Goal: Information Seeking & Learning: Find specific fact

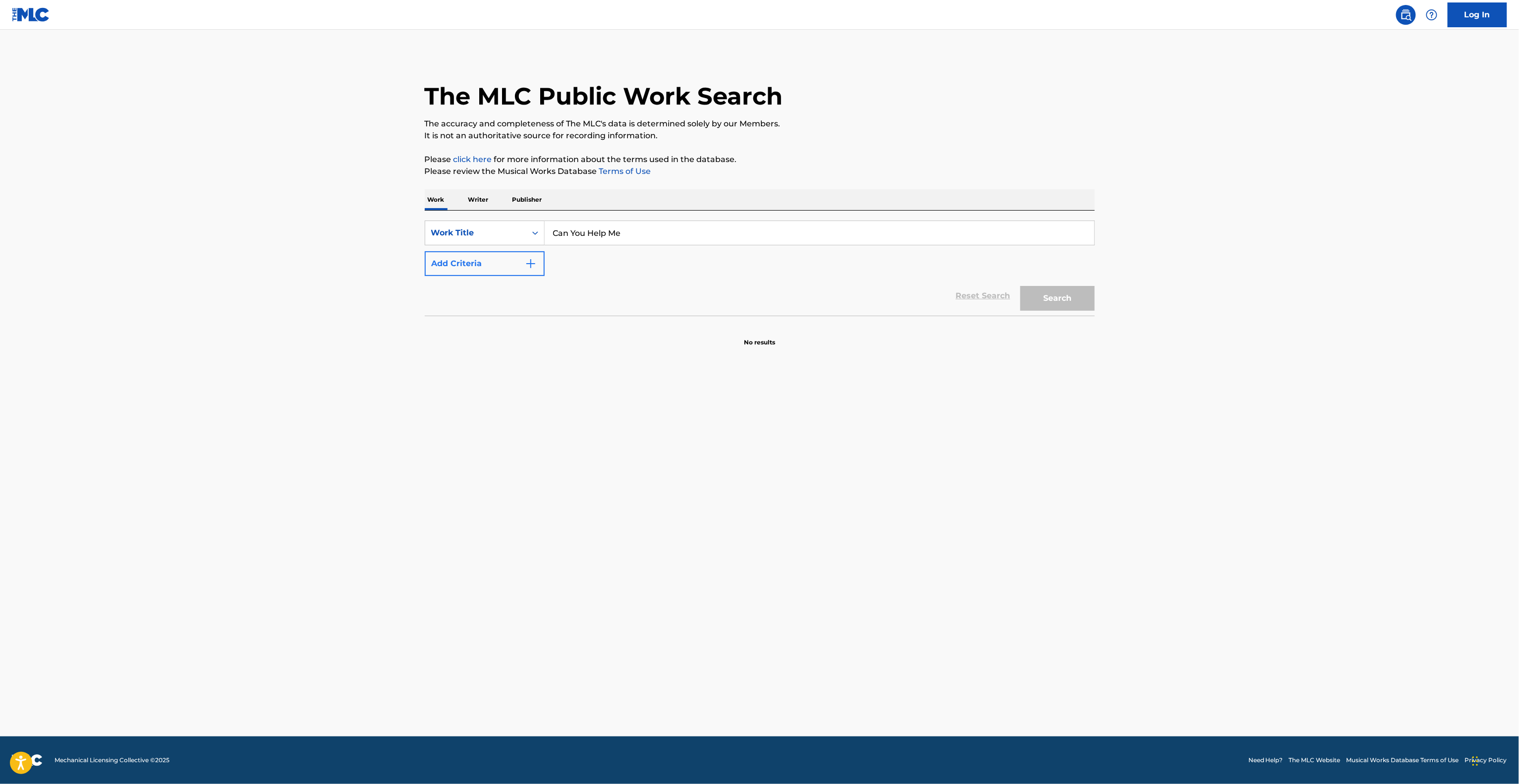
type input "Can You Help Me"
click at [476, 271] on button "Add Criteria" at bounding box center [484, 263] width 120 height 25
click at [665, 262] on input "Search Form" at bounding box center [810, 263] width 531 height 24
paste input "[PERSON_NAME]"
type input "[PERSON_NAME]"
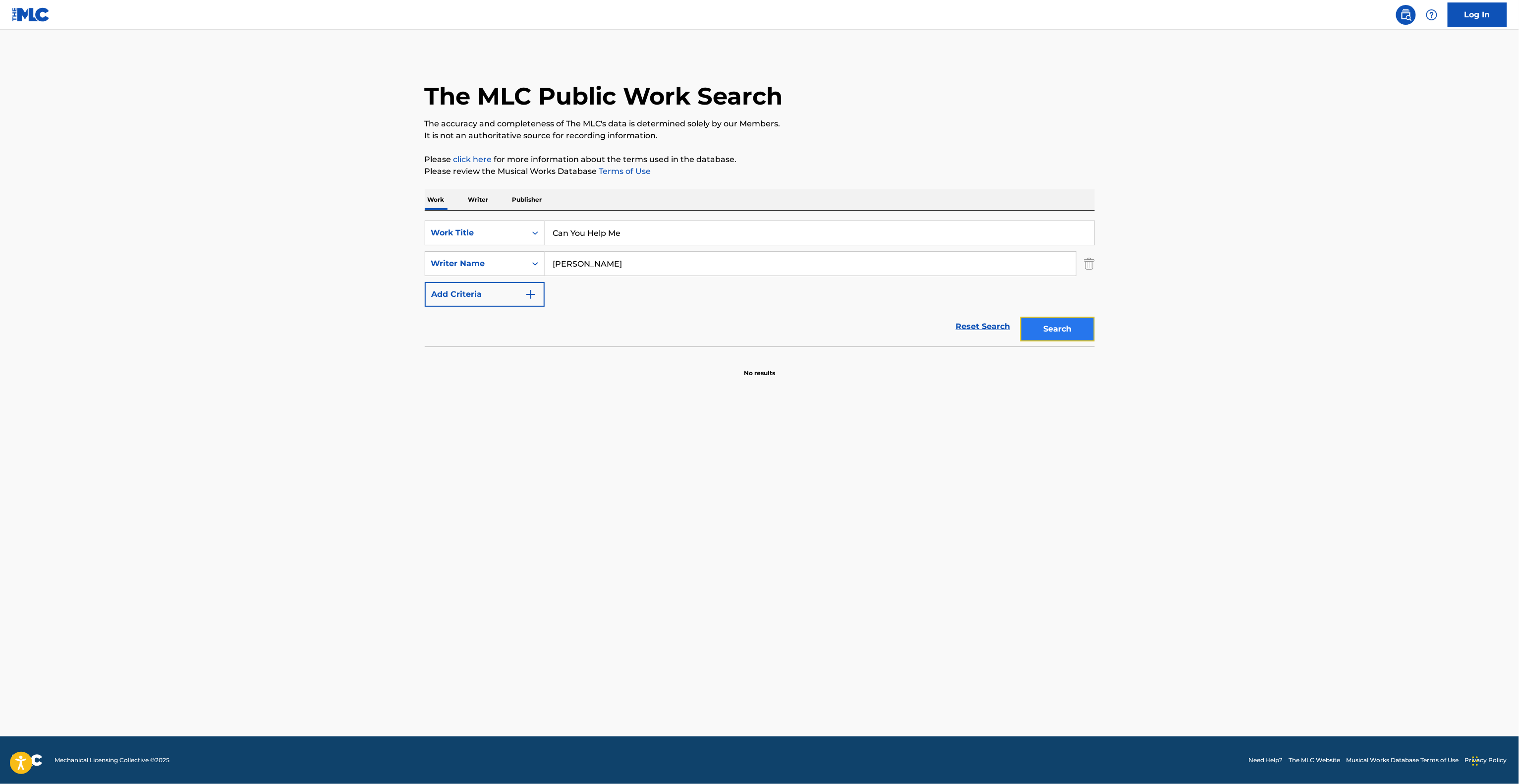
click at [1084, 330] on button "Search" at bounding box center [1058, 329] width 74 height 25
click at [1084, 330] on div "Search" at bounding box center [1055, 326] width 79 height 39
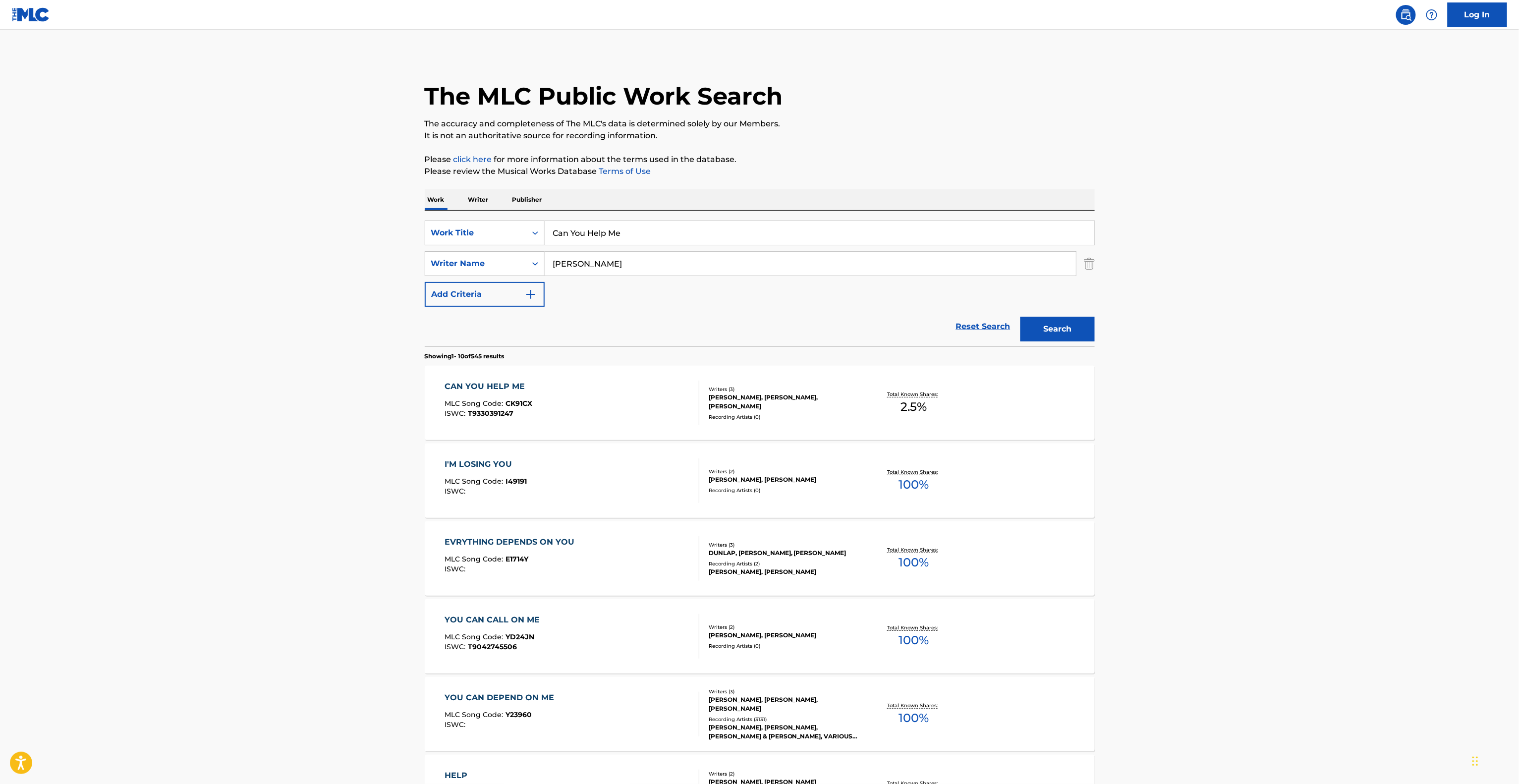
click at [1304, 381] on main "The MLC Public Work Search The accuracy and completeness of The MLC's data is d…" at bounding box center [760, 612] width 1519 height 1166
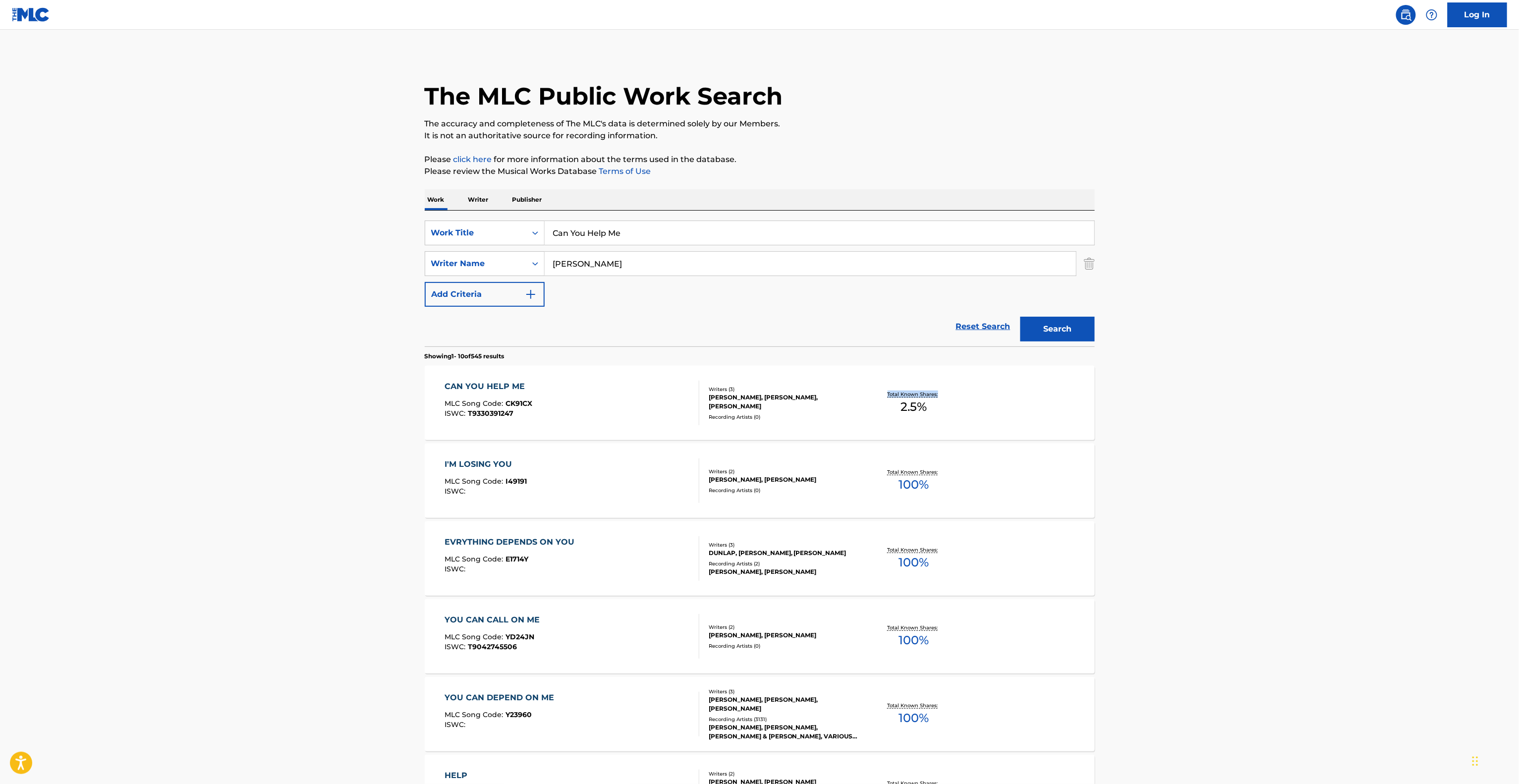
click at [1304, 381] on main "The MLC Public Work Search The accuracy and completeness of The MLC's data is d…" at bounding box center [760, 612] width 1519 height 1166
click at [1293, 383] on main "The MLC Public Work Search The accuracy and completeness of The MLC's data is d…" at bounding box center [760, 612] width 1519 height 1166
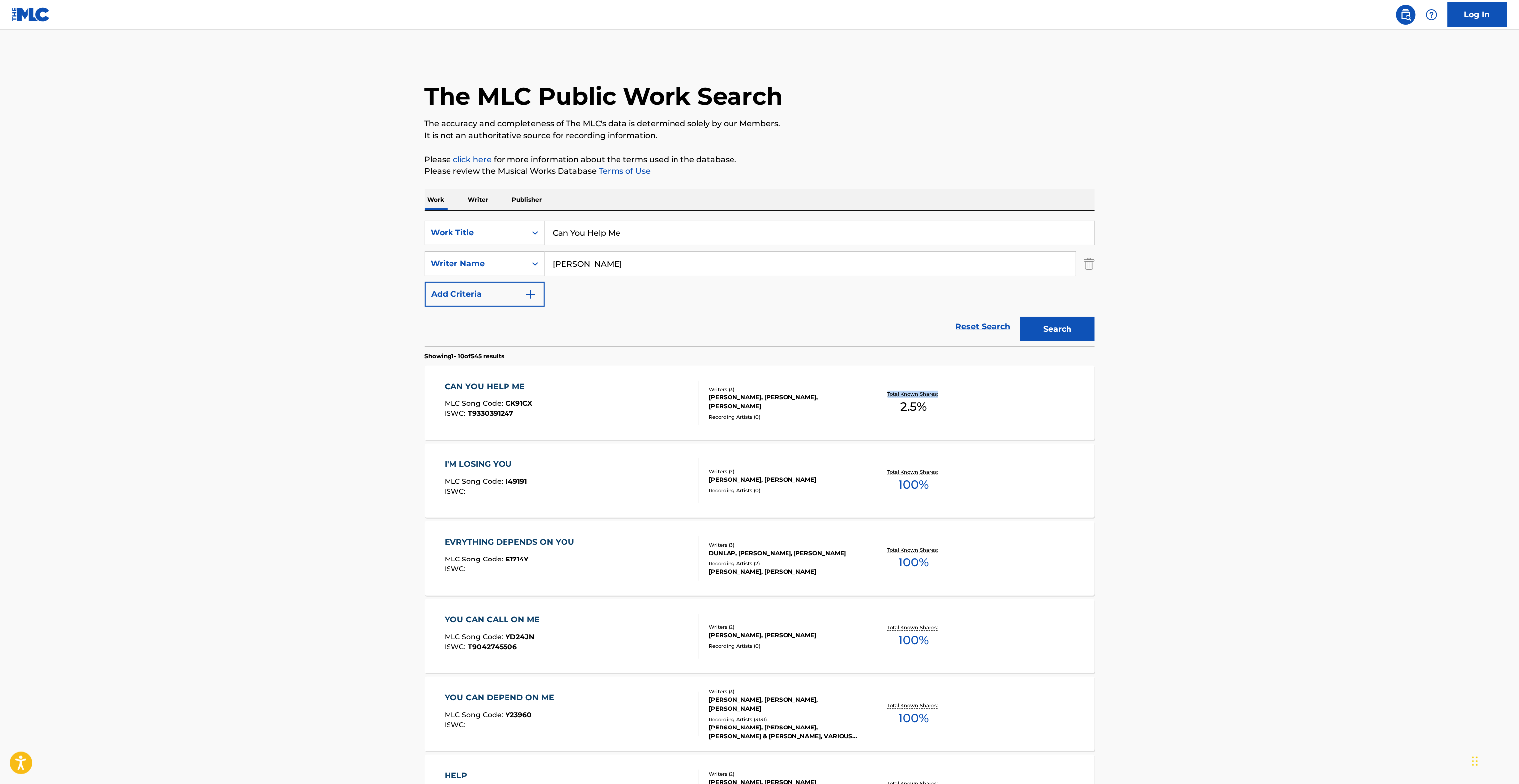
click at [1293, 383] on main "The MLC Public Work Search The accuracy and completeness of The MLC's data is d…" at bounding box center [760, 612] width 1519 height 1166
click at [1286, 381] on main "The MLC Public Work Search The accuracy and completeness of The MLC's data is d…" at bounding box center [760, 612] width 1519 height 1166
click at [1281, 381] on main "The MLC Public Work Search The accuracy and completeness of The MLC's data is d…" at bounding box center [760, 612] width 1519 height 1166
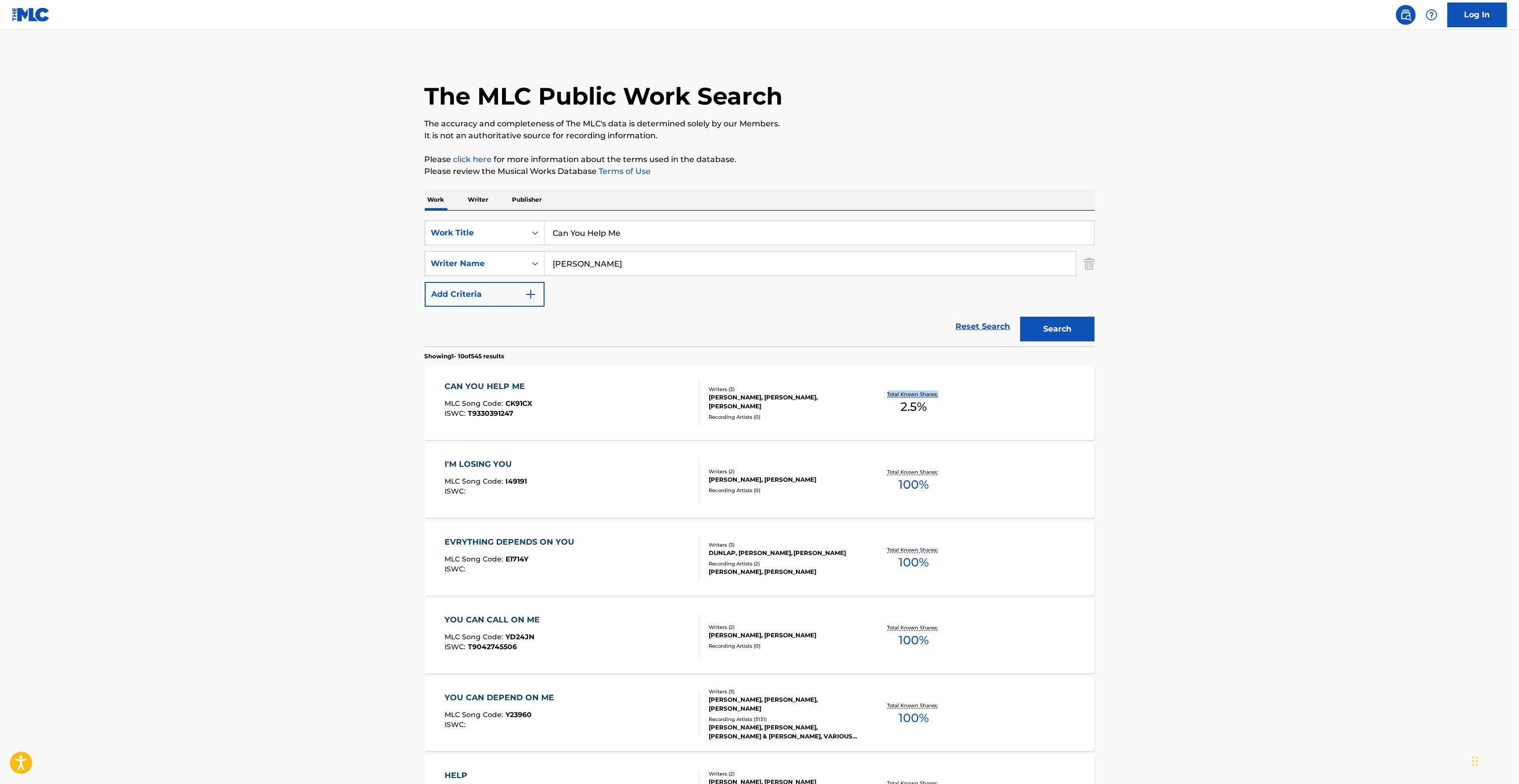
click at [1281, 381] on main "The MLC Public Work Search The accuracy and completeness of The MLC's data is d…" at bounding box center [760, 612] width 1519 height 1166
click at [1278, 381] on main "The MLC Public Work Search The accuracy and completeness of The MLC's data is d…" at bounding box center [760, 612] width 1519 height 1166
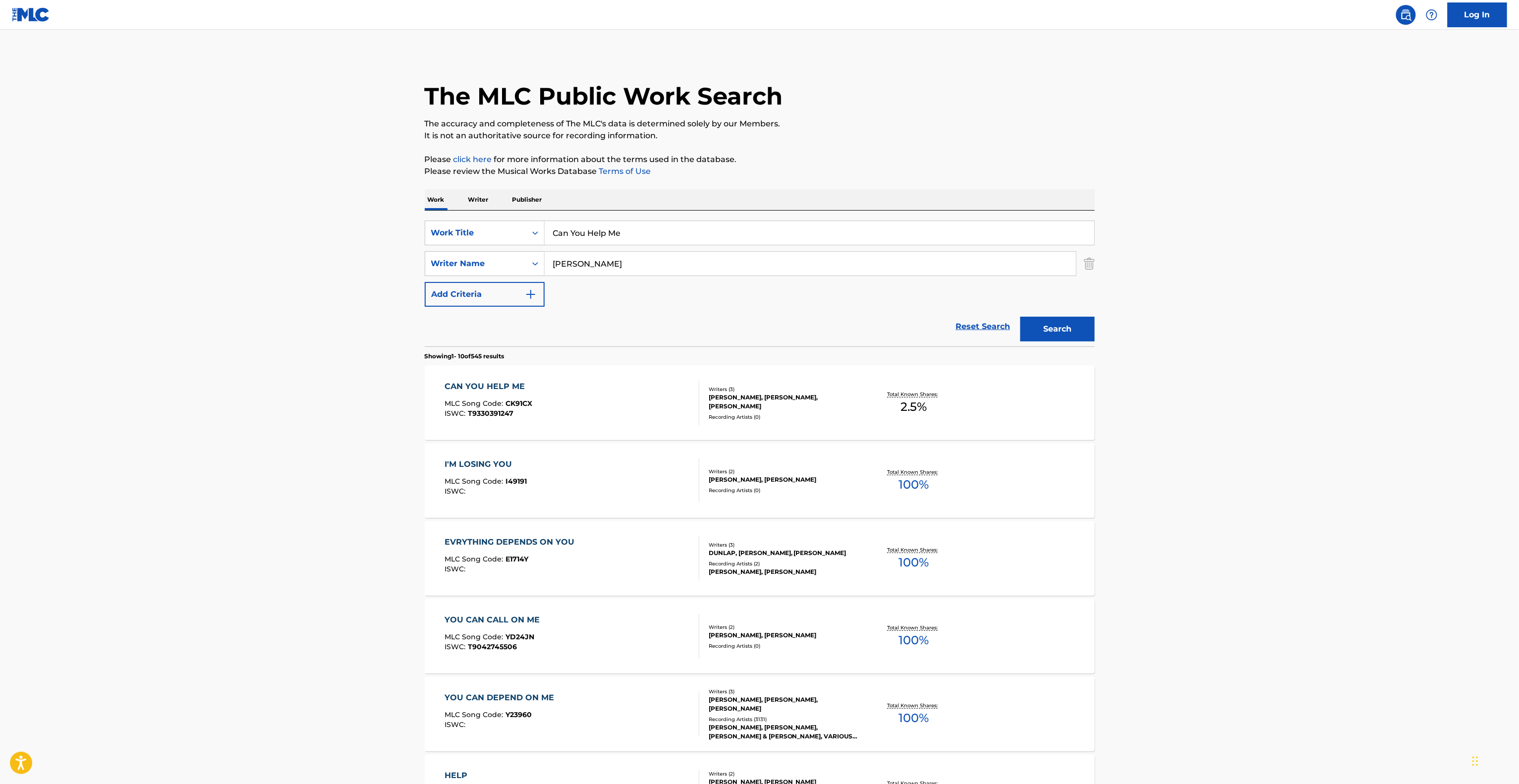
click at [1278, 381] on main "The MLC Public Work Search The accuracy and completeness of The MLC's data is d…" at bounding box center [760, 612] width 1519 height 1166
click at [1327, 542] on main "The MLC Public Work Search The accuracy and completeness of The MLC's data is d…" at bounding box center [760, 612] width 1519 height 1166
click at [1325, 544] on main "The MLC Public Work Search The accuracy and completeness of The MLC's data is d…" at bounding box center [760, 612] width 1519 height 1166
click at [1323, 546] on main "The MLC Public Work Search The accuracy and completeness of The MLC's data is d…" at bounding box center [760, 612] width 1519 height 1166
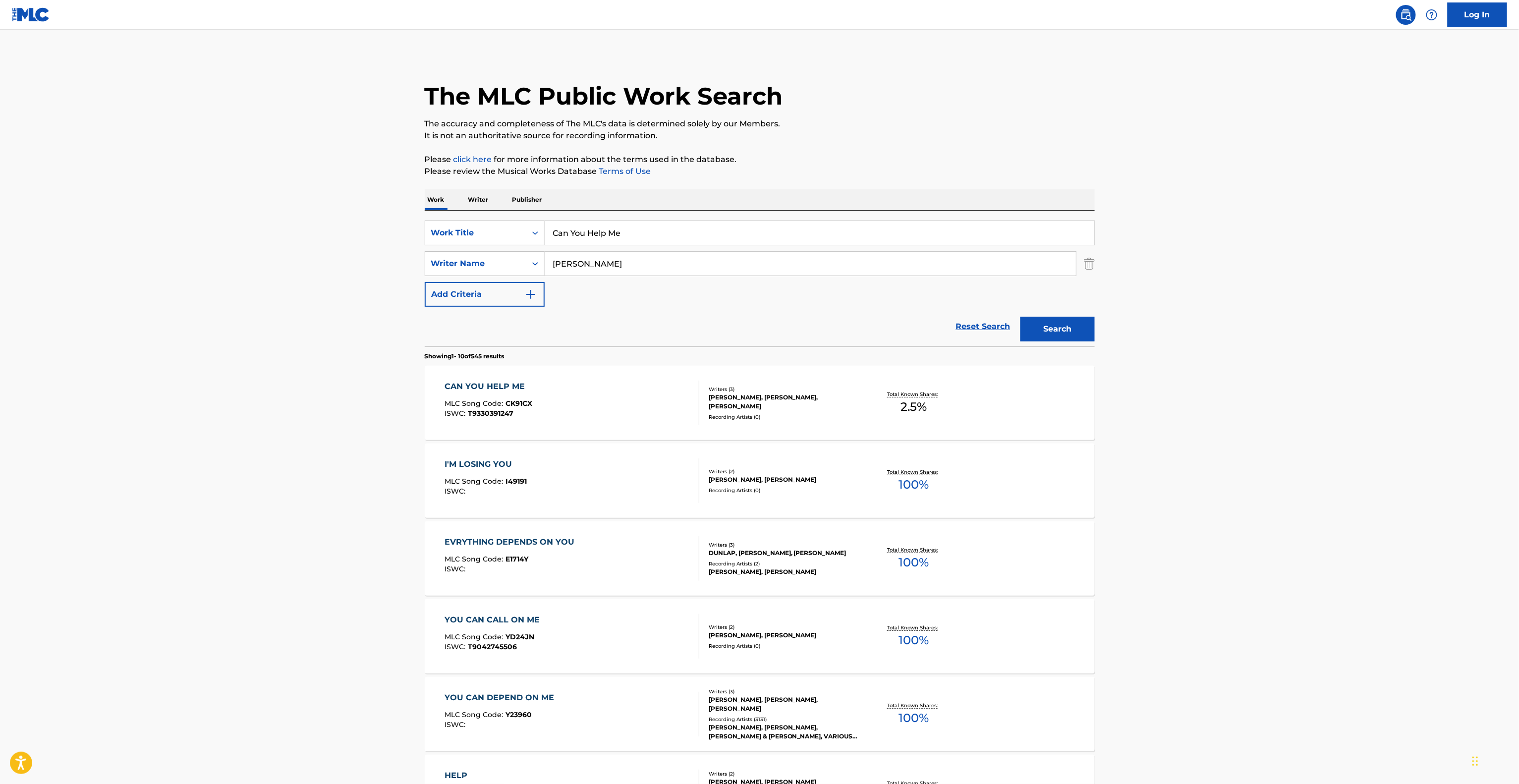
click at [1314, 542] on main "The MLC Public Work Search The accuracy and completeness of The MLC's data is d…" at bounding box center [760, 612] width 1519 height 1166
drag, startPoint x: 1314, startPoint y: 542, endPoint x: 1307, endPoint y: 544, distance: 7.3
click at [1310, 543] on main "The MLC Public Work Search The accuracy and completeness of The MLC's data is d…" at bounding box center [760, 612] width 1519 height 1166
click at [1303, 542] on main "The MLC Public Work Search The accuracy and completeness of The MLC's data is d…" at bounding box center [760, 612] width 1519 height 1166
drag, startPoint x: 1302, startPoint y: 542, endPoint x: 1297, endPoint y: 543, distance: 5.1
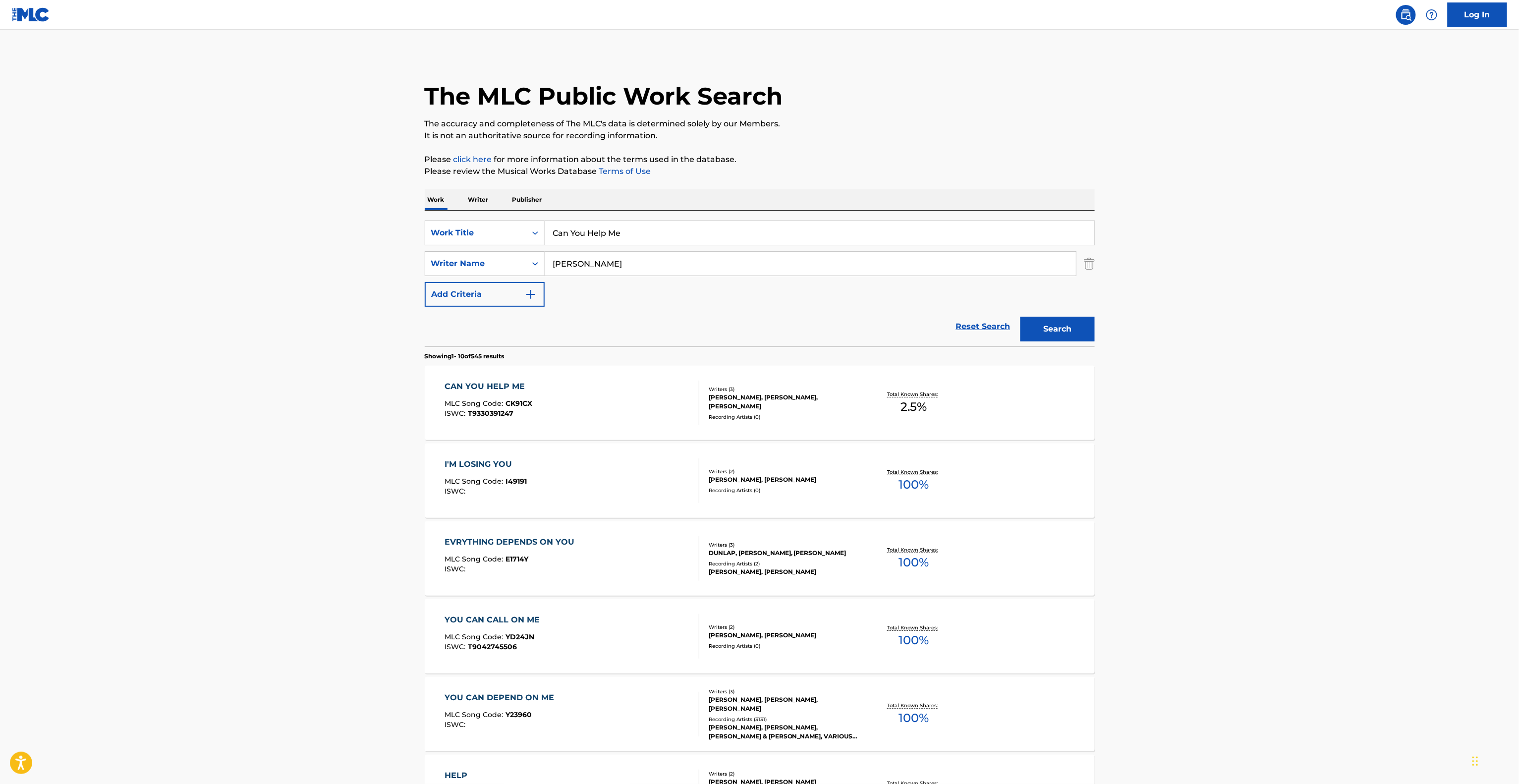
click at [1300, 542] on main "The MLC Public Work Search The accuracy and completeness of The MLC's data is d…" at bounding box center [760, 612] width 1519 height 1166
click at [1297, 543] on main "The MLC Public Work Search The accuracy and completeness of The MLC's data is d…" at bounding box center [760, 612] width 1519 height 1166
click at [1291, 544] on main "The MLC Public Work Search The accuracy and completeness of The MLC's data is d…" at bounding box center [760, 612] width 1519 height 1166
click at [1290, 544] on main "The MLC Public Work Search The accuracy and completeness of The MLC's data is d…" at bounding box center [760, 612] width 1519 height 1166
click at [1288, 544] on main "The MLC Public Work Search The accuracy and completeness of The MLC's data is d…" at bounding box center [760, 612] width 1519 height 1166
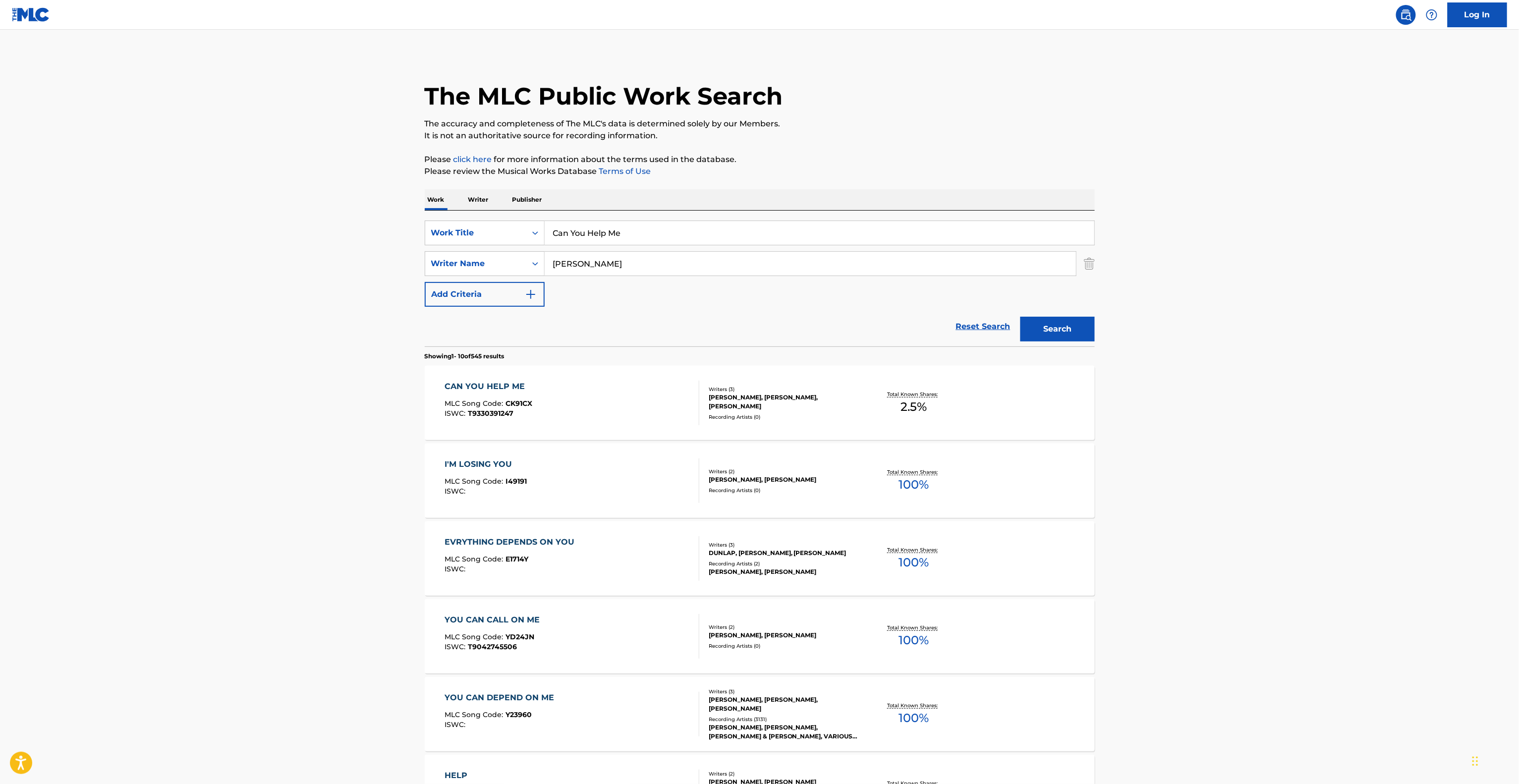
click at [1288, 544] on main "The MLC Public Work Search The accuracy and completeness of The MLC's data is d…" at bounding box center [760, 612] width 1519 height 1166
click at [1284, 542] on main "The MLC Public Work Search The accuracy and completeness of The MLC's data is d…" at bounding box center [760, 612] width 1519 height 1166
click at [1282, 542] on main "The MLC Public Work Search The accuracy and completeness of The MLC's data is d…" at bounding box center [760, 612] width 1519 height 1166
click at [1241, 535] on main "The MLC Public Work Search The accuracy and completeness of The MLC's data is d…" at bounding box center [760, 612] width 1519 height 1166
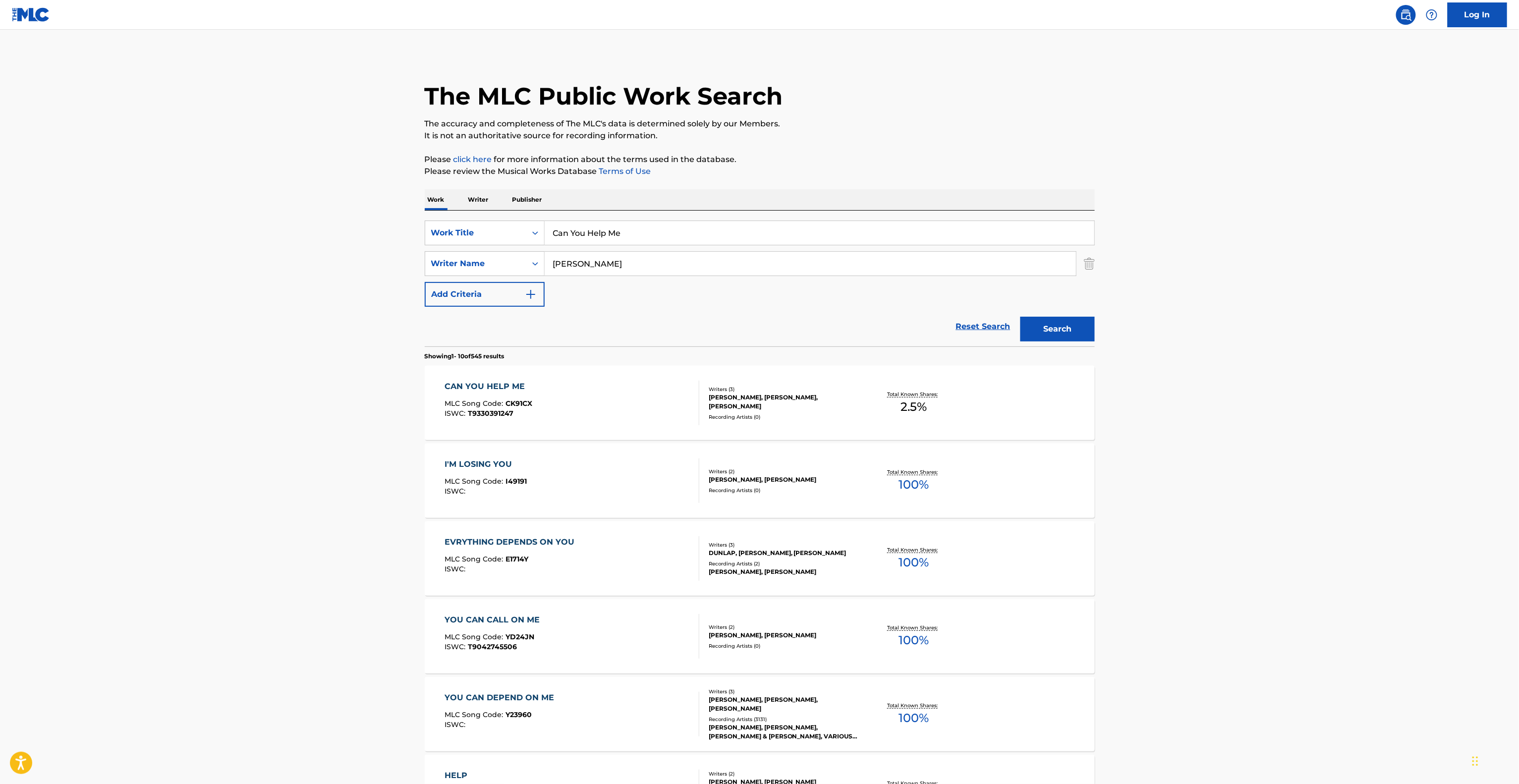
click at [1241, 535] on main "The MLC Public Work Search The accuracy and completeness of The MLC's data is d…" at bounding box center [760, 612] width 1519 height 1166
click at [1240, 535] on main "The MLC Public Work Search The accuracy and completeness of The MLC's data is d…" at bounding box center [760, 612] width 1519 height 1166
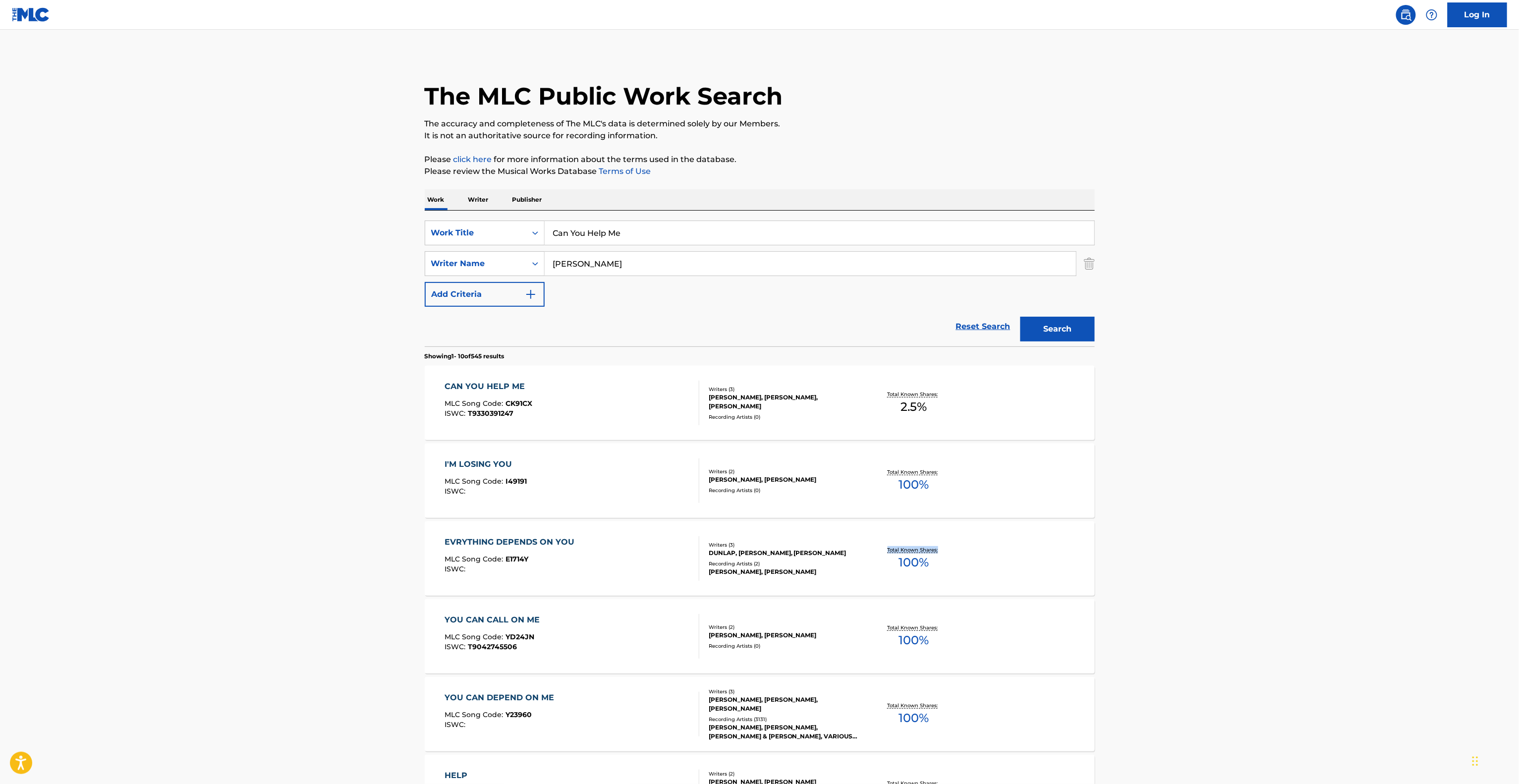
click at [1239, 535] on main "The MLC Public Work Search The accuracy and completeness of The MLC's data is d…" at bounding box center [760, 612] width 1519 height 1166
click at [1238, 535] on main "The MLC Public Work Search The accuracy and completeness of The MLC's data is d…" at bounding box center [760, 612] width 1519 height 1166
click at [1237, 535] on main "The MLC Public Work Search The accuracy and completeness of The MLC's data is d…" at bounding box center [760, 612] width 1519 height 1166
click at [1235, 535] on main "The MLC Public Work Search The accuracy and completeness of The MLC's data is d…" at bounding box center [760, 612] width 1519 height 1166
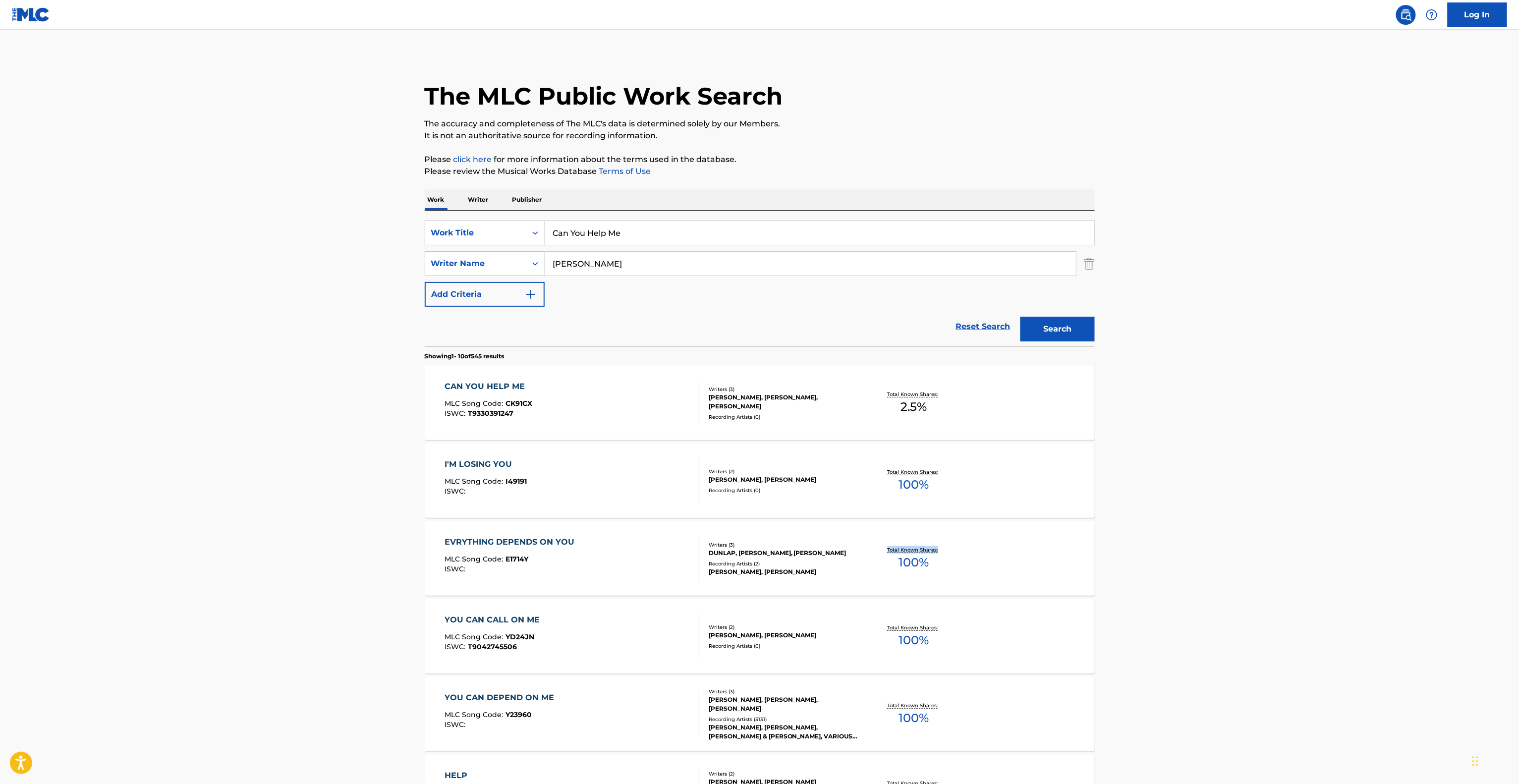
click at [1233, 535] on main "The MLC Public Work Search The accuracy and completeness of The MLC's data is d…" at bounding box center [760, 612] width 1519 height 1166
click at [1231, 535] on main "The MLC Public Work Search The accuracy and completeness of The MLC's data is d…" at bounding box center [760, 612] width 1519 height 1166
click at [1229, 535] on main "The MLC Public Work Search The accuracy and completeness of The MLC's data is d…" at bounding box center [760, 612] width 1519 height 1166
click at [1228, 535] on main "The MLC Public Work Search The accuracy and completeness of The MLC's data is d…" at bounding box center [760, 612] width 1519 height 1166
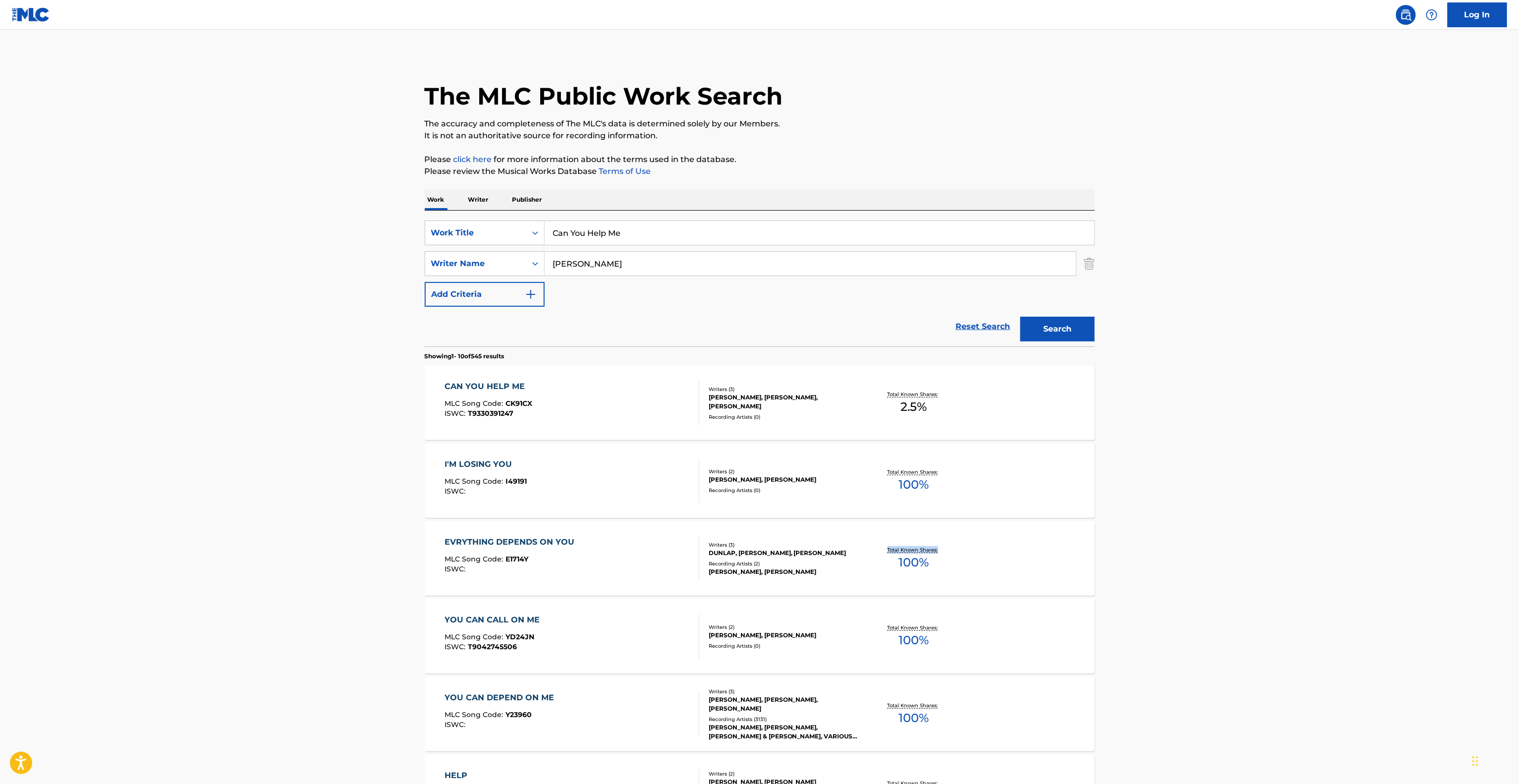
click at [1227, 535] on main "The MLC Public Work Search The accuracy and completeness of The MLC's data is d…" at bounding box center [760, 612] width 1519 height 1166
click at [1227, 535] on main "The MLC Public Work Search The accuracy and completeness of The MLC's data is d…" at bounding box center [760, 612] width 1519 height 1166
click at [1225, 535] on main "The MLC Public Work Search The accuracy and completeness of The MLC's data is d…" at bounding box center [760, 612] width 1519 height 1166
click at [1223, 535] on main "The MLC Public Work Search The accuracy and completeness of The MLC's data is d…" at bounding box center [760, 612] width 1519 height 1166
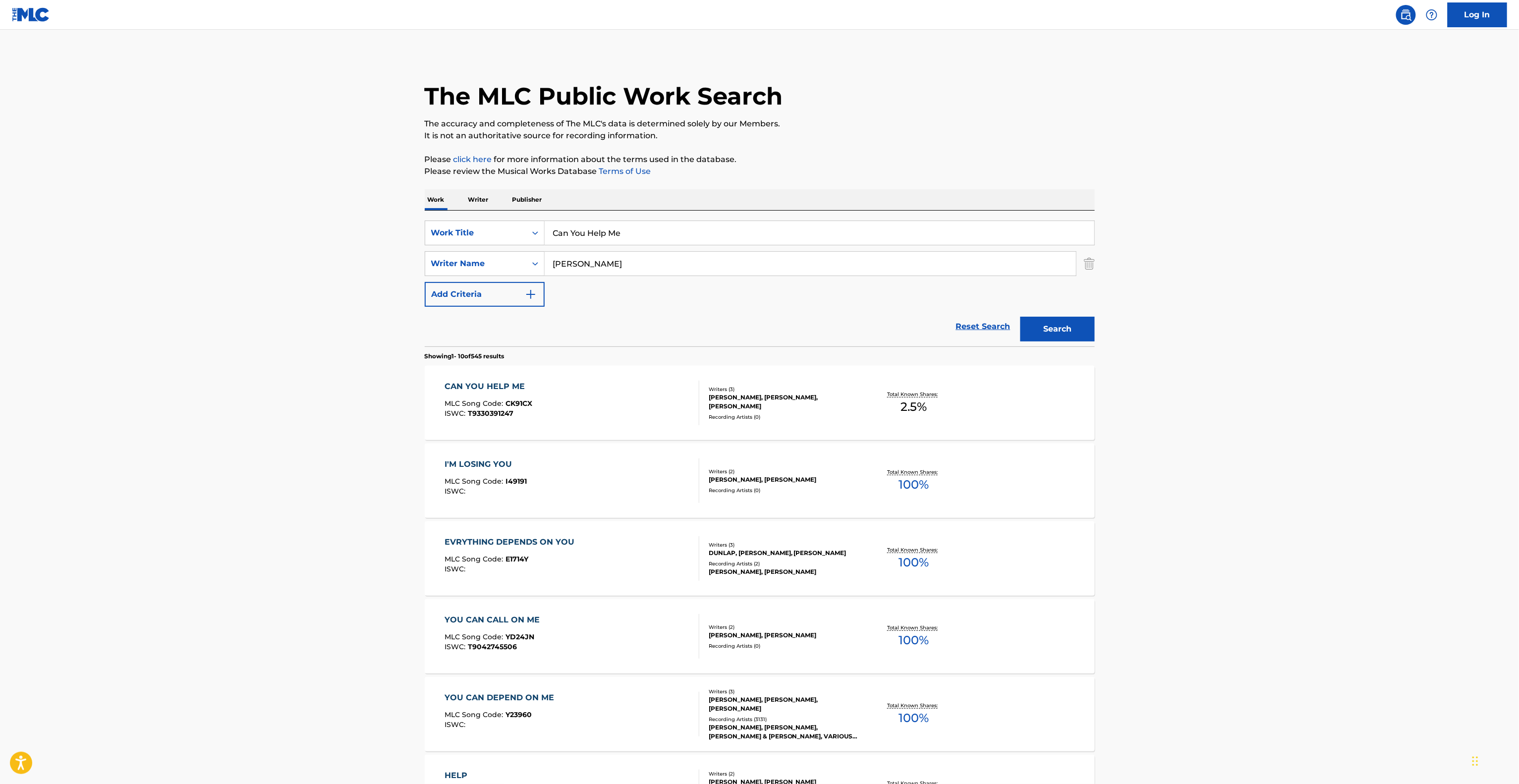
click at [1223, 535] on main "The MLC Public Work Search The accuracy and completeness of The MLC's data is d…" at bounding box center [760, 612] width 1519 height 1166
click at [1215, 536] on main "The MLC Public Work Search The accuracy and completeness of The MLC's data is d…" at bounding box center [760, 612] width 1519 height 1166
click at [1214, 536] on main "The MLC Public Work Search The accuracy and completeness of The MLC's data is d…" at bounding box center [760, 612] width 1519 height 1166
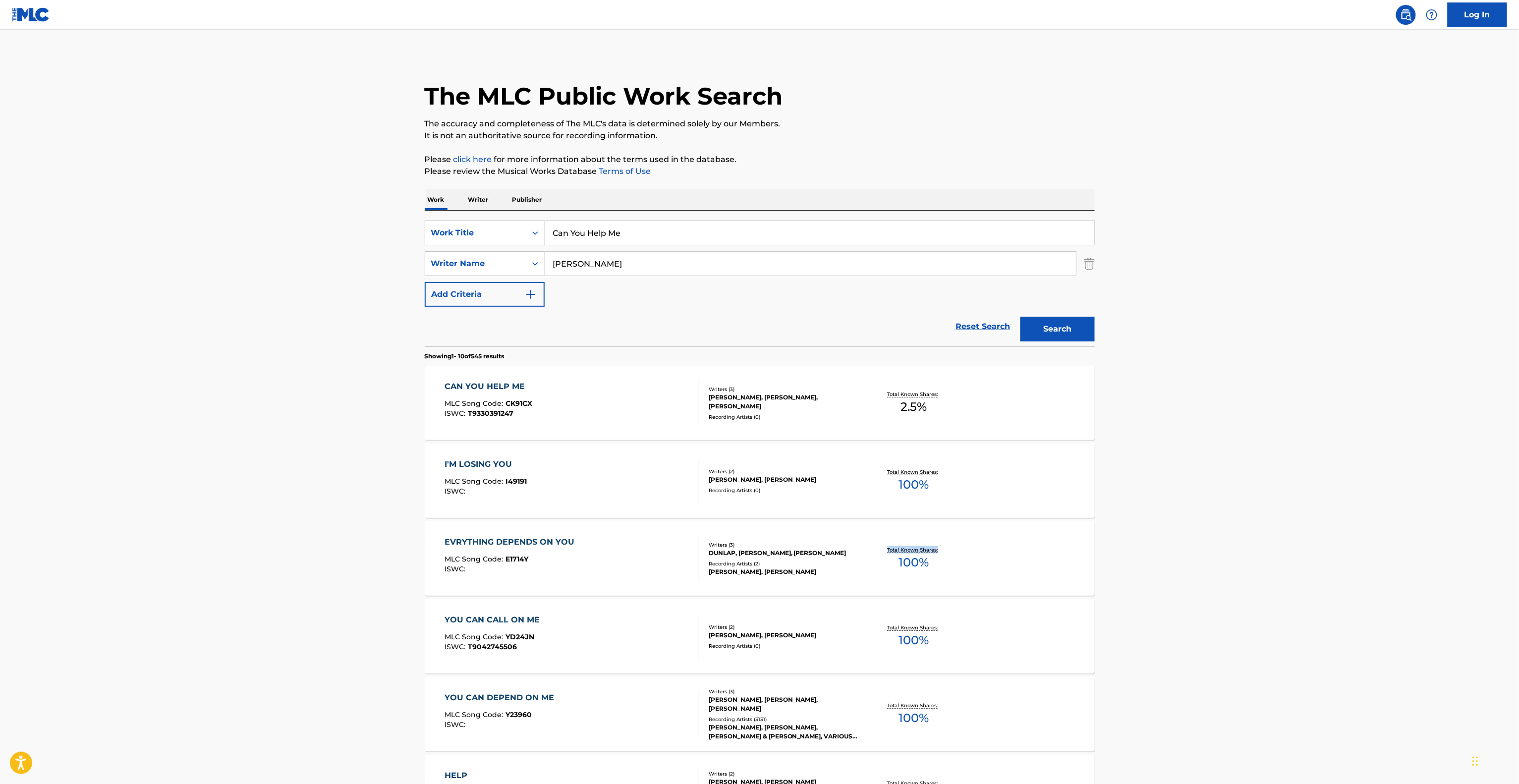
click at [1214, 536] on main "The MLC Public Work Search The accuracy and completeness of The MLC's data is d…" at bounding box center [760, 612] width 1519 height 1166
click at [1211, 536] on main "The MLC Public Work Search The accuracy and completeness of The MLC's data is d…" at bounding box center [760, 612] width 1519 height 1166
click at [1210, 536] on main "The MLC Public Work Search The accuracy and completeness of The MLC's data is d…" at bounding box center [760, 612] width 1519 height 1166
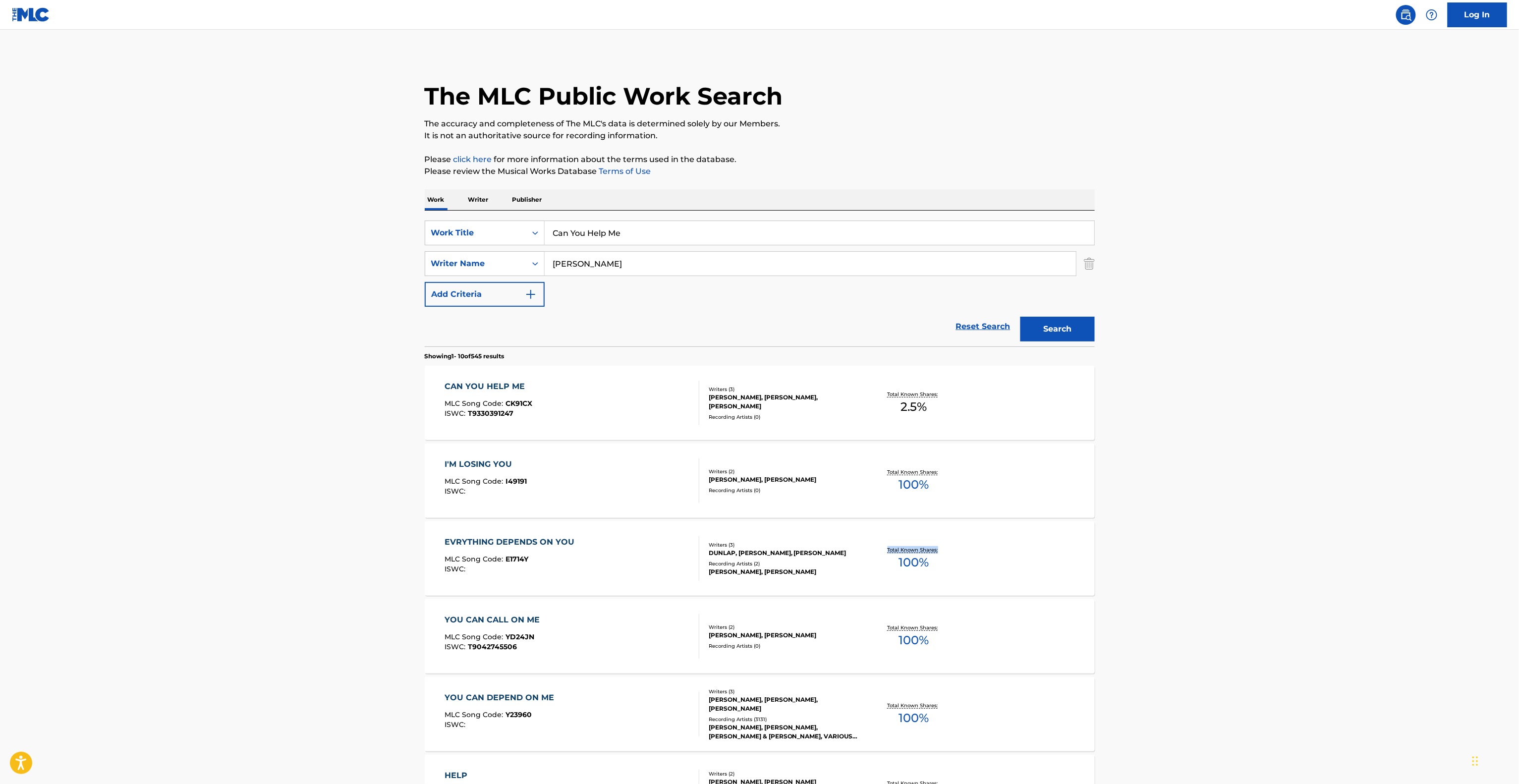
click at [1208, 536] on main "The MLC Public Work Search The accuracy and completeness of The MLC's data is d…" at bounding box center [760, 612] width 1519 height 1166
click at [1207, 536] on main "The MLC Public Work Search The accuracy and completeness of The MLC's data is d…" at bounding box center [760, 612] width 1519 height 1166
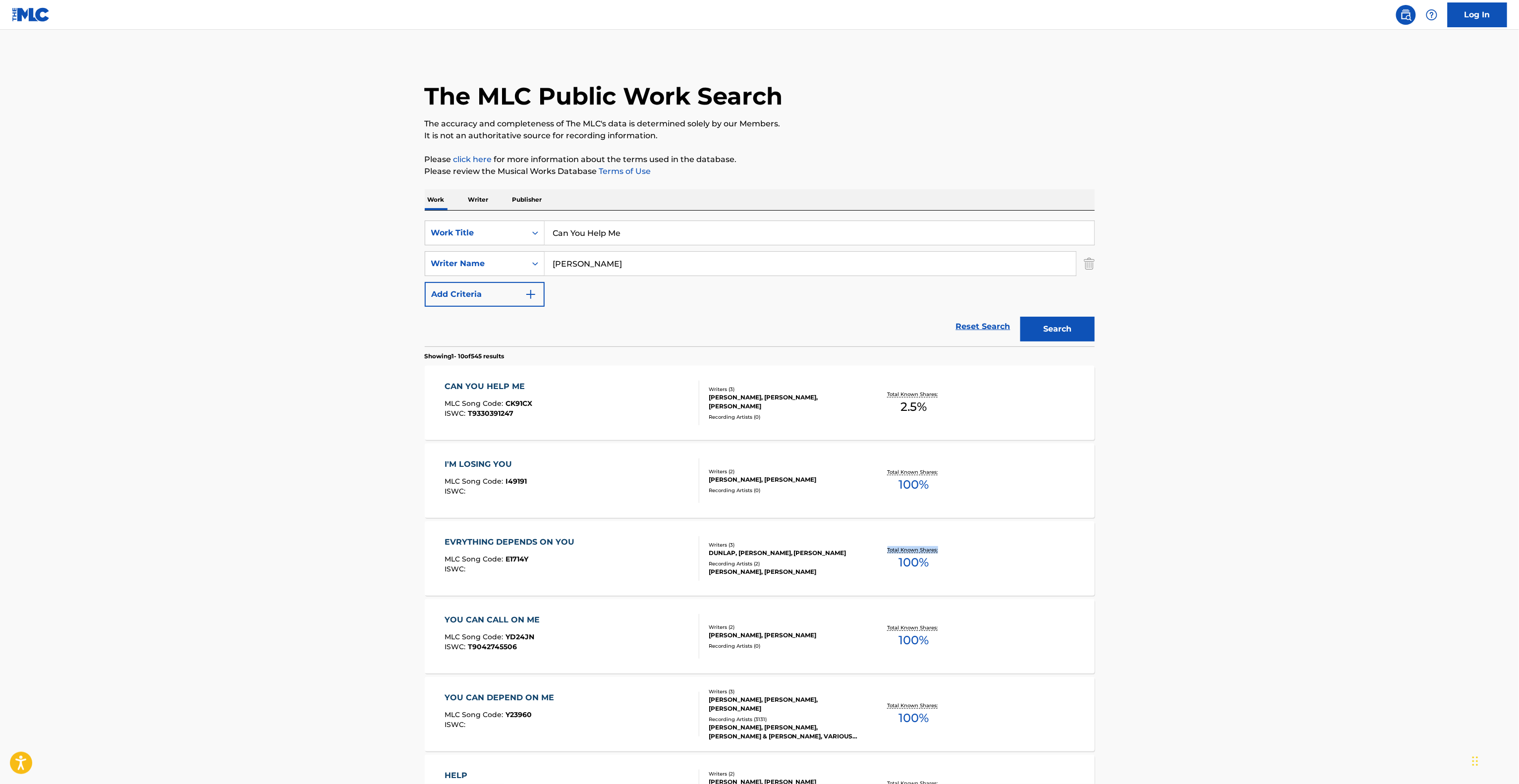
click at [1207, 536] on main "The MLC Public Work Search The accuracy and completeness of The MLC's data is d…" at bounding box center [760, 612] width 1519 height 1166
click at [1199, 532] on main "The MLC Public Work Search The accuracy and completeness of The MLC's data is d…" at bounding box center [760, 612] width 1519 height 1166
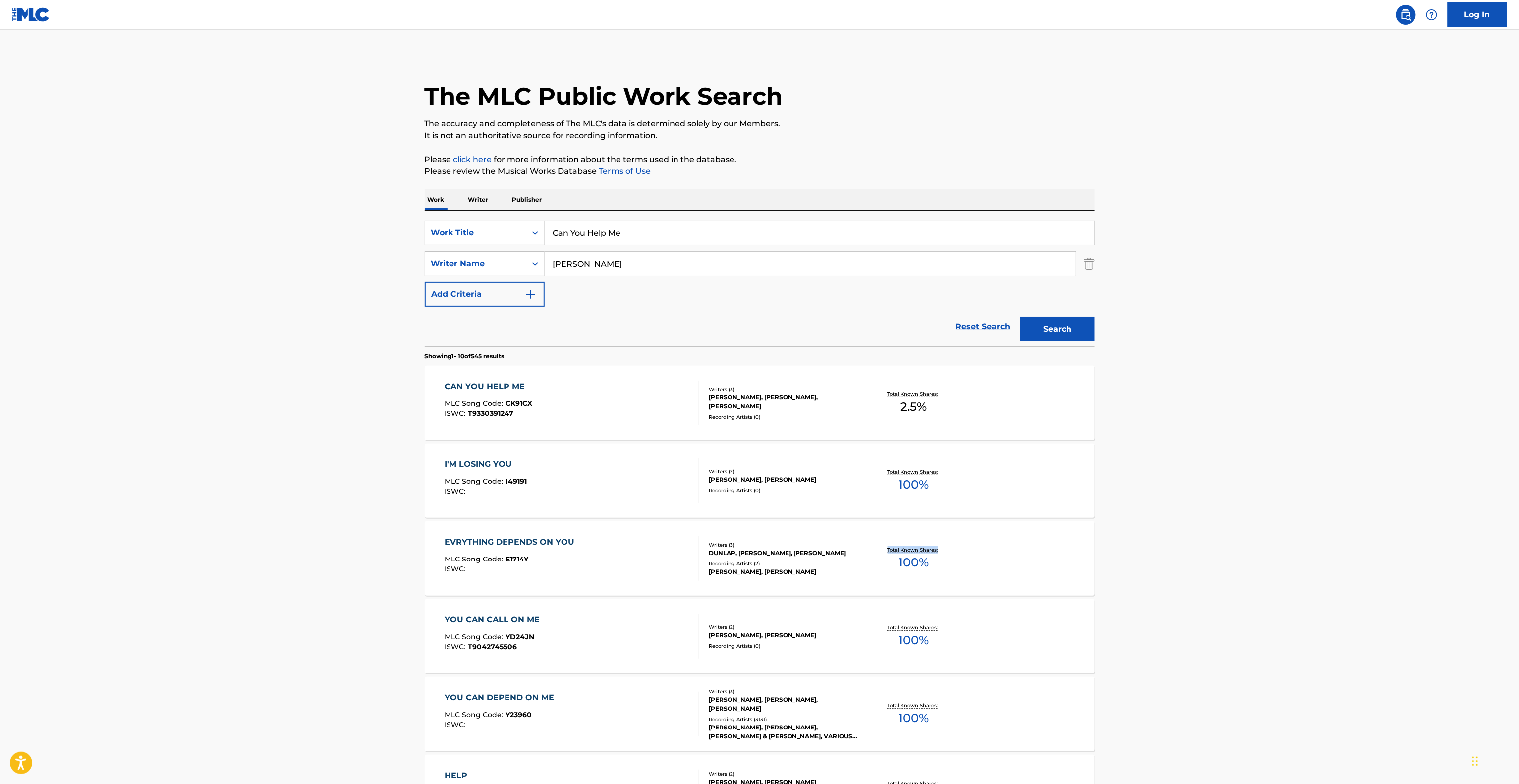
click at [1199, 532] on main "The MLC Public Work Search The accuracy and completeness of The MLC's data is d…" at bounding box center [760, 612] width 1519 height 1166
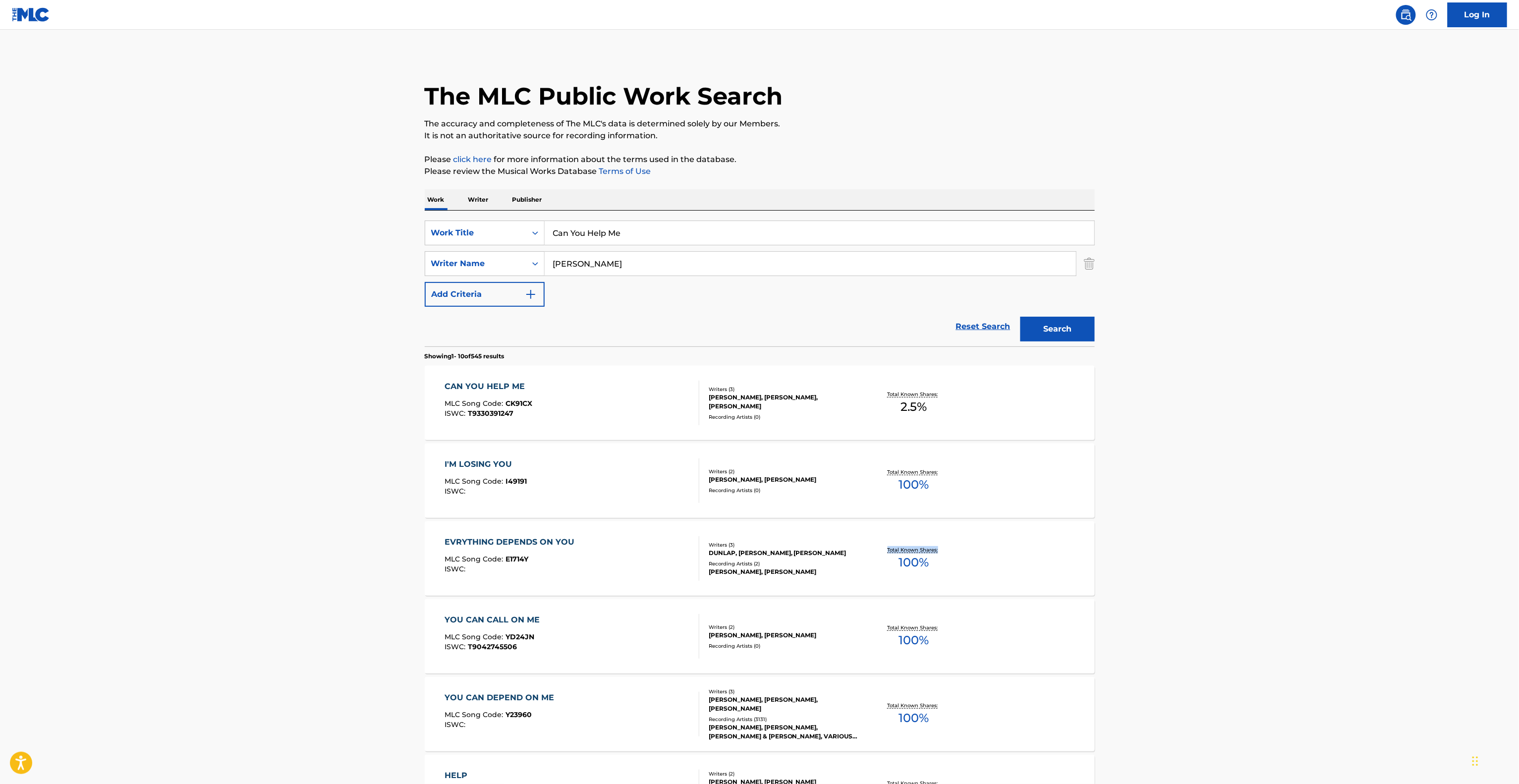
click at [1199, 532] on main "The MLC Public Work Search The accuracy and completeness of The MLC's data is d…" at bounding box center [760, 612] width 1519 height 1166
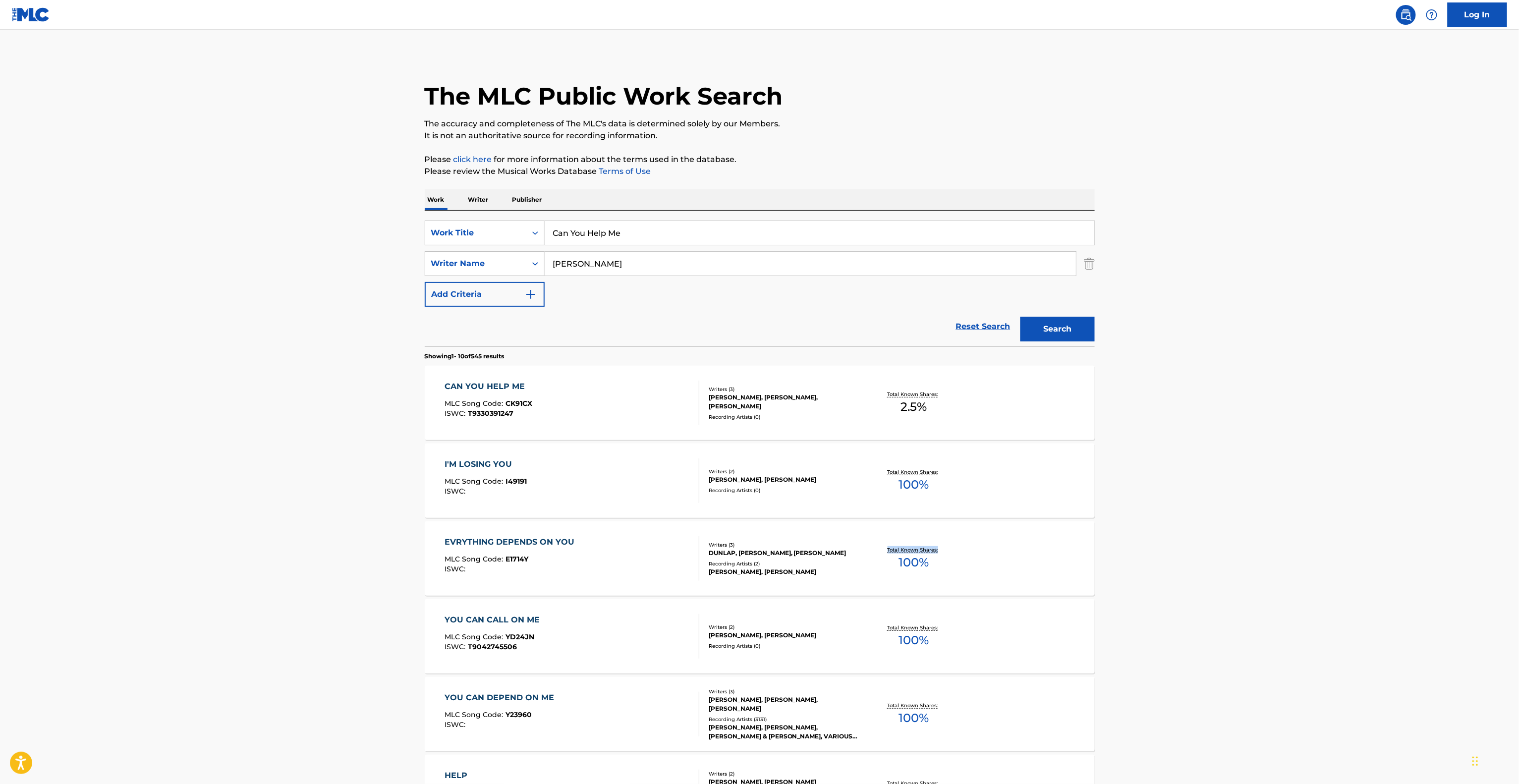
click at [1199, 532] on main "The MLC Public Work Search The accuracy and completeness of The MLC's data is d…" at bounding box center [760, 612] width 1519 height 1166
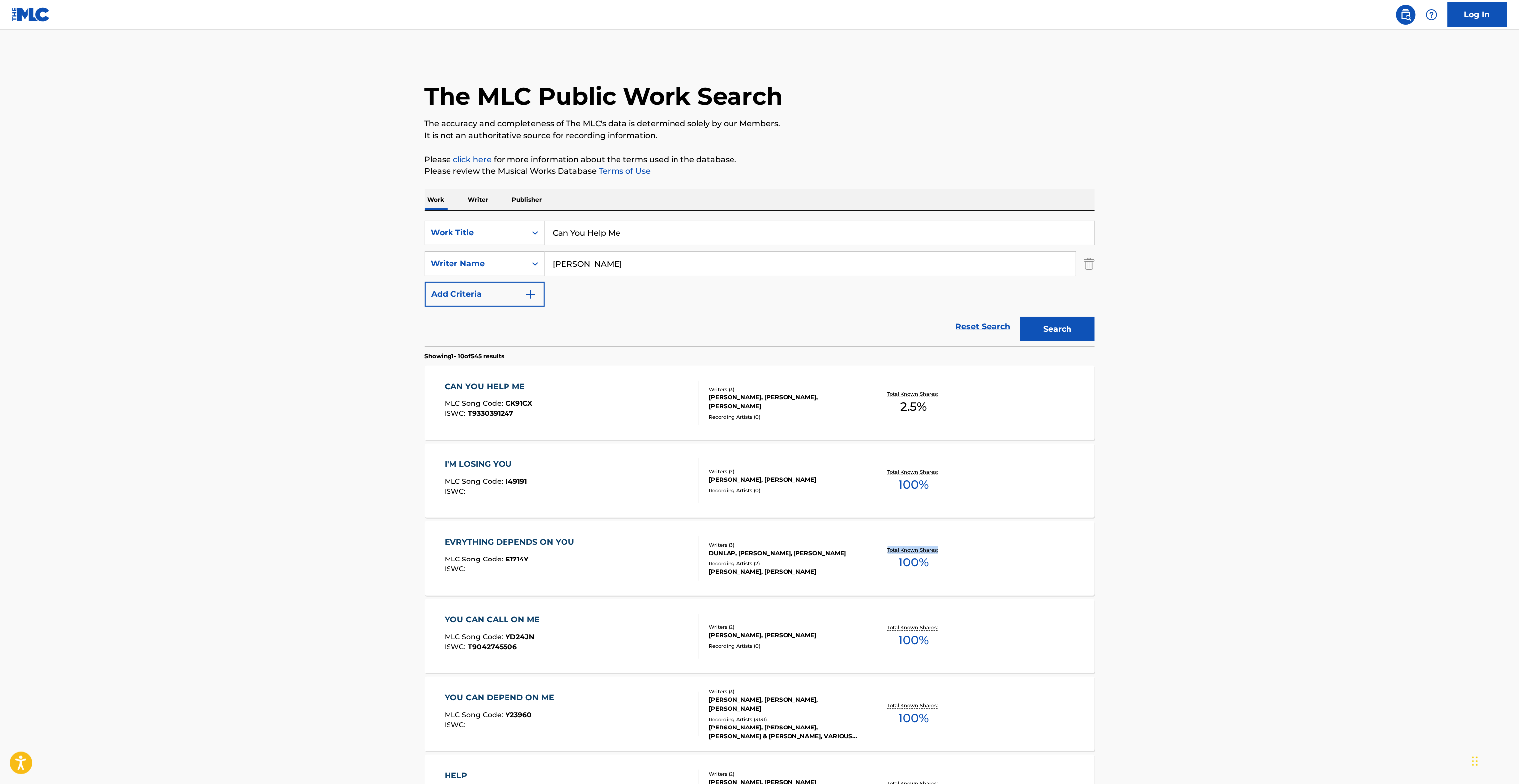
click at [1199, 532] on main "The MLC Public Work Search The accuracy and completeness of The MLC's data is d…" at bounding box center [760, 612] width 1519 height 1166
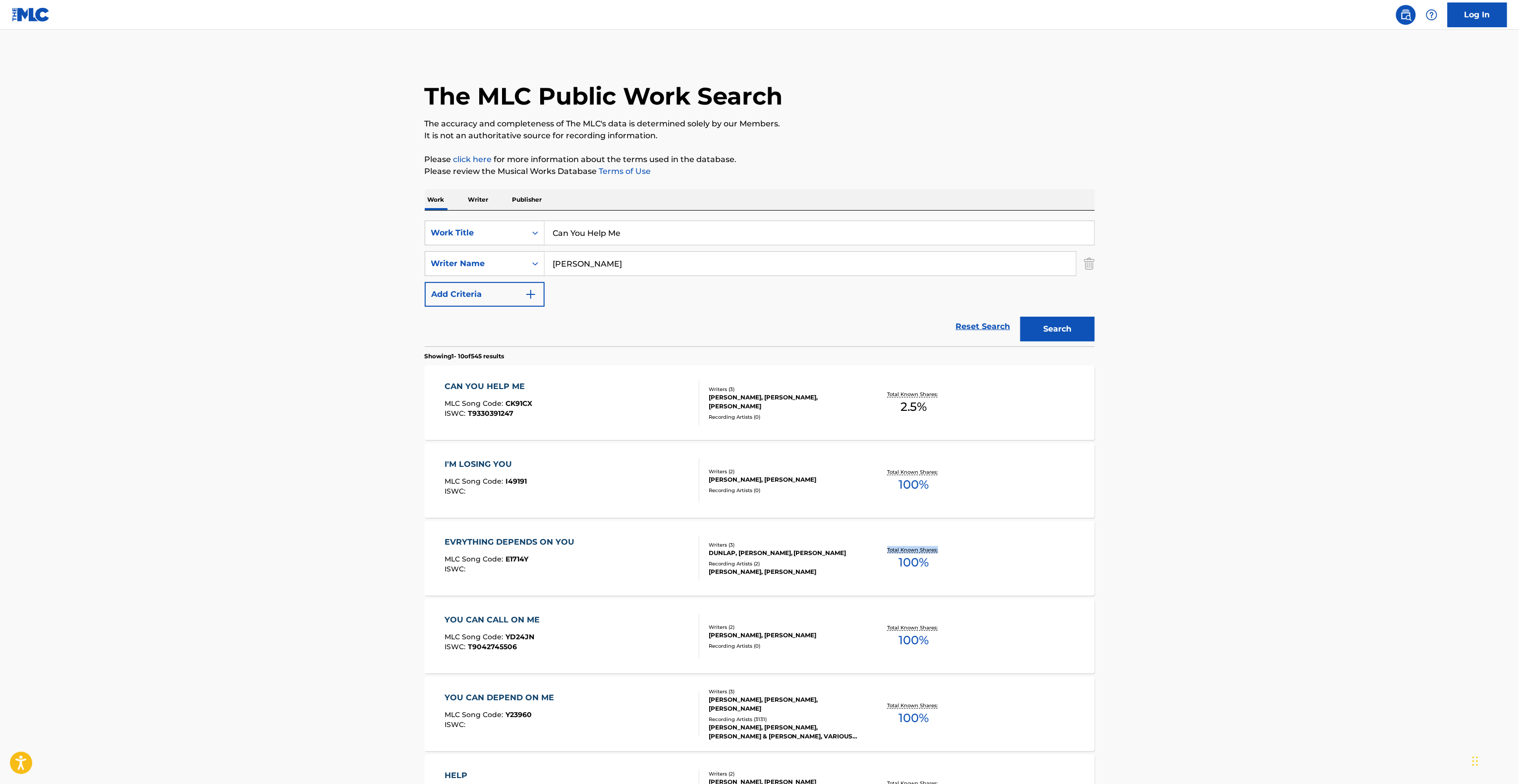
click at [1199, 532] on main "The MLC Public Work Search The accuracy and completeness of The MLC's data is d…" at bounding box center [760, 612] width 1519 height 1166
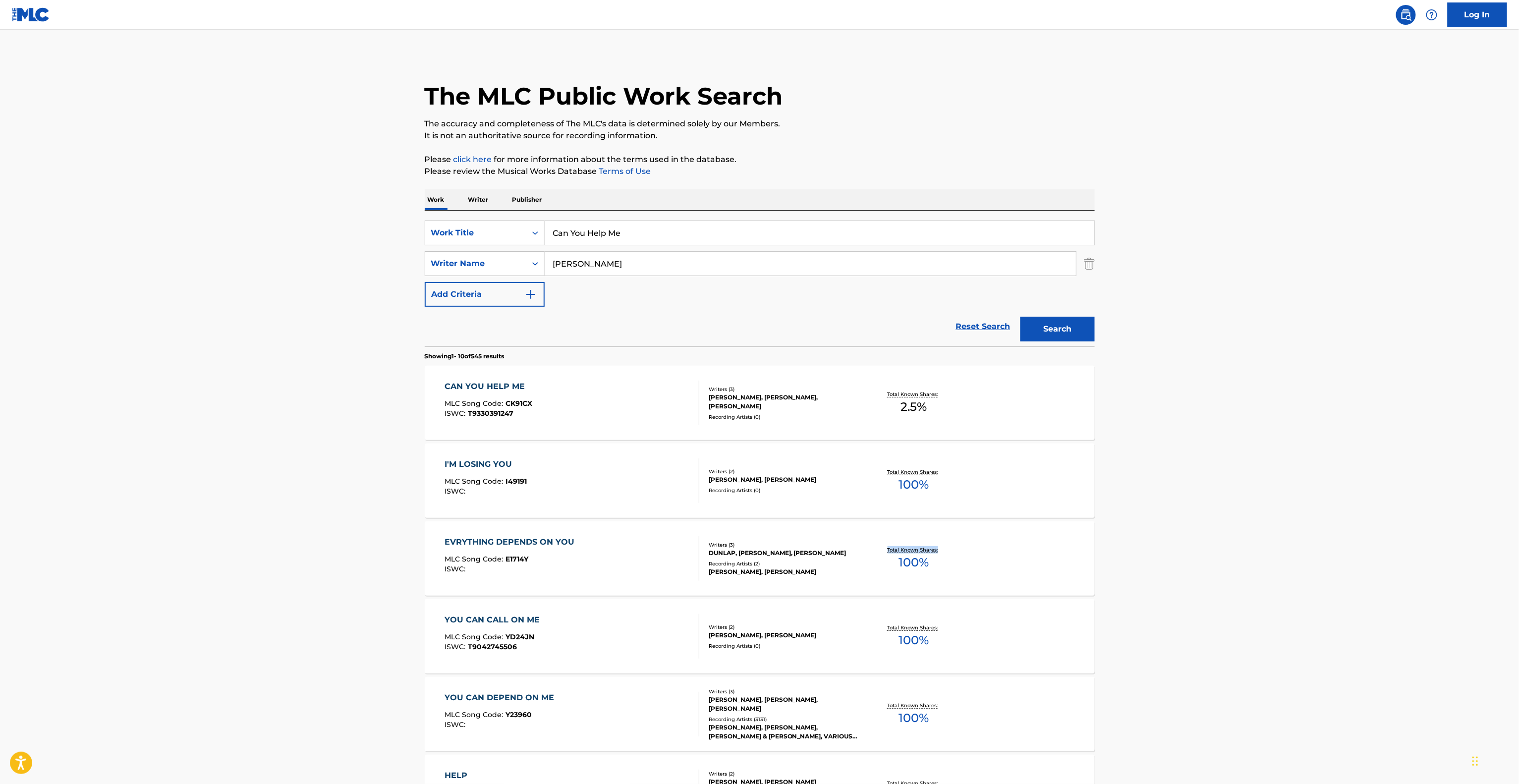
click at [1199, 532] on main "The MLC Public Work Search The accuracy and completeness of The MLC's data is d…" at bounding box center [760, 612] width 1519 height 1166
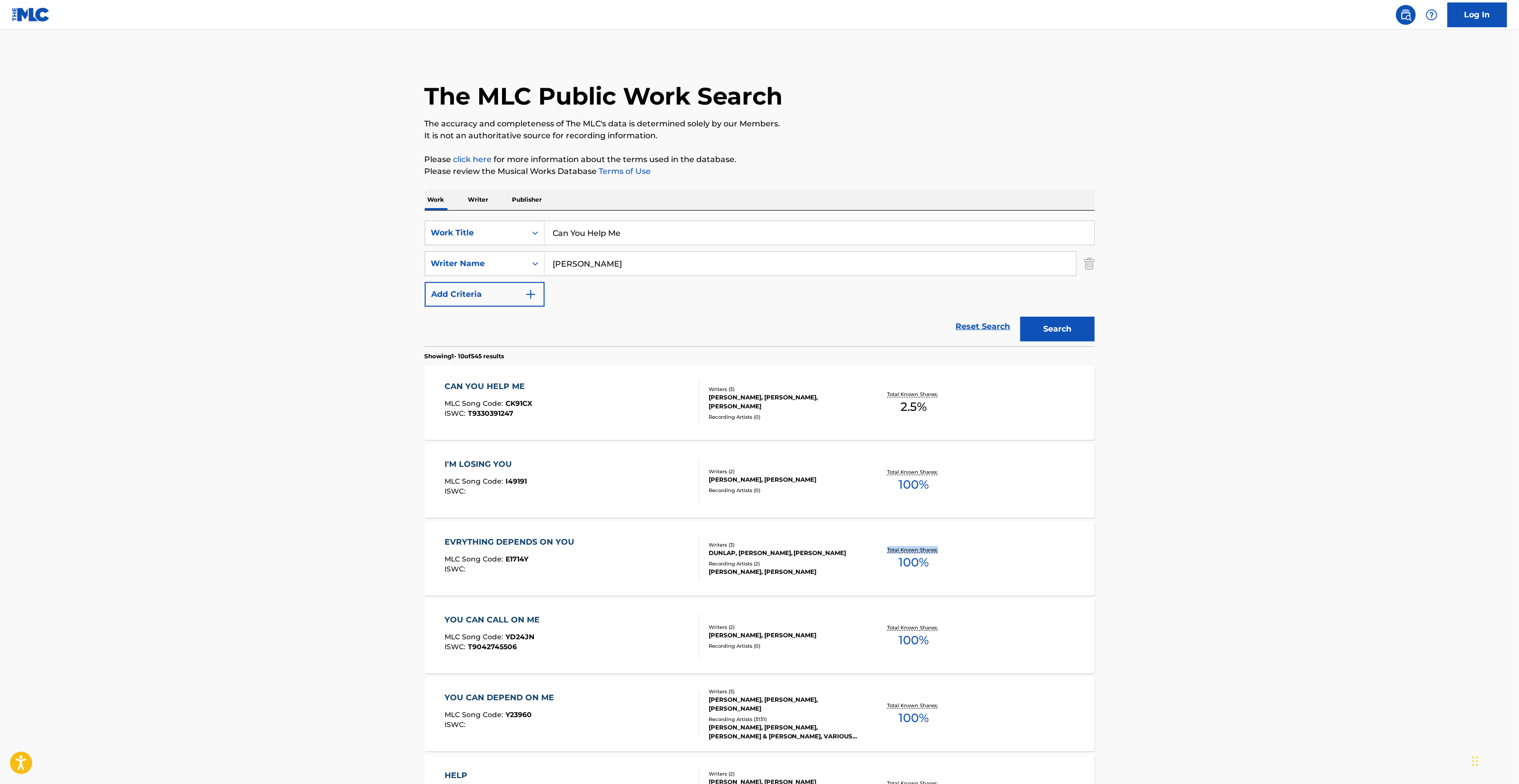
click at [1199, 532] on main "The MLC Public Work Search The accuracy and completeness of The MLC's data is d…" at bounding box center [760, 612] width 1519 height 1166
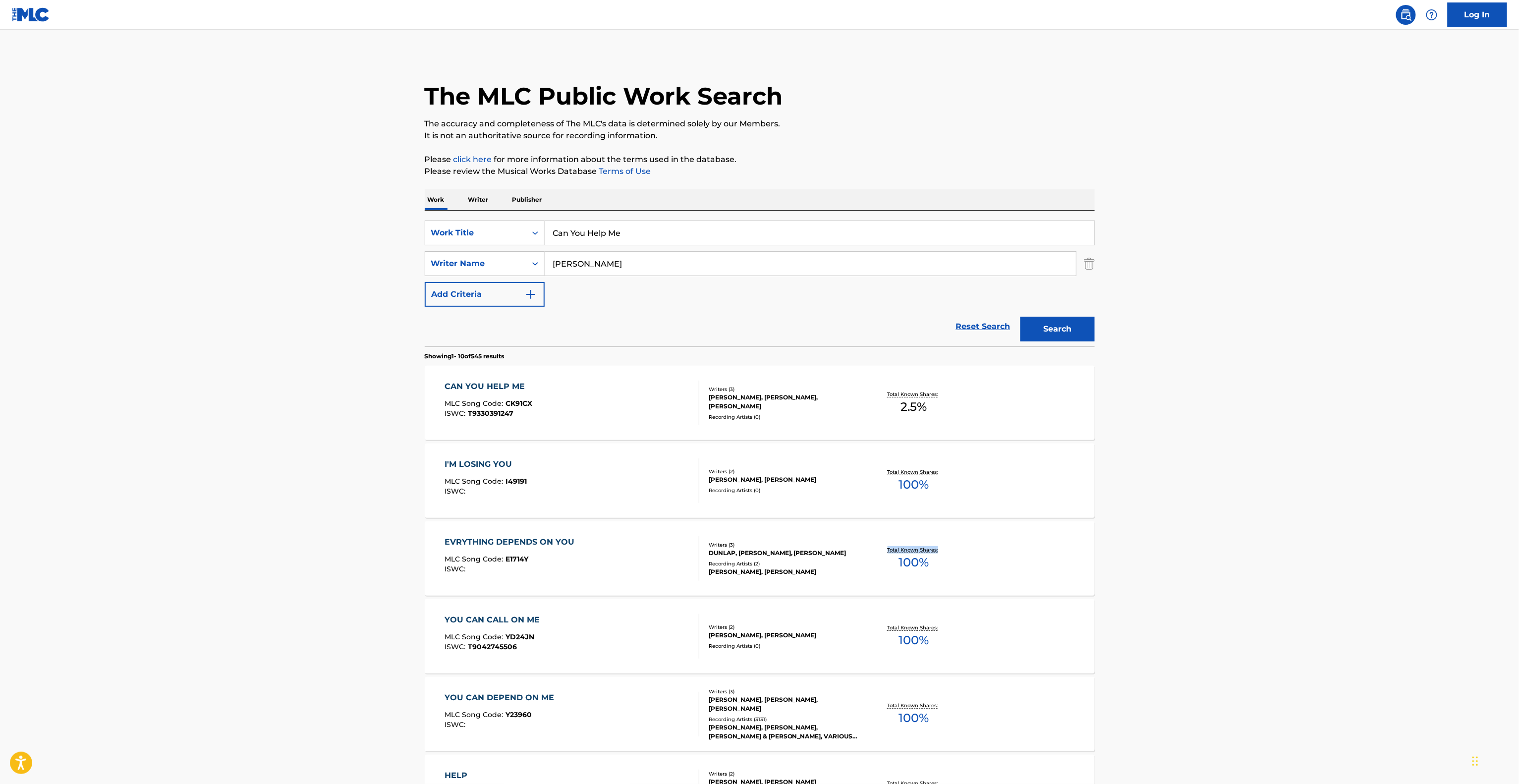
click at [1199, 532] on main "The MLC Public Work Search The accuracy and completeness of The MLC's data is d…" at bounding box center [760, 612] width 1519 height 1166
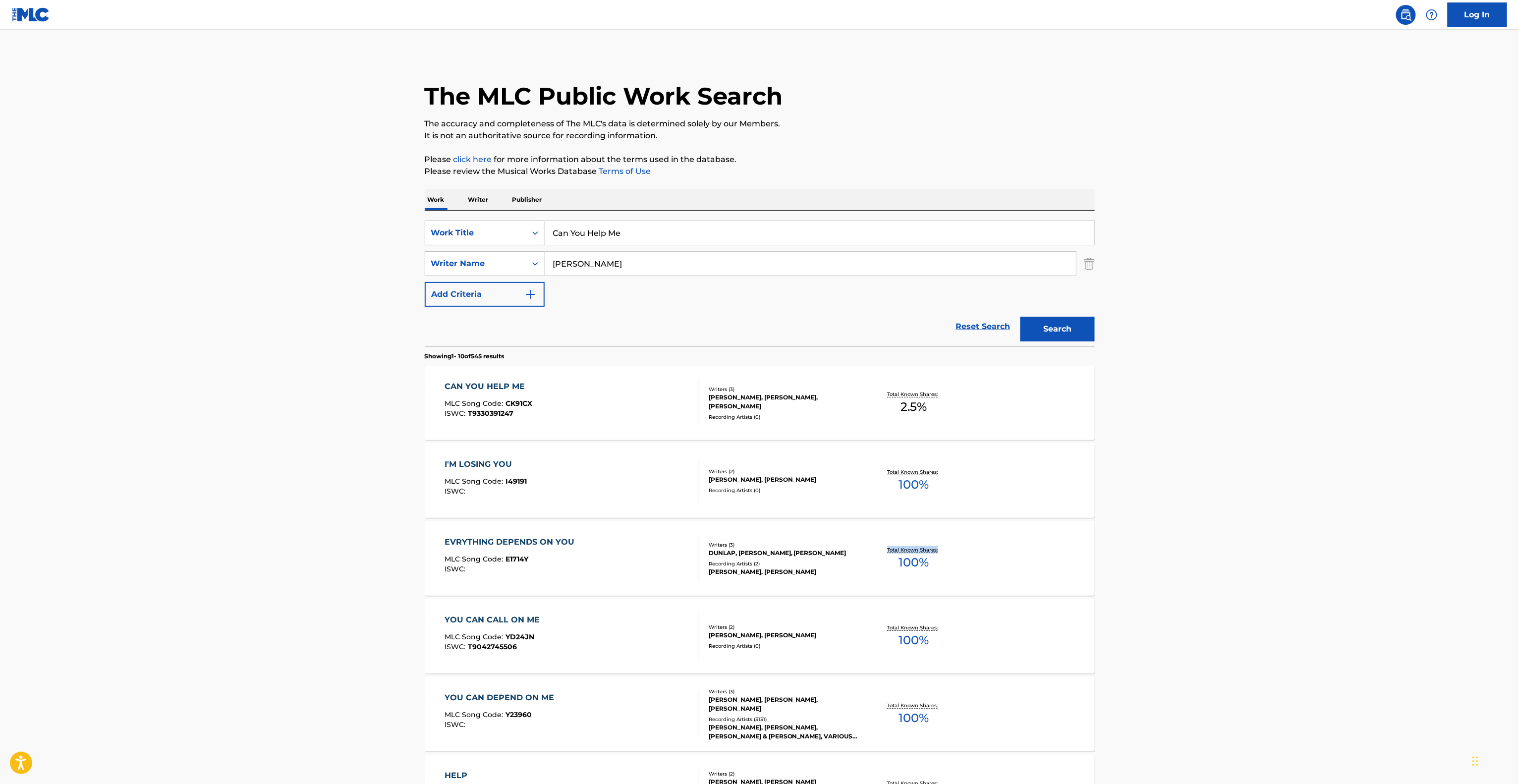
click at [1199, 532] on main "The MLC Public Work Search The accuracy and completeness of The MLC's data is d…" at bounding box center [760, 612] width 1519 height 1166
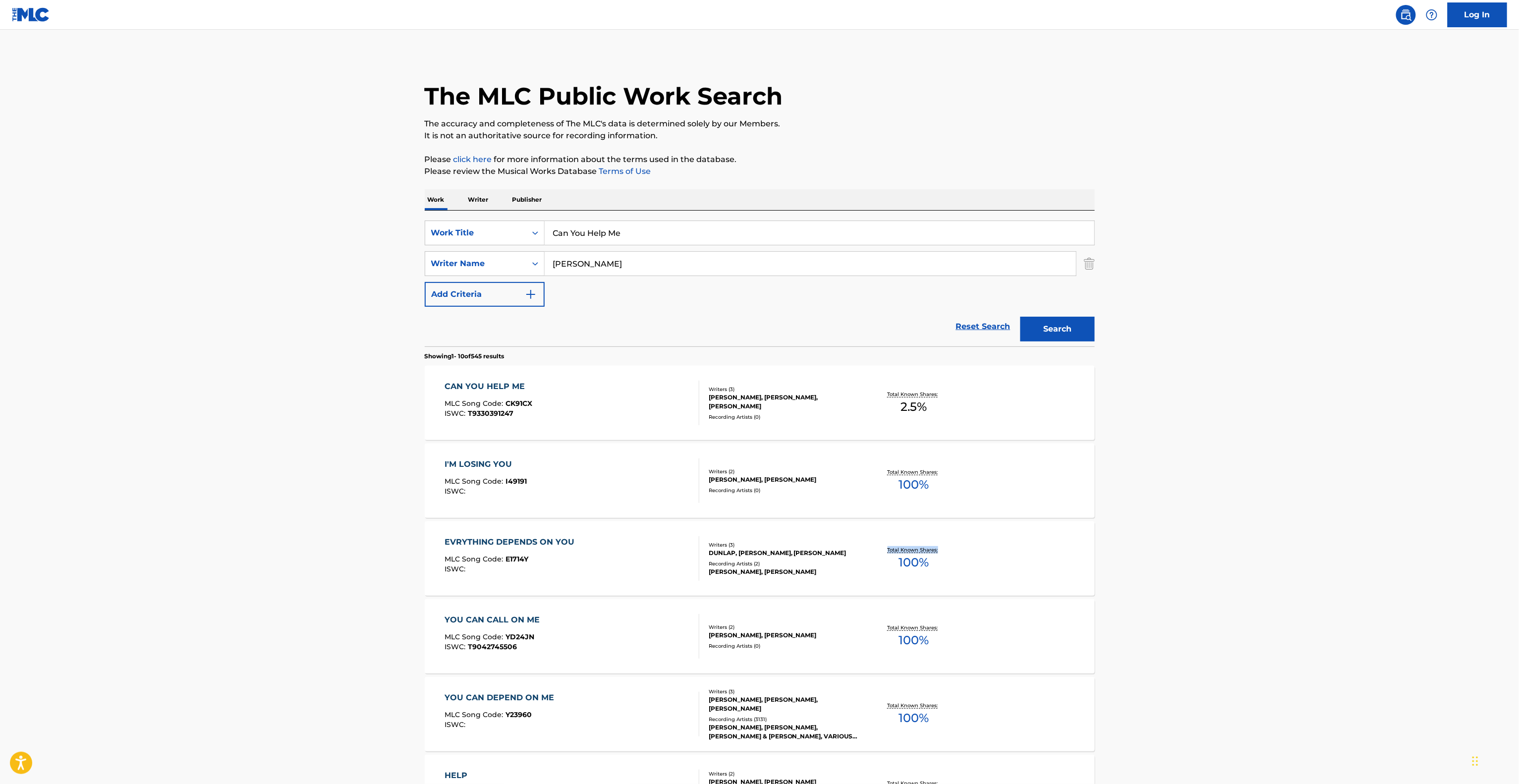
click at [1199, 532] on main "The MLC Public Work Search The accuracy and completeness of The MLC's data is d…" at bounding box center [760, 612] width 1519 height 1166
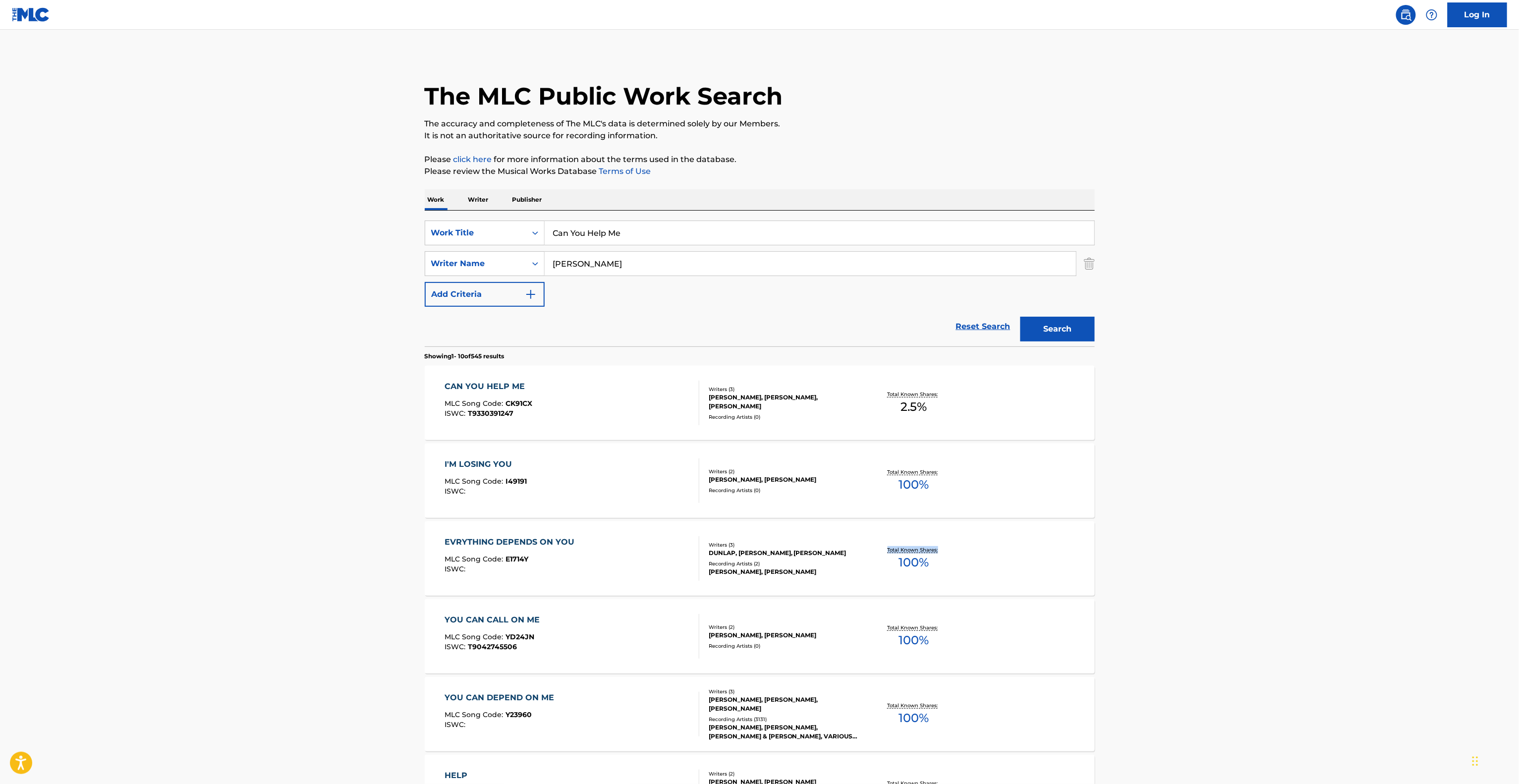
click at [1199, 532] on main "The MLC Public Work Search The accuracy and completeness of The MLC's data is d…" at bounding box center [760, 612] width 1519 height 1166
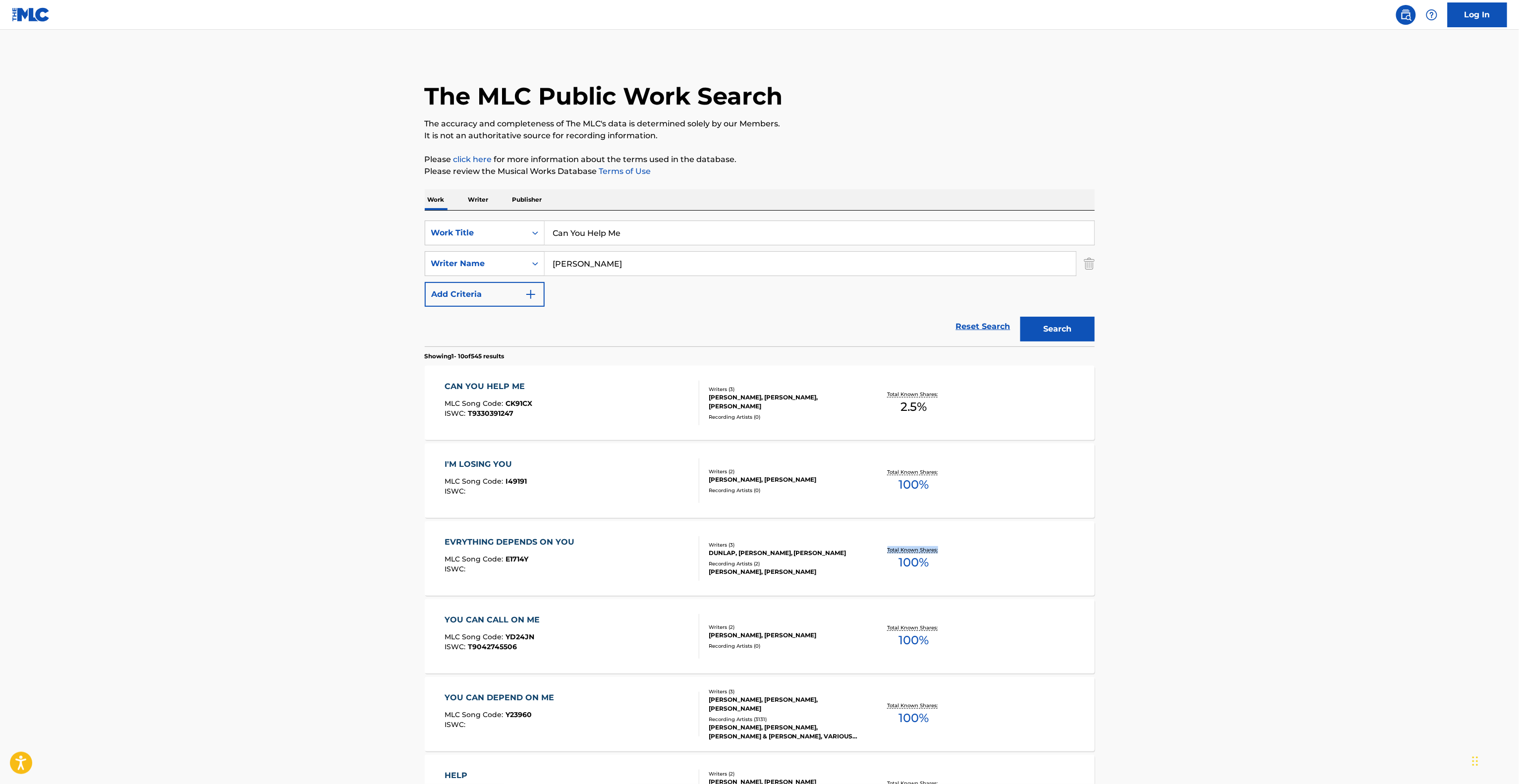
click at [1199, 532] on main "The MLC Public Work Search The accuracy and completeness of The MLC's data is d…" at bounding box center [760, 612] width 1519 height 1166
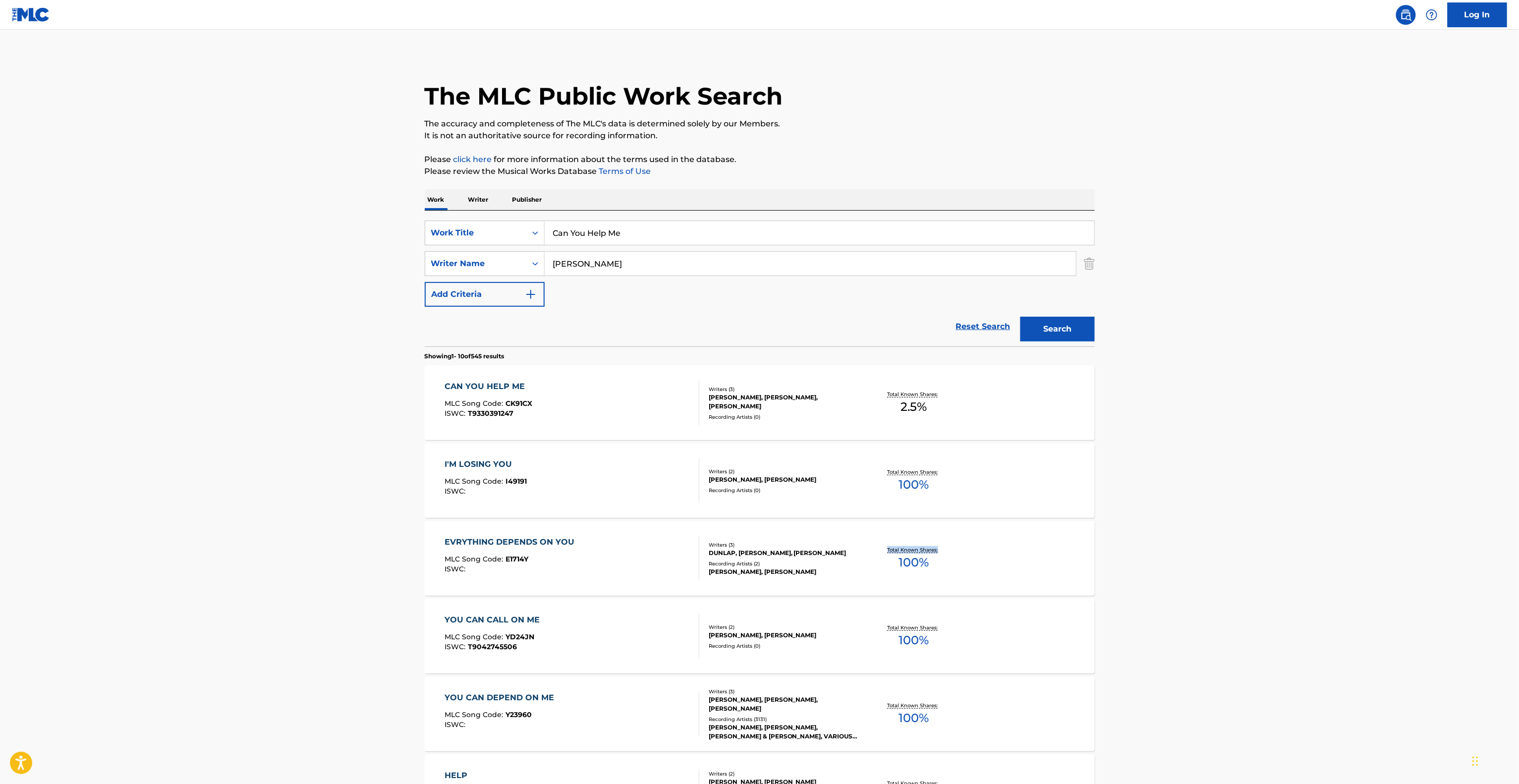
click at [1199, 532] on main "The MLC Public Work Search The accuracy and completeness of The MLC's data is d…" at bounding box center [760, 612] width 1519 height 1166
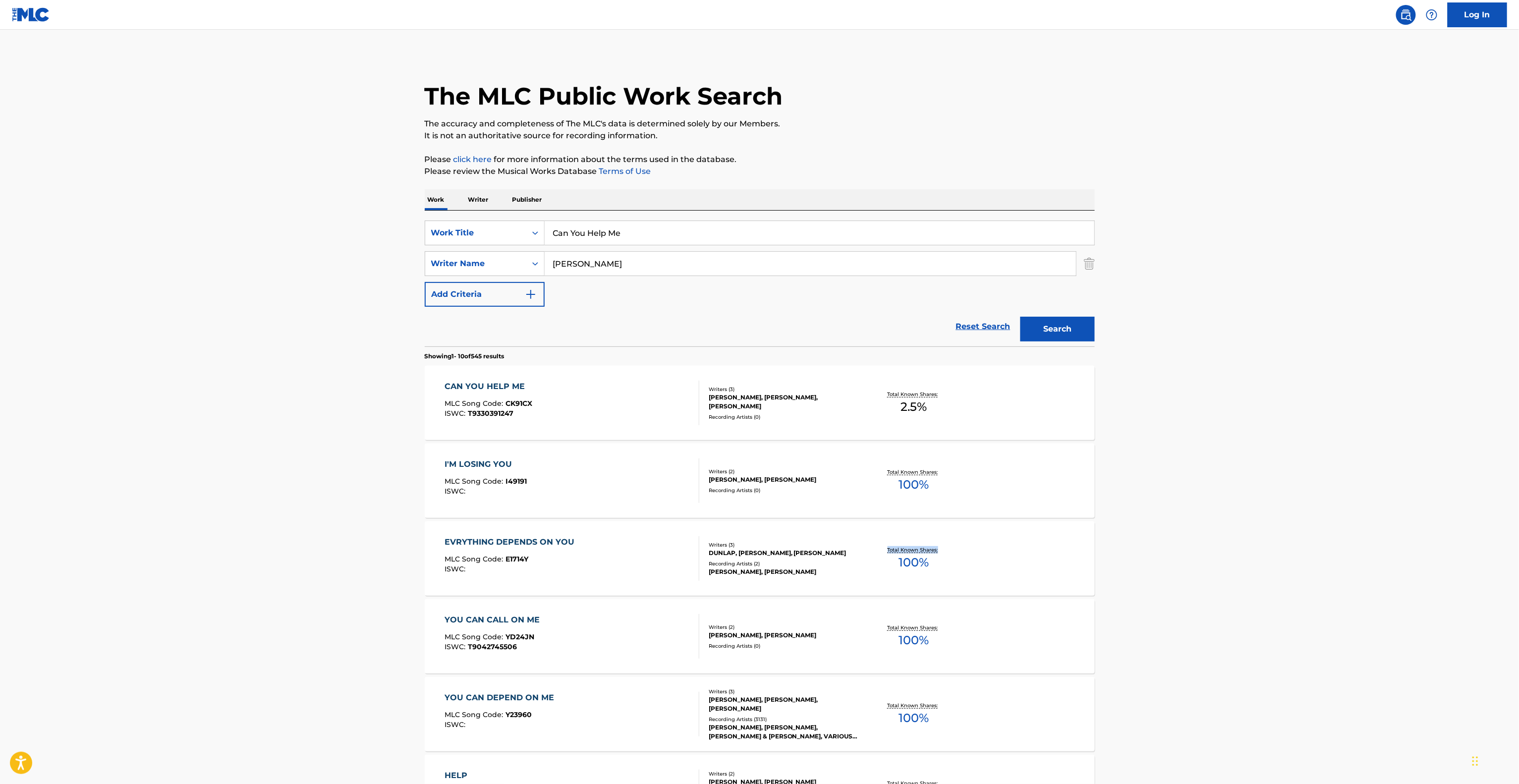
click at [1199, 532] on main "The MLC Public Work Search The accuracy and completeness of The MLC's data is d…" at bounding box center [760, 612] width 1519 height 1166
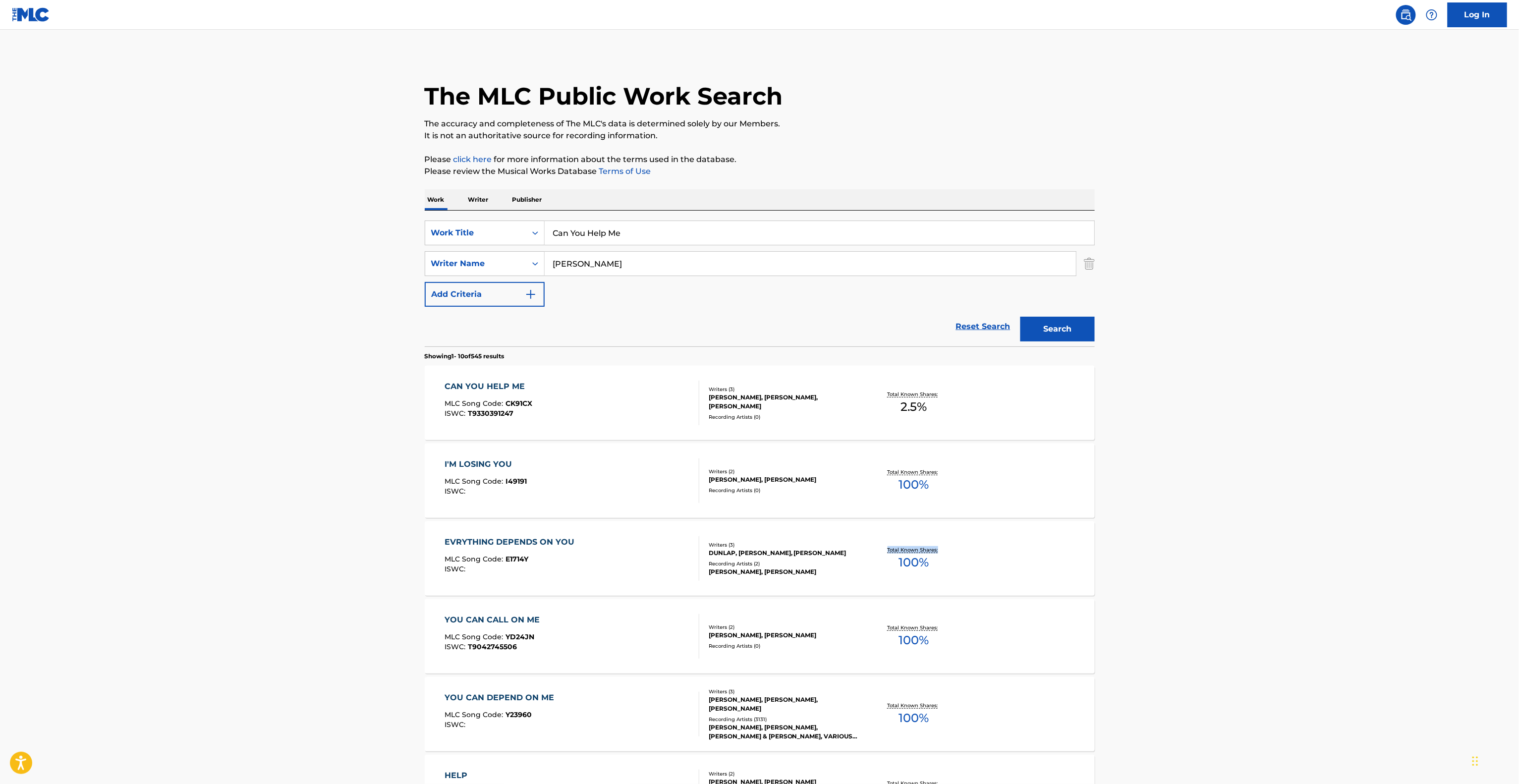
click at [1198, 533] on main "The MLC Public Work Search The accuracy and completeness of The MLC's data is d…" at bounding box center [760, 612] width 1519 height 1166
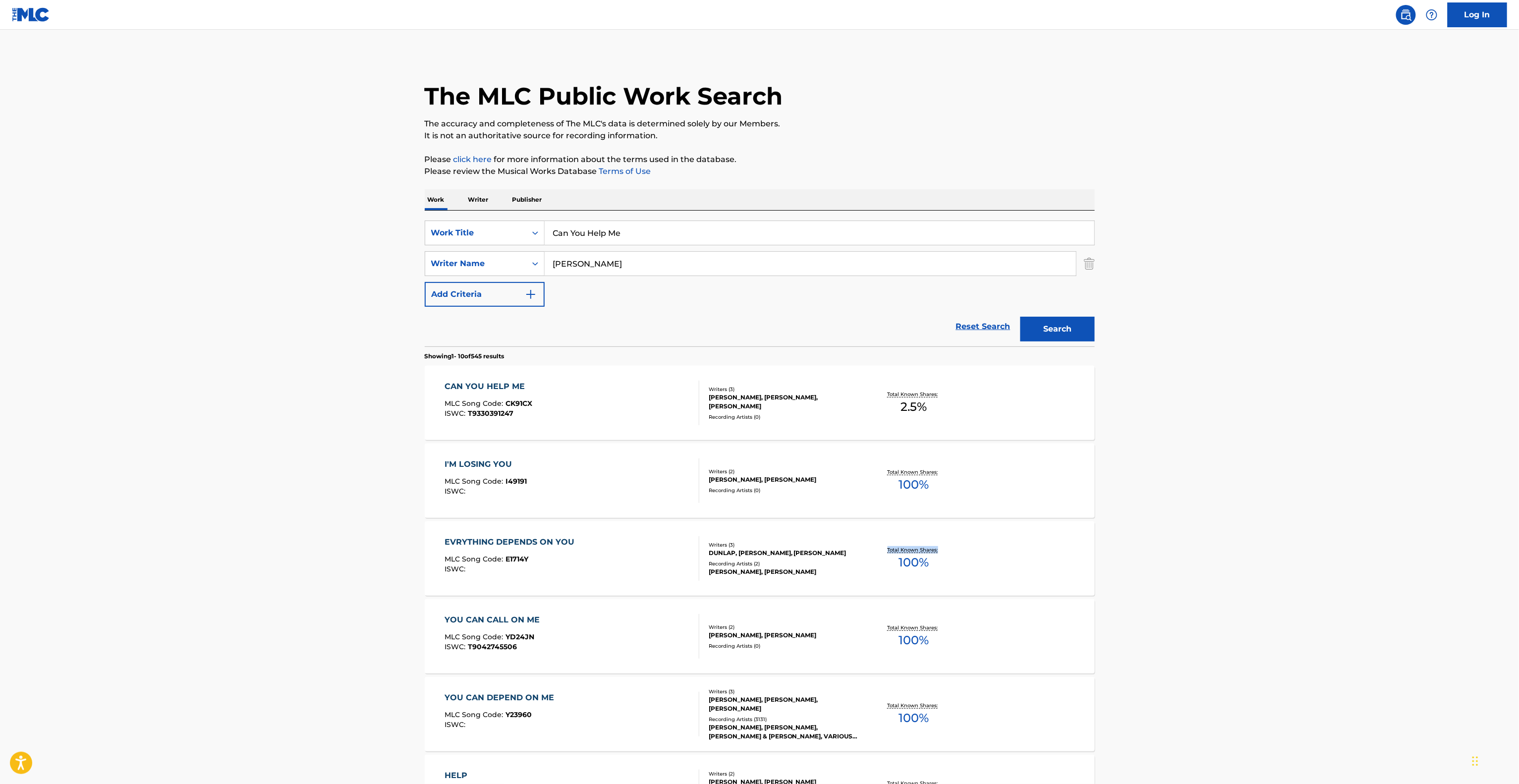
click at [1196, 533] on main "The MLC Public Work Search The accuracy and completeness of The MLC's data is d…" at bounding box center [760, 612] width 1519 height 1166
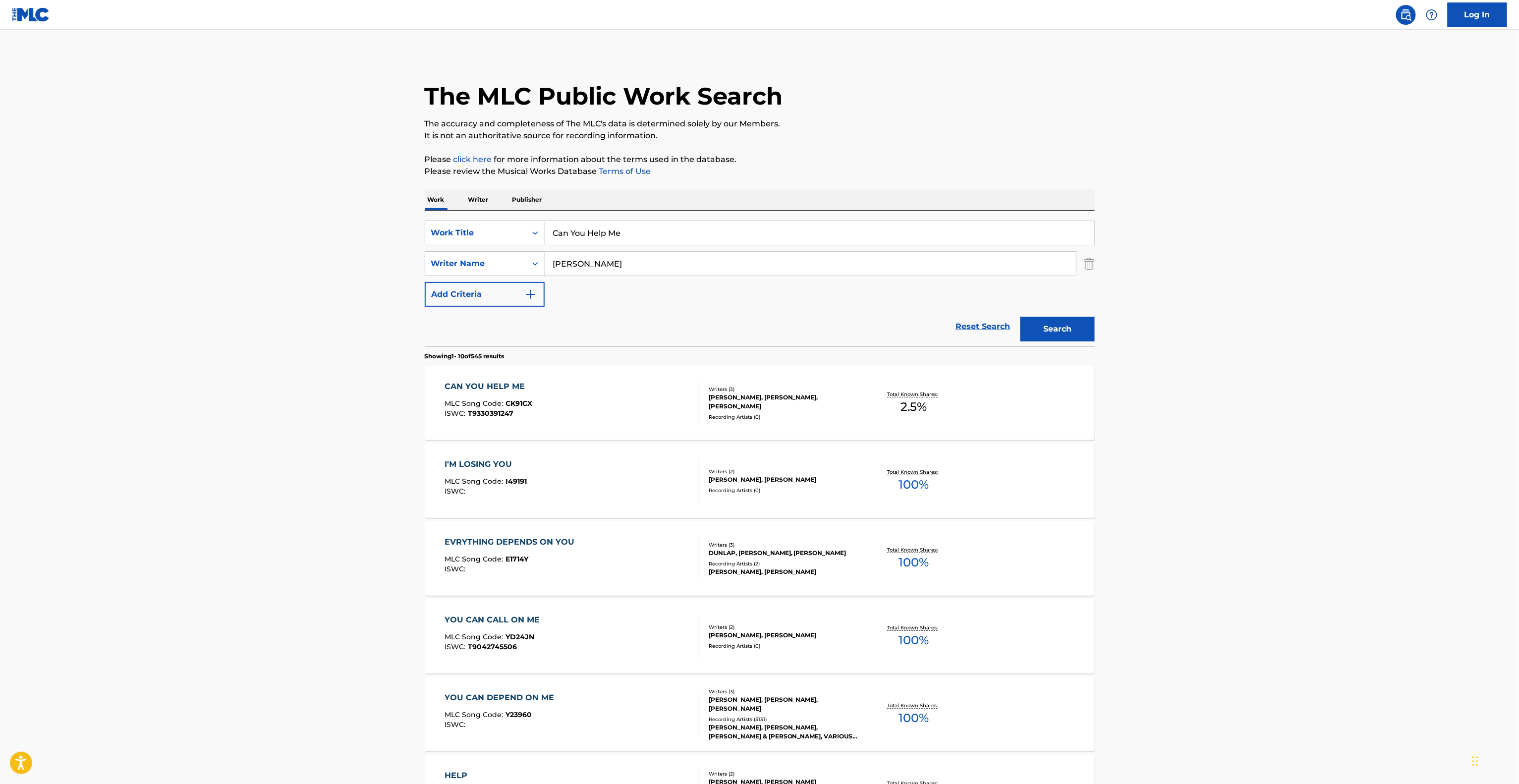
click at [1196, 533] on main "The MLC Public Work Search The accuracy and completeness of The MLC's data is d…" at bounding box center [760, 612] width 1519 height 1166
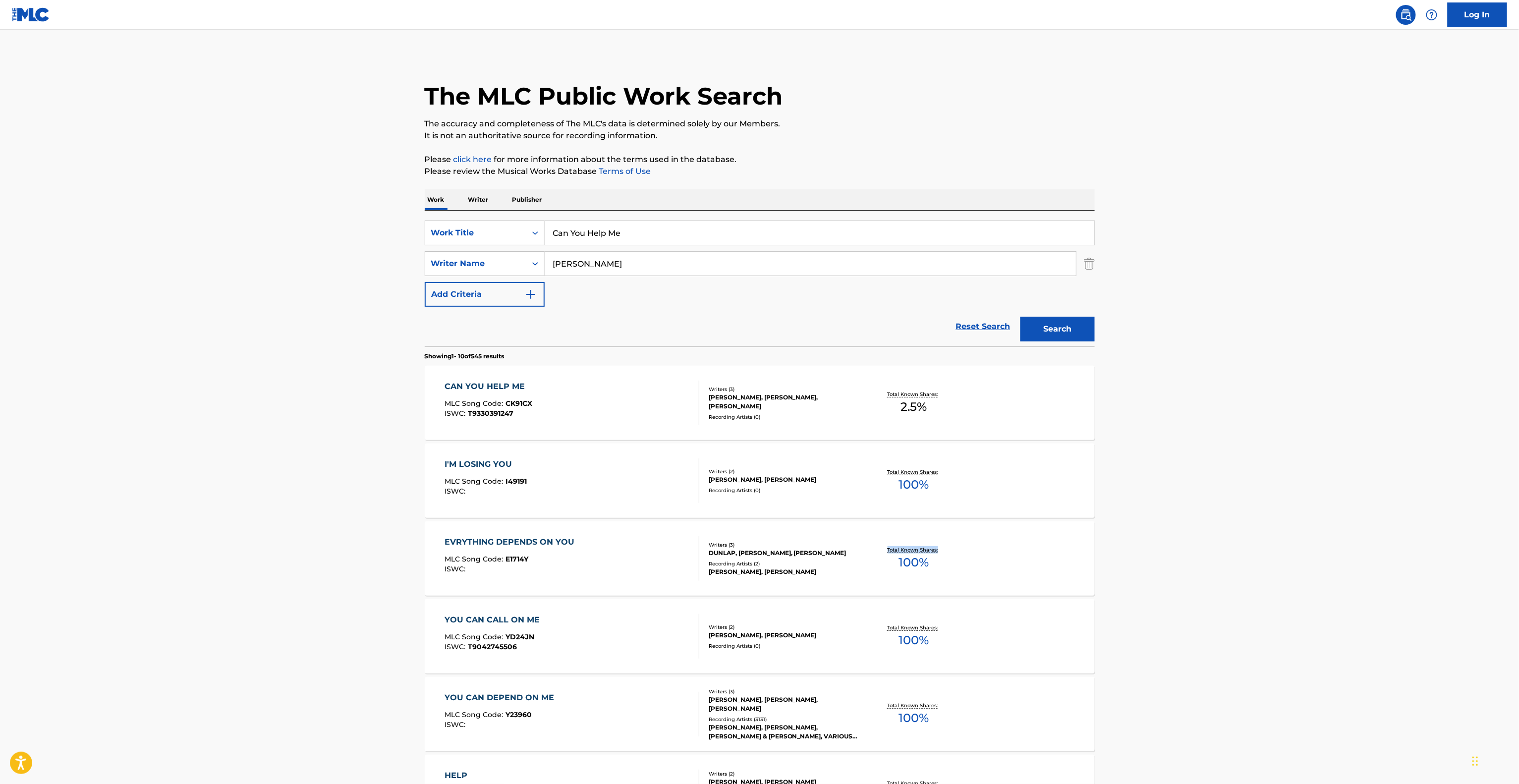
click at [1196, 533] on main "The MLC Public Work Search The accuracy and completeness of The MLC's data is d…" at bounding box center [760, 612] width 1519 height 1166
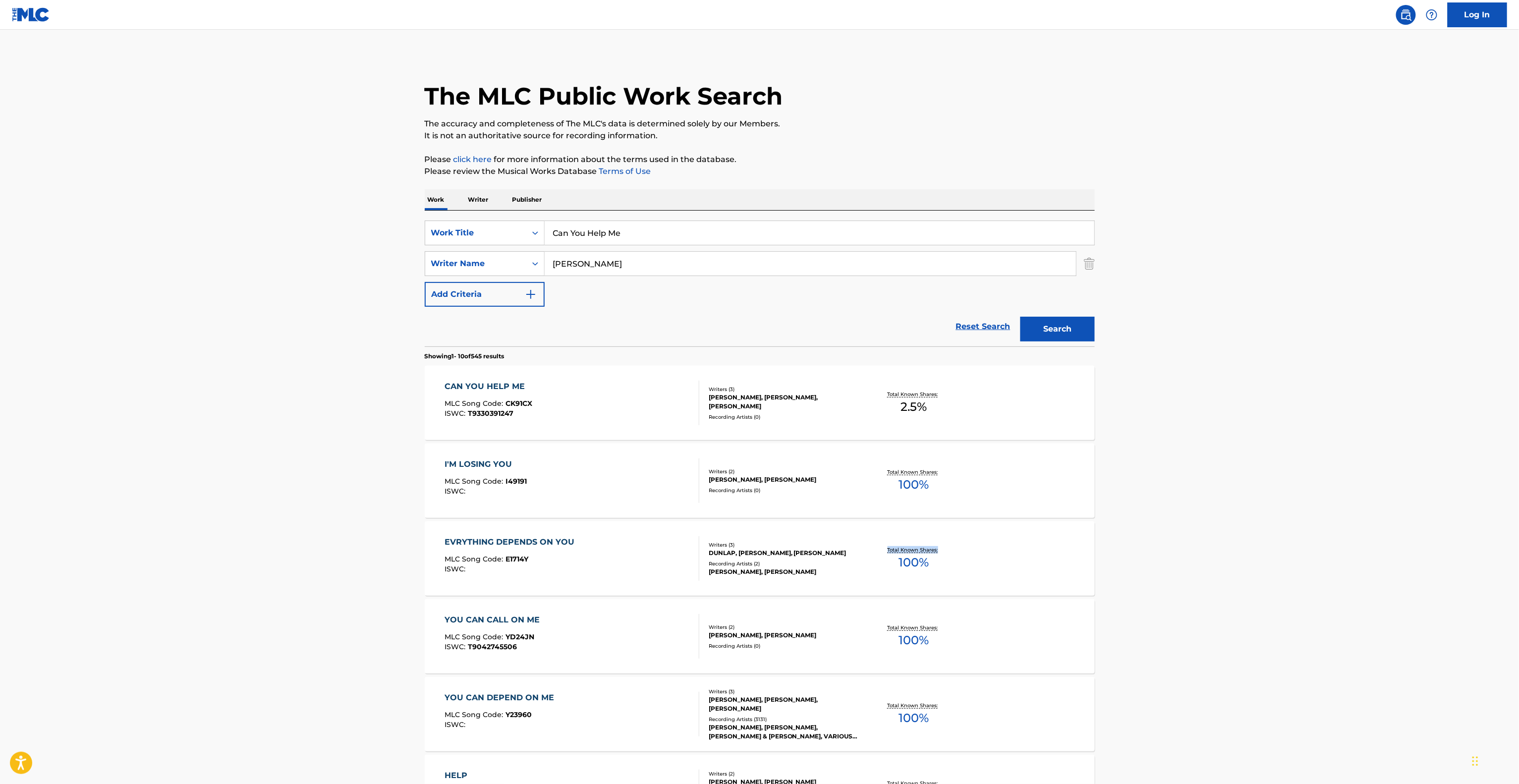
click at [1196, 533] on main "The MLC Public Work Search The accuracy and completeness of The MLC's data is d…" at bounding box center [760, 612] width 1519 height 1166
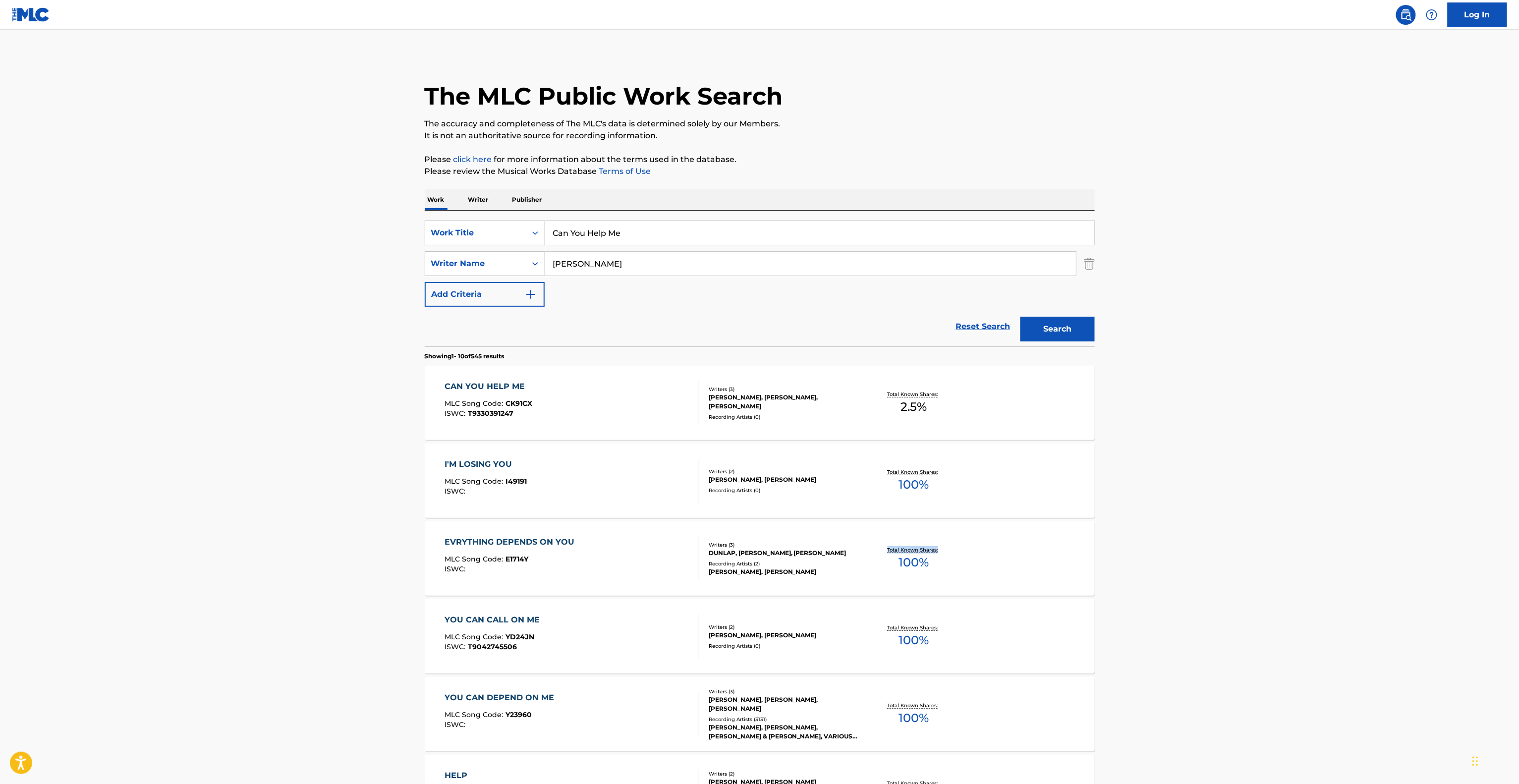
click at [1196, 533] on main "The MLC Public Work Search The accuracy and completeness of The MLC's data is d…" at bounding box center [760, 612] width 1519 height 1166
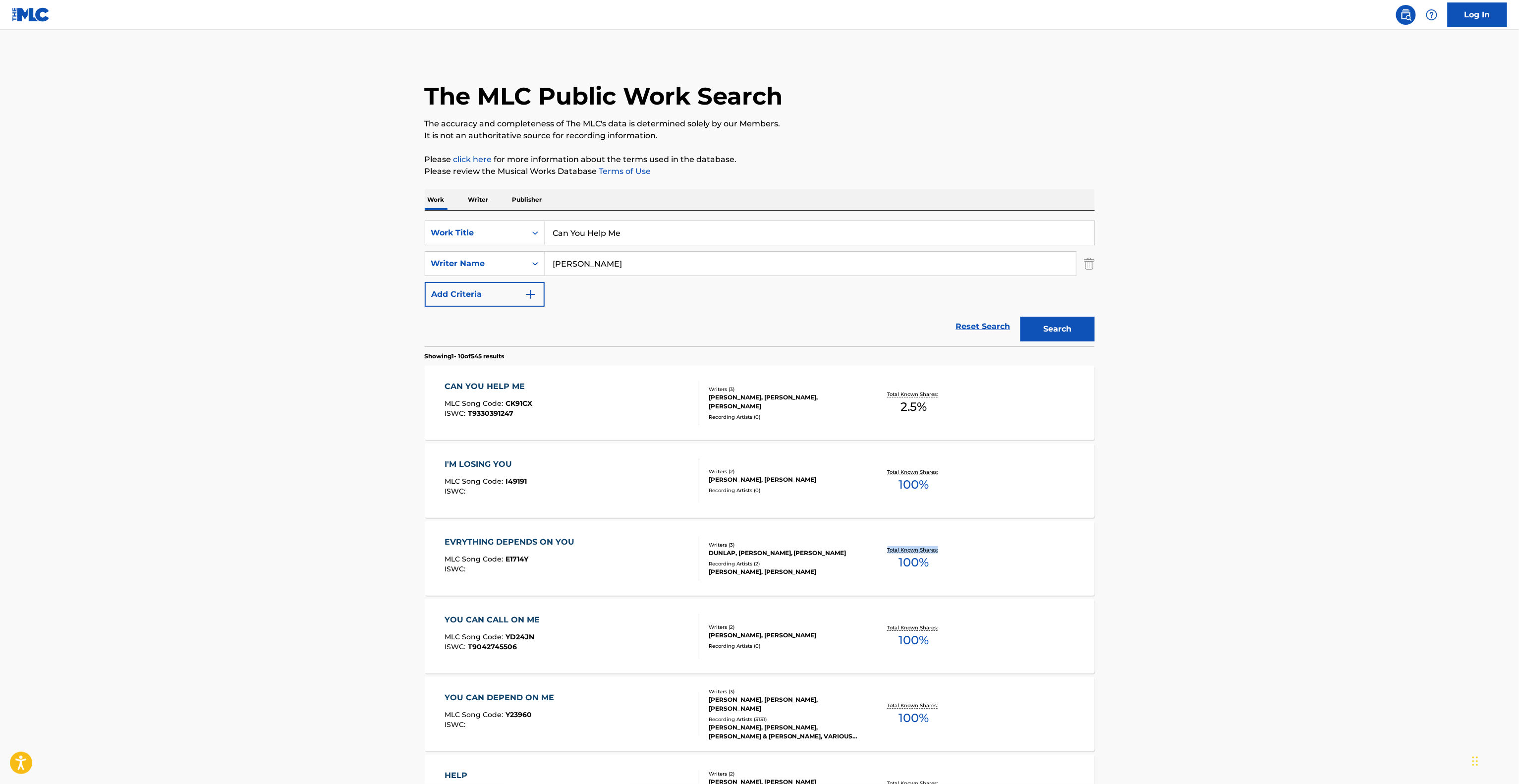
click at [1196, 533] on main "The MLC Public Work Search The accuracy and completeness of The MLC's data is d…" at bounding box center [760, 612] width 1519 height 1166
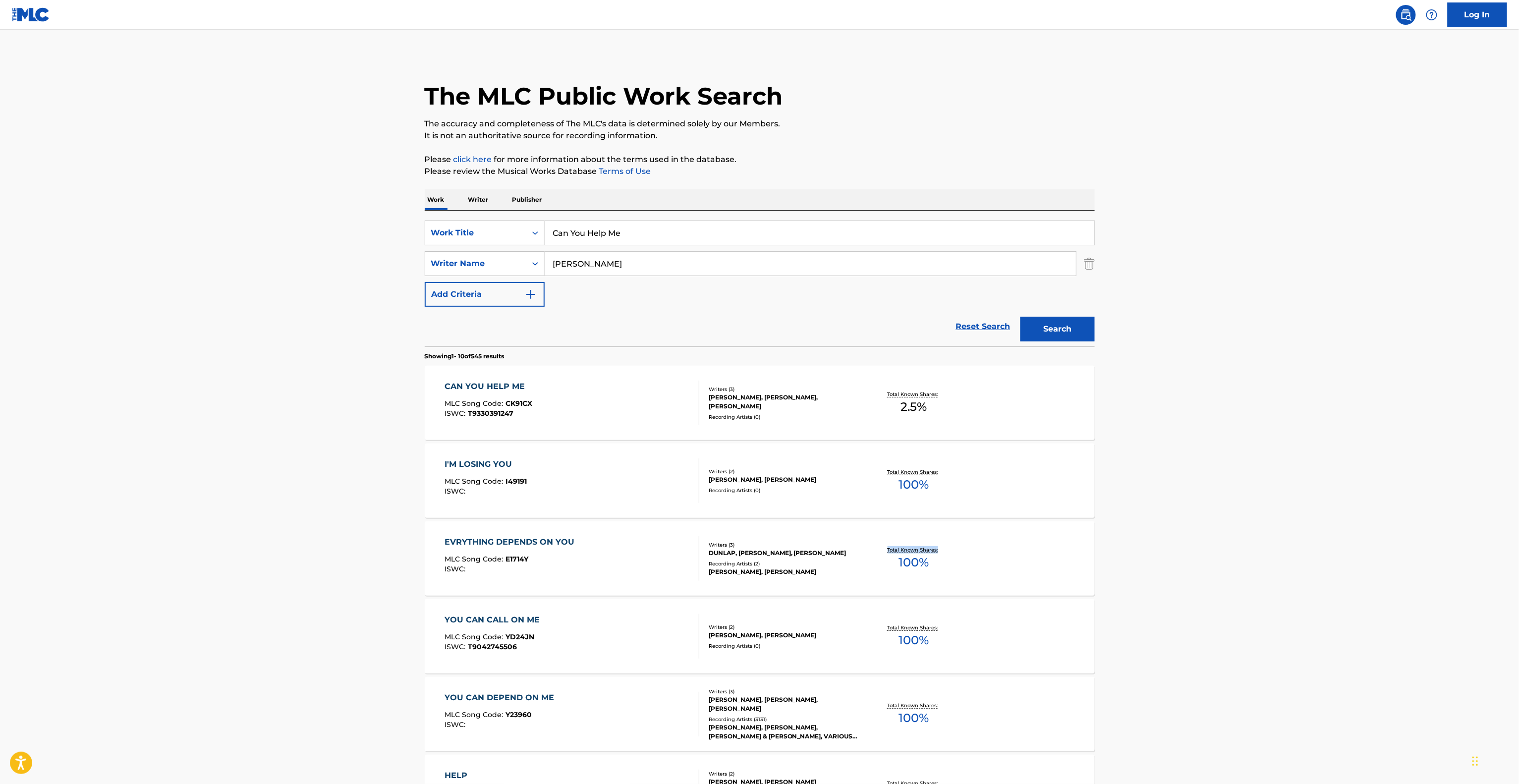
click at [1196, 533] on main "The MLC Public Work Search The accuracy and completeness of The MLC's data is d…" at bounding box center [760, 612] width 1519 height 1166
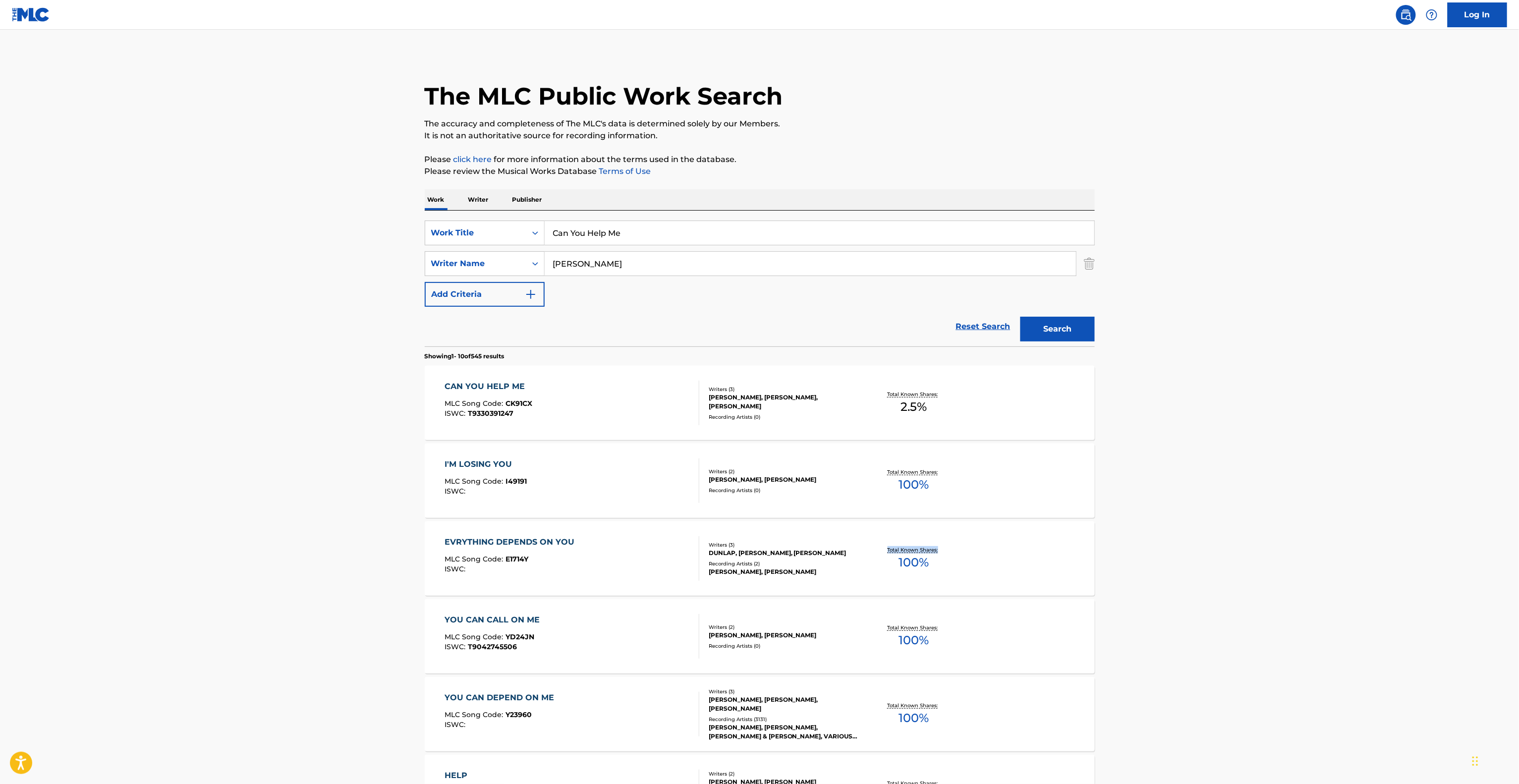
click at [1196, 533] on main "The MLC Public Work Search The accuracy and completeness of The MLC's data is d…" at bounding box center [760, 612] width 1519 height 1166
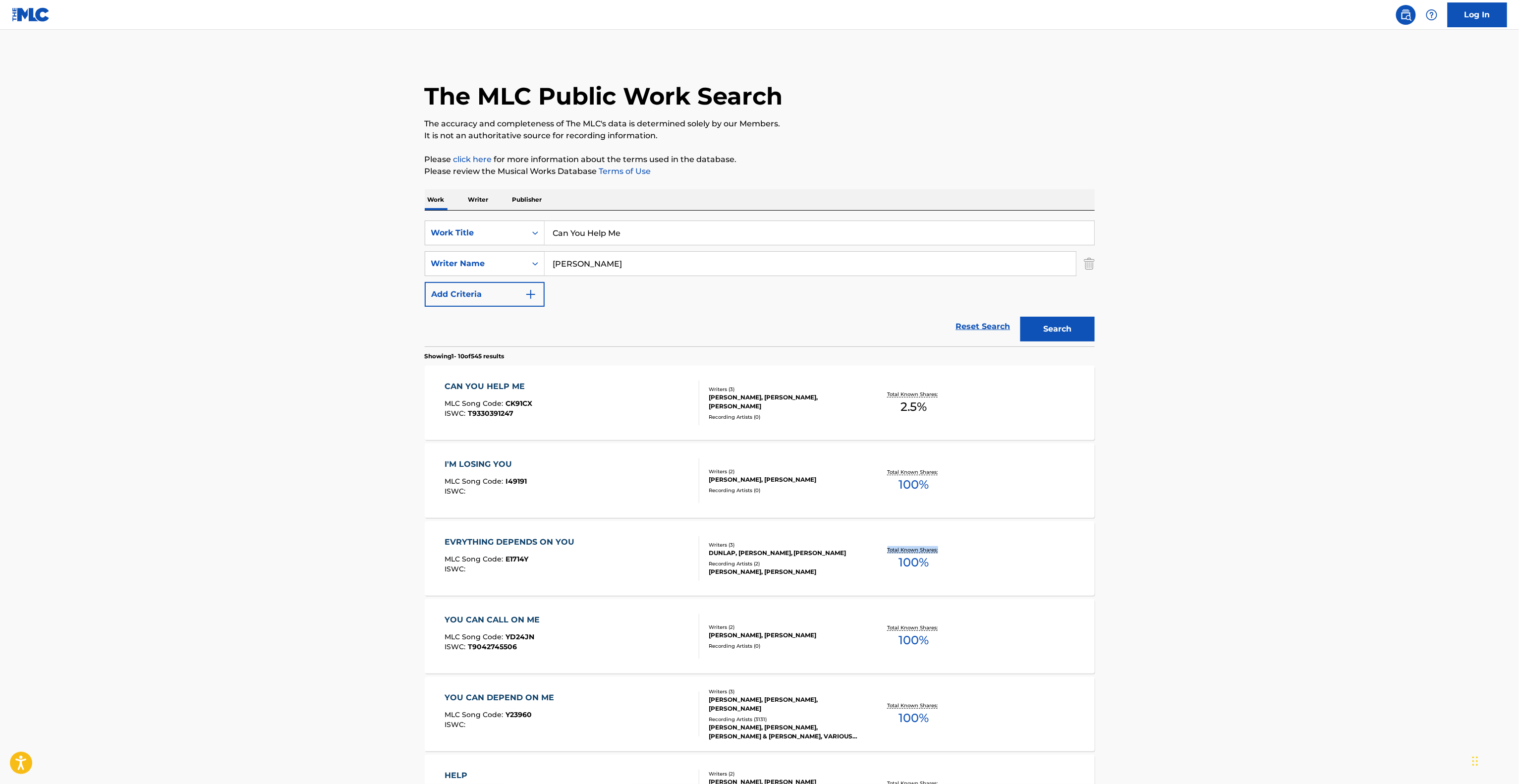
click at [1196, 533] on main "The MLC Public Work Search The accuracy and completeness of The MLC's data is d…" at bounding box center [760, 612] width 1519 height 1166
click at [1194, 533] on main "The MLC Public Work Search The accuracy and completeness of The MLC's data is d…" at bounding box center [760, 612] width 1519 height 1166
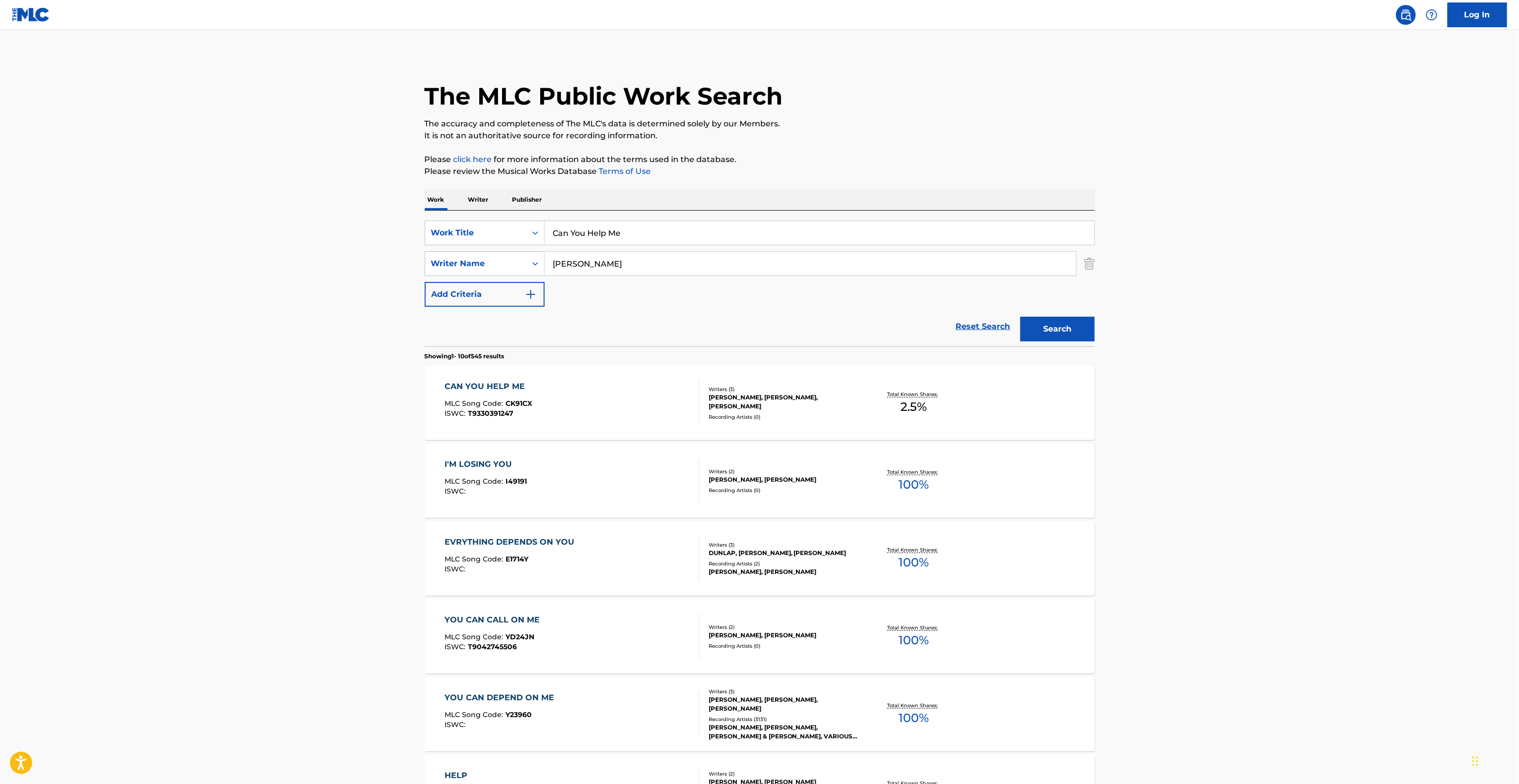
click at [1190, 533] on main "The MLC Public Work Search The accuracy and completeness of The MLC's data is d…" at bounding box center [760, 612] width 1519 height 1166
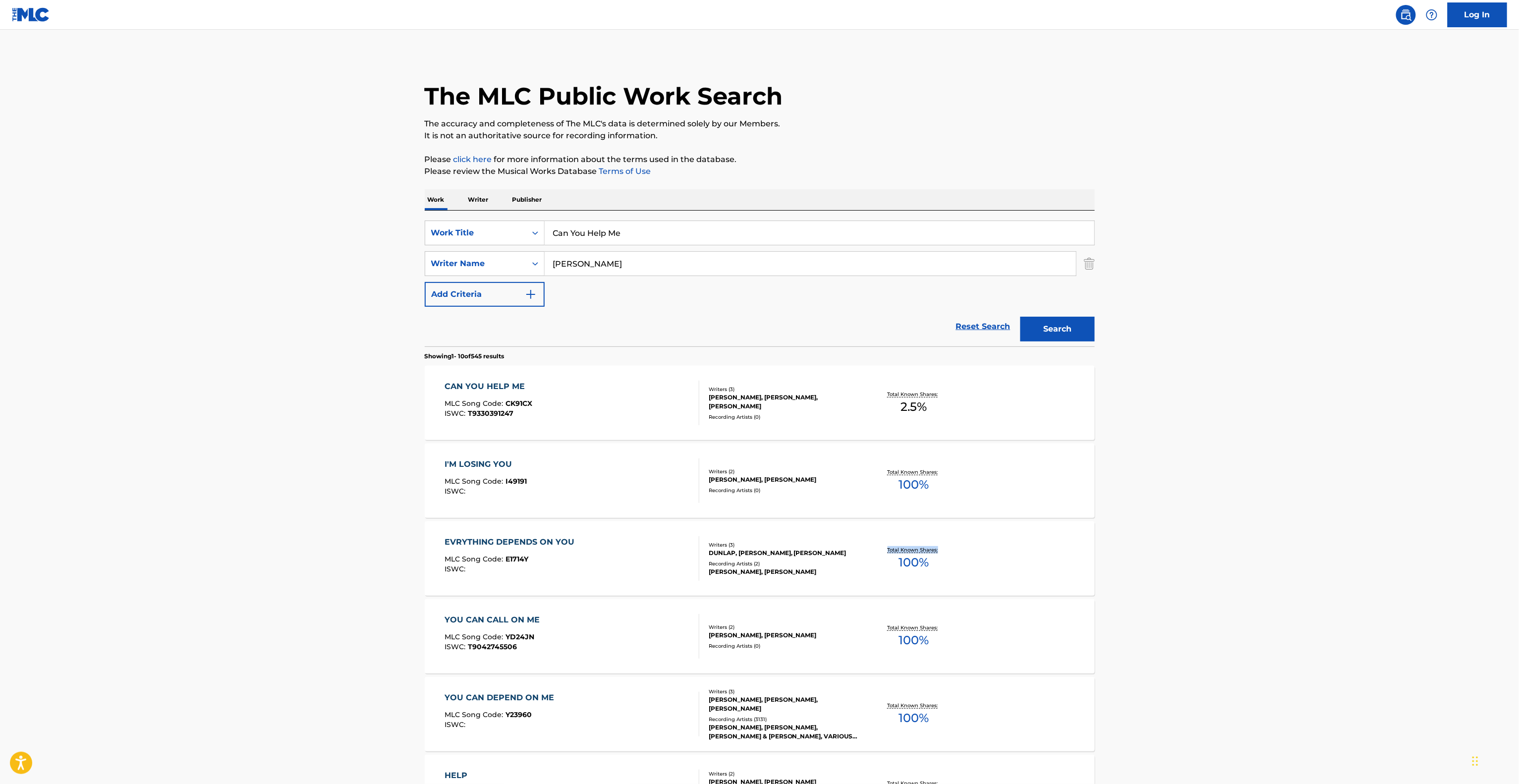
click at [1190, 533] on main "The MLC Public Work Search The accuracy and completeness of The MLC's data is d…" at bounding box center [760, 612] width 1519 height 1166
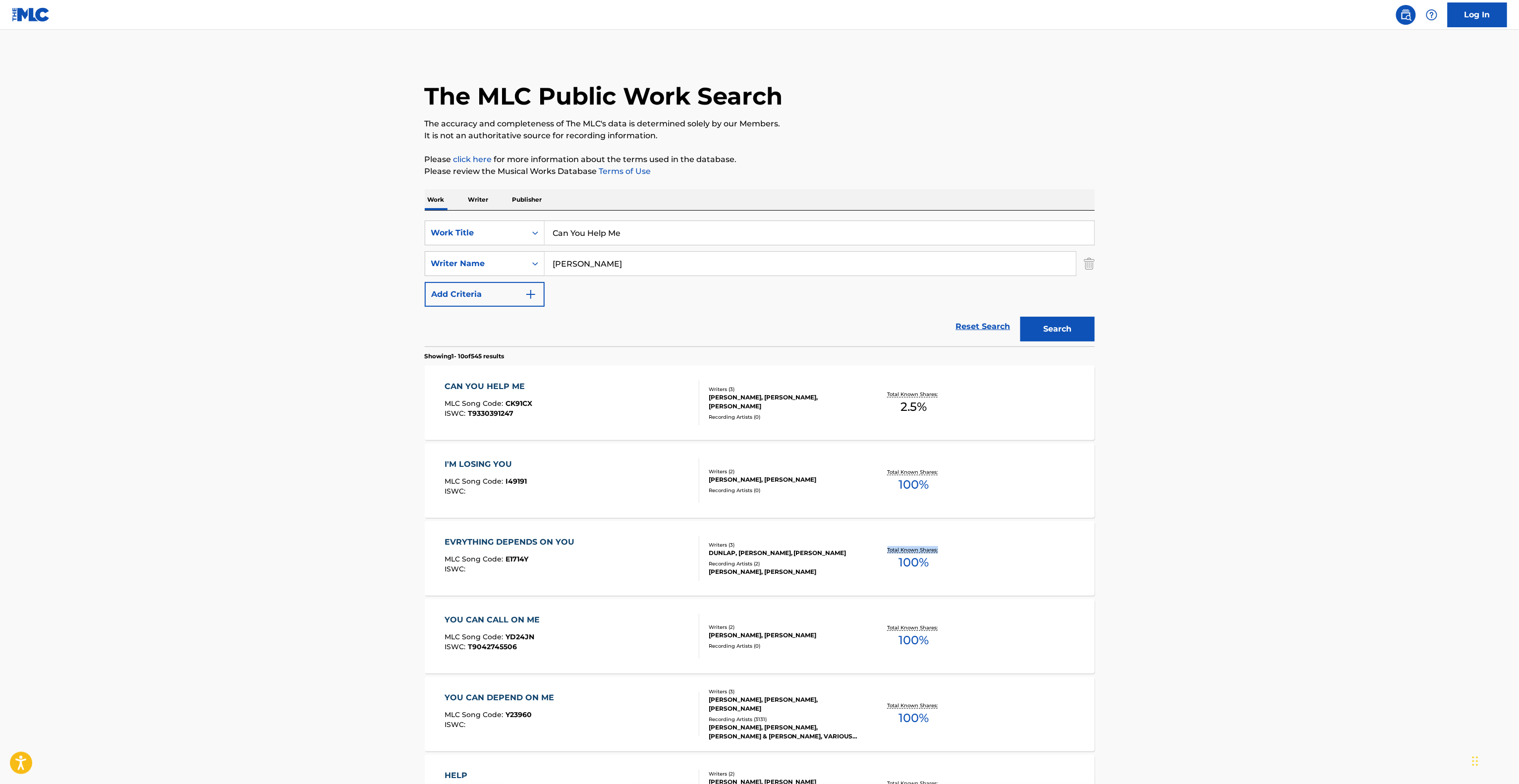
click at [1190, 533] on main "The MLC Public Work Search The accuracy and completeness of The MLC's data is d…" at bounding box center [760, 612] width 1519 height 1166
click at [1188, 533] on main "The MLC Public Work Search The accuracy and completeness of The MLC's data is d…" at bounding box center [760, 612] width 1519 height 1166
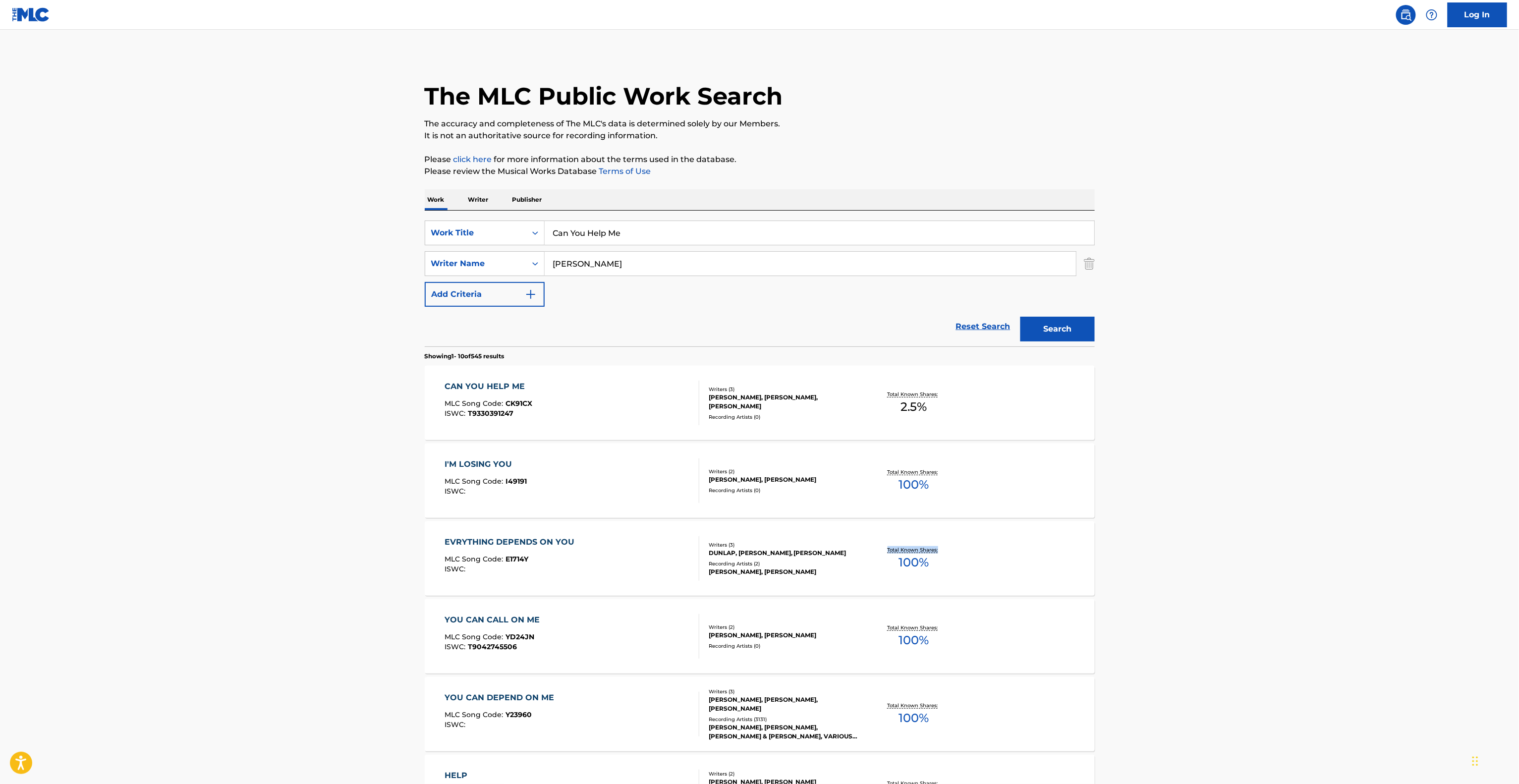
click at [1188, 533] on main "The MLC Public Work Search The accuracy and completeness of The MLC's data is d…" at bounding box center [760, 612] width 1519 height 1166
click at [1188, 533] on main "The MLC Public Work Search The accuracy and completeness of The MLC's data is d…" at bounding box center [760, 612] width 1519 height 1166
click at [1187, 533] on main "The MLC Public Work Search The accuracy and completeness of The MLC's data is d…" at bounding box center [760, 612] width 1519 height 1166
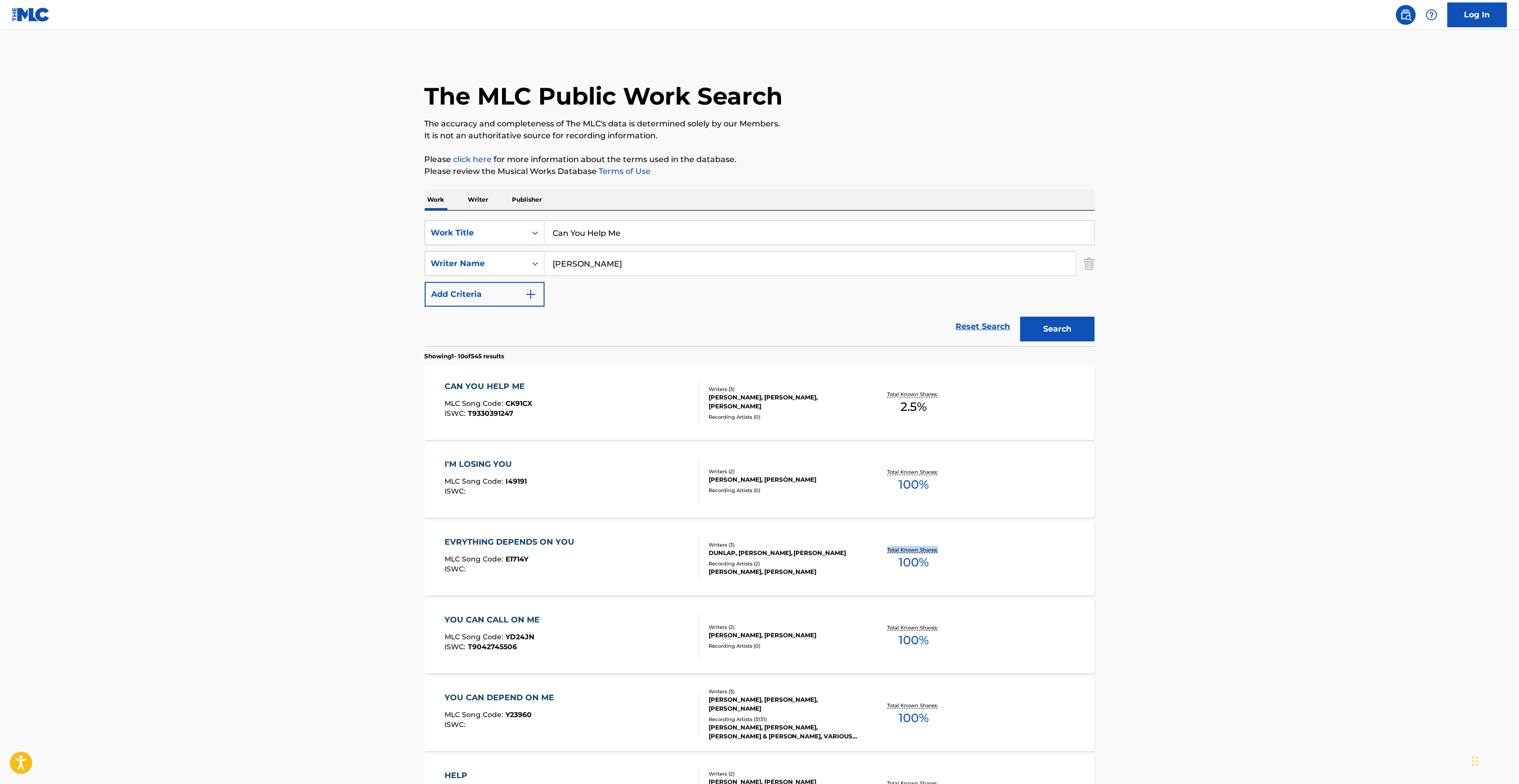
click at [1187, 533] on main "The MLC Public Work Search The accuracy and completeness of The MLC's data is d…" at bounding box center [760, 612] width 1519 height 1166
click at [1185, 532] on main "The MLC Public Work Search The accuracy and completeness of The MLC's data is d…" at bounding box center [760, 612] width 1519 height 1166
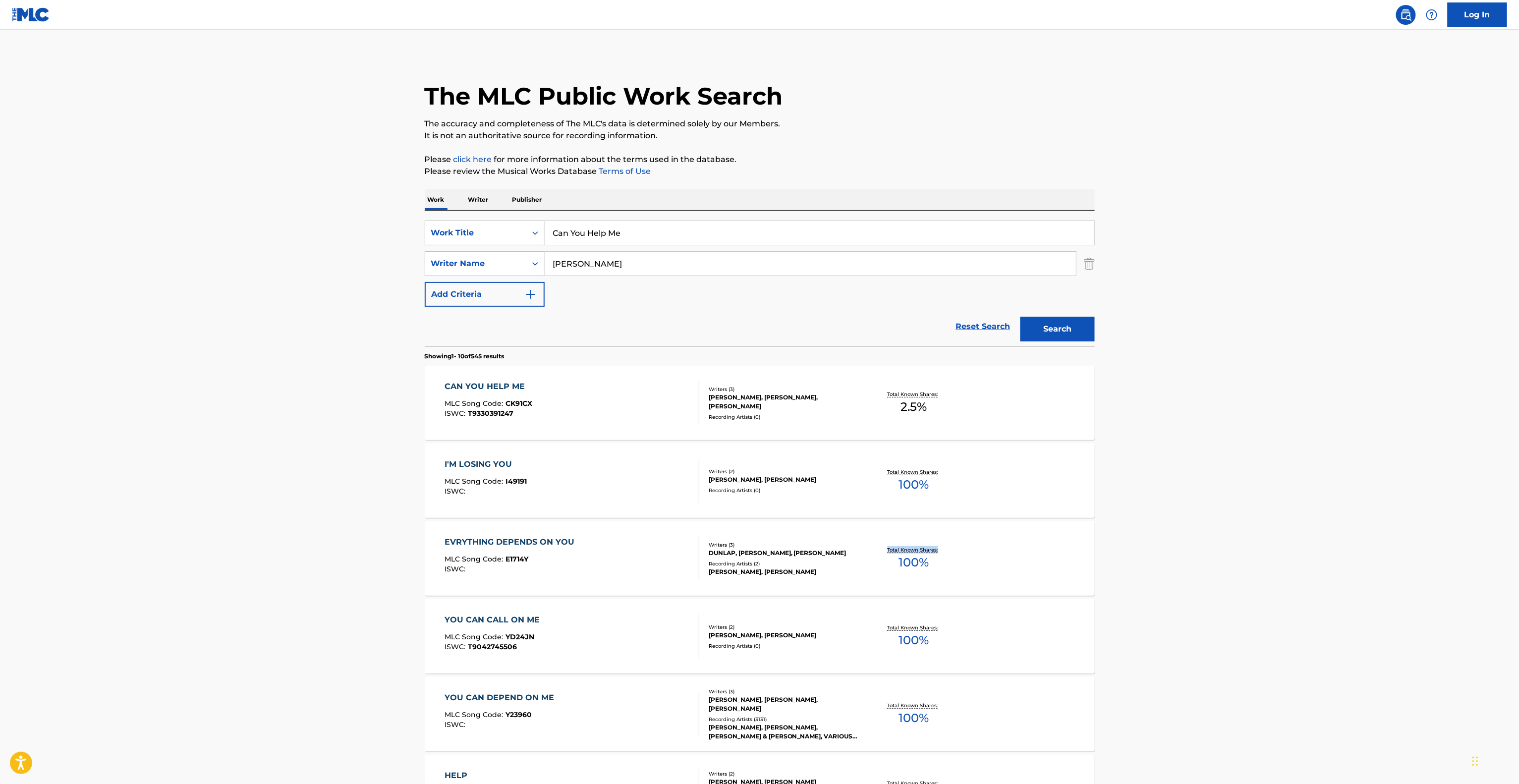
click at [1185, 532] on main "The MLC Public Work Search The accuracy and completeness of The MLC's data is d…" at bounding box center [760, 612] width 1519 height 1166
click at [1183, 532] on main "The MLC Public Work Search The accuracy and completeness of The MLC's data is d…" at bounding box center [760, 612] width 1519 height 1166
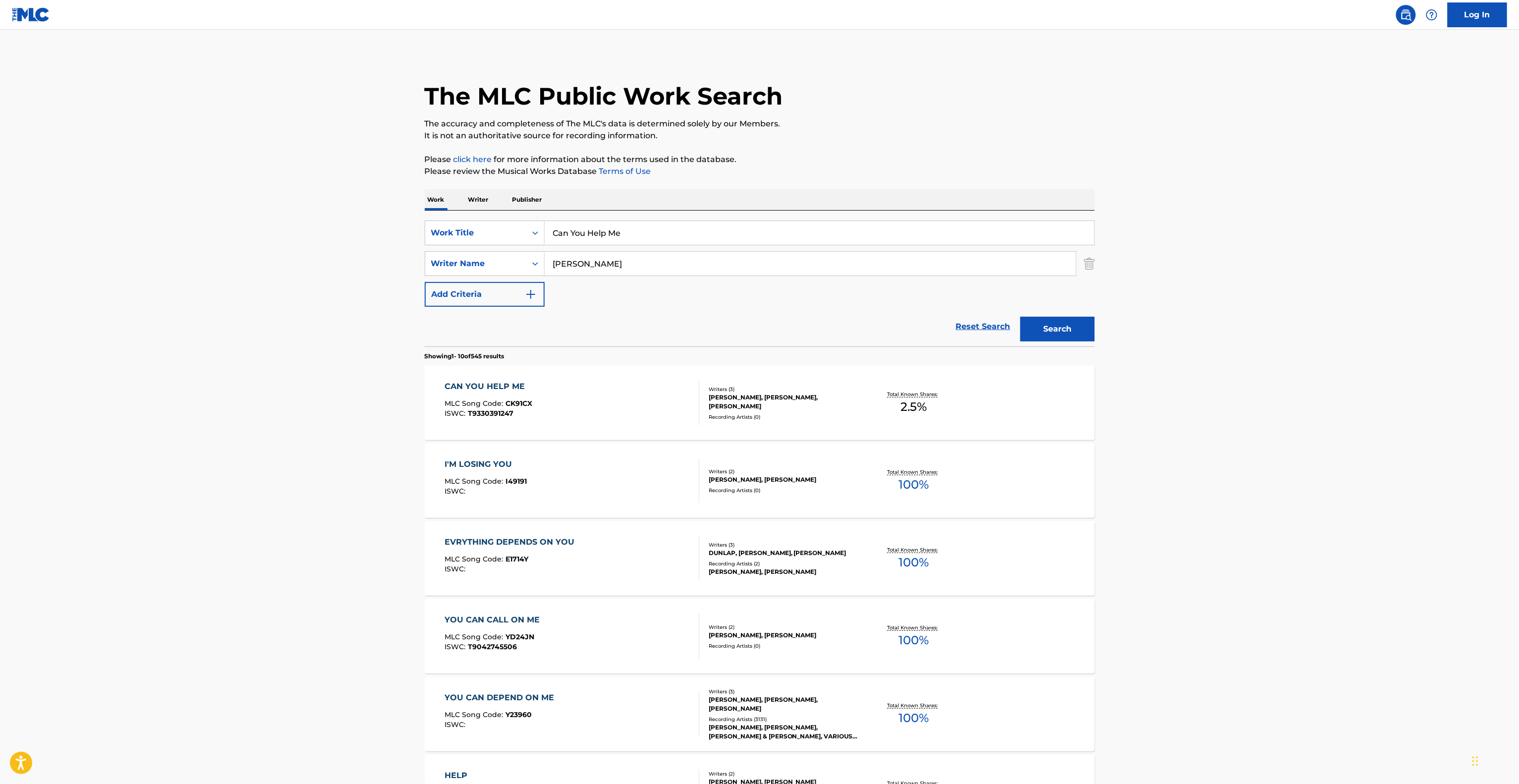
click at [1179, 532] on main "The MLC Public Work Search The accuracy and completeness of The MLC's data is d…" at bounding box center [760, 612] width 1519 height 1166
click at [1176, 532] on main "The MLC Public Work Search The accuracy and completeness of The MLC's data is d…" at bounding box center [760, 612] width 1519 height 1166
click at [1175, 532] on main "The MLC Public Work Search The accuracy and completeness of The MLC's data is d…" at bounding box center [760, 612] width 1519 height 1166
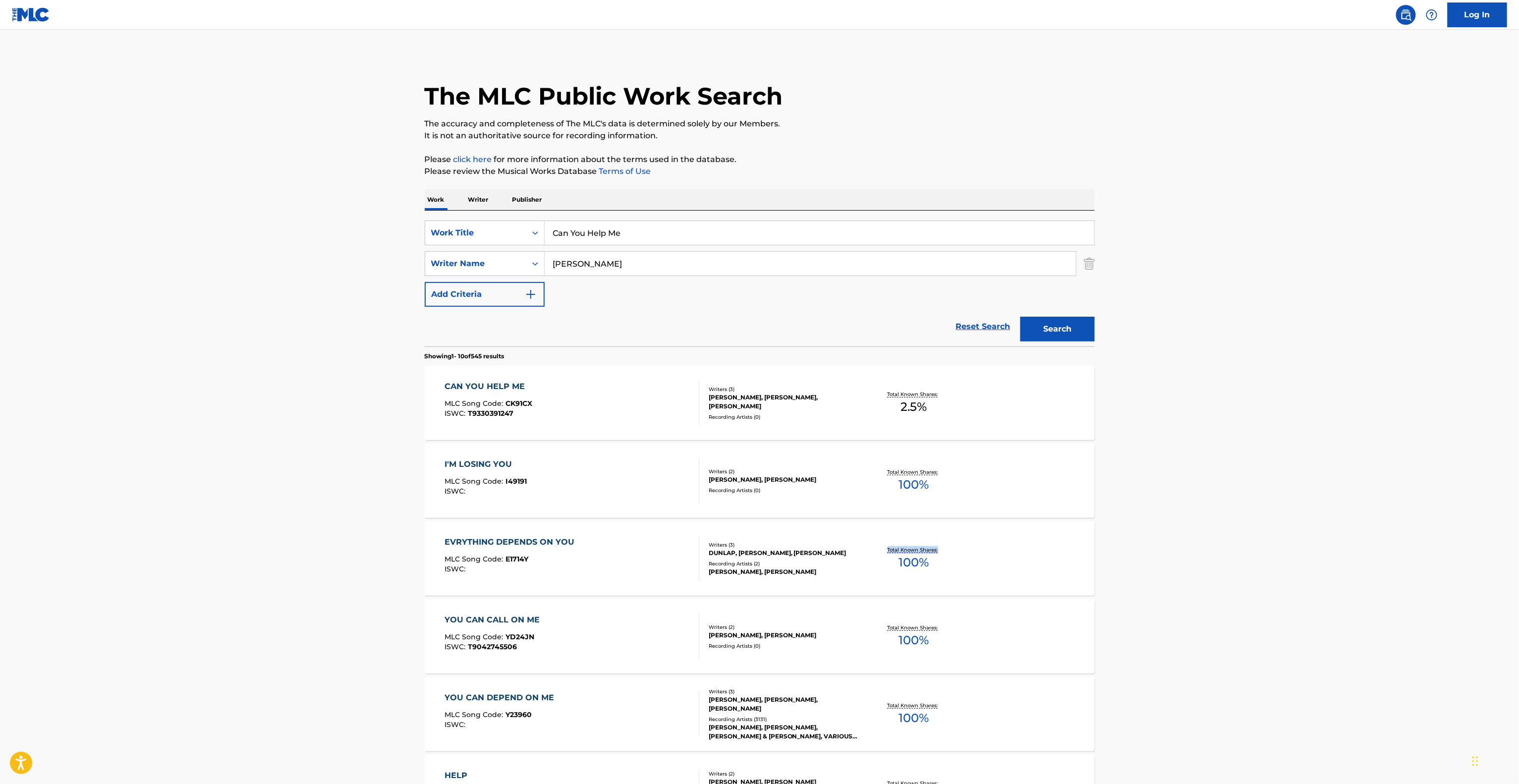
click at [1174, 532] on main "The MLC Public Work Search The accuracy and completeness of The MLC's data is d…" at bounding box center [760, 612] width 1519 height 1166
click at [1173, 532] on main "The MLC Public Work Search The accuracy and completeness of The MLC's data is d…" at bounding box center [760, 612] width 1519 height 1166
click at [1170, 532] on main "The MLC Public Work Search The accuracy and completeness of The MLC's data is d…" at bounding box center [760, 612] width 1519 height 1166
click at [1275, 503] on main "The MLC Public Work Search The accuracy and completeness of The MLC's data is d…" at bounding box center [760, 612] width 1519 height 1166
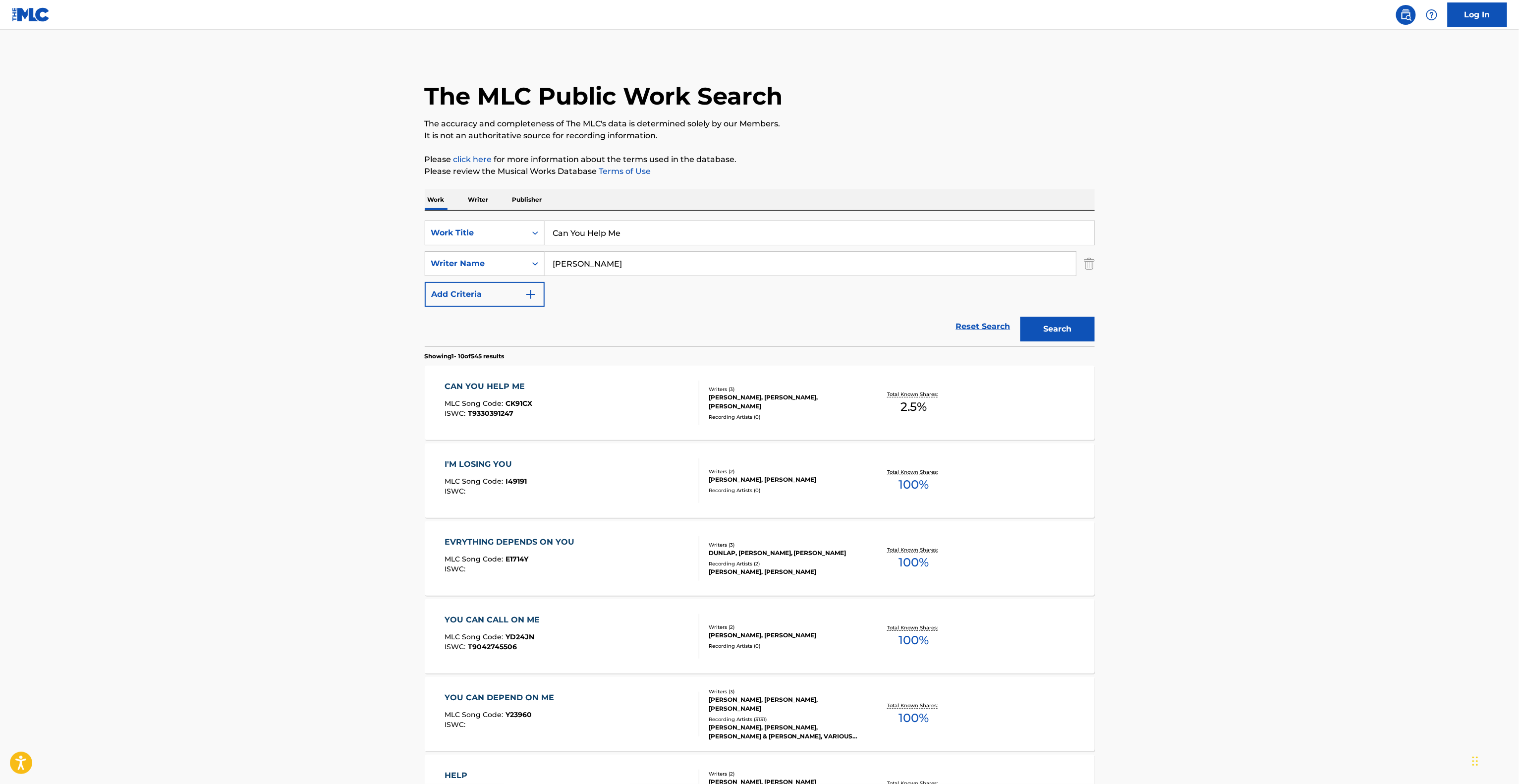
click at [1277, 504] on main "The MLC Public Work Search The accuracy and completeness of The MLC's data is d…" at bounding box center [760, 612] width 1519 height 1166
click at [1281, 506] on main "The MLC Public Work Search The accuracy and completeness of The MLC's data is d…" at bounding box center [760, 612] width 1519 height 1166
click at [1282, 506] on main "The MLC Public Work Search The accuracy and completeness of The MLC's data is d…" at bounding box center [760, 612] width 1519 height 1166
click at [1283, 506] on main "The MLC Public Work Search The accuracy and completeness of The MLC's data is d…" at bounding box center [760, 612] width 1519 height 1166
click at [1283, 505] on main "The MLC Public Work Search The accuracy and completeness of The MLC's data is d…" at bounding box center [760, 612] width 1519 height 1166
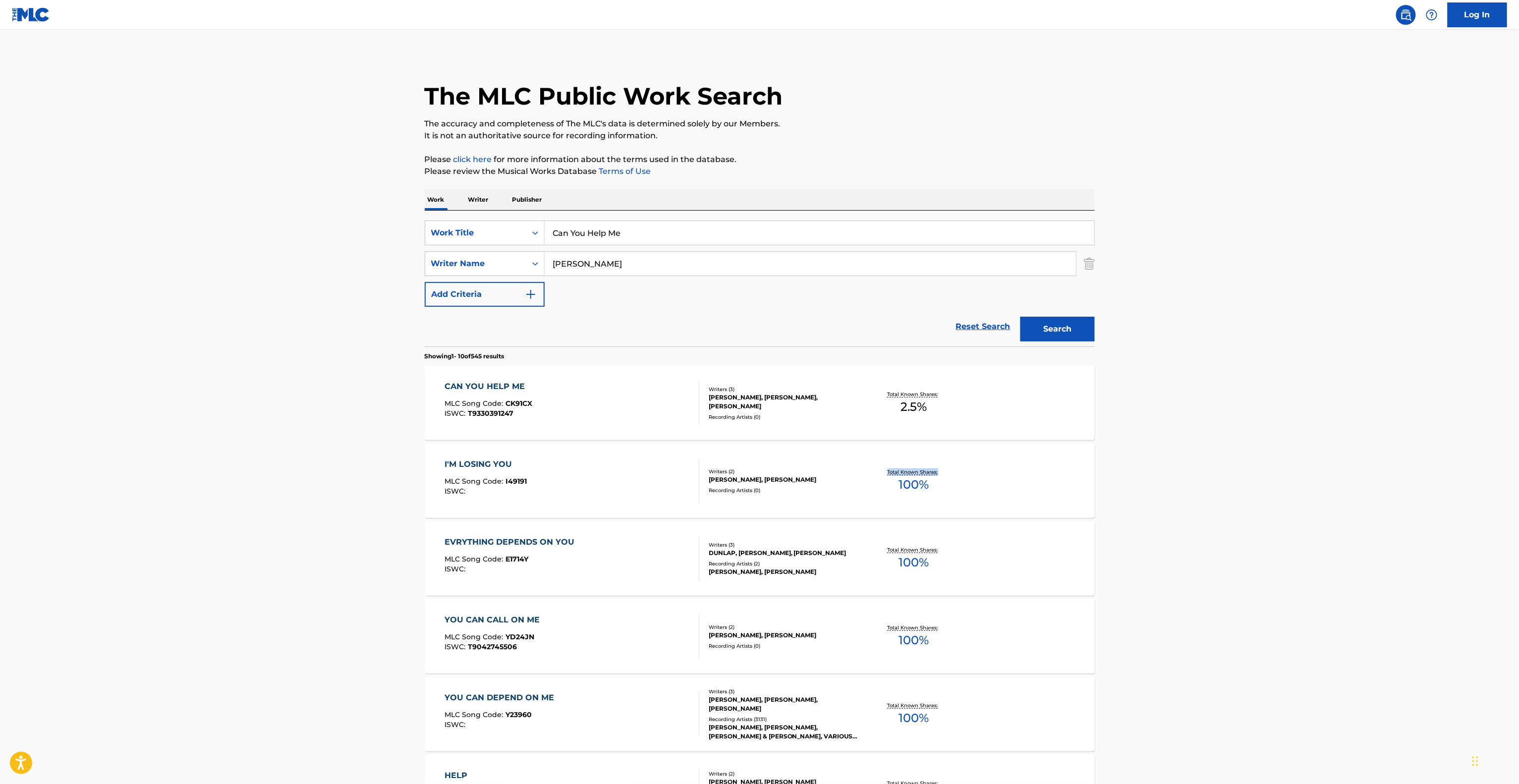
click at [1283, 505] on main "The MLC Public Work Search The accuracy and completeness of The MLC's data is d…" at bounding box center [760, 612] width 1519 height 1166
click at [1283, 504] on main "The MLC Public Work Search The accuracy and completeness of The MLC's data is d…" at bounding box center [760, 612] width 1519 height 1166
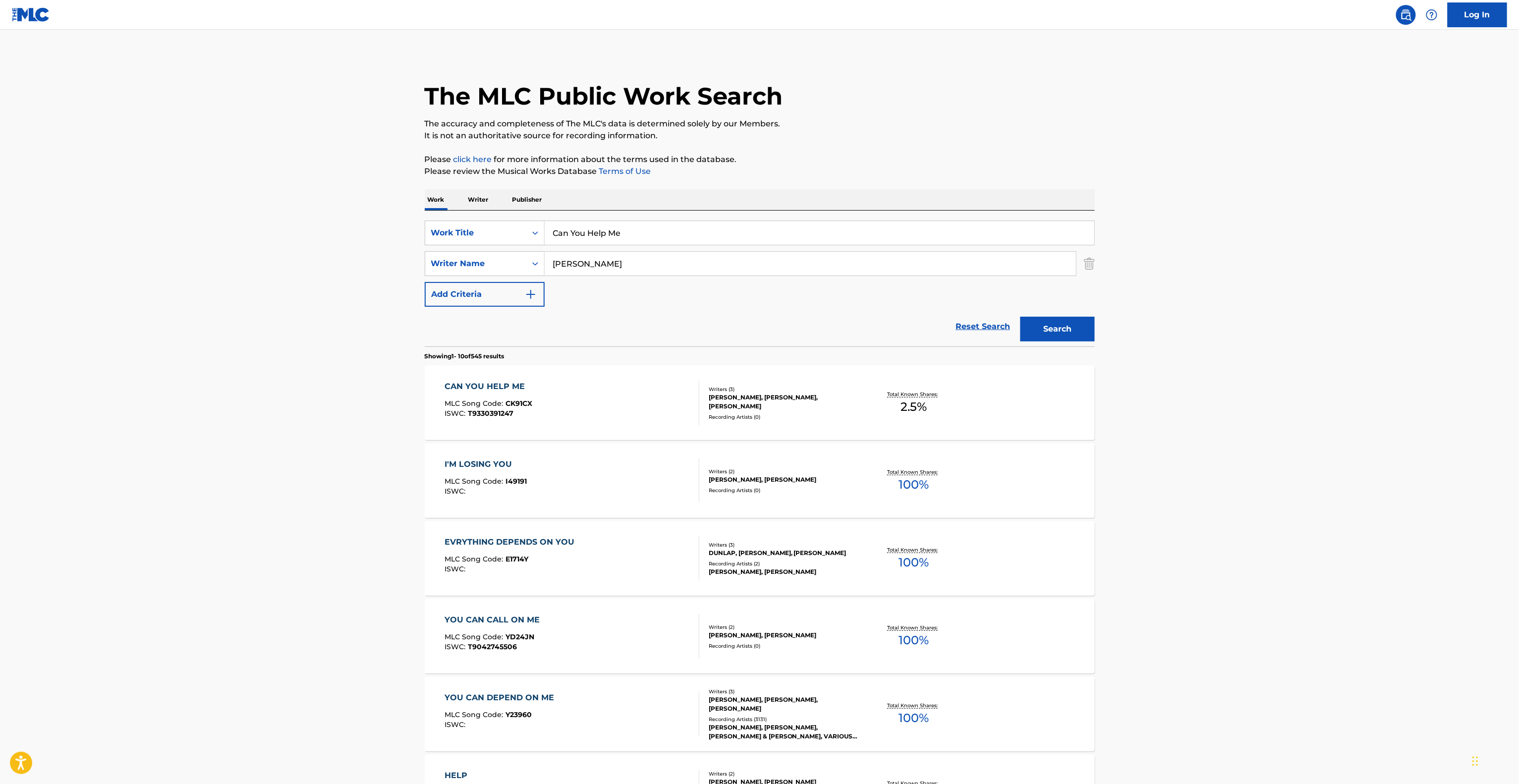
click at [1283, 504] on main "The MLC Public Work Search The accuracy and completeness of The MLC's data is d…" at bounding box center [760, 612] width 1519 height 1166
click at [1281, 504] on main "The MLC Public Work Search The accuracy and completeness of The MLC's data is d…" at bounding box center [760, 612] width 1519 height 1166
click at [1278, 505] on main "The MLC Public Work Search The accuracy and completeness of The MLC's data is d…" at bounding box center [760, 612] width 1519 height 1166
click at [1277, 505] on main "The MLC Public Work Search The accuracy and completeness of The MLC's data is d…" at bounding box center [760, 612] width 1519 height 1166
click at [1271, 505] on main "The MLC Public Work Search The accuracy and completeness of The MLC's data is d…" at bounding box center [760, 612] width 1519 height 1166
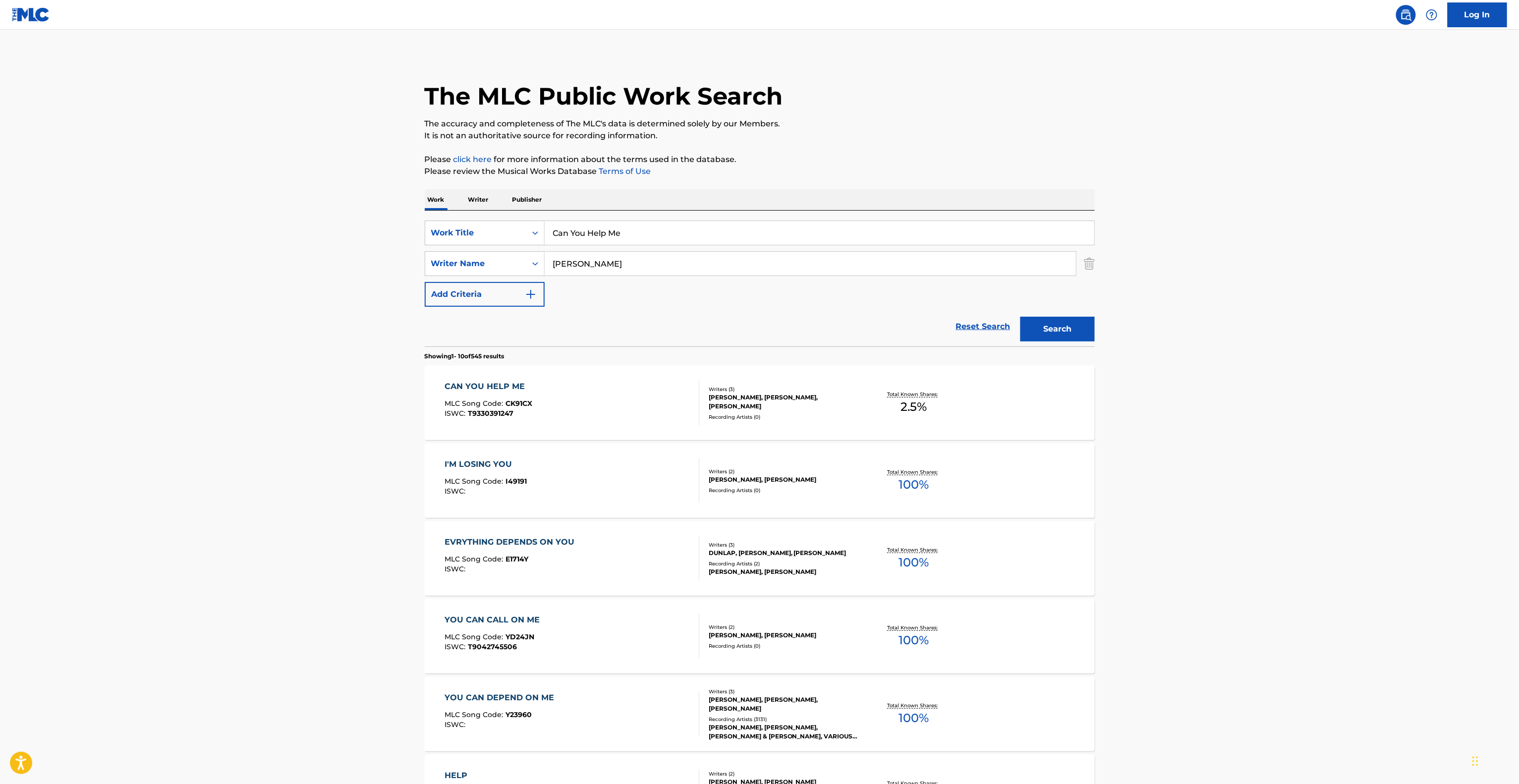
click at [1265, 504] on main "The MLC Public Work Search The accuracy and completeness of The MLC's data is d…" at bounding box center [760, 612] width 1519 height 1166
click at [1265, 503] on main "The MLC Public Work Search The accuracy and completeness of The MLC's data is d…" at bounding box center [760, 612] width 1519 height 1166
click at [1262, 500] on main "The MLC Public Work Search The accuracy and completeness of The MLC's data is d…" at bounding box center [760, 612] width 1519 height 1166
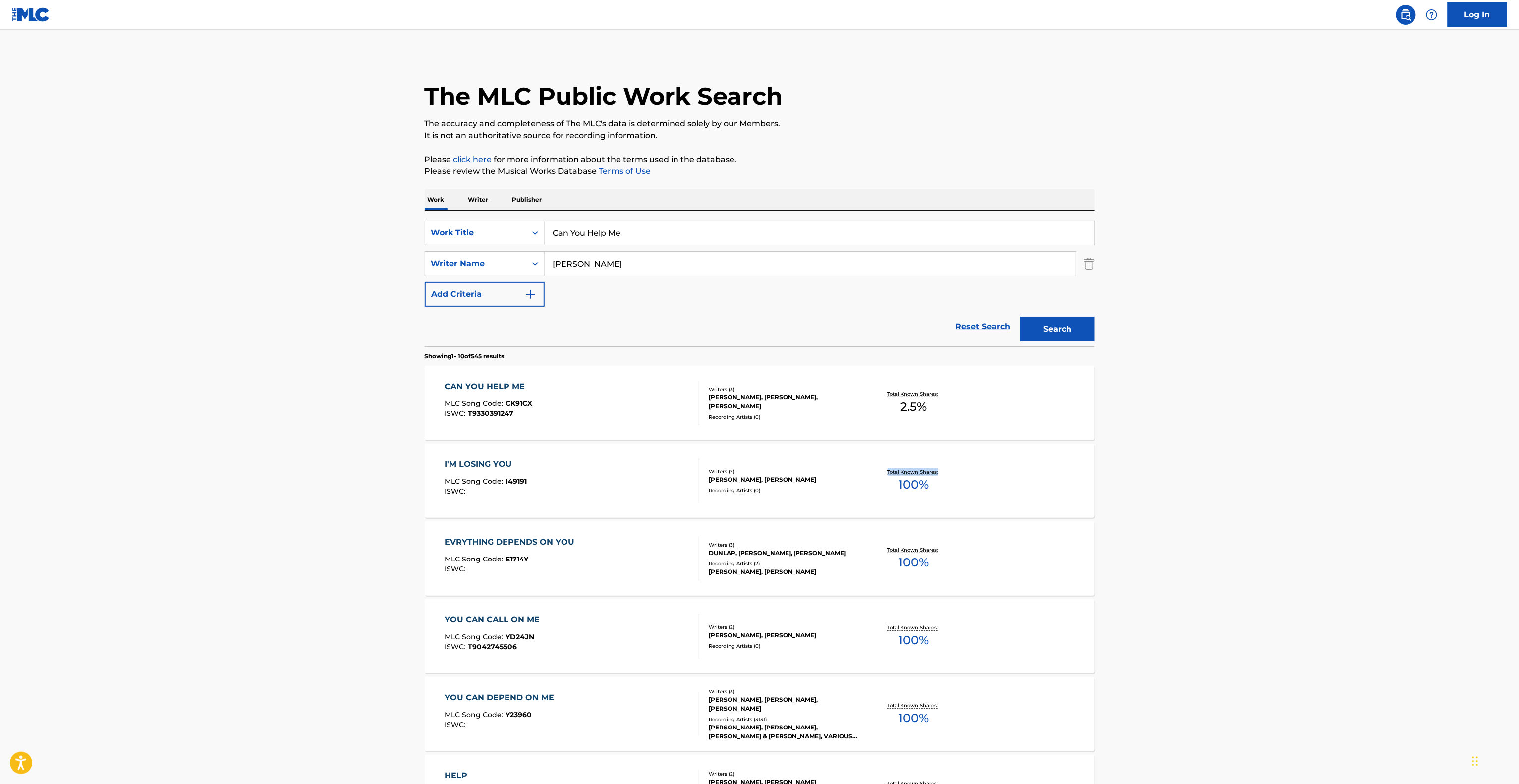
click at [1261, 500] on main "The MLC Public Work Search The accuracy and completeness of The MLC's data is d…" at bounding box center [760, 612] width 1519 height 1166
click at [1257, 500] on main "The MLC Public Work Search The accuracy and completeness of The MLC's data is d…" at bounding box center [760, 612] width 1519 height 1166
click at [1253, 500] on main "The MLC Public Work Search The accuracy and completeness of The MLC's data is d…" at bounding box center [760, 612] width 1519 height 1166
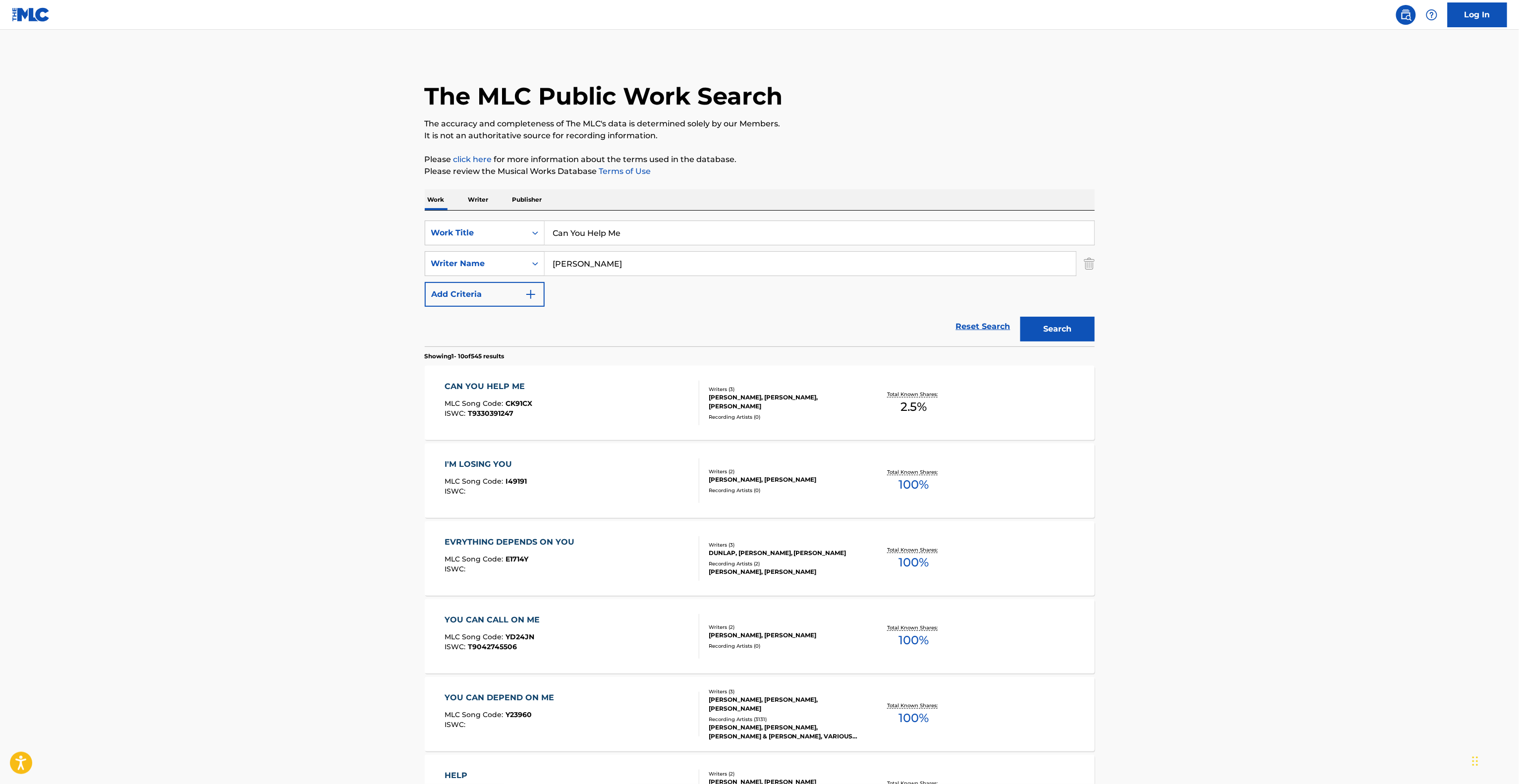
click at [1244, 496] on main "The MLC Public Work Search The accuracy and completeness of The MLC's data is d…" at bounding box center [760, 612] width 1519 height 1166
click at [1238, 495] on main "The MLC Public Work Search The accuracy and completeness of The MLC's data is d…" at bounding box center [760, 612] width 1519 height 1166
click at [1232, 492] on main "The MLC Public Work Search The accuracy and completeness of The MLC's data is d…" at bounding box center [760, 612] width 1519 height 1166
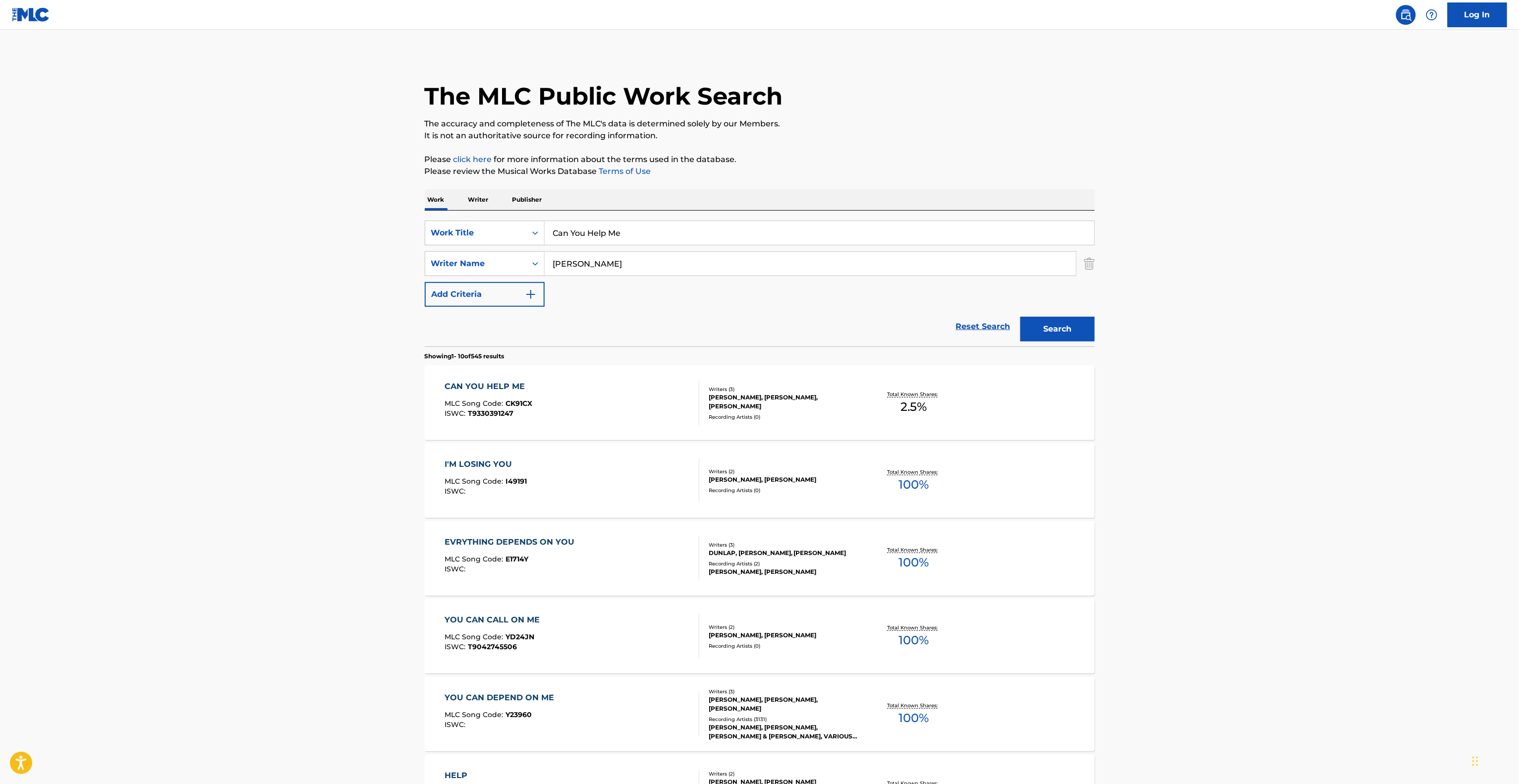
click at [1225, 492] on main "The MLC Public Work Search The accuracy and completeness of The MLC's data is d…" at bounding box center [760, 612] width 1519 height 1166
click at [1223, 492] on main "The MLC Public Work Search The accuracy and completeness of The MLC's data is d…" at bounding box center [760, 612] width 1519 height 1166
click at [1215, 492] on main "The MLC Public Work Search The accuracy and completeness of The MLC's data is d…" at bounding box center [760, 612] width 1519 height 1166
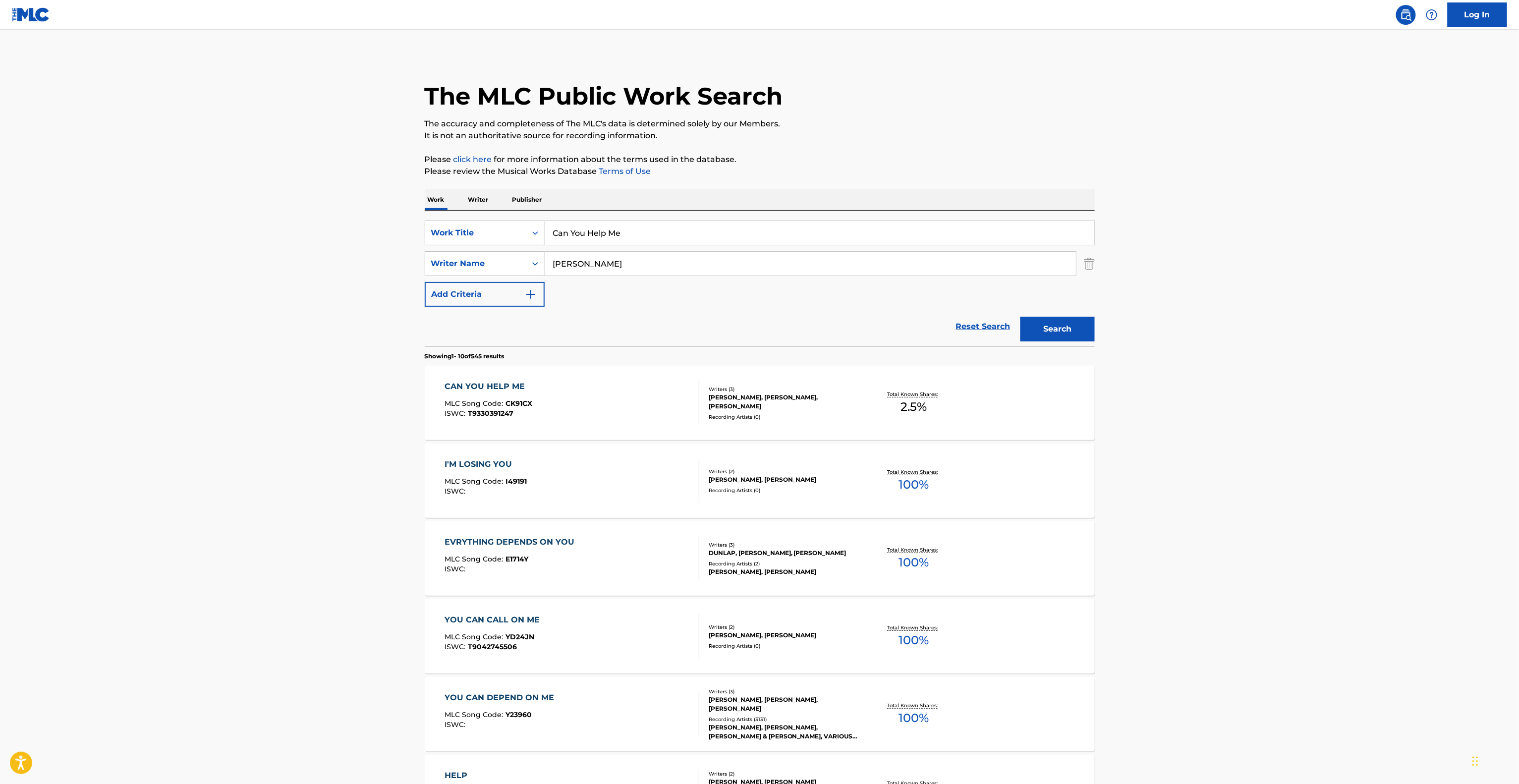
click at [1211, 491] on main "The MLC Public Work Search The accuracy and completeness of The MLC's data is d…" at bounding box center [760, 612] width 1519 height 1166
click at [1207, 490] on main "The MLC Public Work Search The accuracy and completeness of The MLC's data is d…" at bounding box center [760, 612] width 1519 height 1166
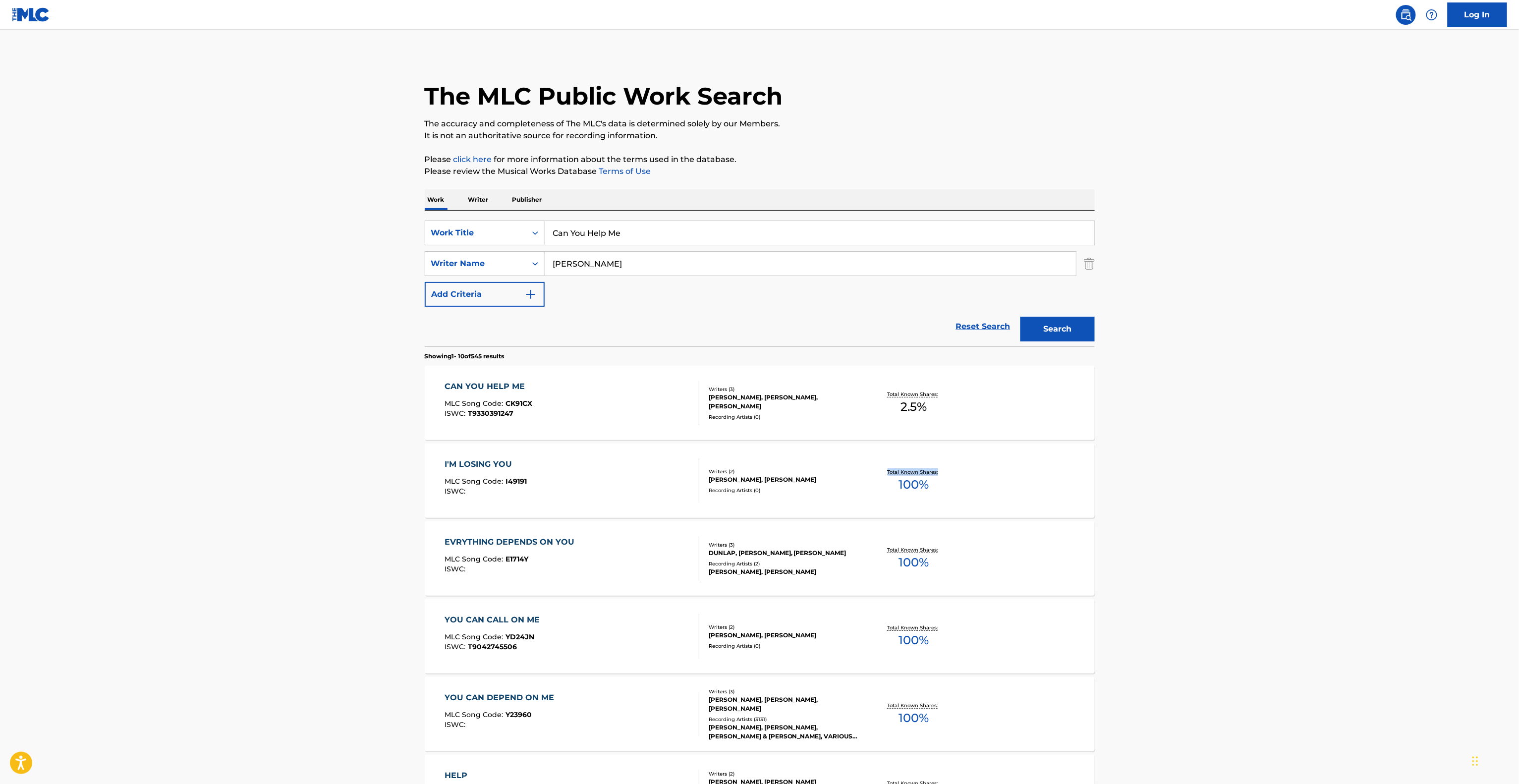
click at [1205, 490] on main "The MLC Public Work Search The accuracy and completeness of The MLC's data is d…" at bounding box center [760, 612] width 1519 height 1166
click at [1204, 490] on main "The MLC Public Work Search The accuracy and completeness of The MLC's data is d…" at bounding box center [760, 612] width 1519 height 1166
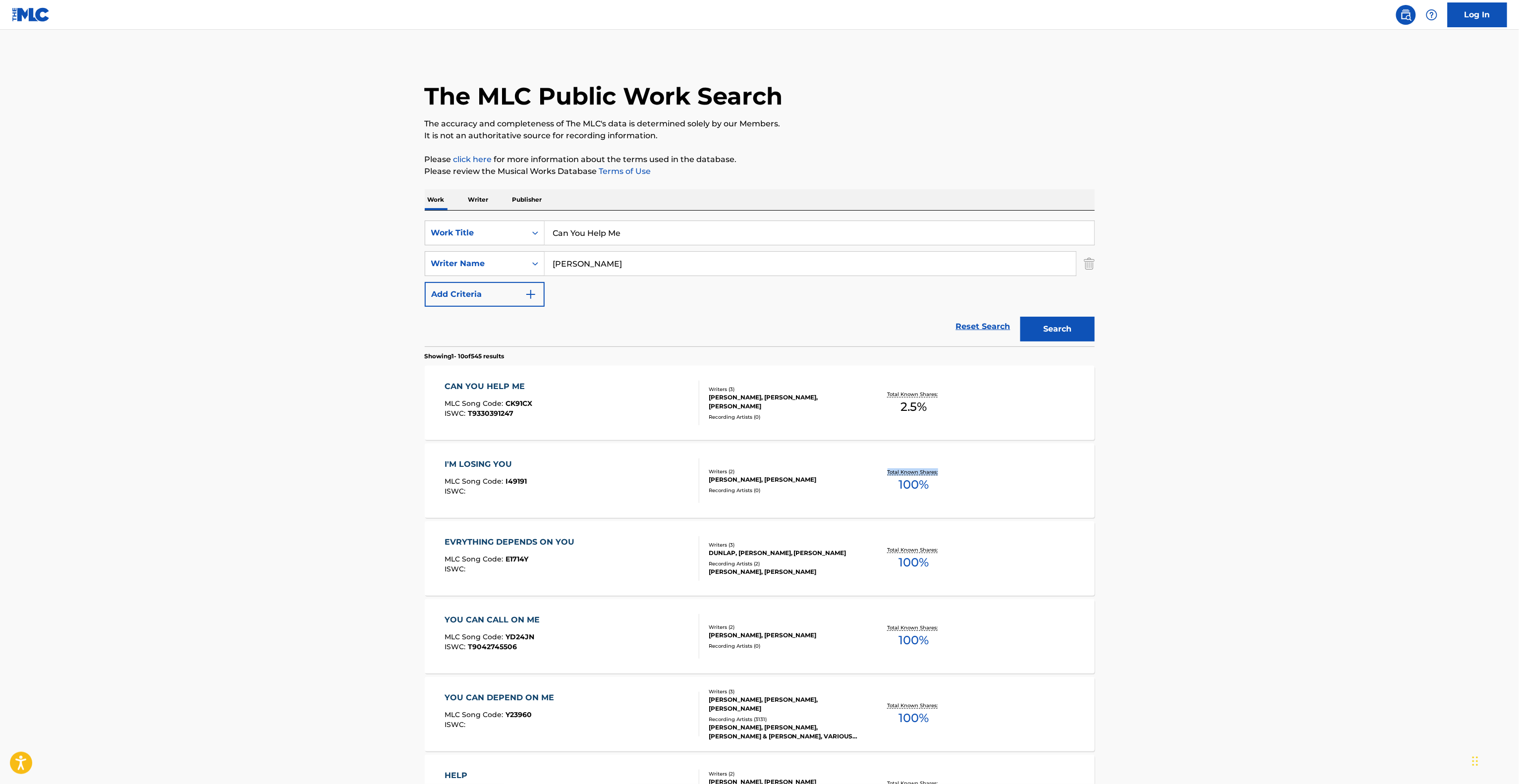
click at [1204, 490] on main "The MLC Public Work Search The accuracy and completeness of The MLC's data is d…" at bounding box center [760, 612] width 1519 height 1166
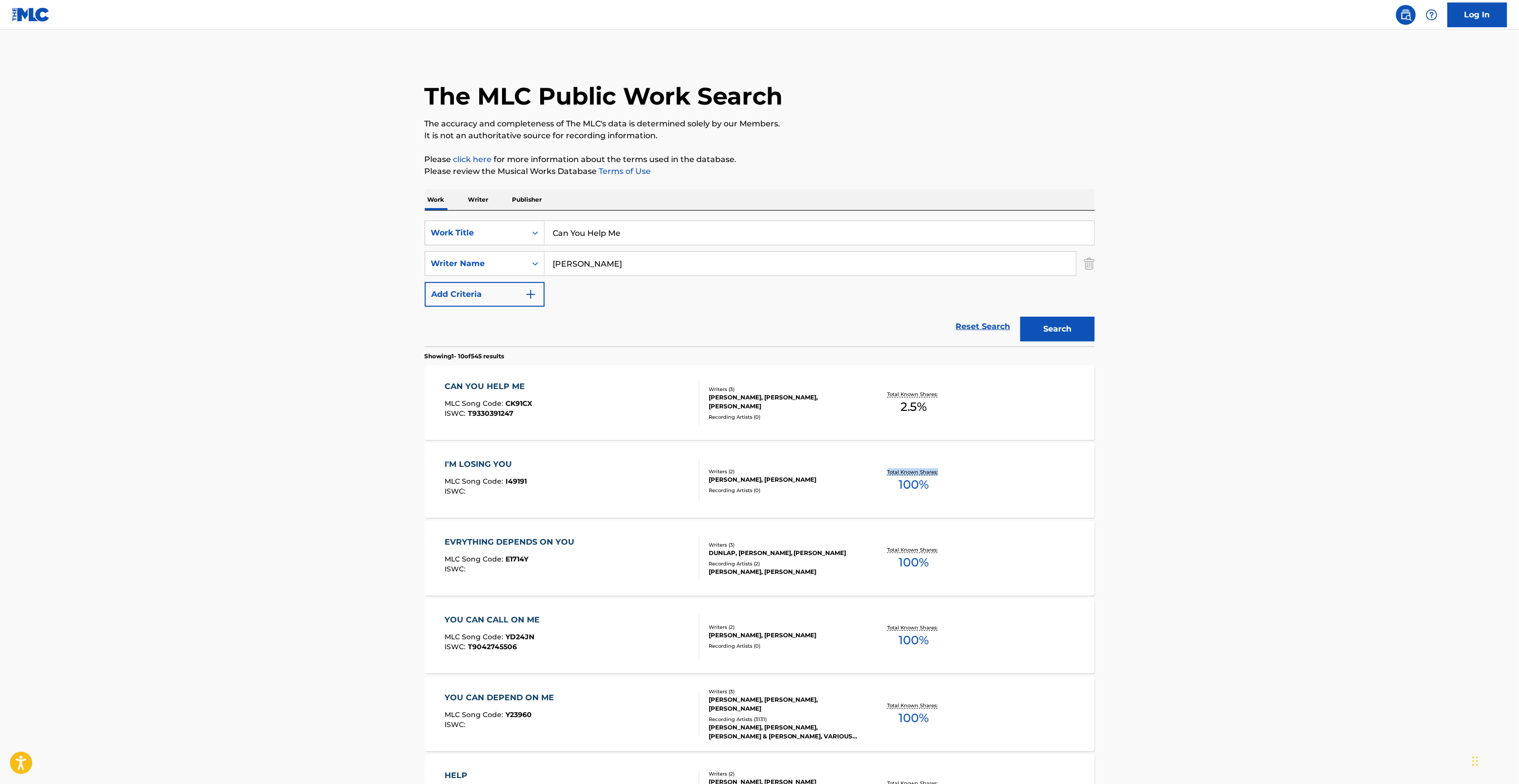
click at [1204, 490] on main "The MLC Public Work Search The accuracy and completeness of The MLC's data is d…" at bounding box center [760, 612] width 1519 height 1166
click at [1199, 490] on main "The MLC Public Work Search The accuracy and completeness of The MLC's data is d…" at bounding box center [760, 612] width 1519 height 1166
click at [1194, 490] on main "The MLC Public Work Search The accuracy and completeness of The MLC's data is d…" at bounding box center [760, 612] width 1519 height 1166
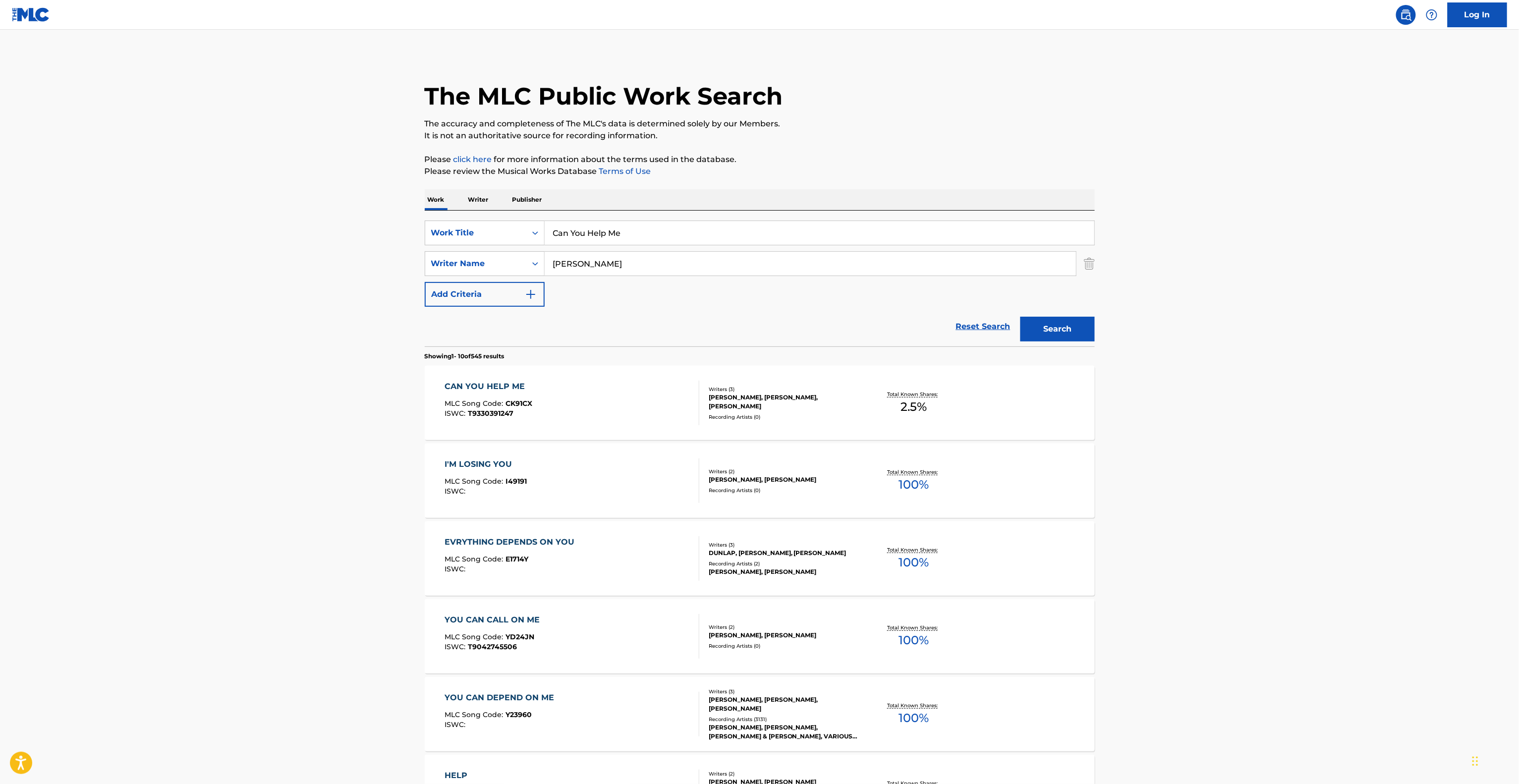
click at [1194, 490] on main "The MLC Public Work Search The accuracy and completeness of The MLC's data is d…" at bounding box center [760, 612] width 1519 height 1166
click at [1192, 490] on main "The MLC Public Work Search The accuracy and completeness of The MLC's data is d…" at bounding box center [760, 612] width 1519 height 1166
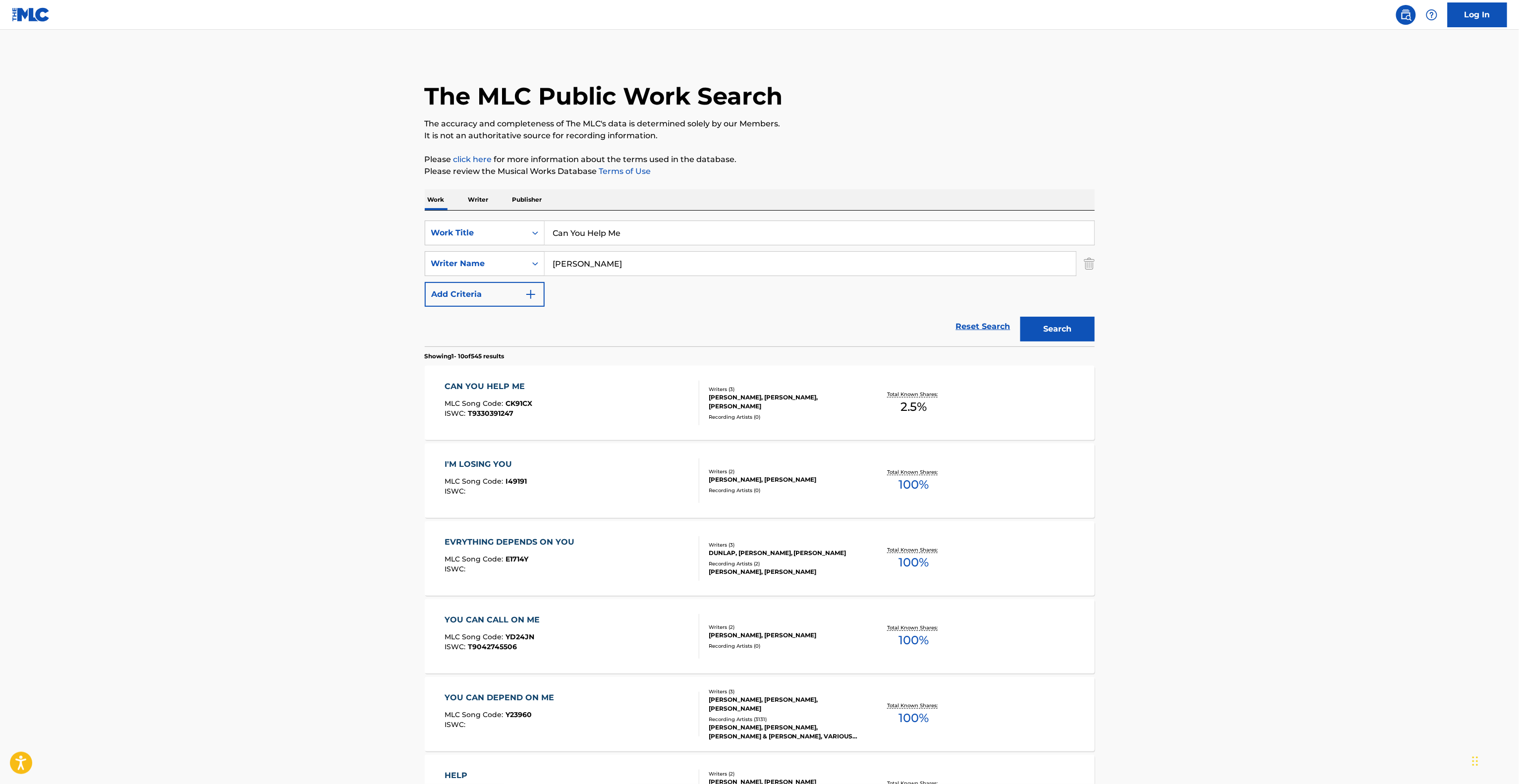
click at [1192, 490] on main "The MLC Public Work Search The accuracy and completeness of The MLC's data is d…" at bounding box center [760, 612] width 1519 height 1166
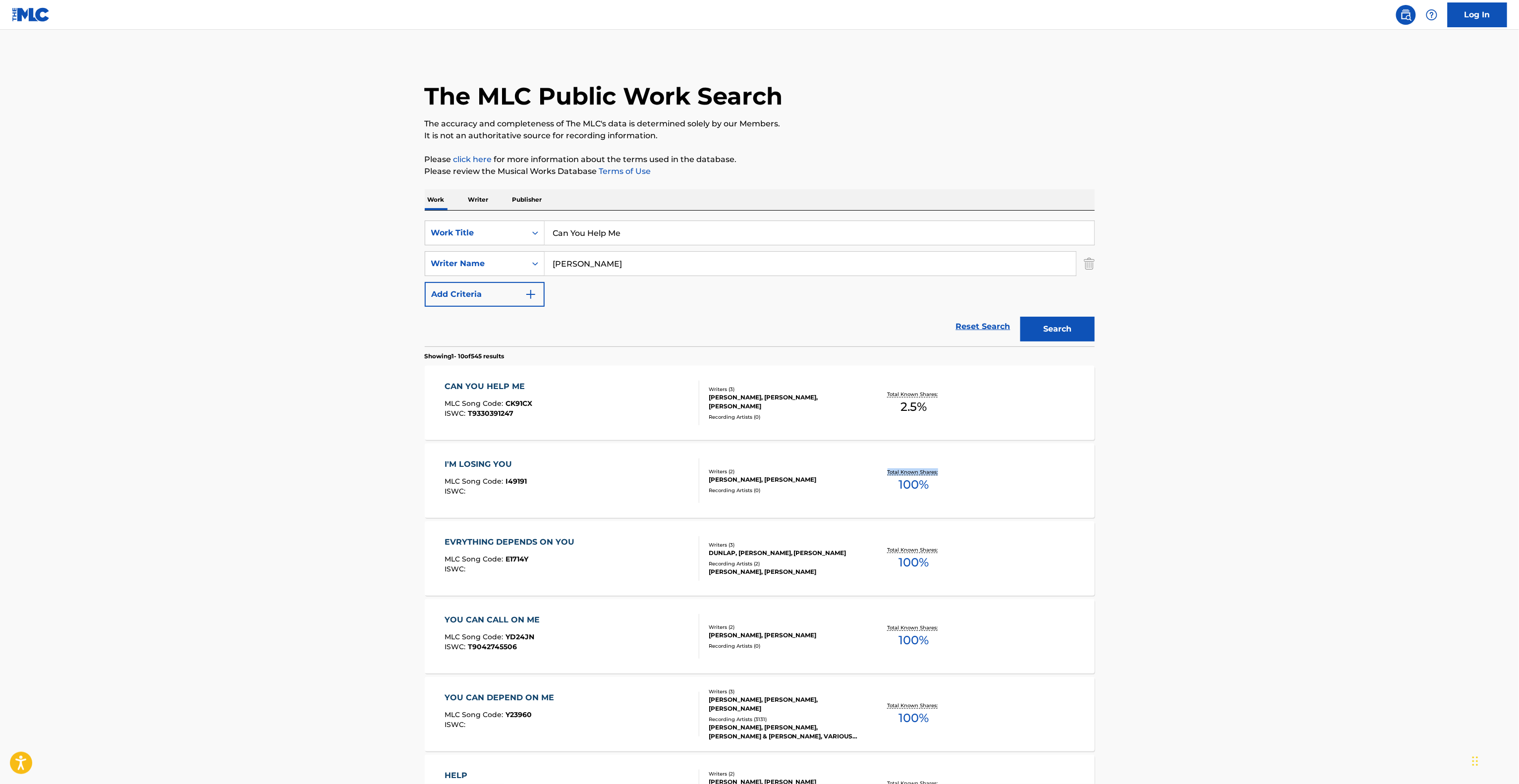
click at [1192, 490] on main "The MLC Public Work Search The accuracy and completeness of The MLC's data is d…" at bounding box center [760, 612] width 1519 height 1166
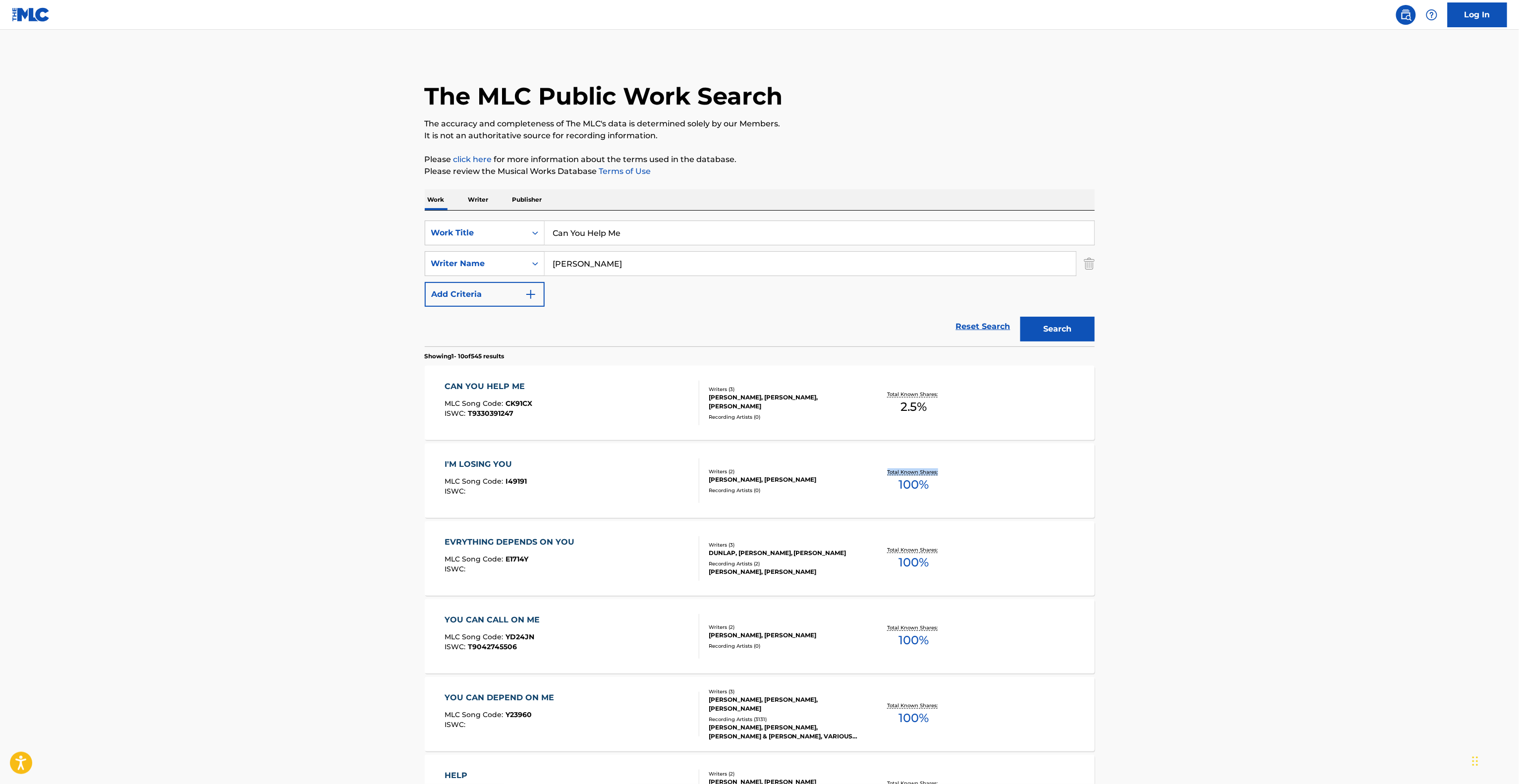
click at [1192, 490] on main "The MLC Public Work Search The accuracy and completeness of The MLC's data is d…" at bounding box center [760, 612] width 1519 height 1166
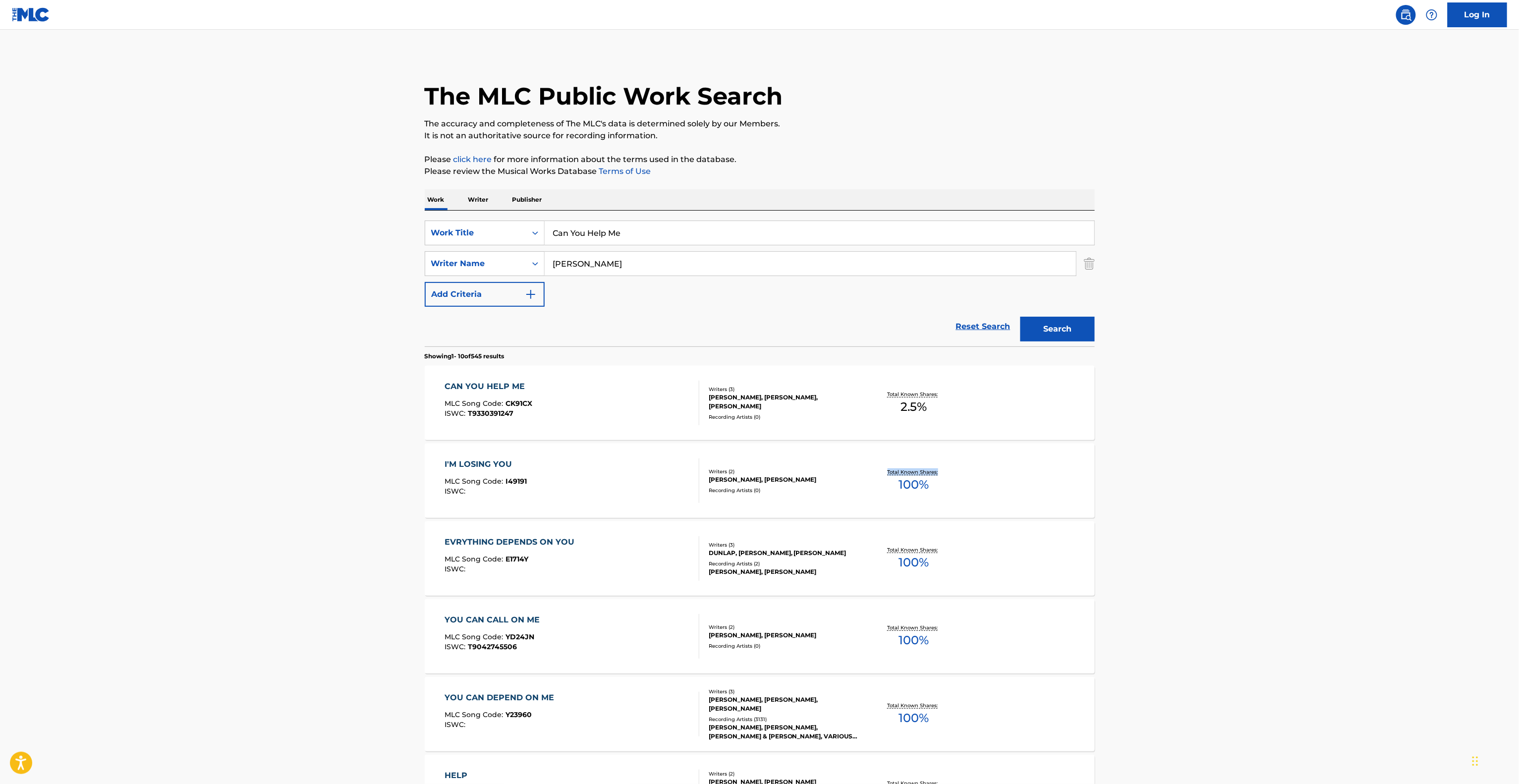
click at [1192, 490] on main "The MLC Public Work Search The accuracy and completeness of The MLC's data is d…" at bounding box center [760, 612] width 1519 height 1166
click at [1191, 490] on main "The MLC Public Work Search The accuracy and completeness of The MLC's data is d…" at bounding box center [760, 612] width 1519 height 1166
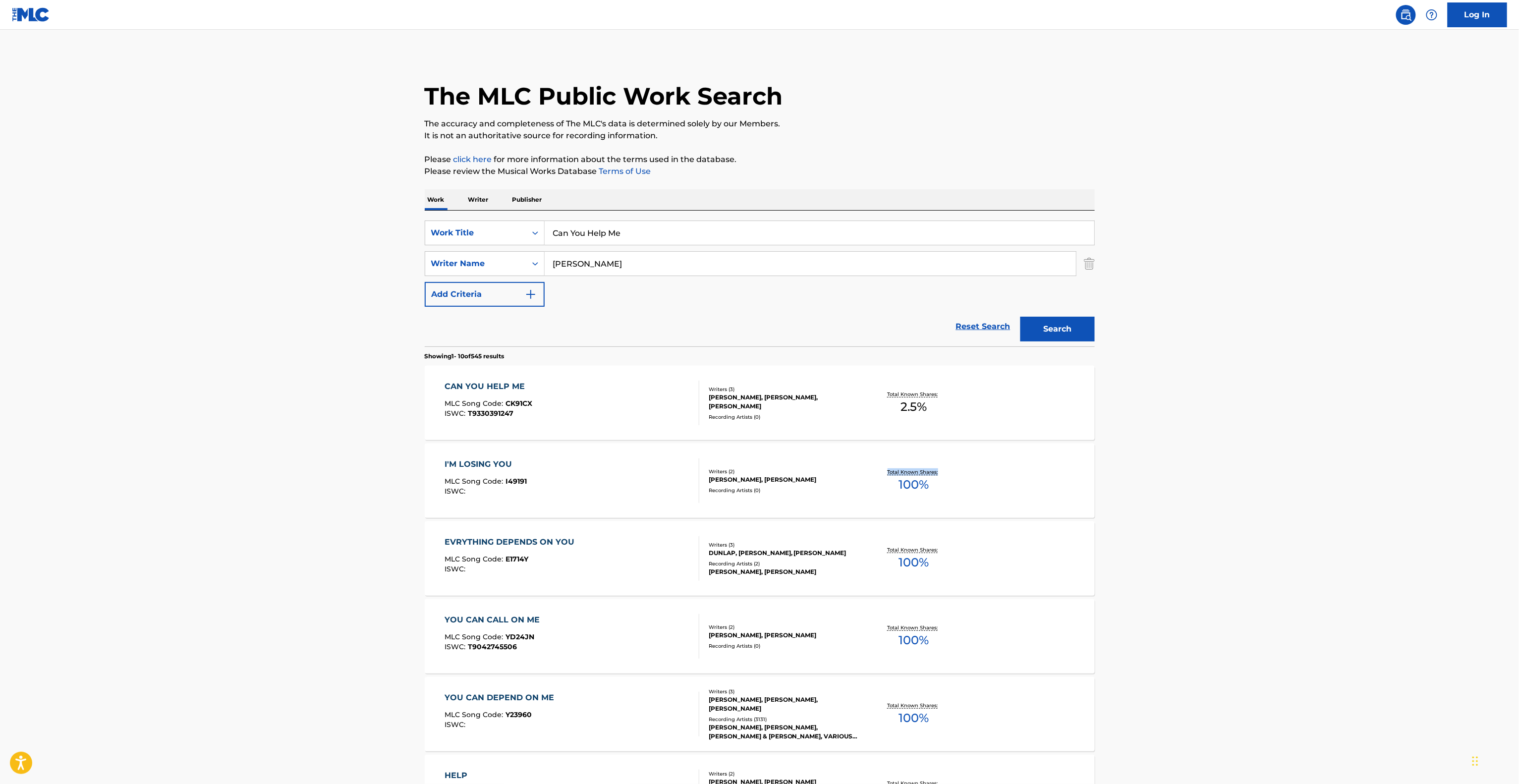
click at [1189, 491] on main "The MLC Public Work Search The accuracy and completeness of The MLC's data is d…" at bounding box center [760, 612] width 1519 height 1166
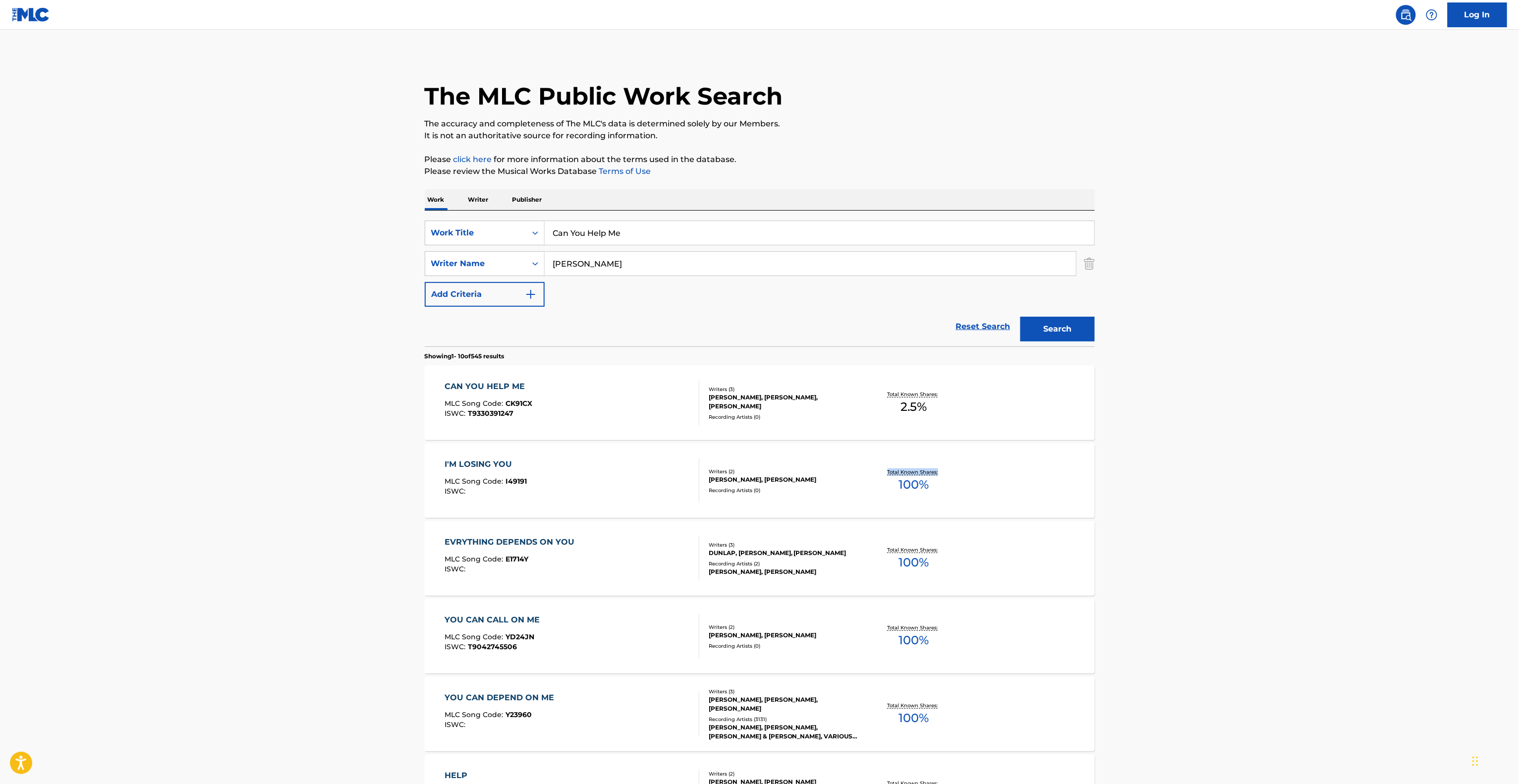
click at [1189, 491] on main "The MLC Public Work Search The accuracy and completeness of The MLC's data is d…" at bounding box center [760, 612] width 1519 height 1166
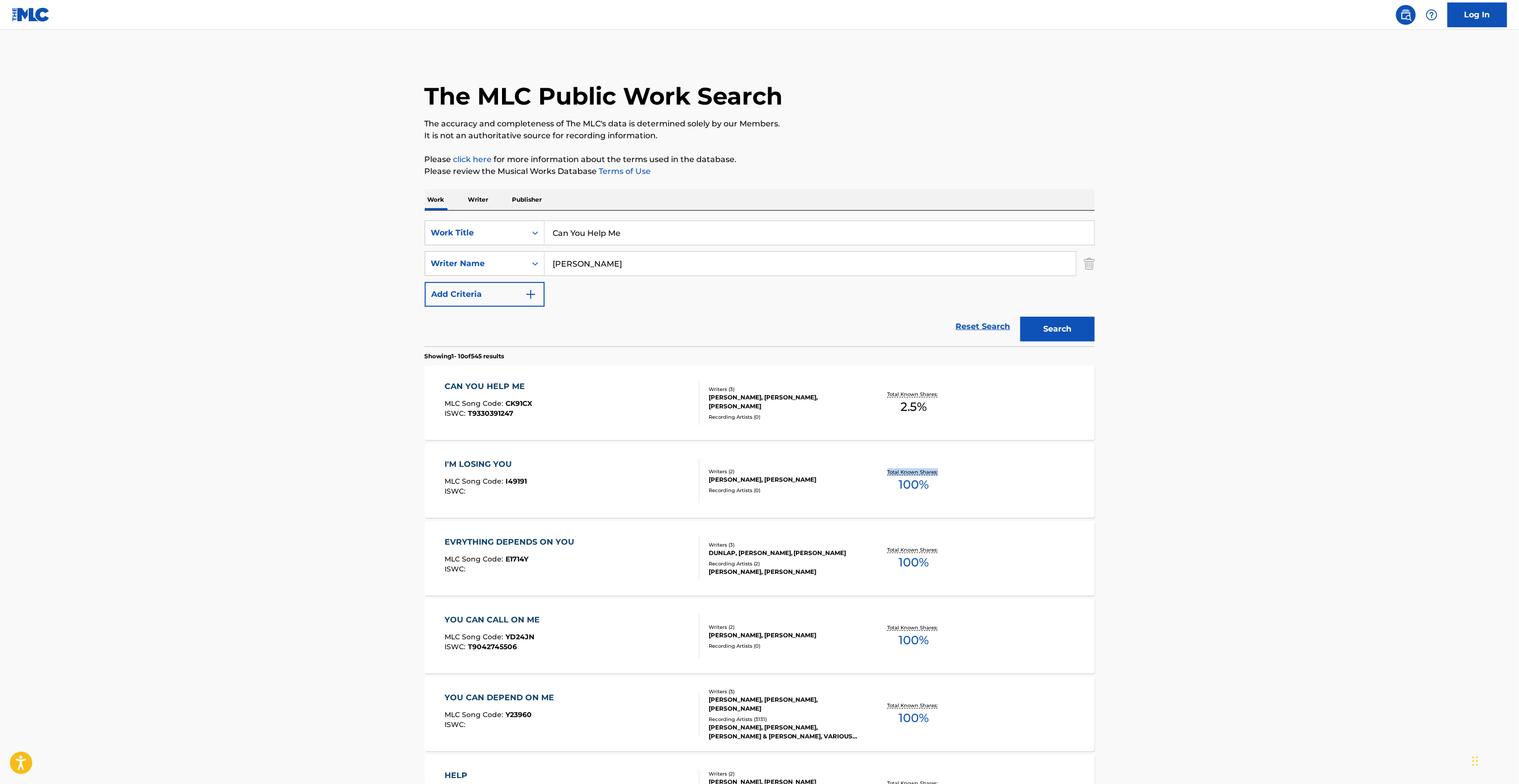
click at [1189, 491] on main "The MLC Public Work Search The accuracy and completeness of The MLC's data is d…" at bounding box center [760, 612] width 1519 height 1166
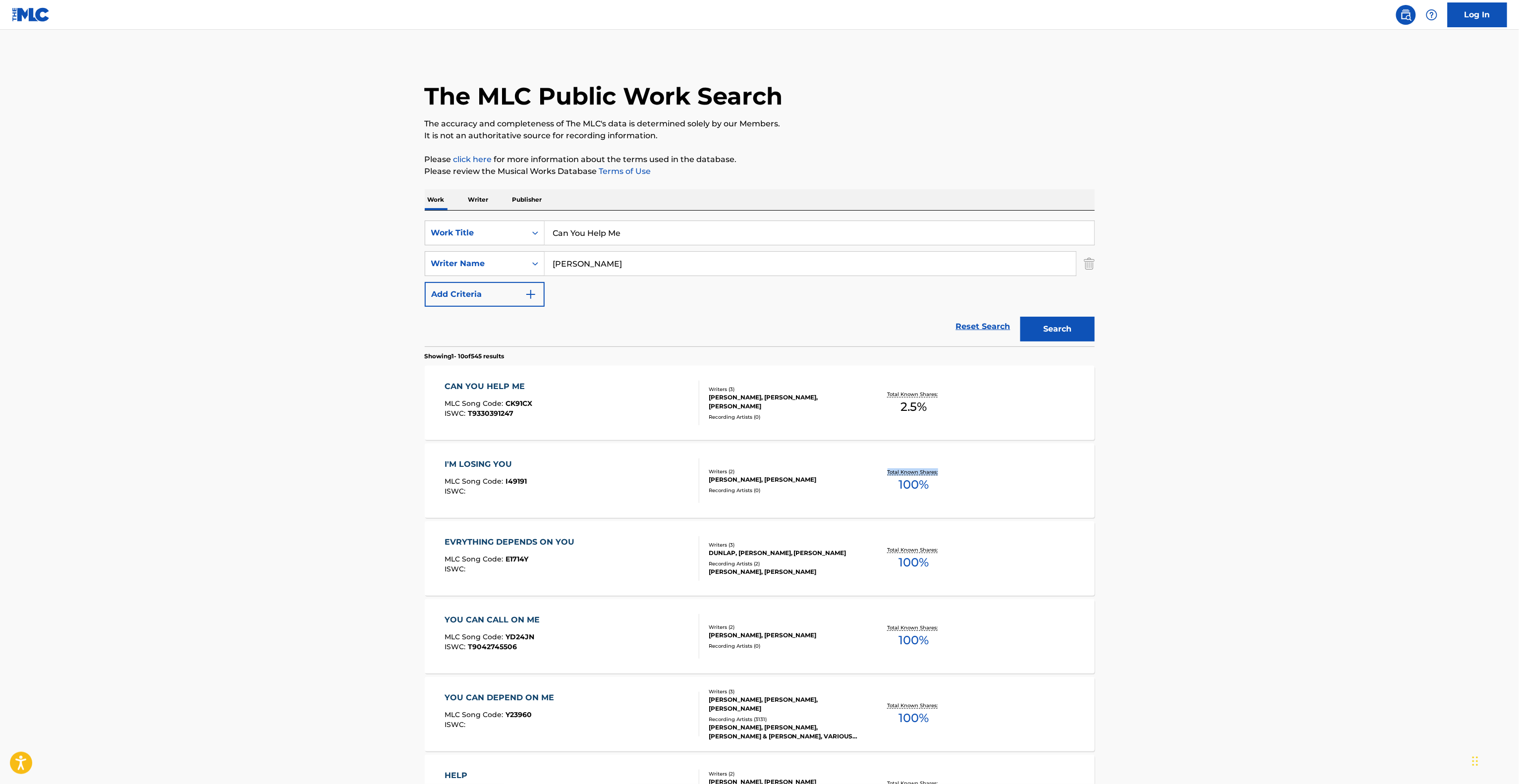
click at [1189, 491] on main "The MLC Public Work Search The accuracy and completeness of The MLC's data is d…" at bounding box center [760, 612] width 1519 height 1166
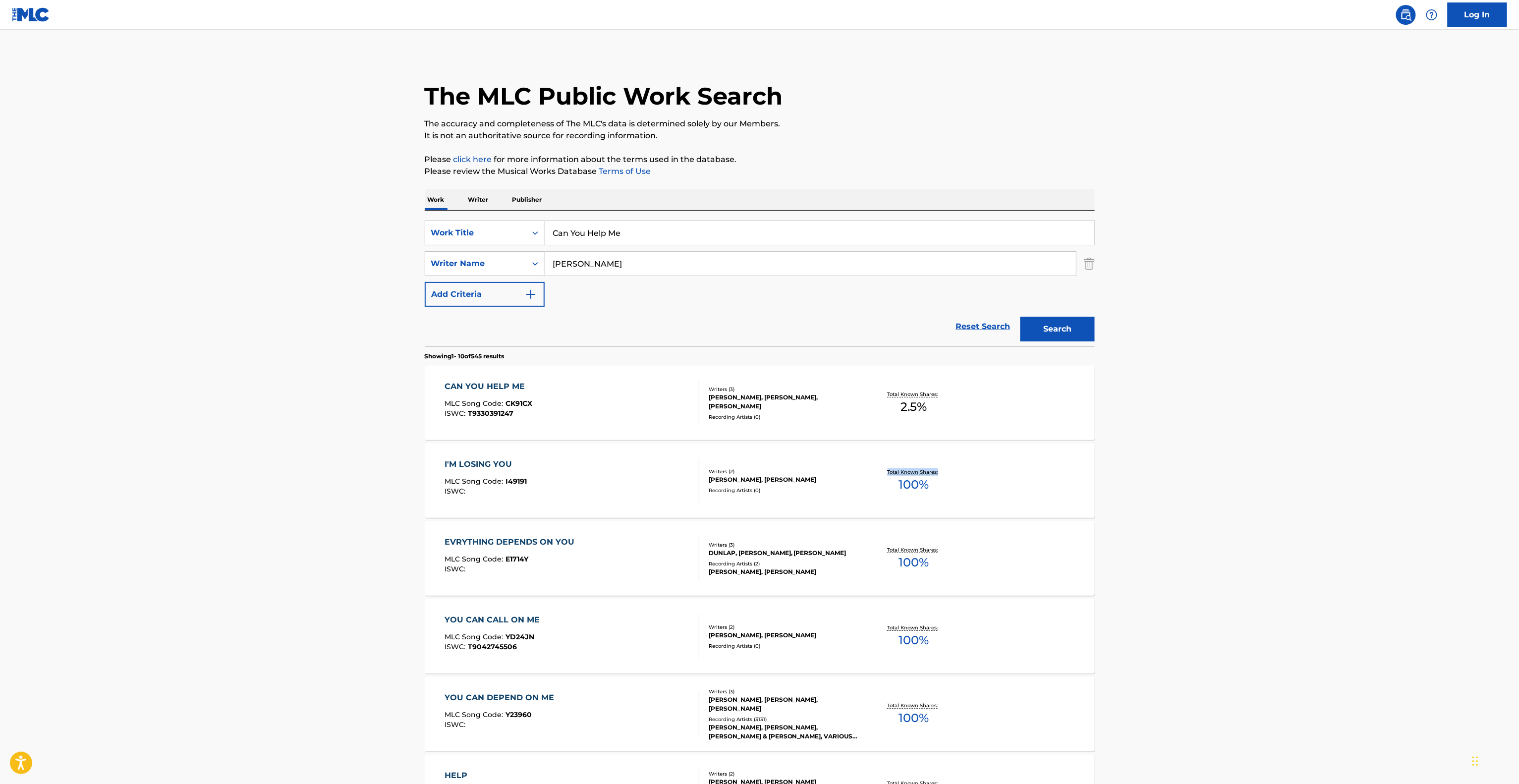
click at [1189, 491] on main "The MLC Public Work Search The accuracy and completeness of The MLC's data is d…" at bounding box center [760, 612] width 1519 height 1166
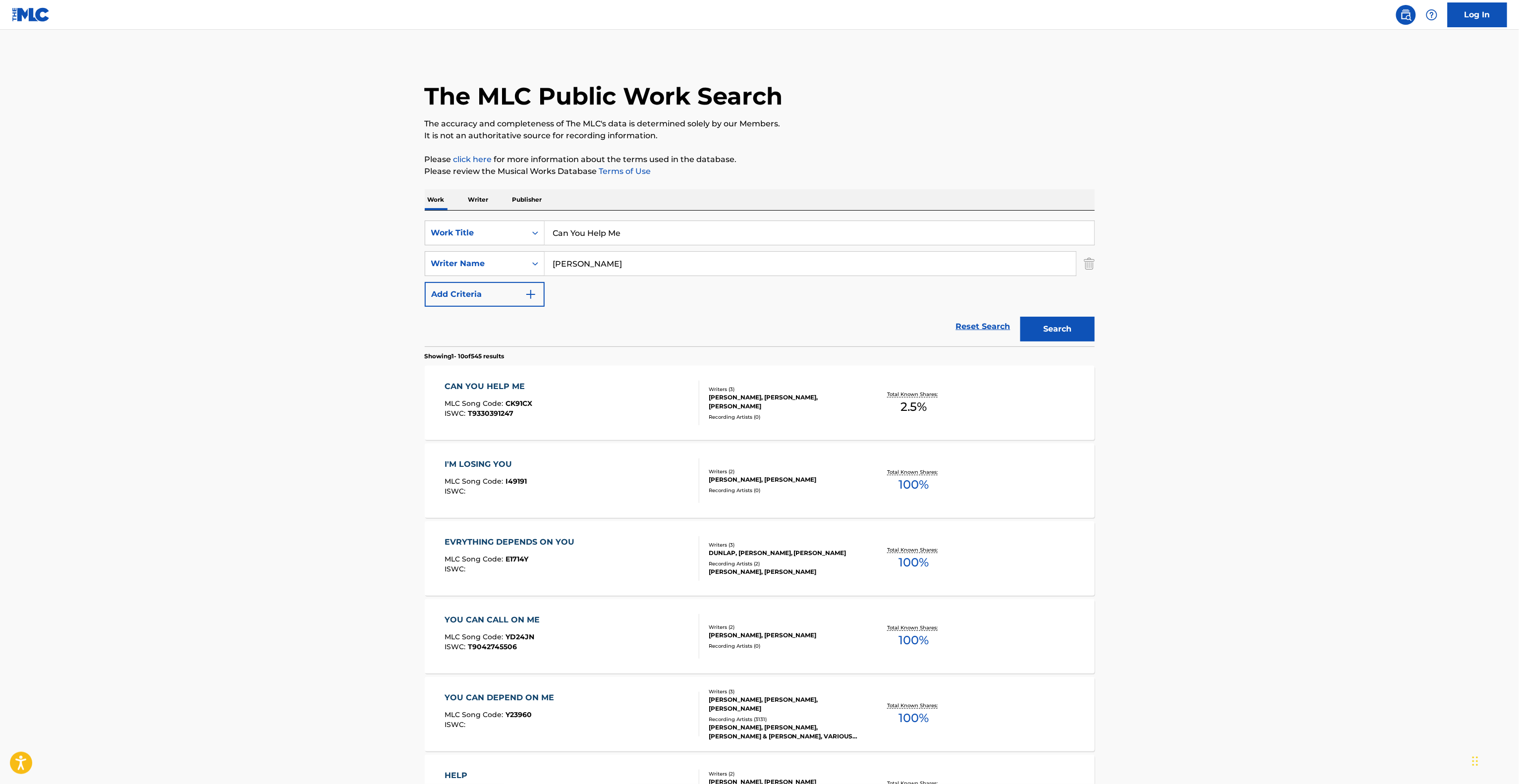
click at [1189, 491] on main "The MLC Public Work Search The accuracy and completeness of The MLC's data is d…" at bounding box center [760, 612] width 1519 height 1166
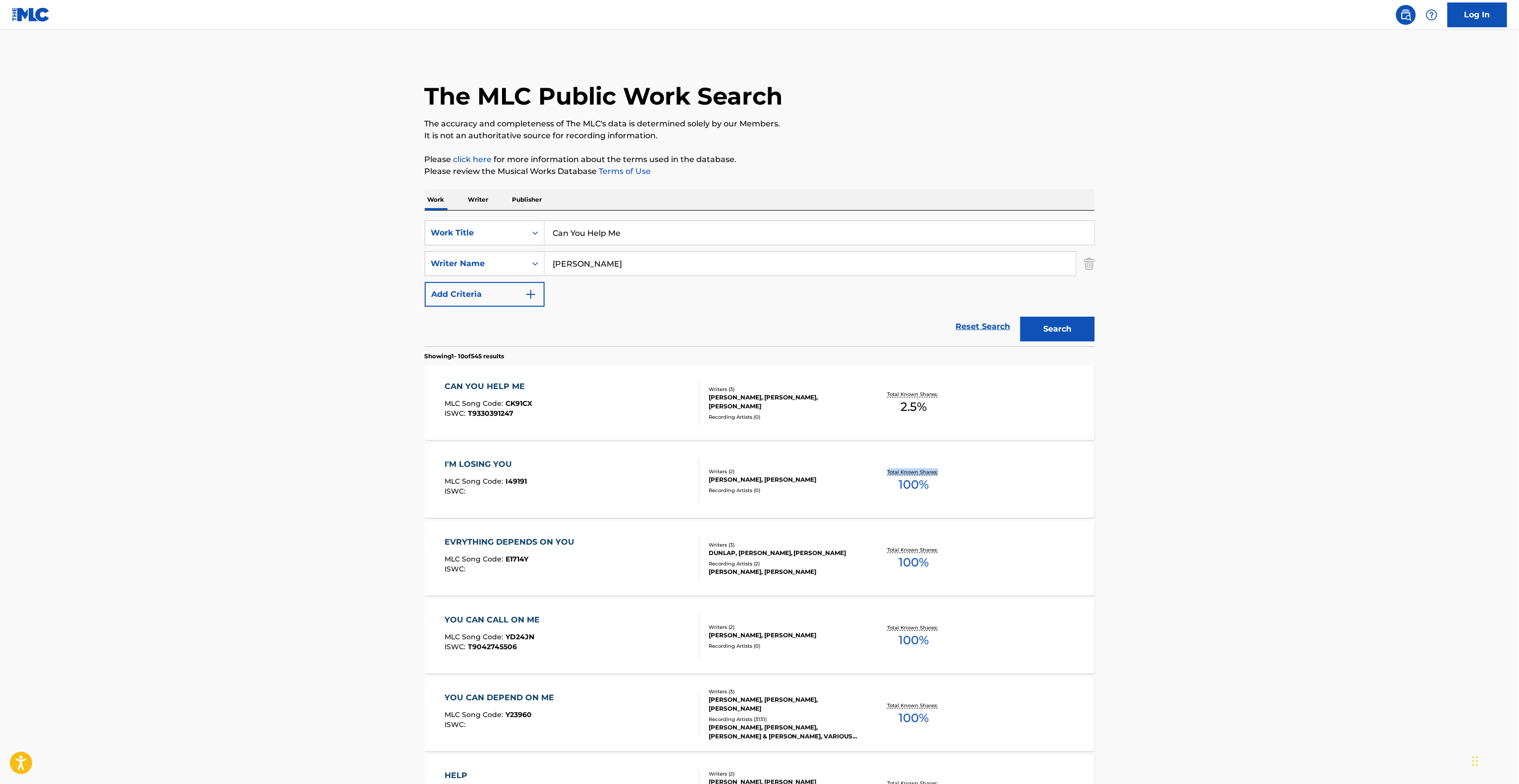
click at [1189, 491] on main "The MLC Public Work Search The accuracy and completeness of The MLC's data is d…" at bounding box center [760, 612] width 1519 height 1166
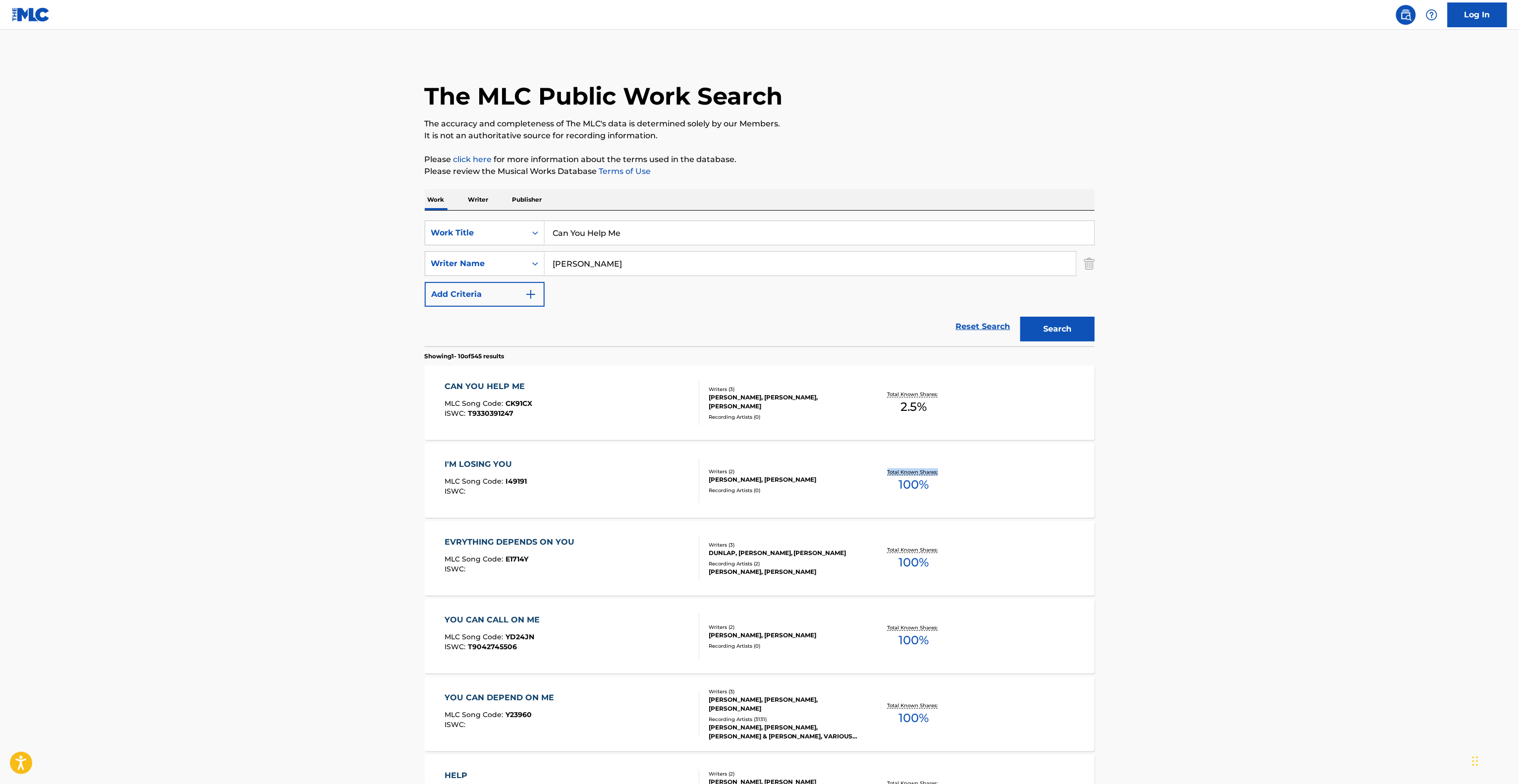
click at [1189, 491] on main "The MLC Public Work Search The accuracy and completeness of The MLC's data is d…" at bounding box center [760, 612] width 1519 height 1166
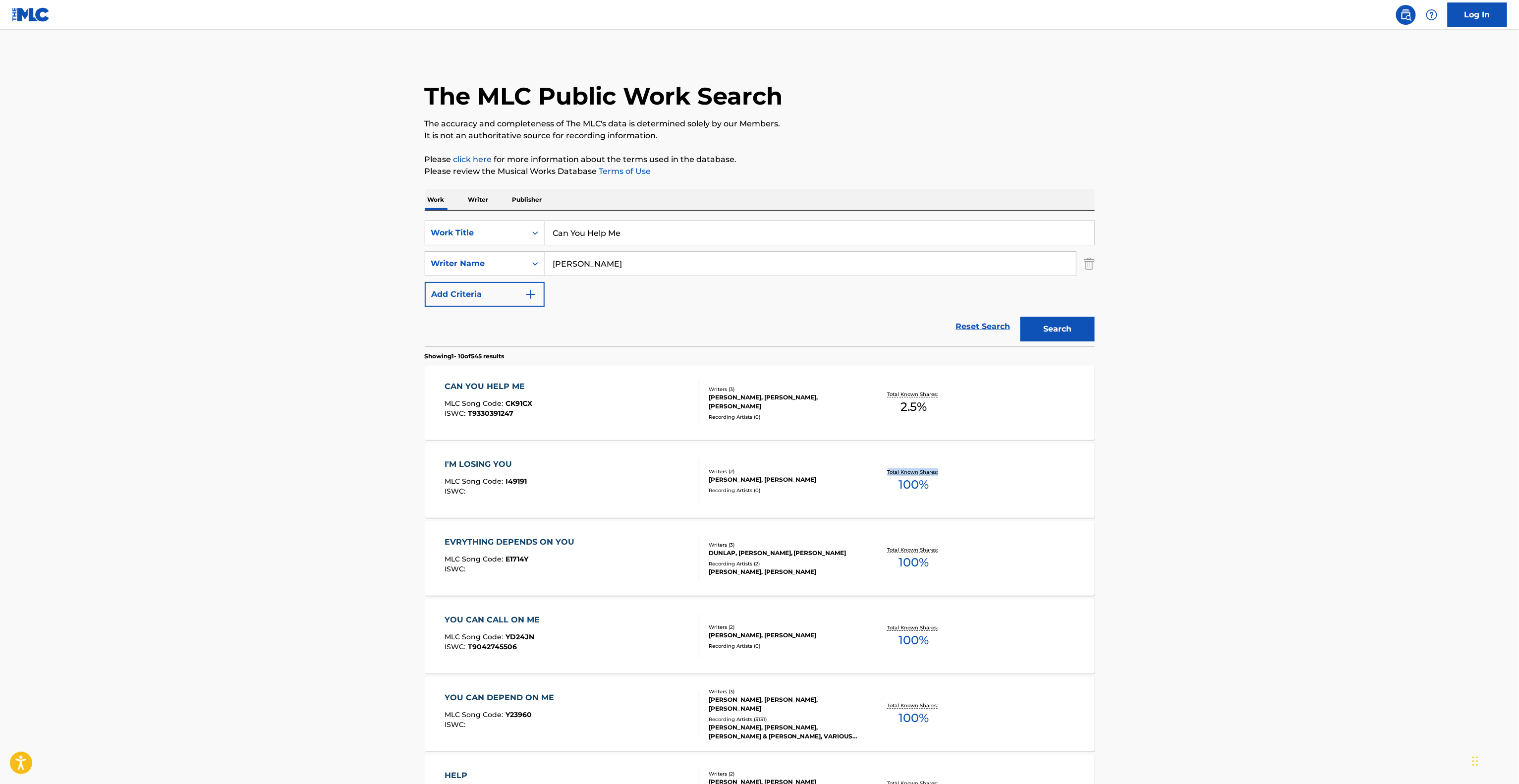
click at [1189, 491] on main "The MLC Public Work Search The accuracy and completeness of The MLC's data is d…" at bounding box center [760, 612] width 1519 height 1166
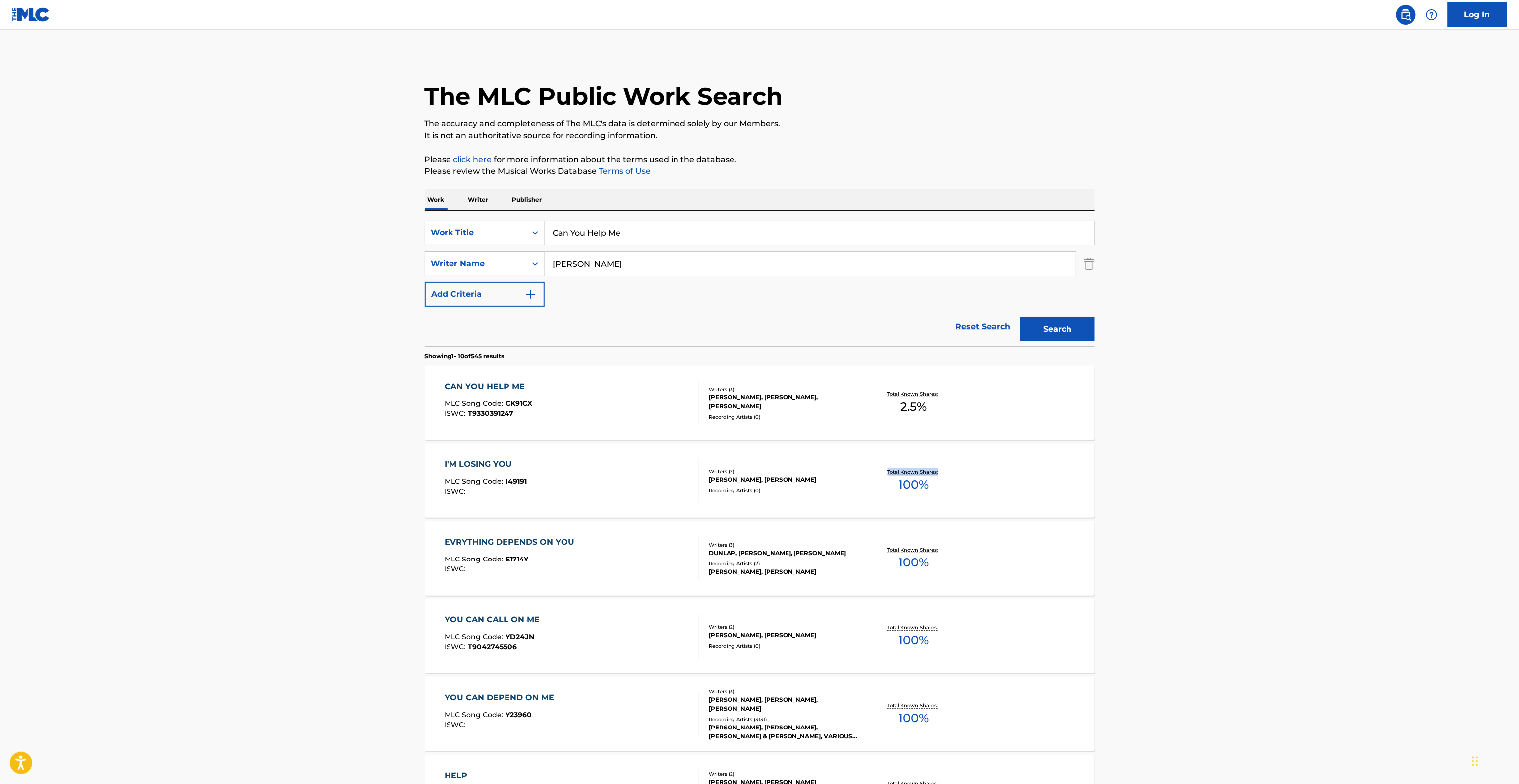
click at [1189, 491] on main "The MLC Public Work Search The accuracy and completeness of The MLC's data is d…" at bounding box center [760, 612] width 1519 height 1166
click at [1183, 489] on main "The MLC Public Work Search The accuracy and completeness of The MLC's data is d…" at bounding box center [760, 612] width 1519 height 1166
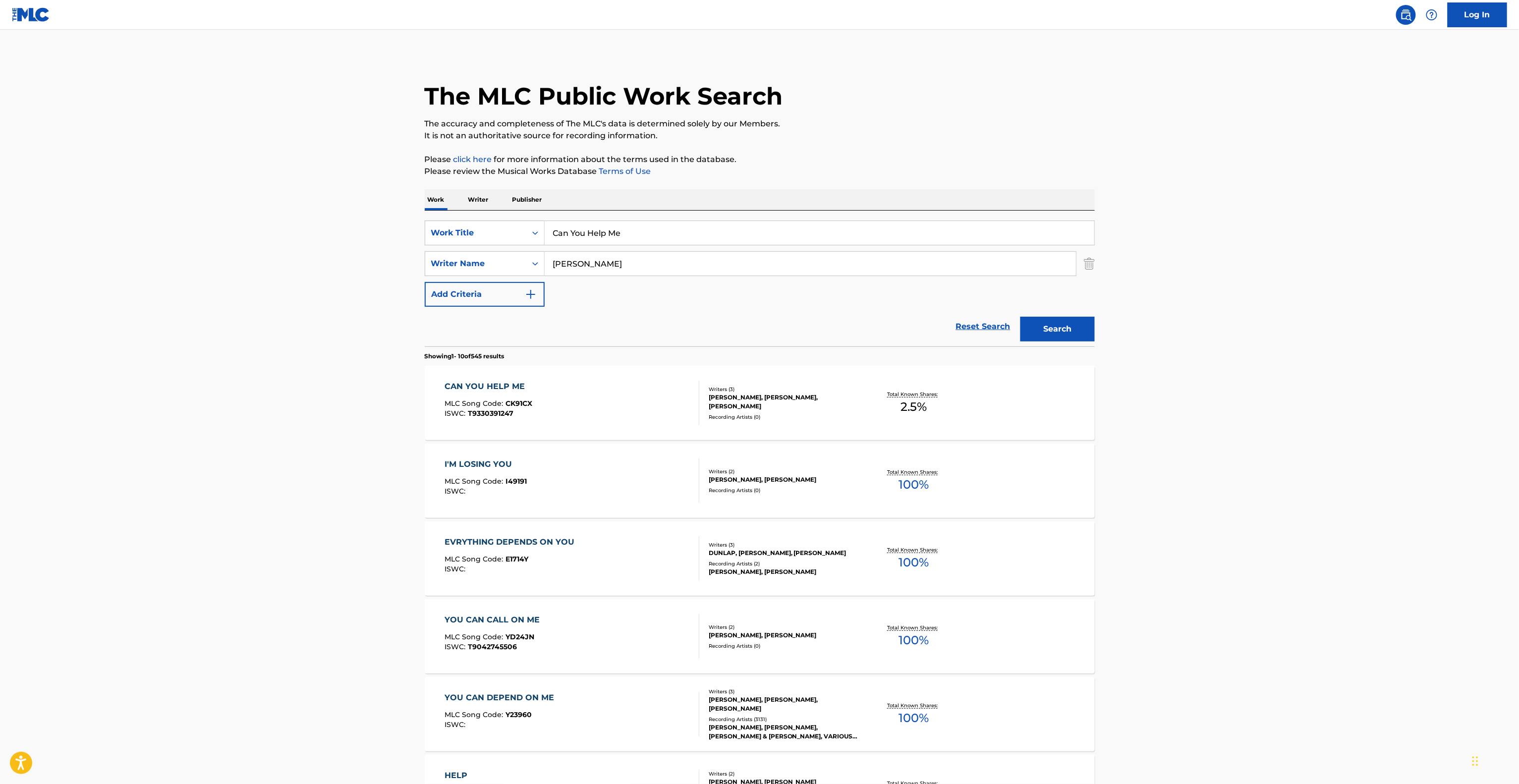
click at [1183, 489] on main "The MLC Public Work Search The accuracy and completeness of The MLC's data is d…" at bounding box center [760, 612] width 1519 height 1166
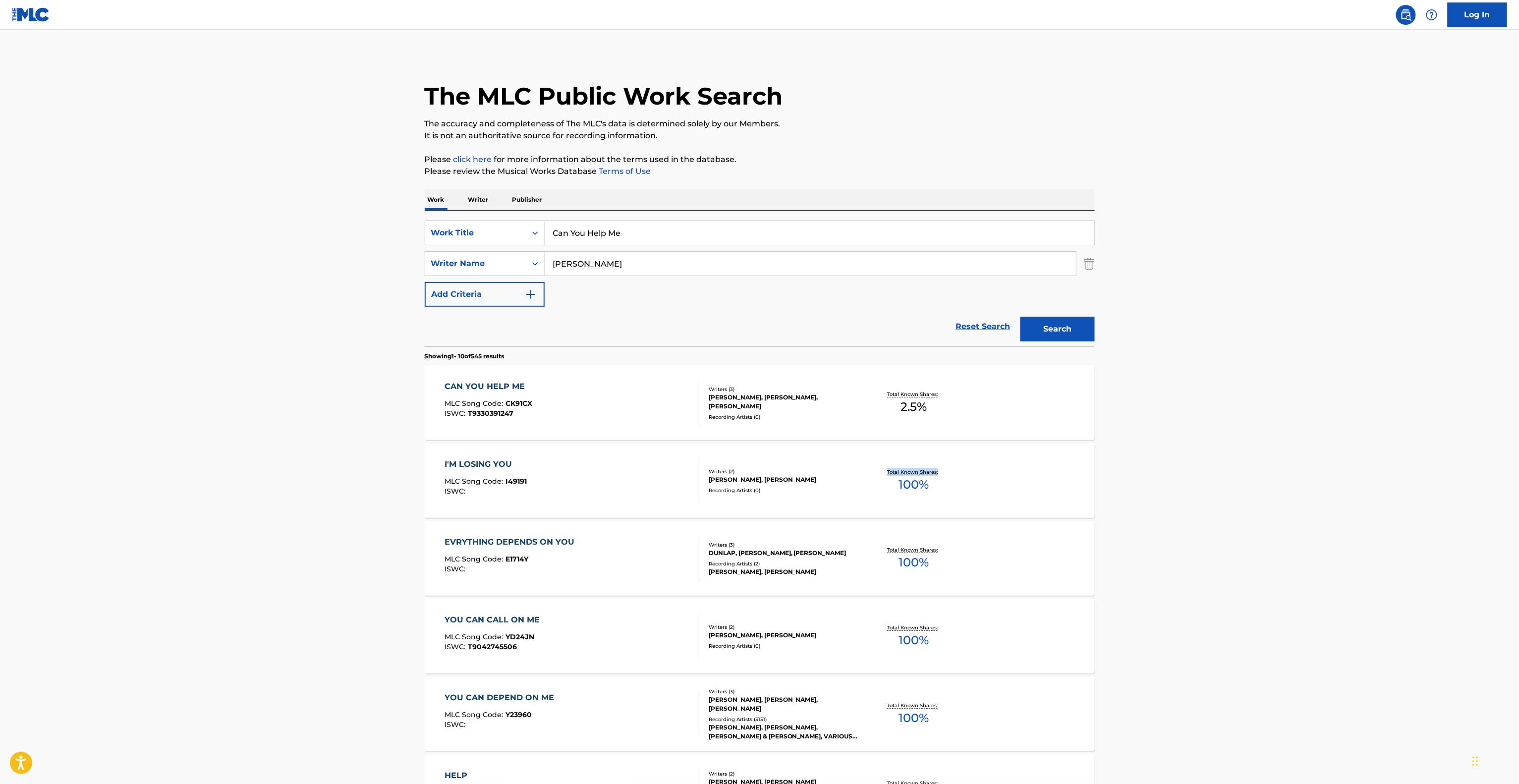
click at [1183, 489] on main "The MLC Public Work Search The accuracy and completeness of The MLC's data is d…" at bounding box center [760, 612] width 1519 height 1166
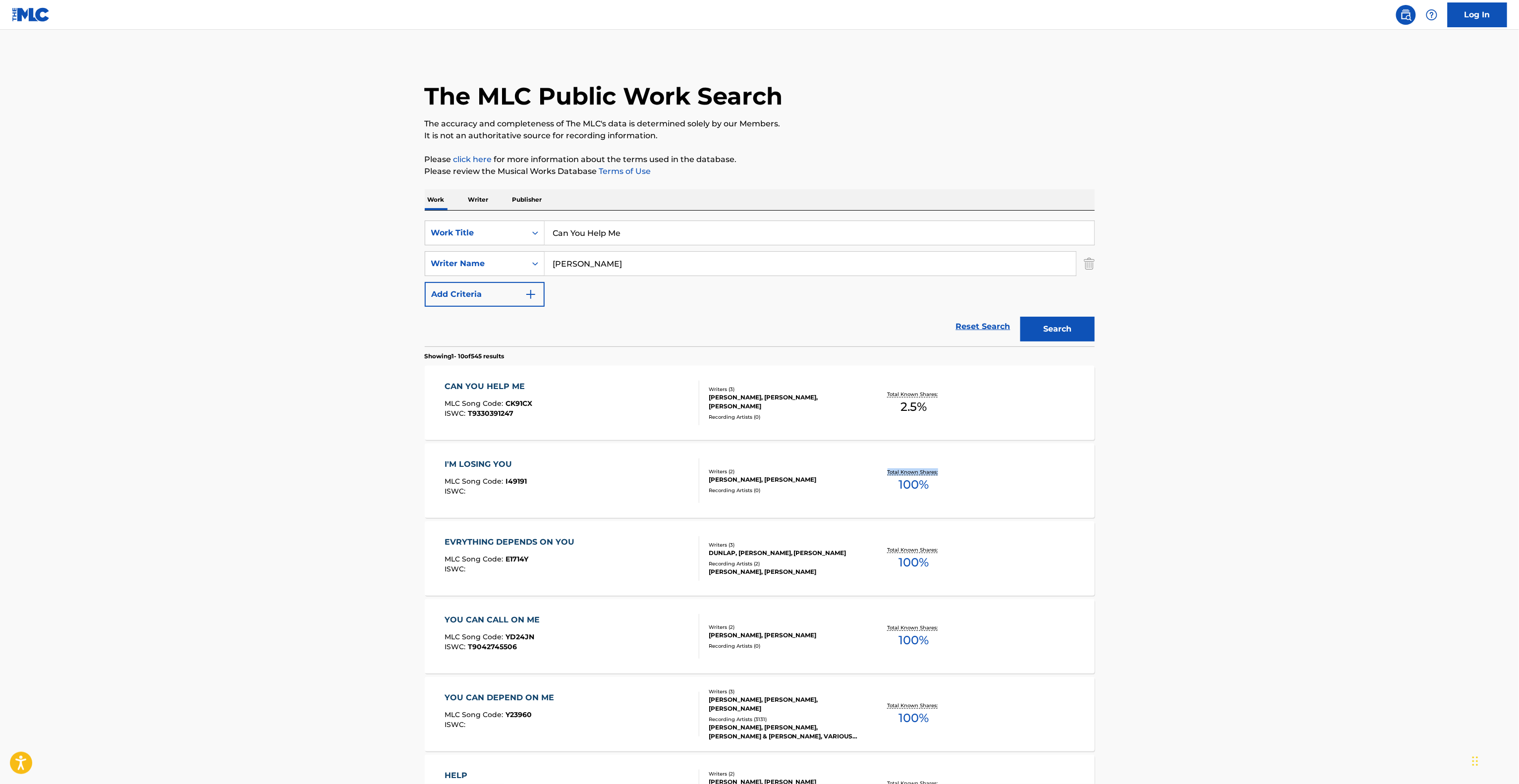
click at [1173, 479] on main "The MLC Public Work Search The accuracy and completeness of The MLC's data is d…" at bounding box center [760, 612] width 1519 height 1166
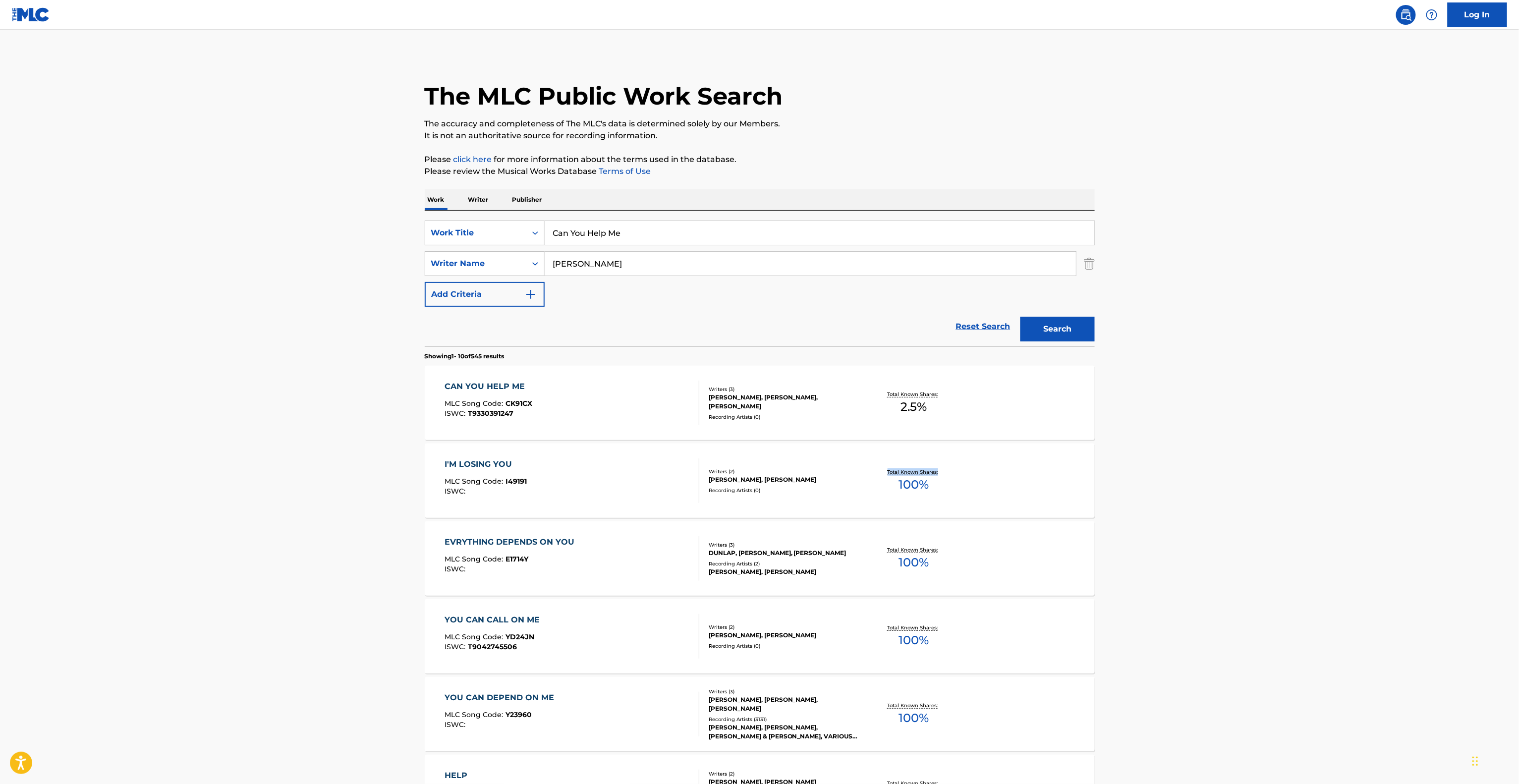
click at [1173, 479] on main "The MLC Public Work Search The accuracy and completeness of The MLC's data is d…" at bounding box center [760, 612] width 1519 height 1166
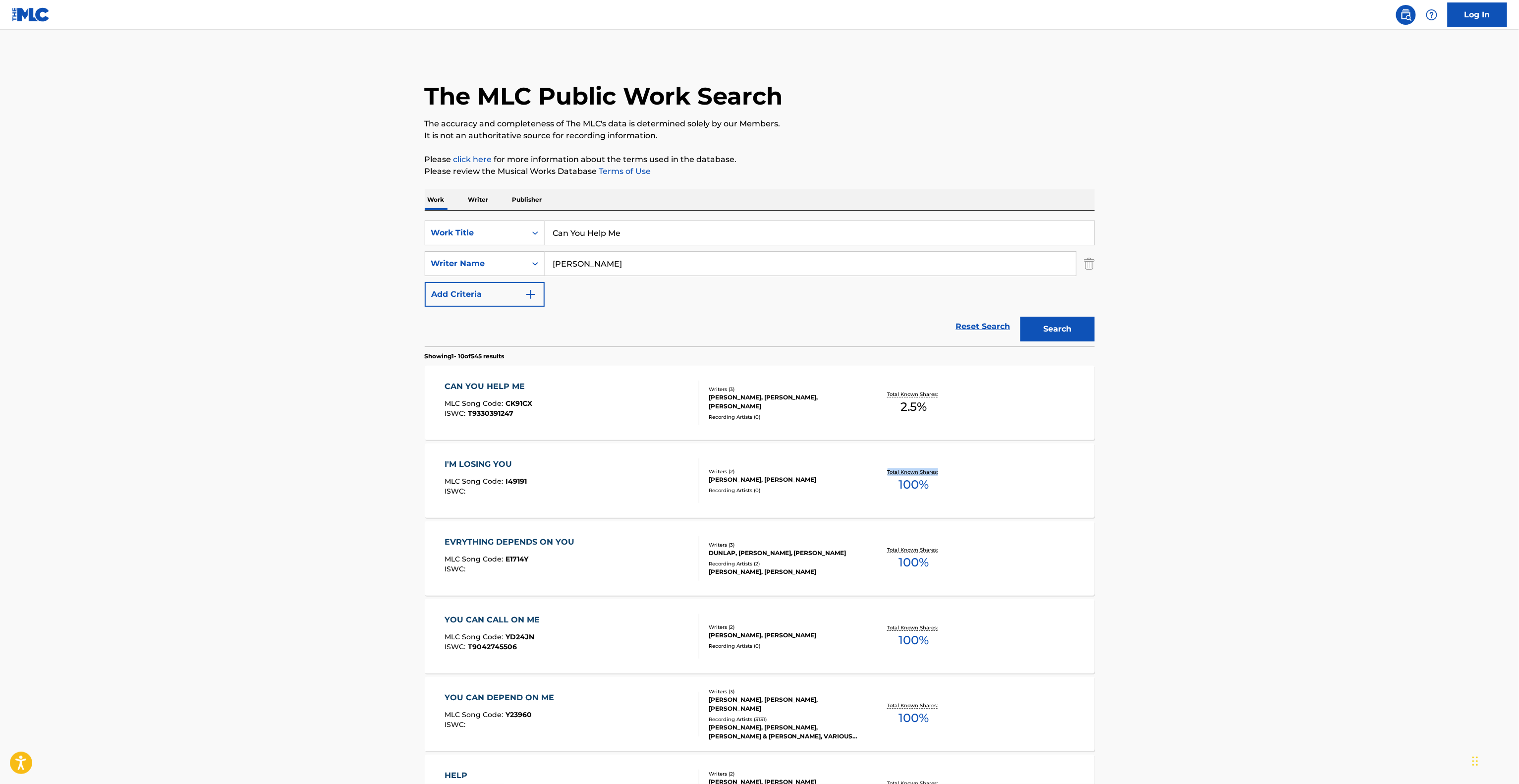
click at [1173, 479] on main "The MLC Public Work Search The accuracy and completeness of The MLC's data is d…" at bounding box center [760, 612] width 1519 height 1166
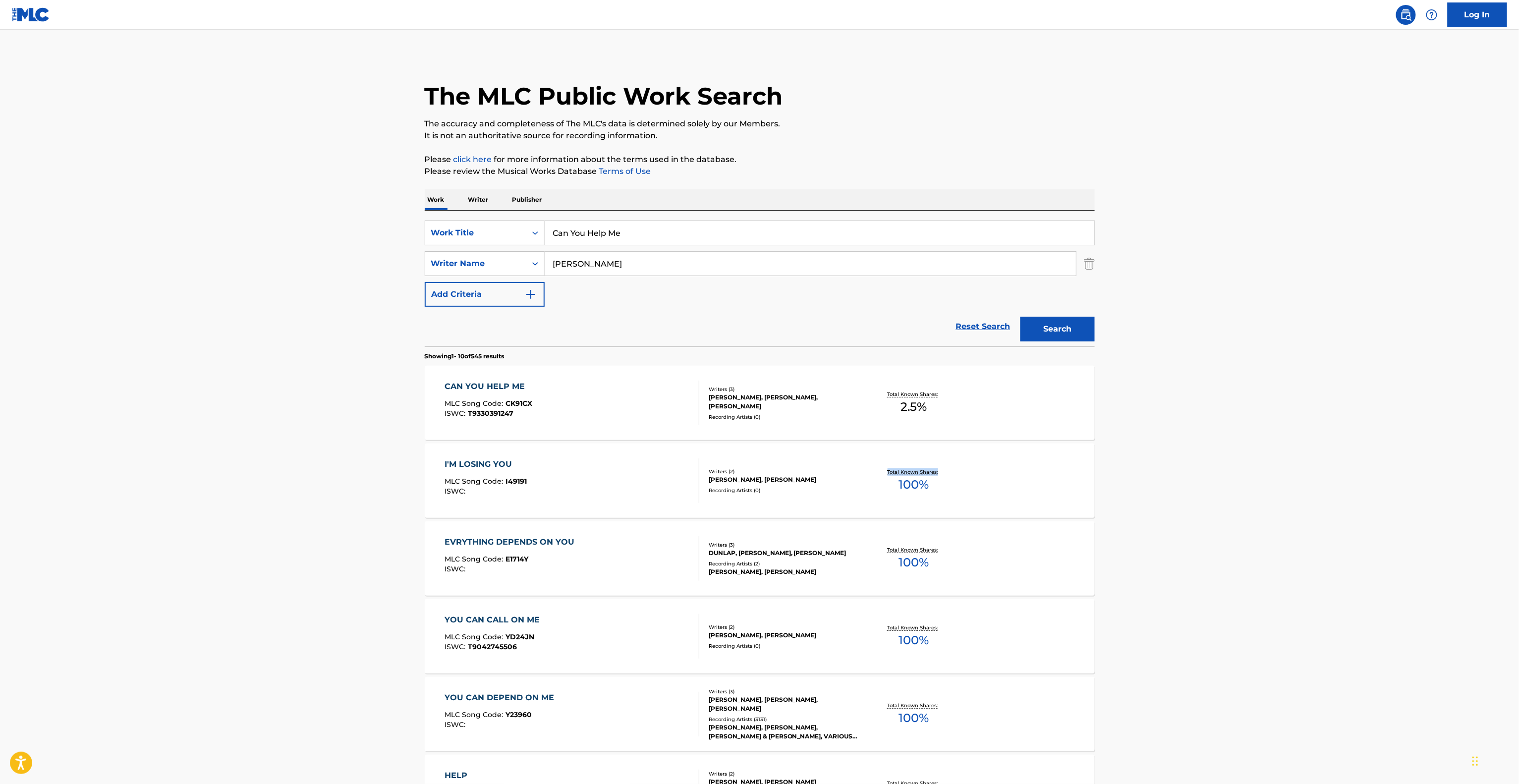
click at [1173, 479] on main "The MLC Public Work Search The accuracy and completeness of The MLC's data is d…" at bounding box center [760, 612] width 1519 height 1166
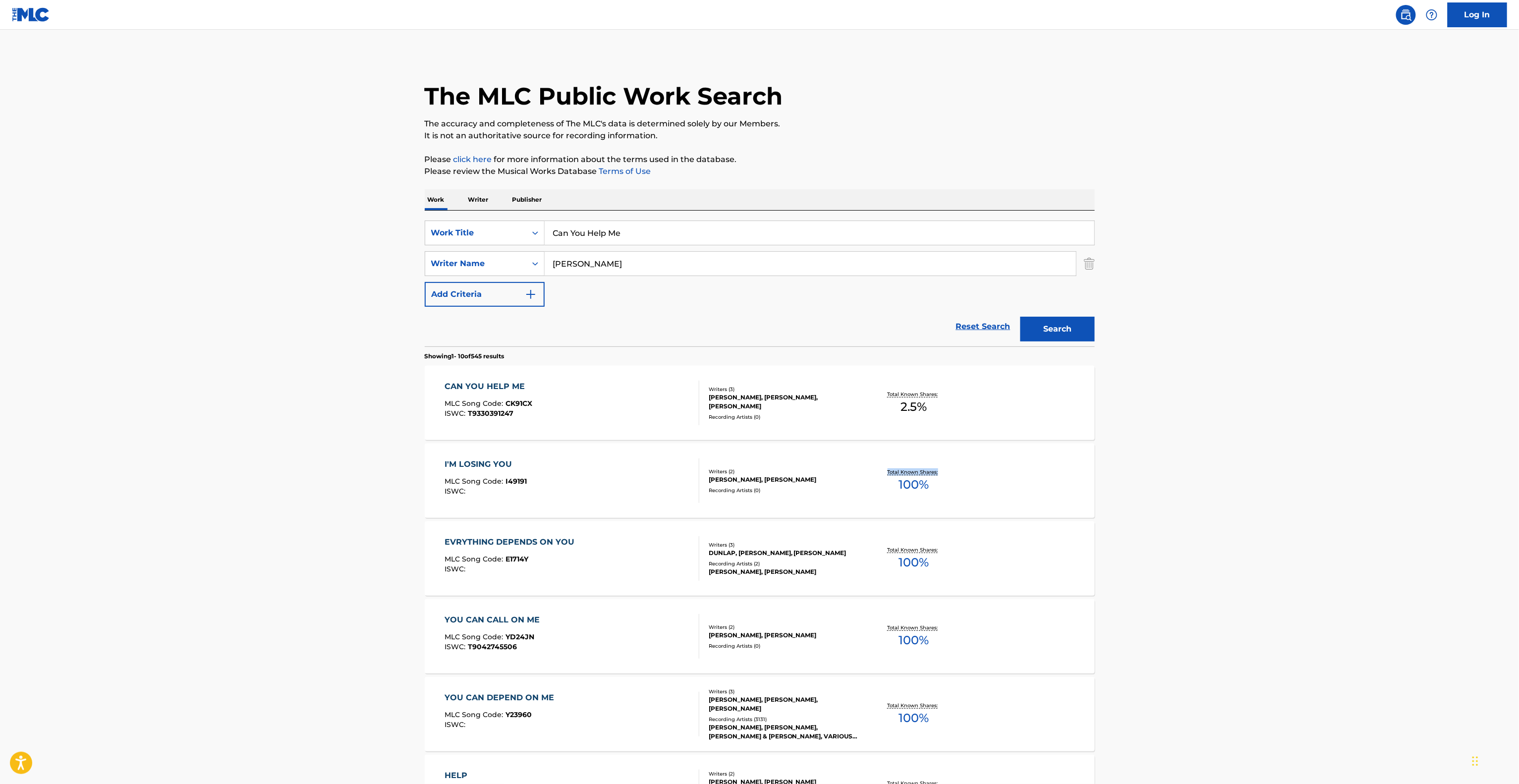
click at [1173, 479] on main "The MLC Public Work Search The accuracy and completeness of The MLC's data is d…" at bounding box center [760, 612] width 1519 height 1166
click at [1171, 479] on main "The MLC Public Work Search The accuracy and completeness of The MLC's data is d…" at bounding box center [760, 612] width 1519 height 1166
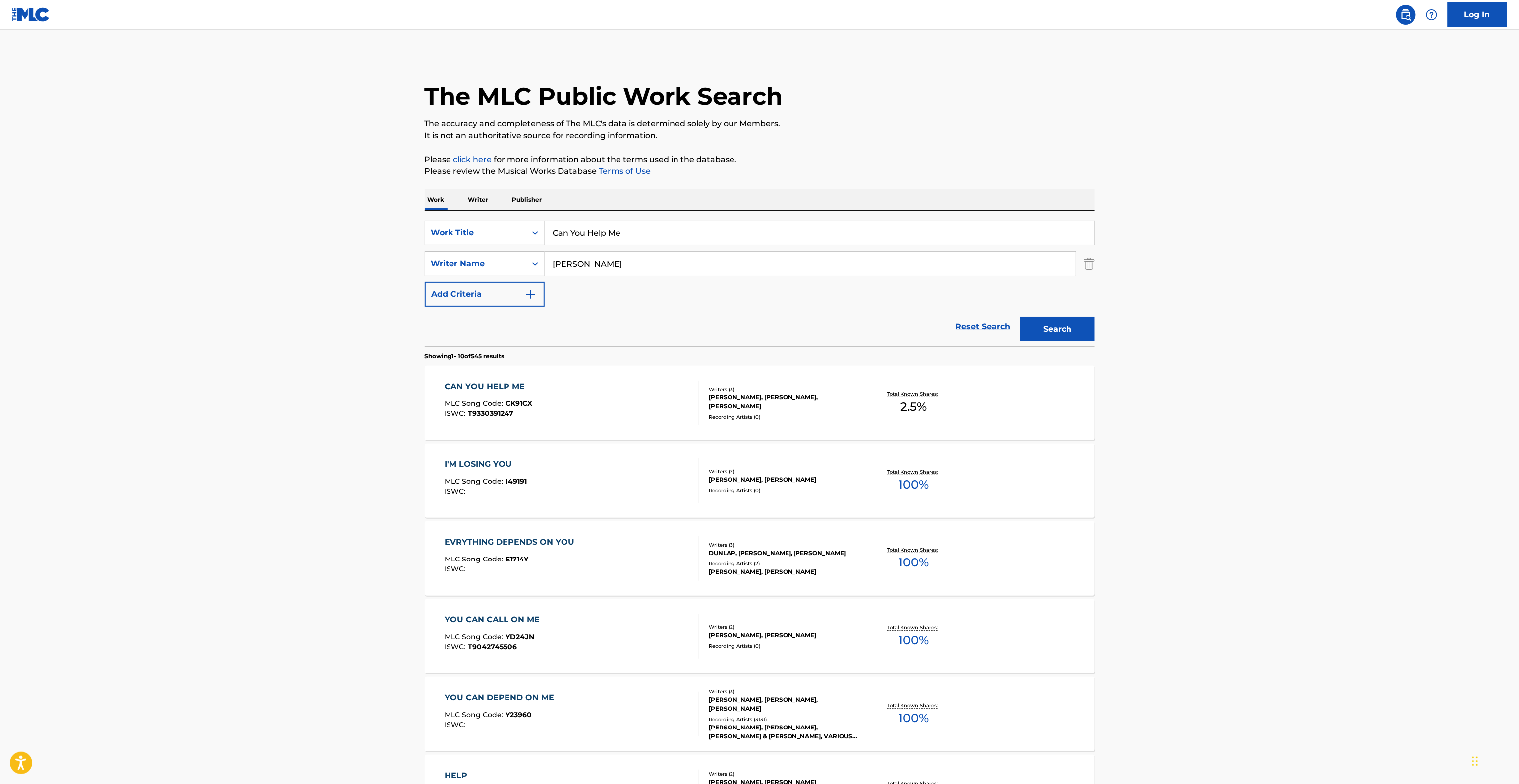
click at [1168, 479] on main "The MLC Public Work Search The accuracy and completeness of The MLC's data is d…" at bounding box center [760, 612] width 1519 height 1166
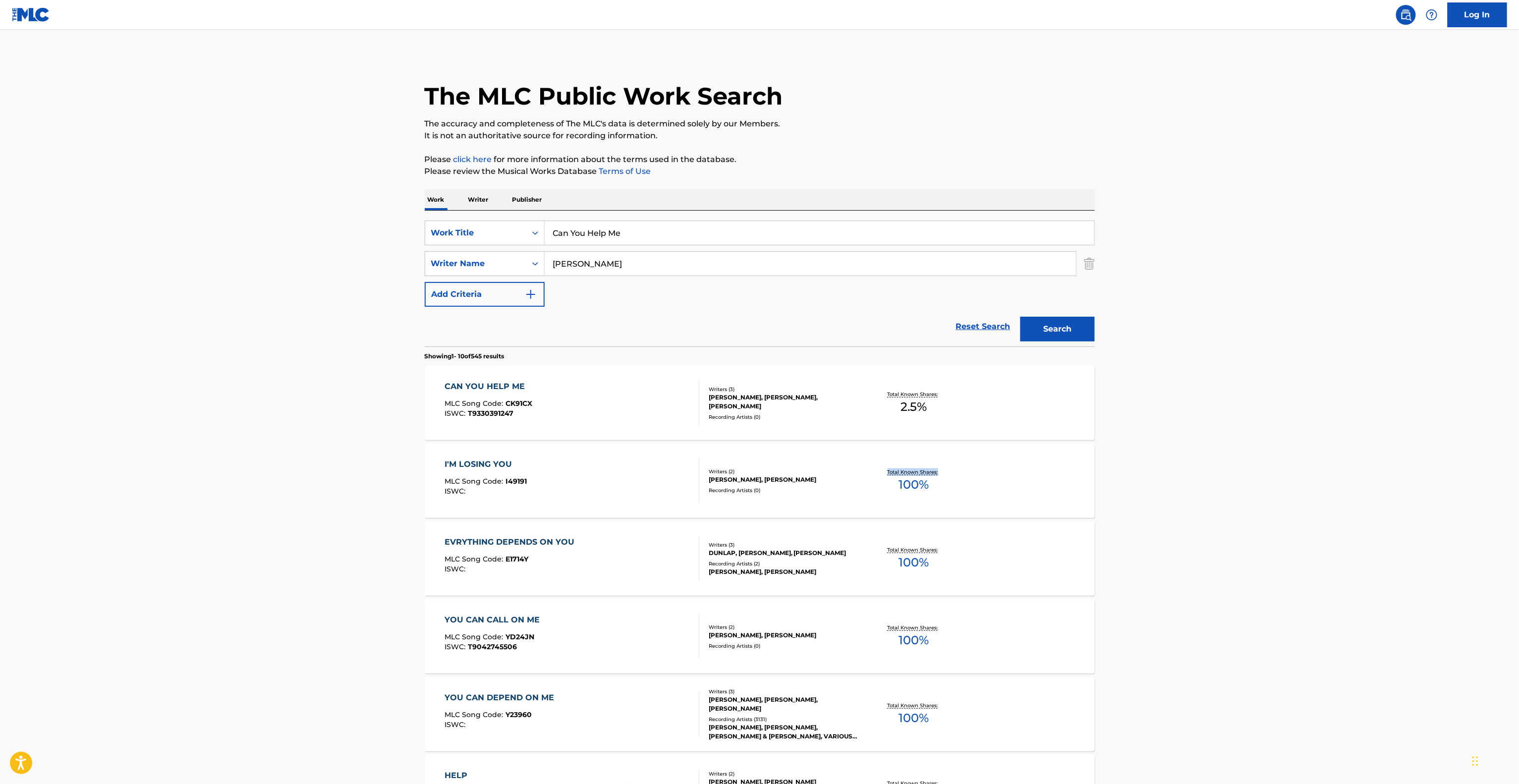
click at [1168, 479] on main "The MLC Public Work Search The accuracy and completeness of The MLC's data is d…" at bounding box center [760, 612] width 1519 height 1166
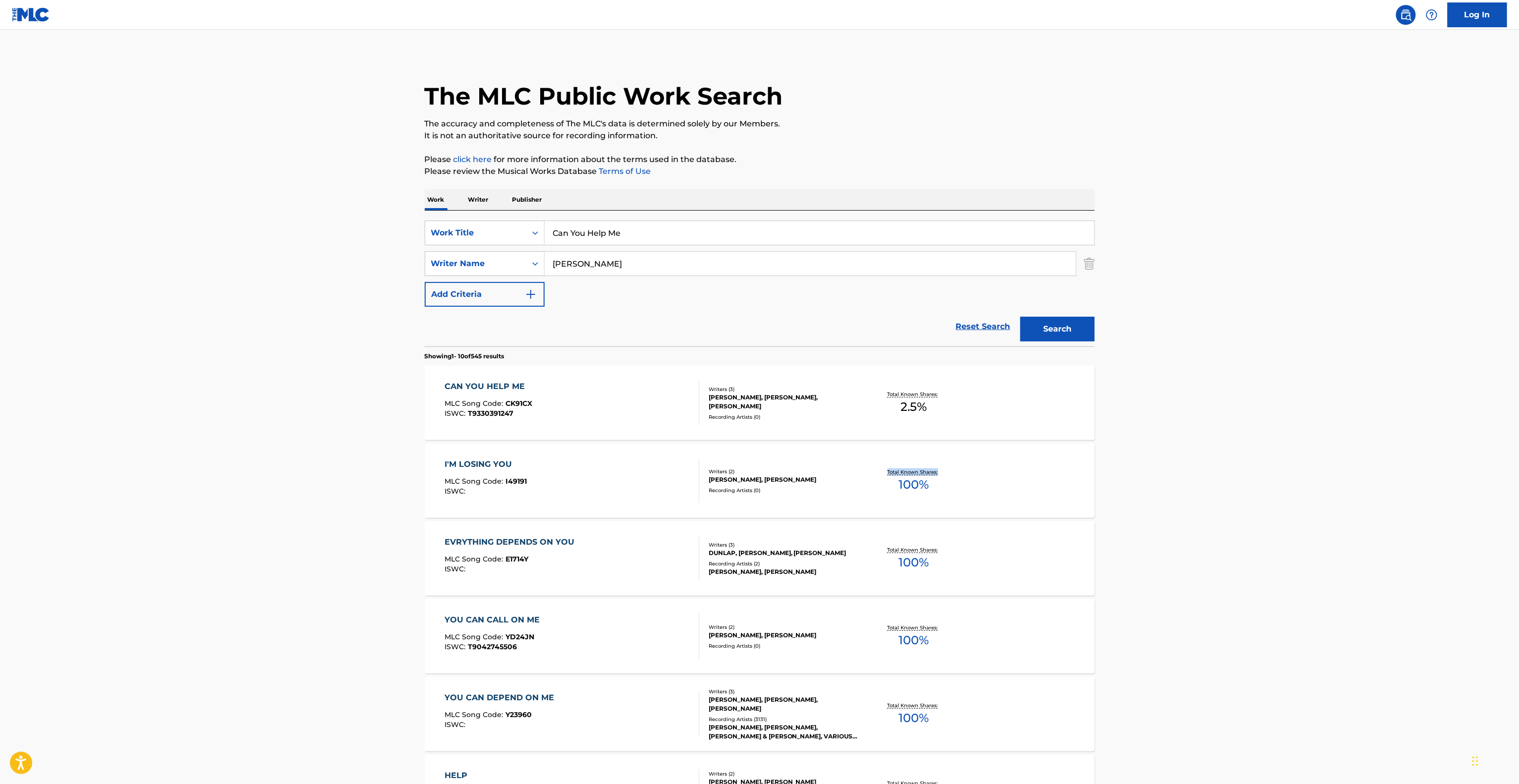
click at [1168, 479] on main "The MLC Public Work Search The accuracy and completeness of The MLC's data is d…" at bounding box center [760, 612] width 1519 height 1166
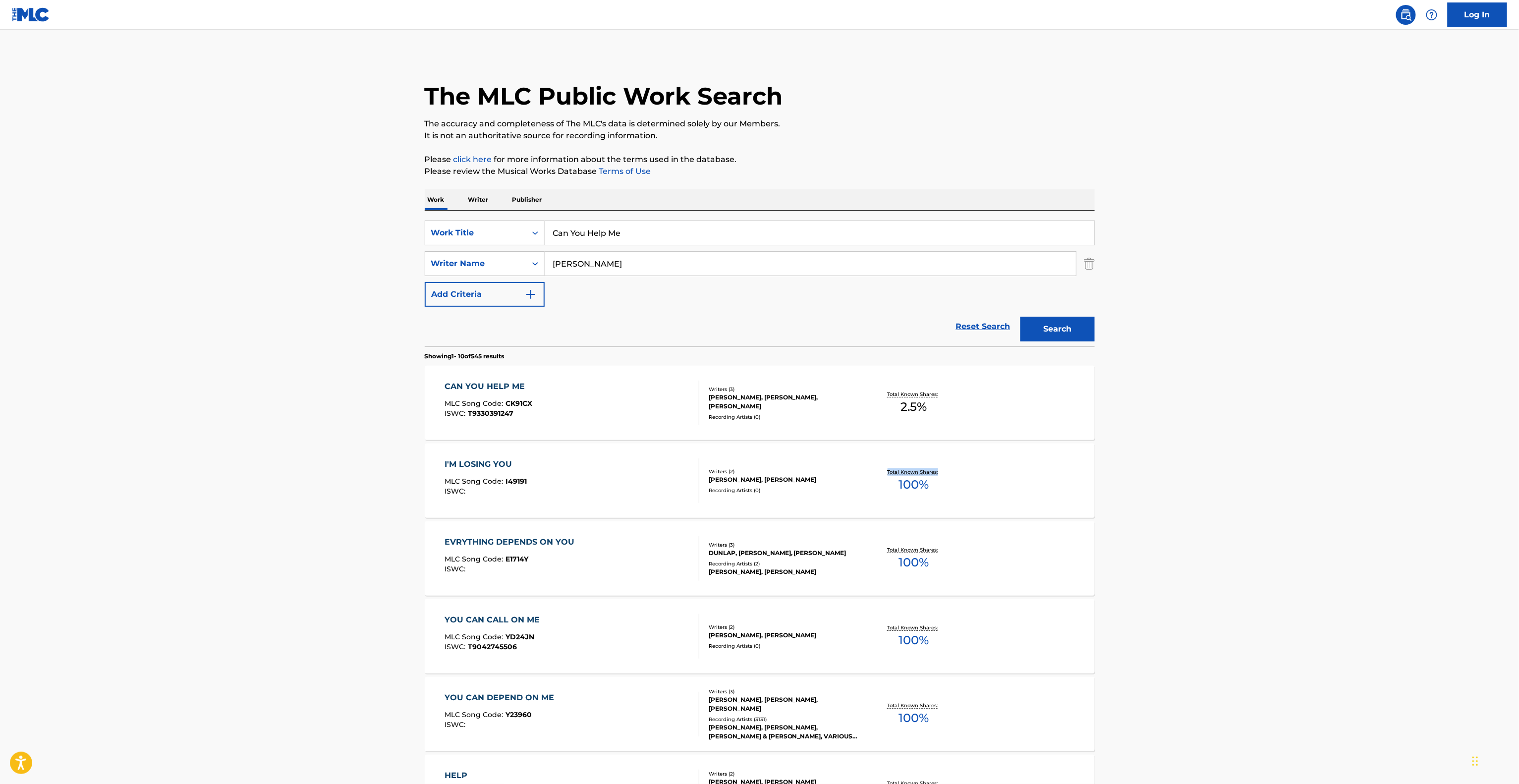
click at [1168, 479] on main "The MLC Public Work Search The accuracy and completeness of The MLC's data is d…" at bounding box center [760, 612] width 1519 height 1166
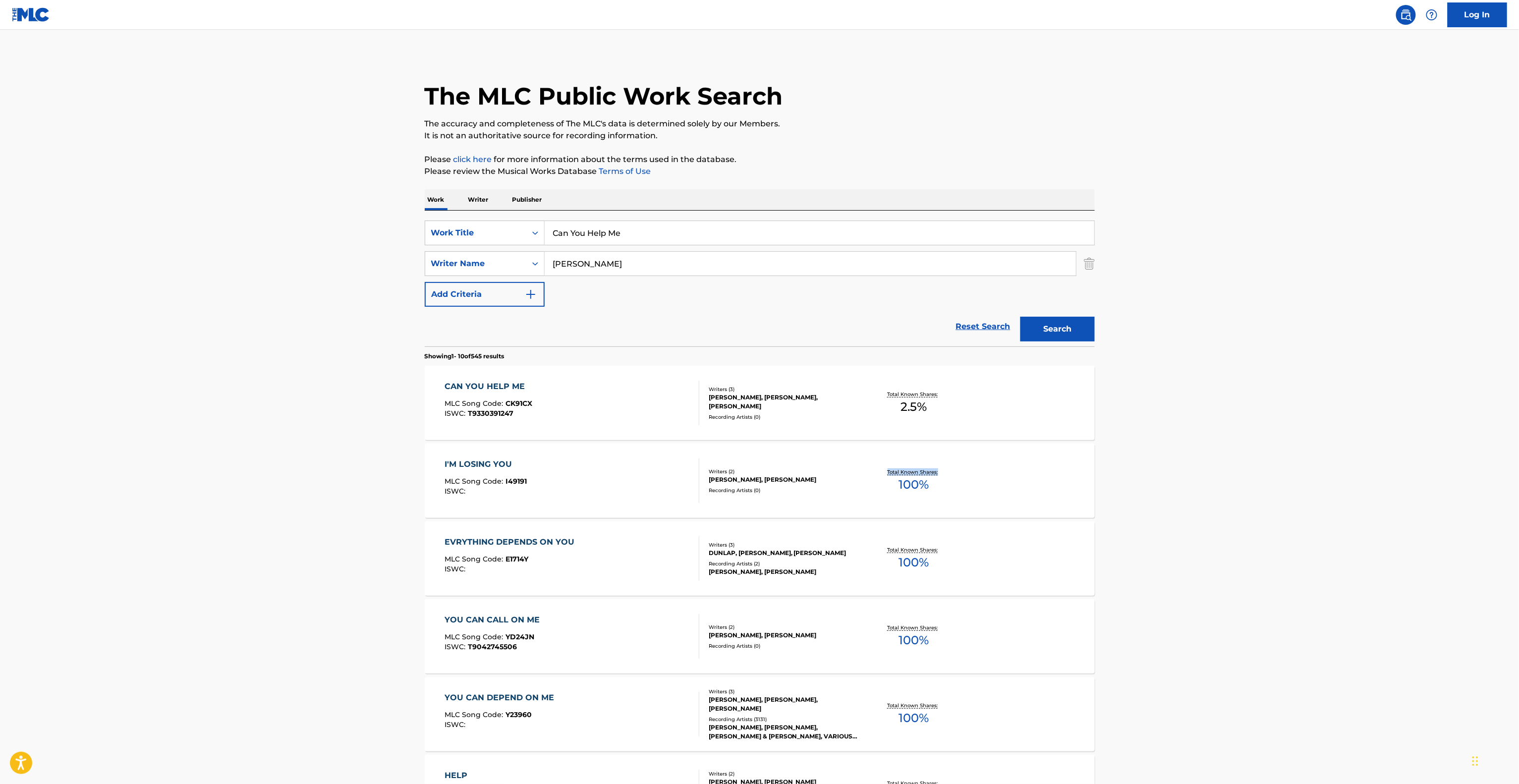
click at [1168, 479] on main "The MLC Public Work Search The accuracy and completeness of The MLC's data is d…" at bounding box center [760, 612] width 1519 height 1166
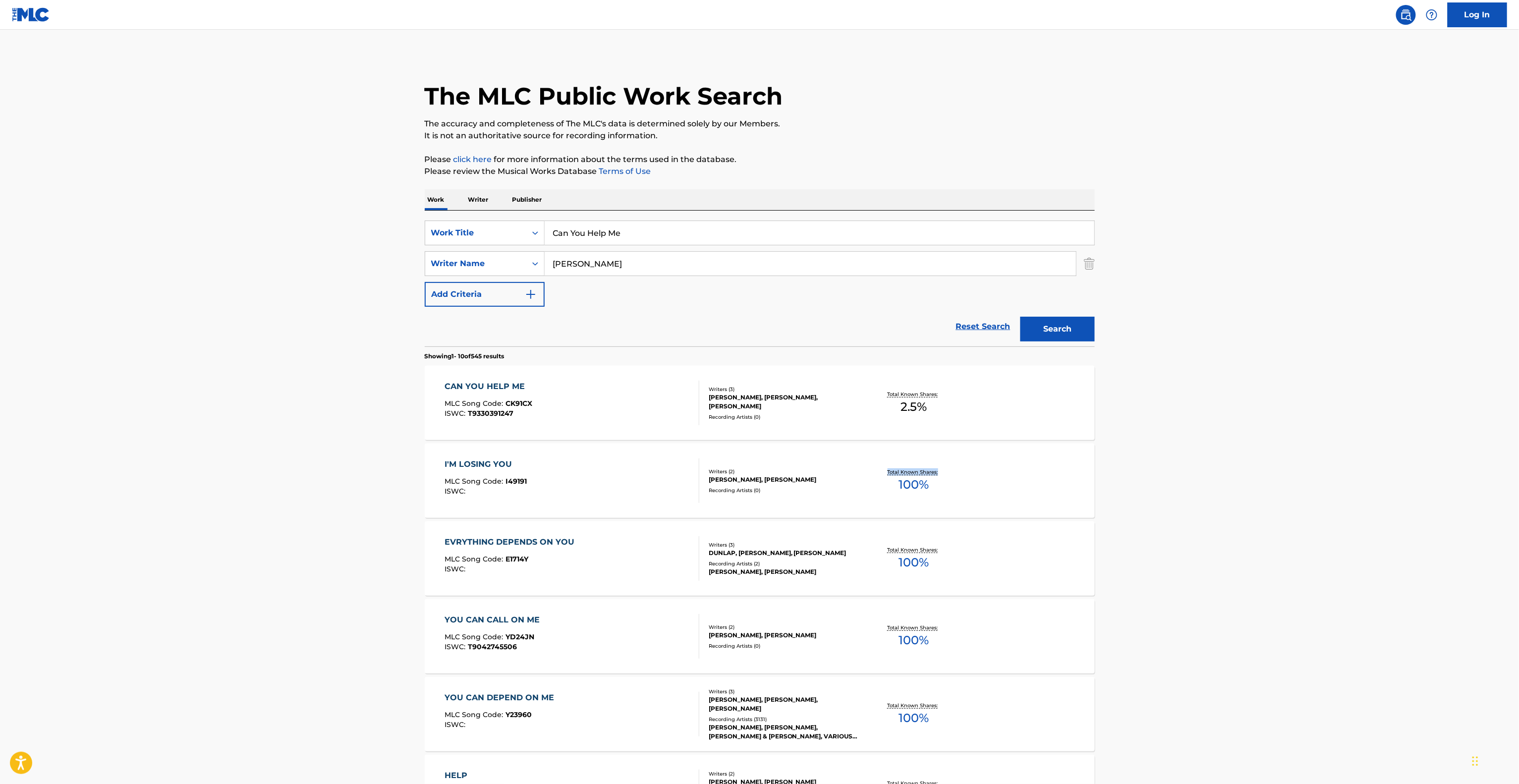
click at [1168, 479] on main "The MLC Public Work Search The accuracy and completeness of The MLC's data is d…" at bounding box center [760, 612] width 1519 height 1166
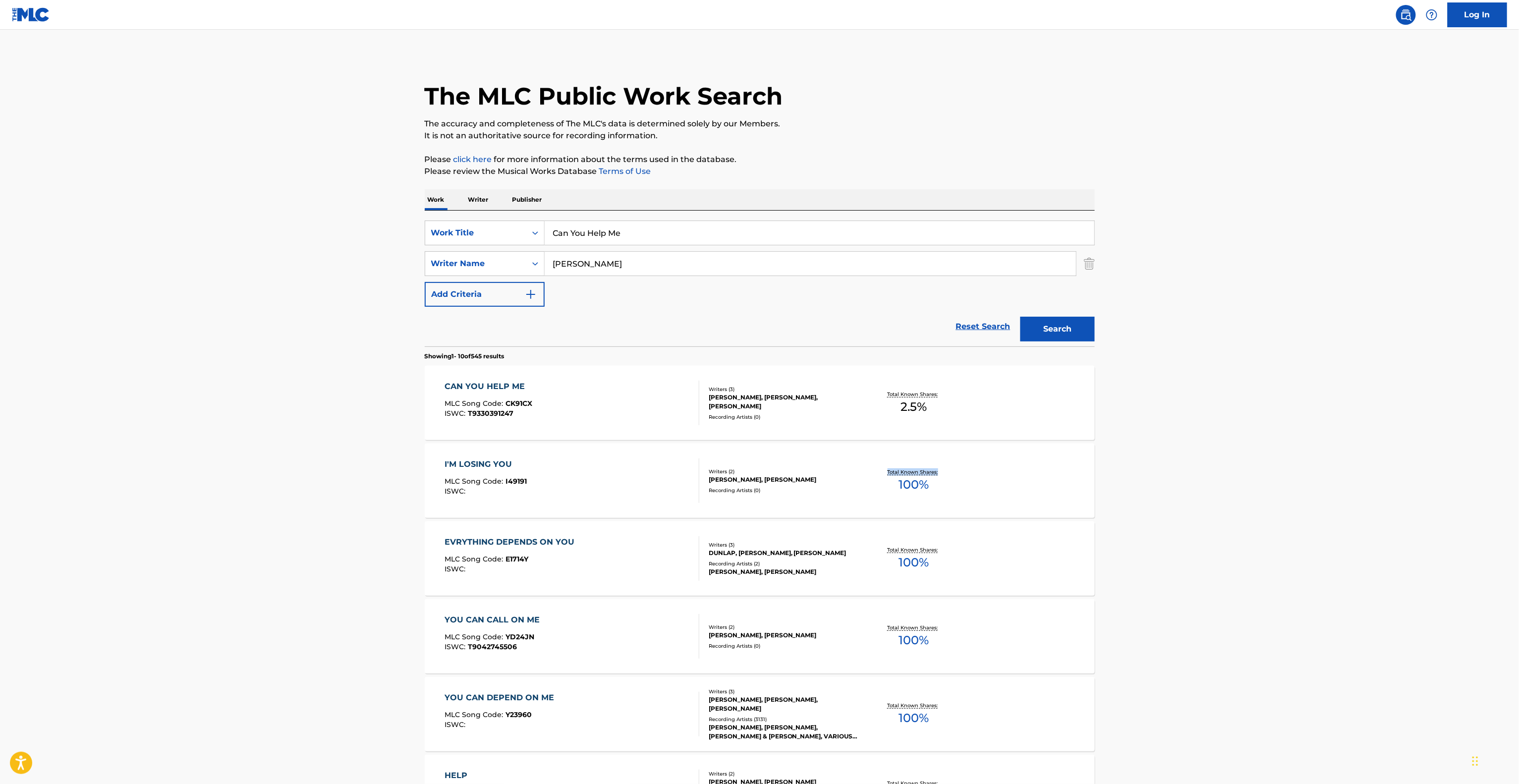
click at [1168, 479] on main "The MLC Public Work Search The accuracy and completeness of The MLC's data is d…" at bounding box center [760, 612] width 1519 height 1166
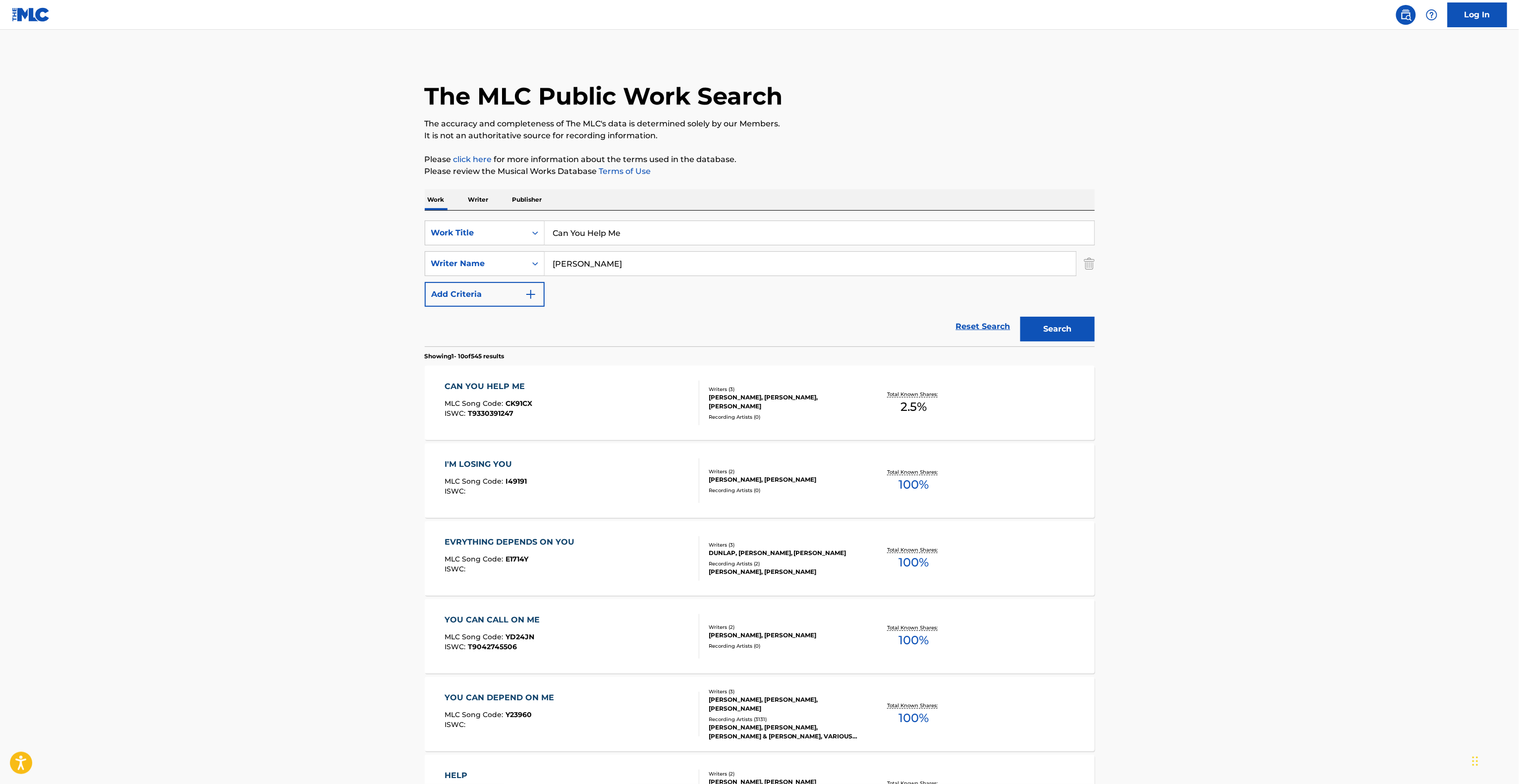
click at [1168, 479] on main "The MLC Public Work Search The accuracy and completeness of The MLC's data is d…" at bounding box center [760, 612] width 1519 height 1166
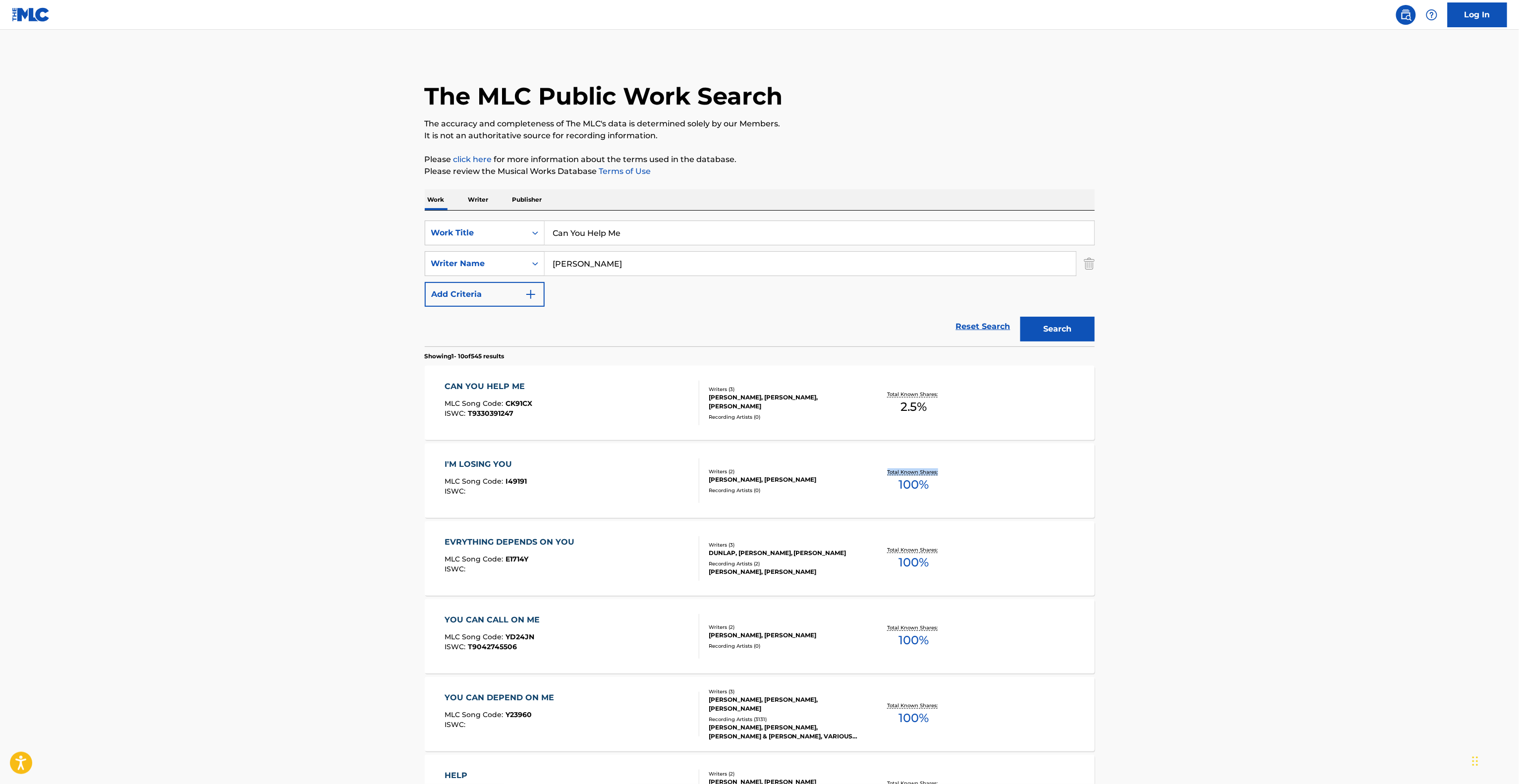
click at [1168, 479] on main "The MLC Public Work Search The accuracy and completeness of The MLC's data is d…" at bounding box center [760, 612] width 1519 height 1166
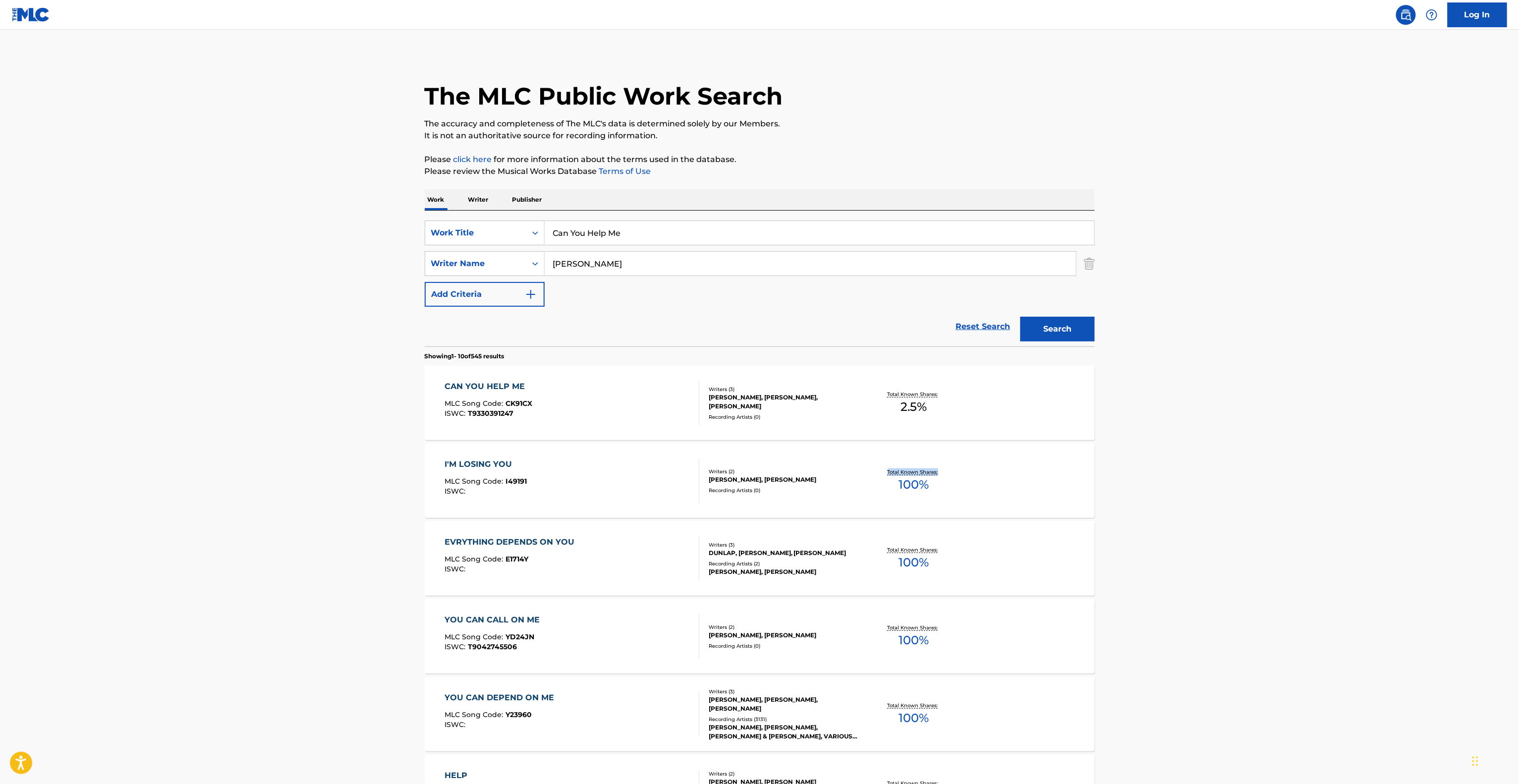
click at [1166, 480] on main "The MLC Public Work Search The accuracy and completeness of The MLC's data is d…" at bounding box center [760, 612] width 1519 height 1166
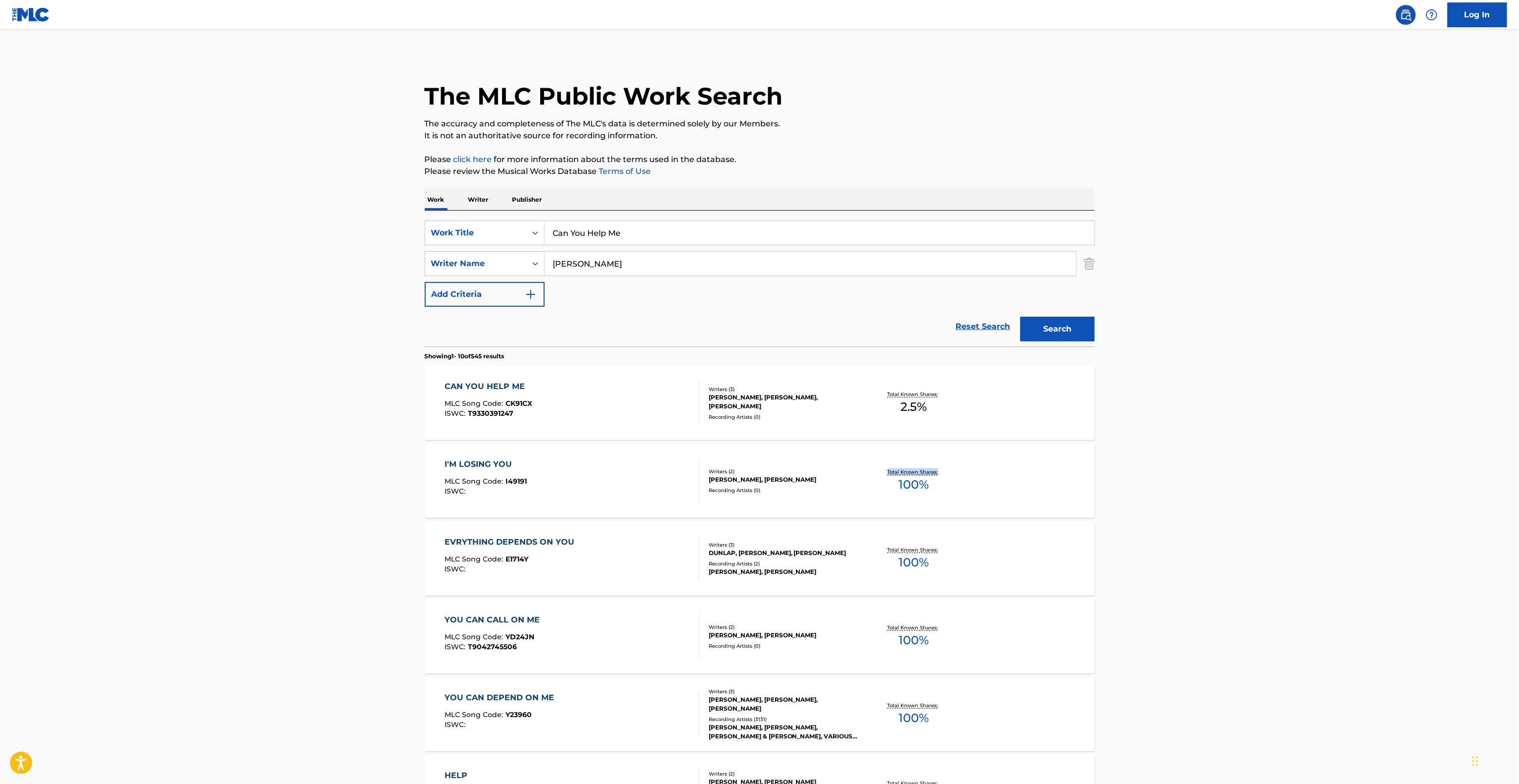
click at [1166, 480] on main "The MLC Public Work Search The accuracy and completeness of The MLC's data is d…" at bounding box center [760, 612] width 1519 height 1166
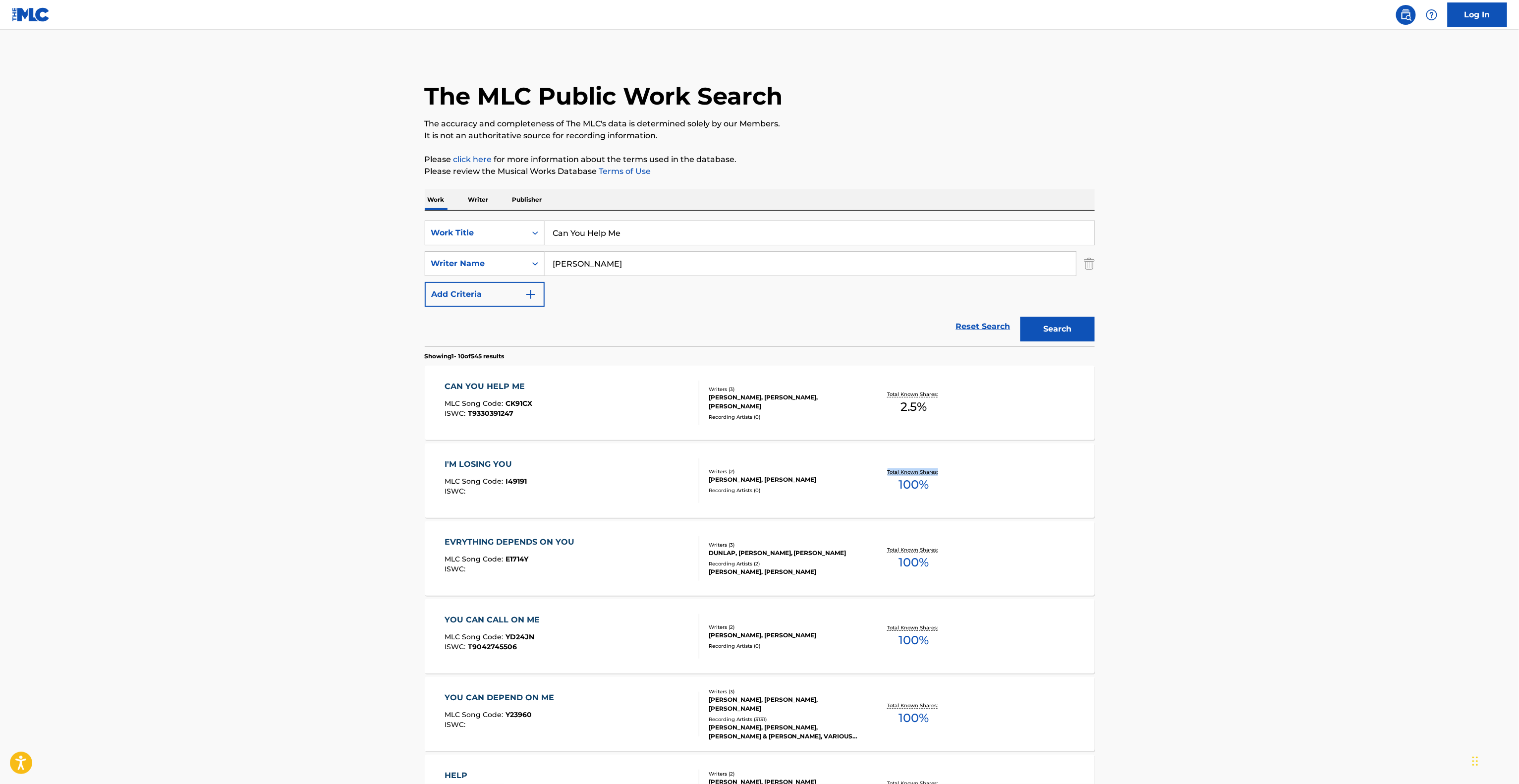
click at [1166, 480] on main "The MLC Public Work Search The accuracy and completeness of The MLC's data is d…" at bounding box center [760, 612] width 1519 height 1166
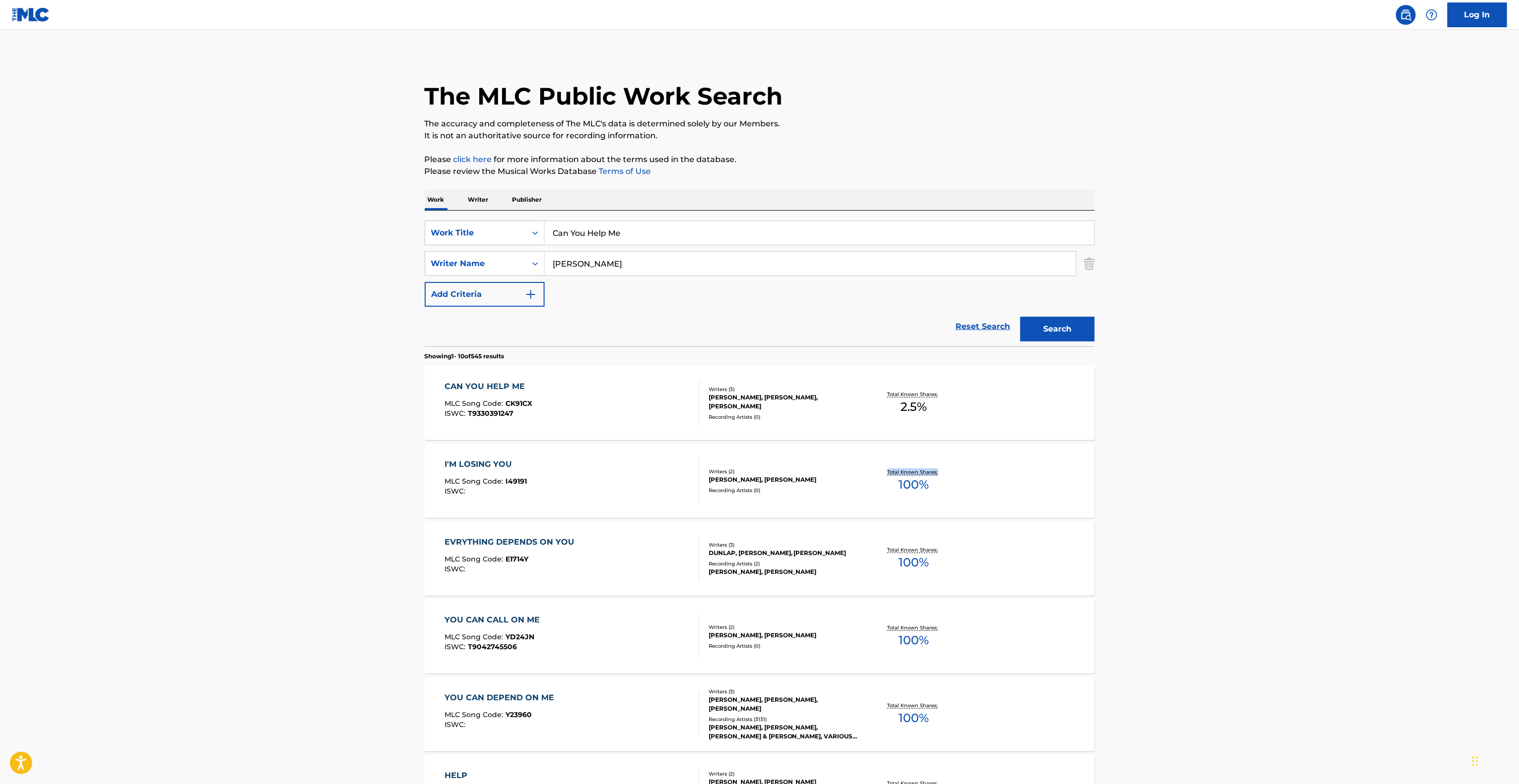
click at [1166, 480] on main "The MLC Public Work Search The accuracy and completeness of The MLC's data is d…" at bounding box center [760, 612] width 1519 height 1166
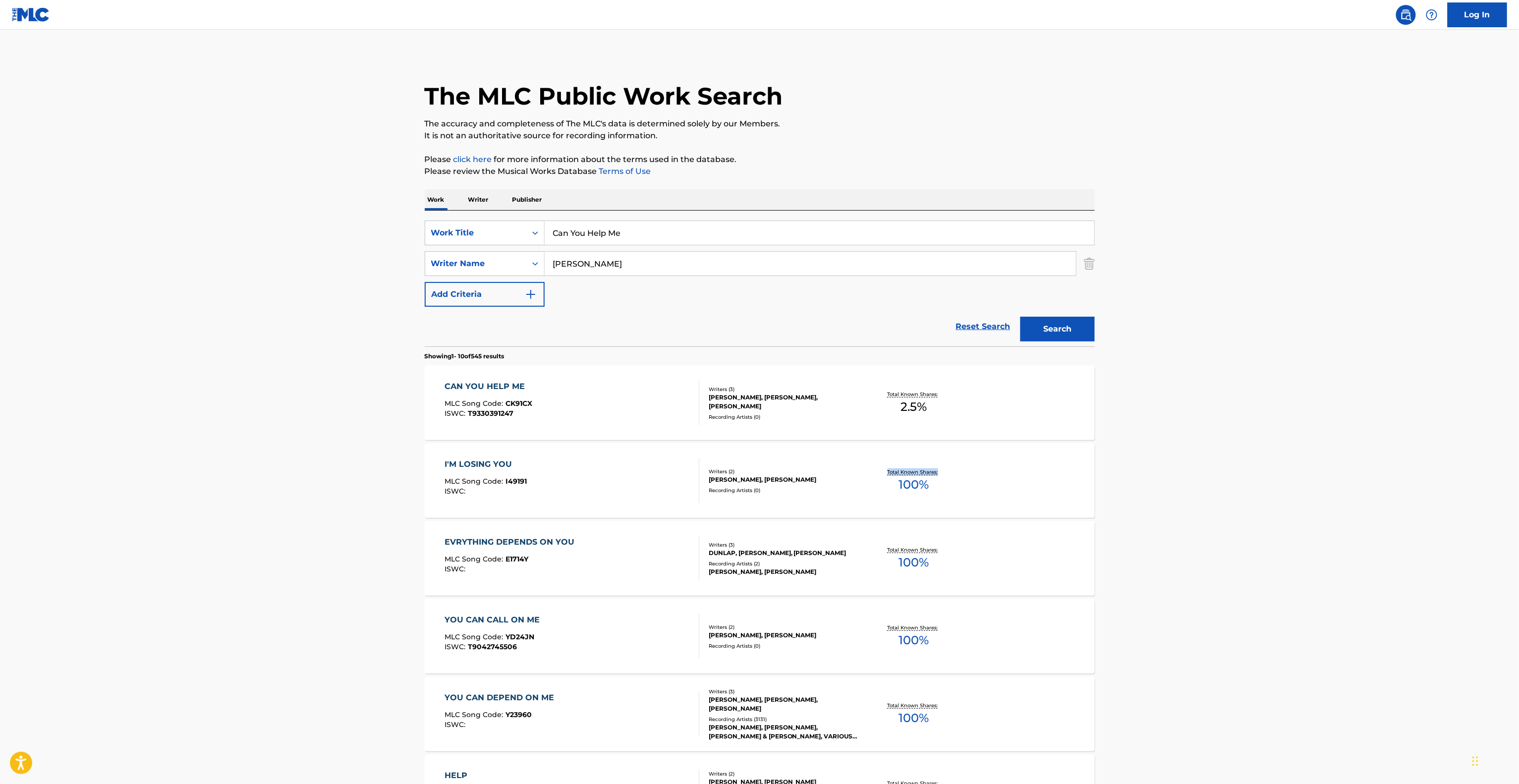
click at [1166, 480] on main "The MLC Public Work Search The accuracy and completeness of The MLC's data is d…" at bounding box center [760, 612] width 1519 height 1166
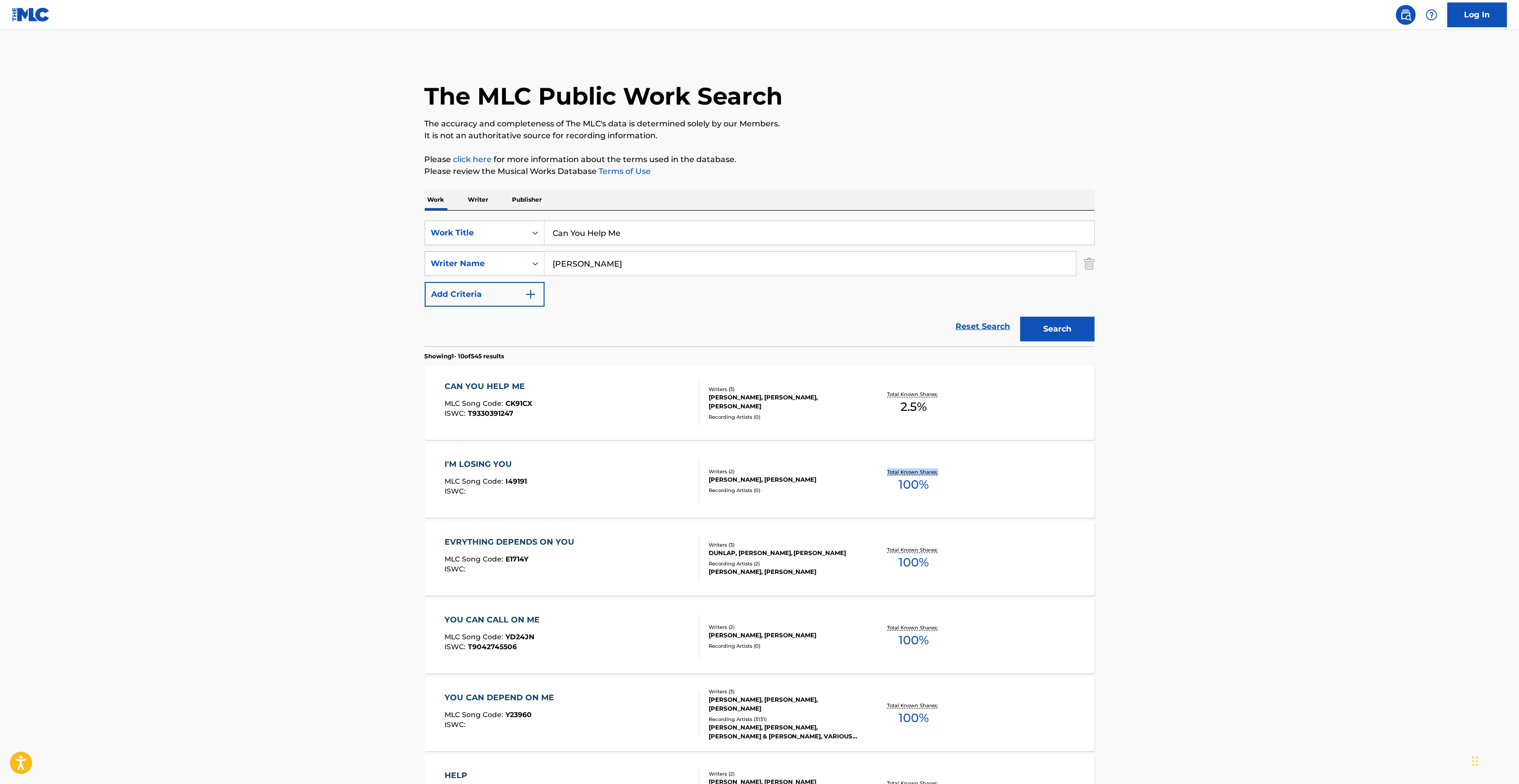
click at [1166, 480] on main "The MLC Public Work Search The accuracy and completeness of The MLC's data is d…" at bounding box center [760, 612] width 1519 height 1166
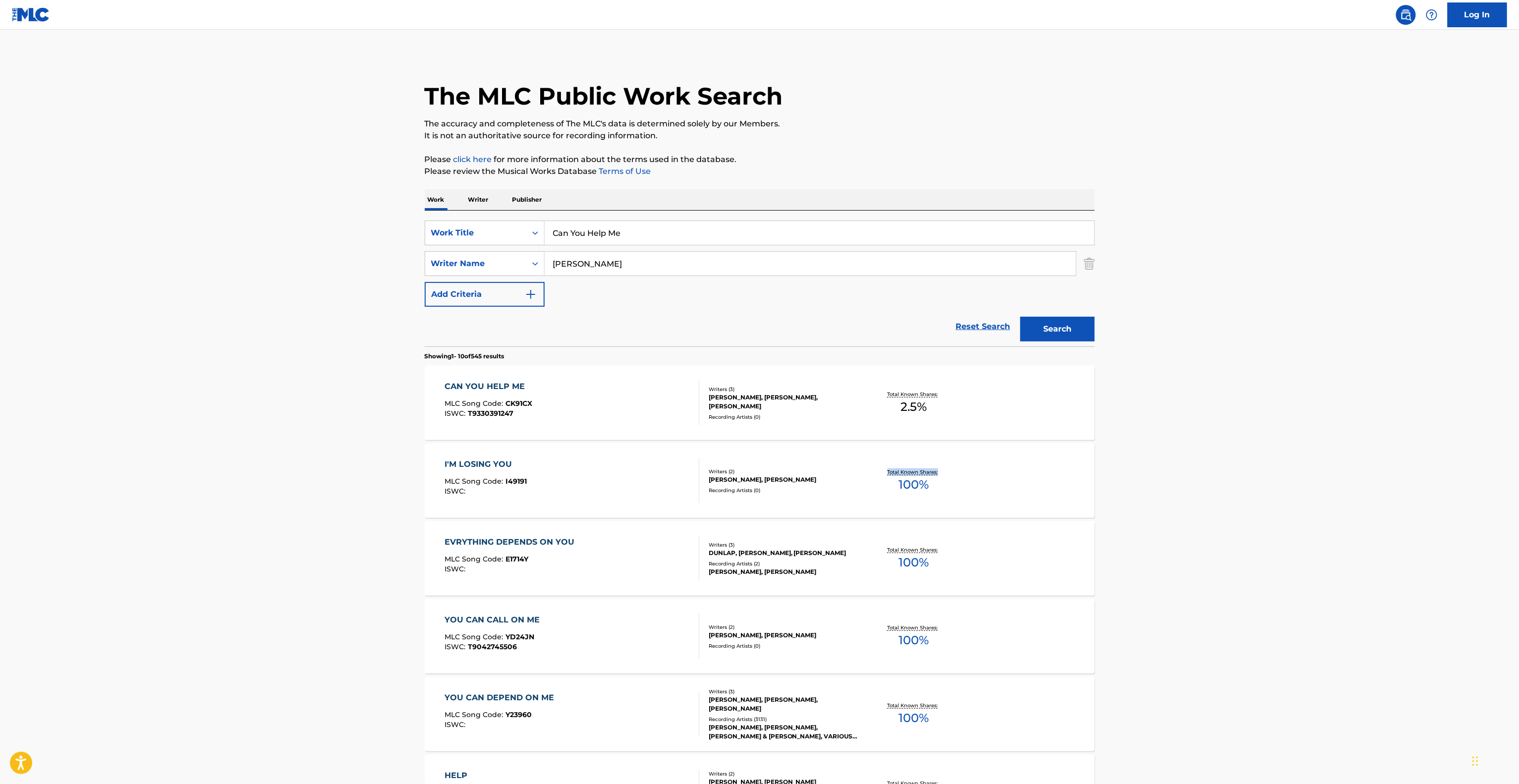
click at [1166, 480] on main "The MLC Public Work Search The accuracy and completeness of The MLC's data is d…" at bounding box center [760, 612] width 1519 height 1166
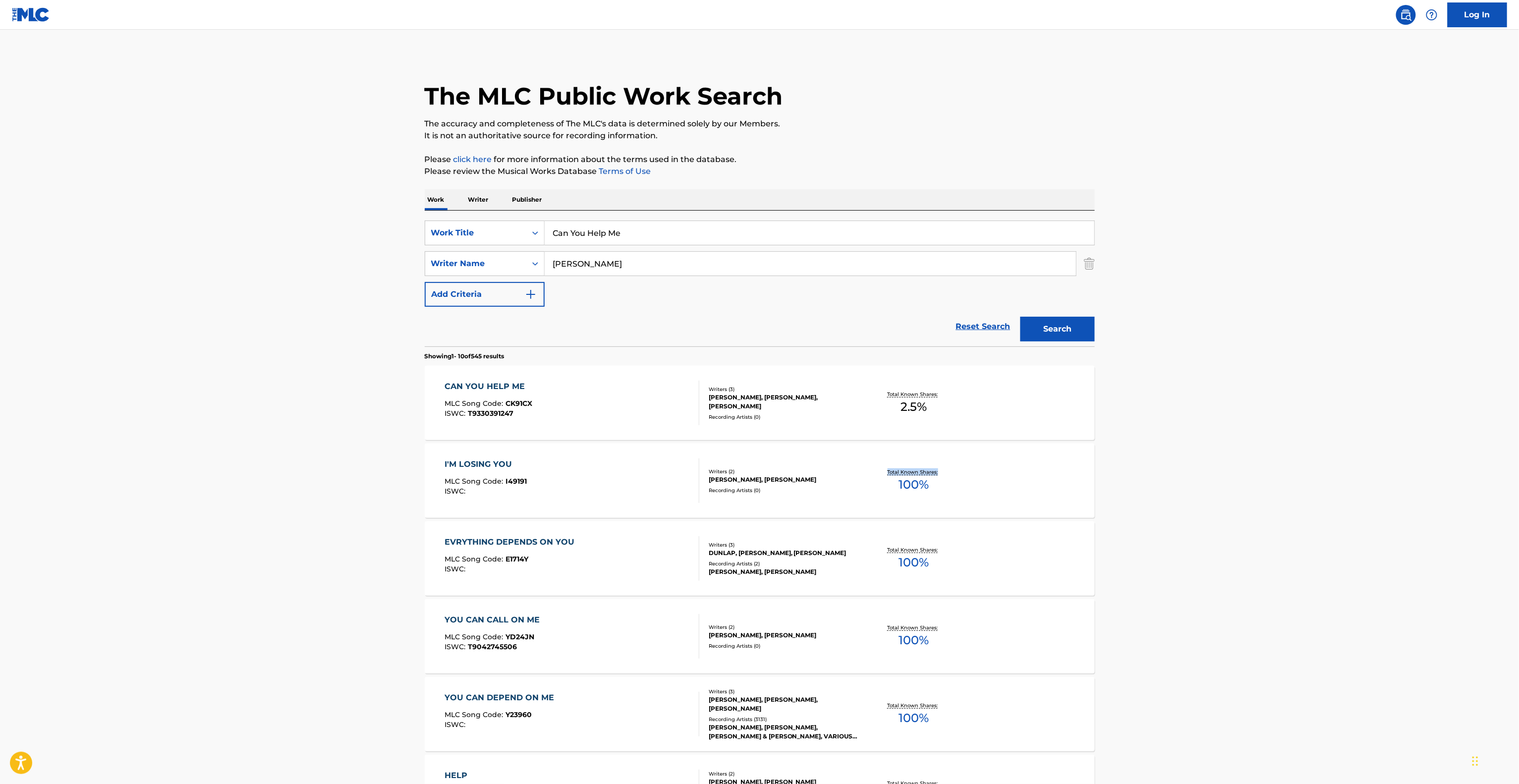
click at [1166, 480] on main "The MLC Public Work Search The accuracy and completeness of The MLC's data is d…" at bounding box center [760, 612] width 1519 height 1166
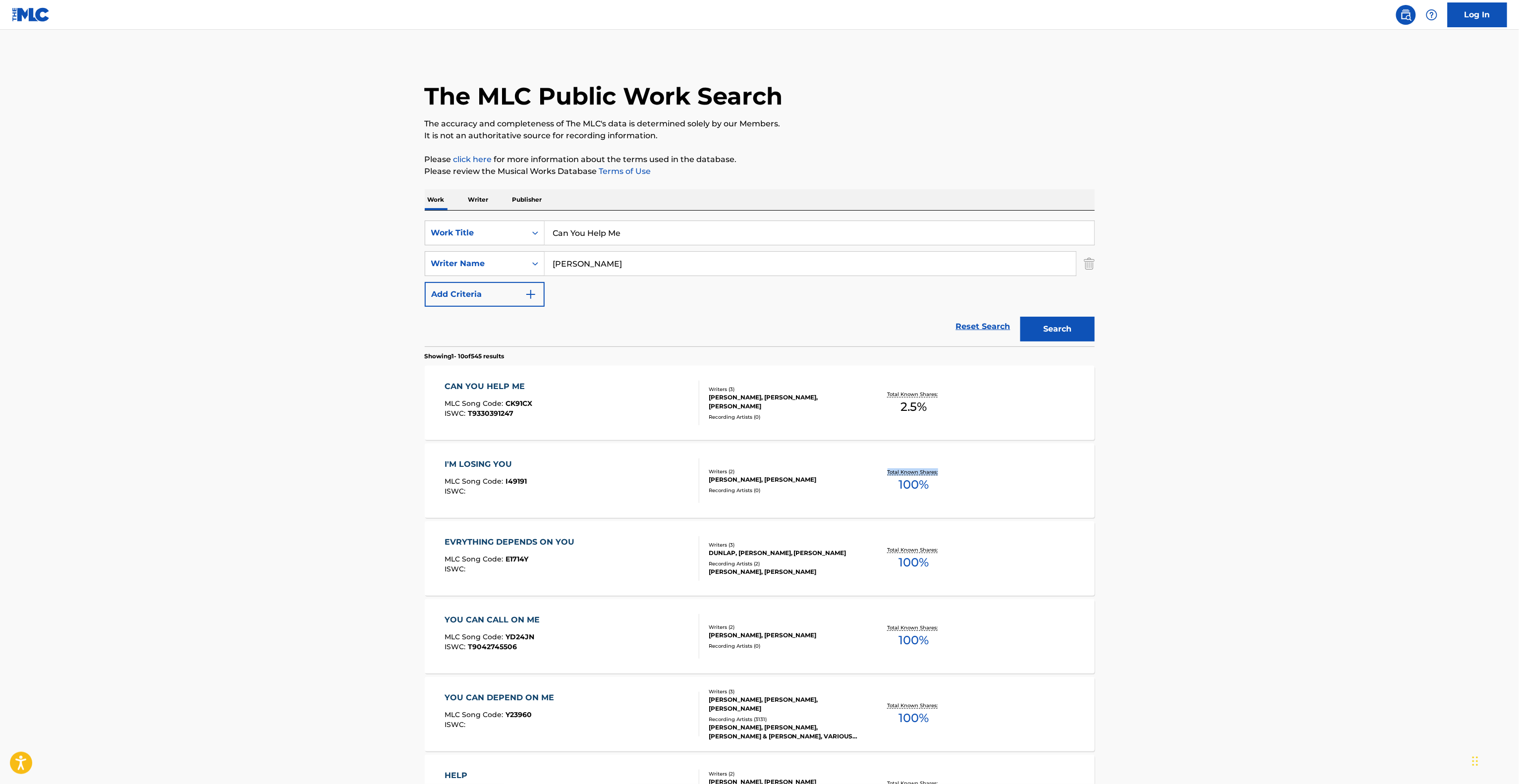
click at [1166, 480] on main "The MLC Public Work Search The accuracy and completeness of The MLC's data is d…" at bounding box center [760, 612] width 1519 height 1166
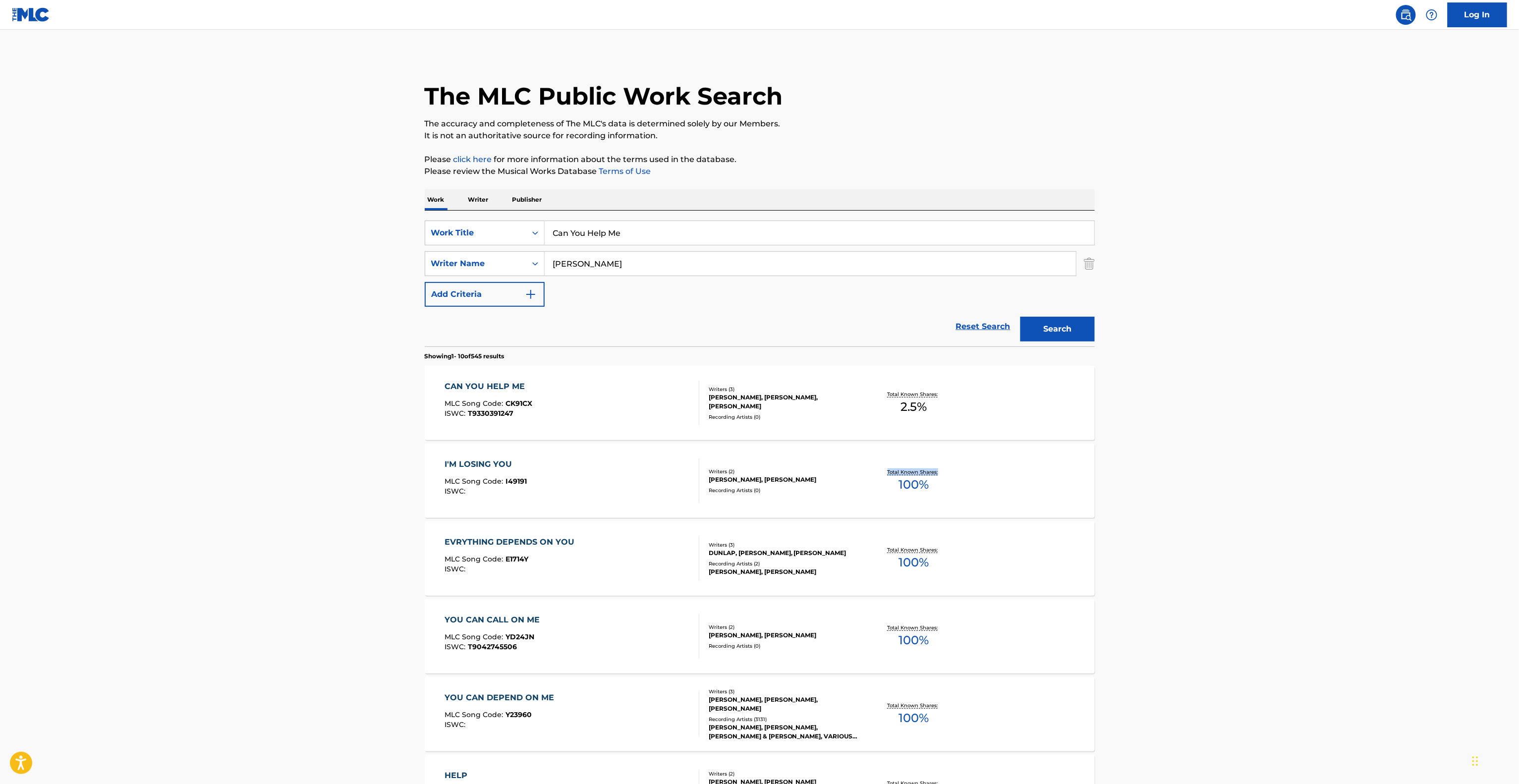
click at [1166, 480] on main "The MLC Public Work Search The accuracy and completeness of The MLC's data is d…" at bounding box center [760, 612] width 1519 height 1166
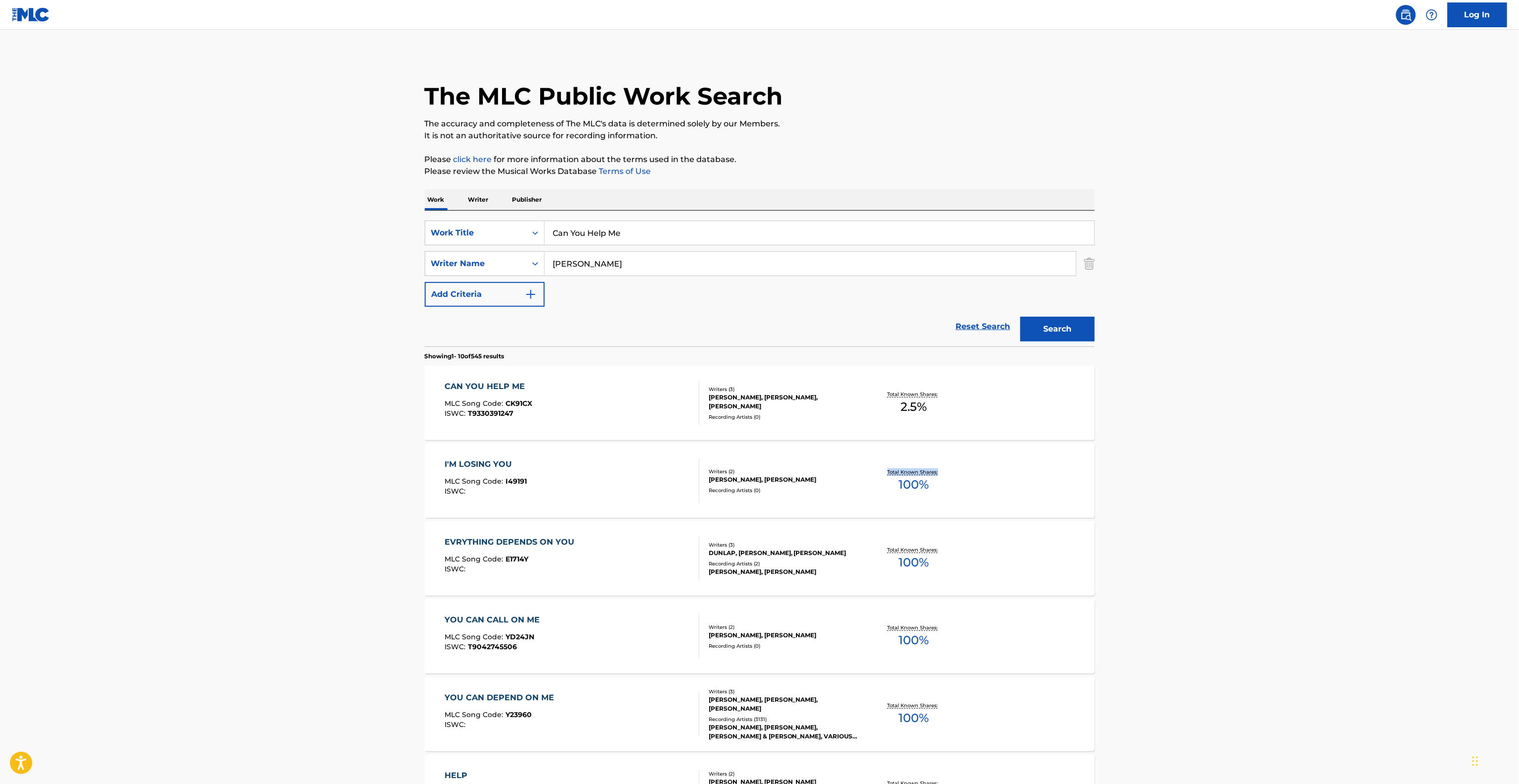
click at [1166, 480] on main "The MLC Public Work Search The accuracy and completeness of The MLC's data is d…" at bounding box center [760, 612] width 1519 height 1166
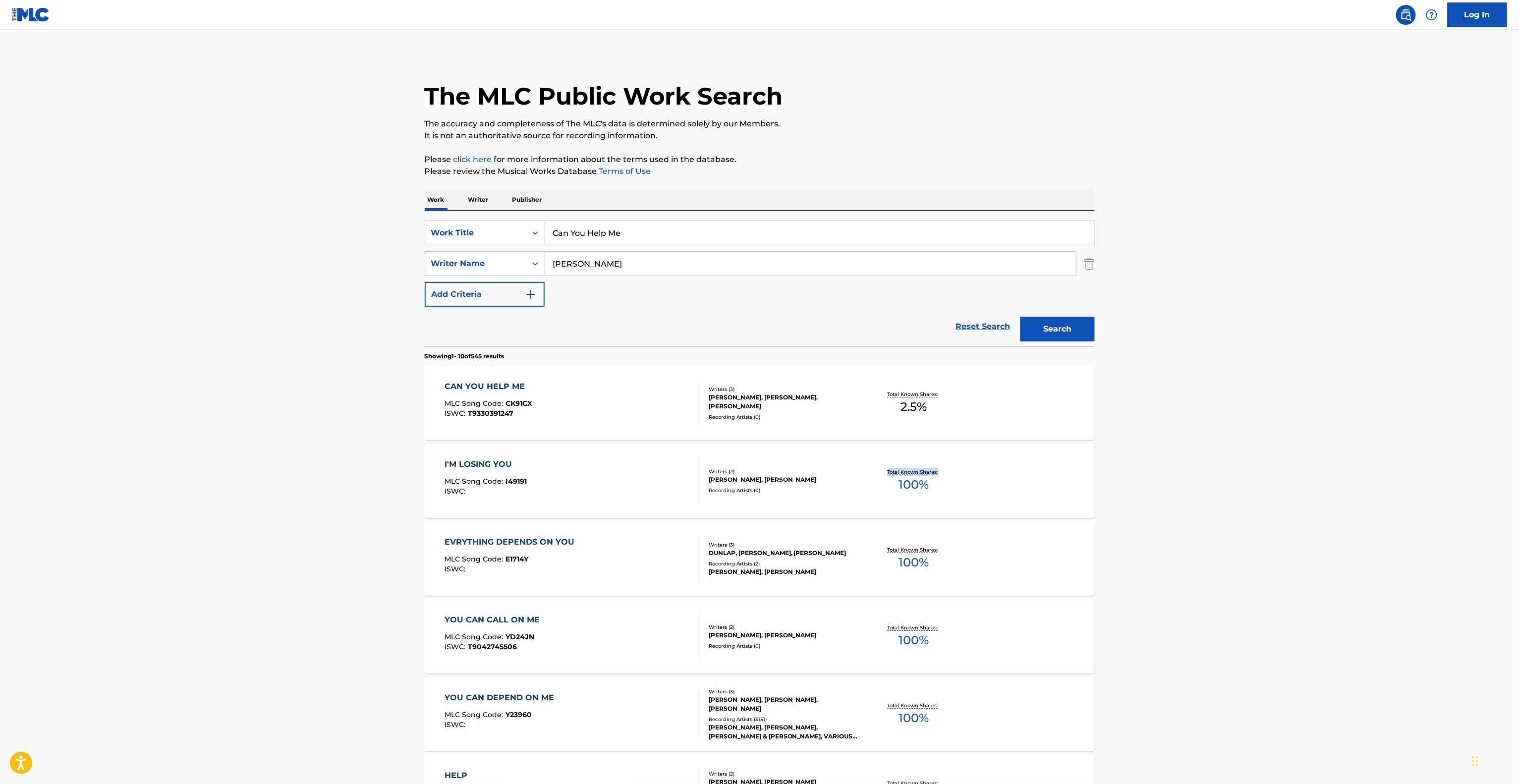
click at [1166, 480] on main "The MLC Public Work Search The accuracy and completeness of The MLC's data is d…" at bounding box center [760, 612] width 1519 height 1166
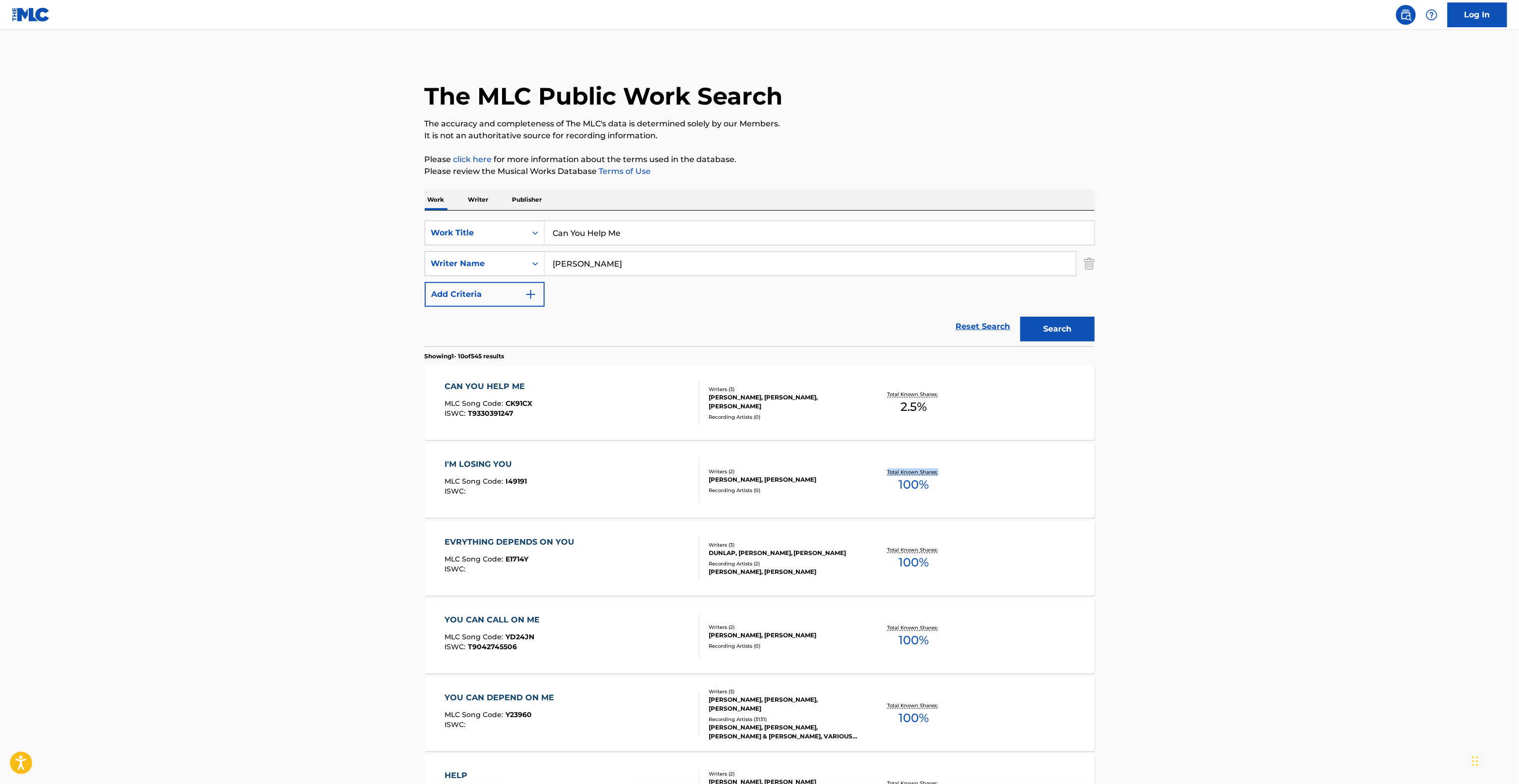
click at [1166, 480] on main "The MLC Public Work Search The accuracy and completeness of The MLC's data is d…" at bounding box center [760, 612] width 1519 height 1166
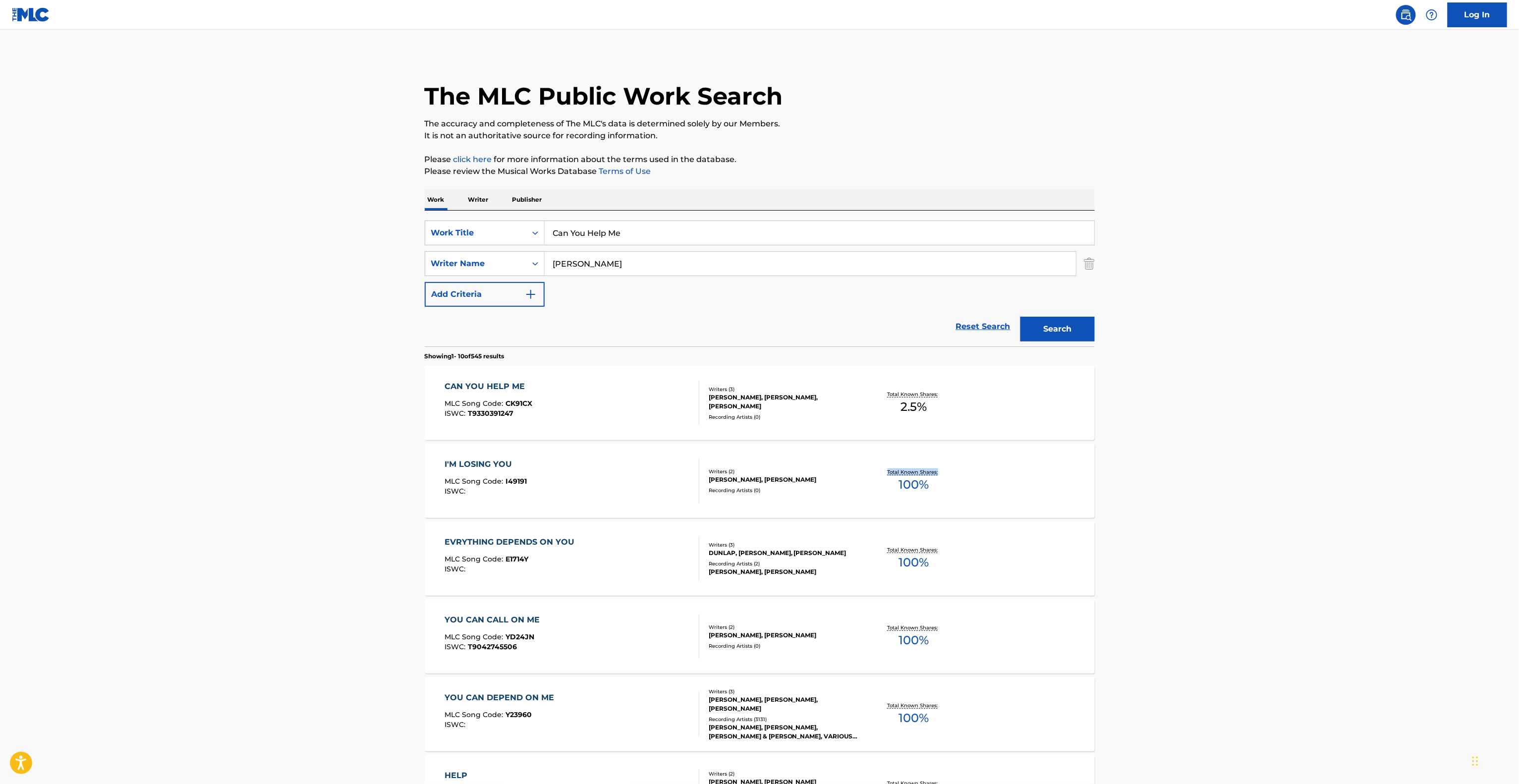
click at [1166, 480] on main "The MLC Public Work Search The accuracy and completeness of The MLC's data is d…" at bounding box center [760, 612] width 1519 height 1166
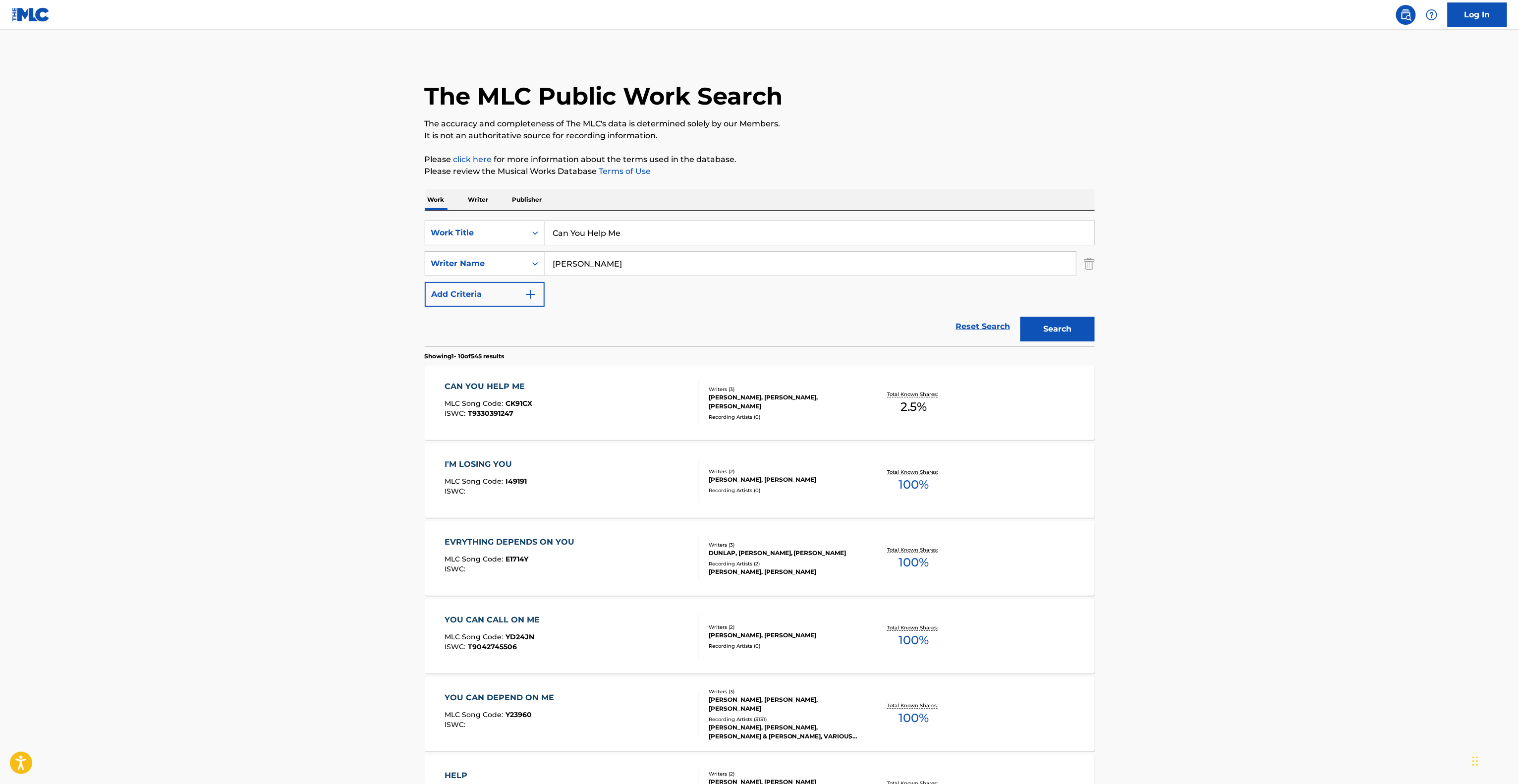
click at [1166, 480] on main "The MLC Public Work Search The accuracy and completeness of The MLC's data is d…" at bounding box center [760, 612] width 1519 height 1166
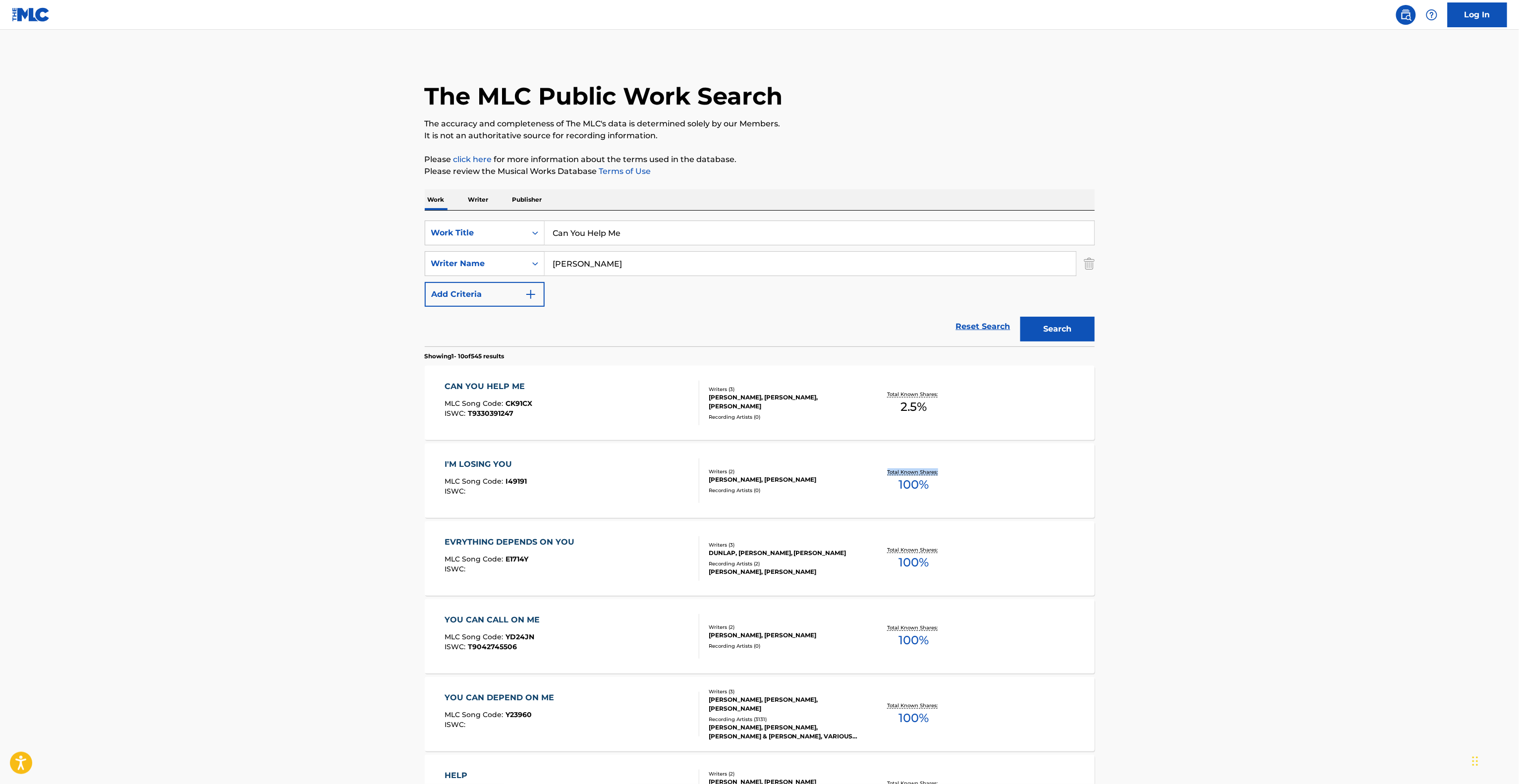
click at [1166, 480] on main "The MLC Public Work Search The accuracy and completeness of The MLC's data is d…" at bounding box center [760, 612] width 1519 height 1166
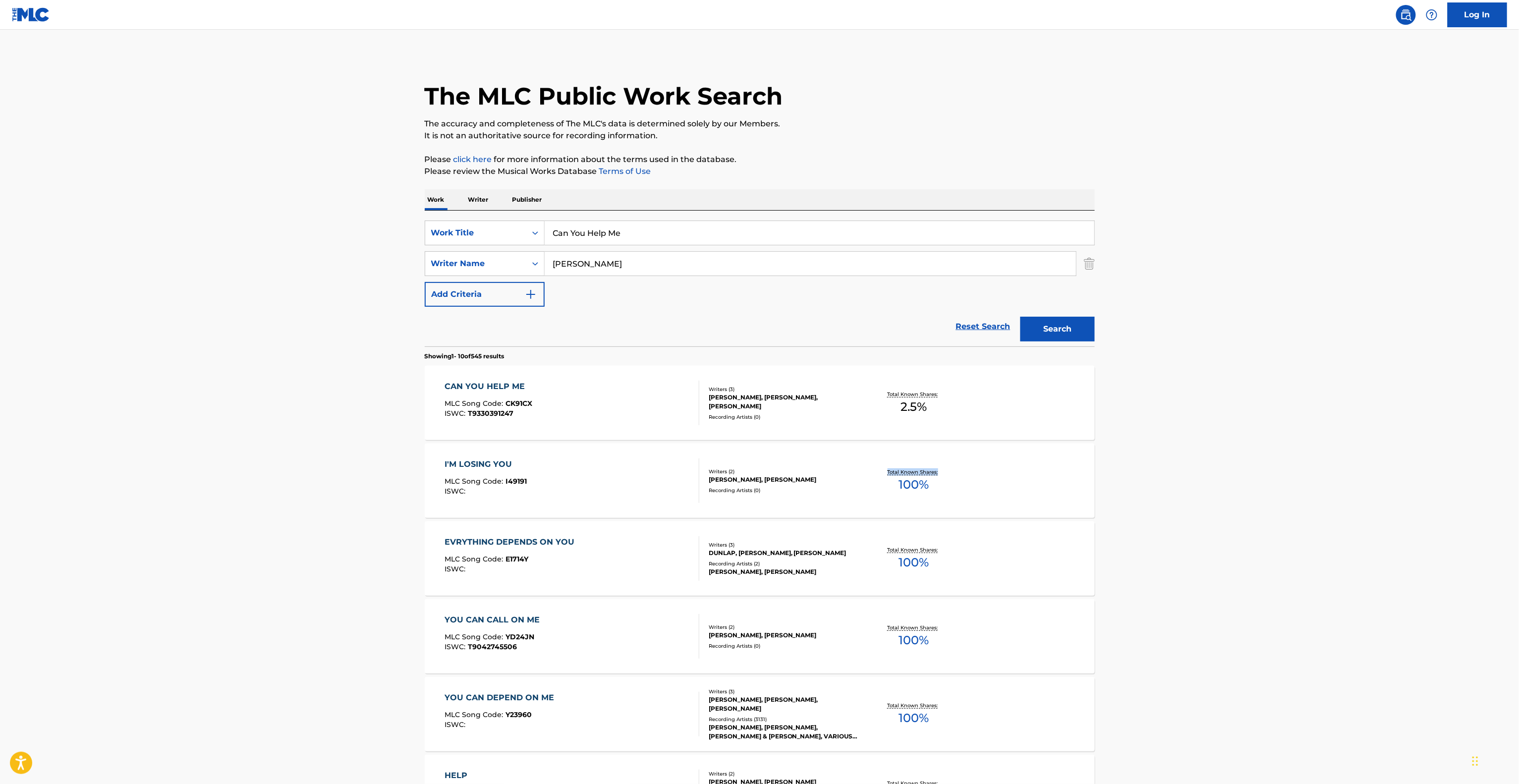
click at [1166, 480] on main "The MLC Public Work Search The accuracy and completeness of The MLC's data is d…" at bounding box center [760, 612] width 1519 height 1166
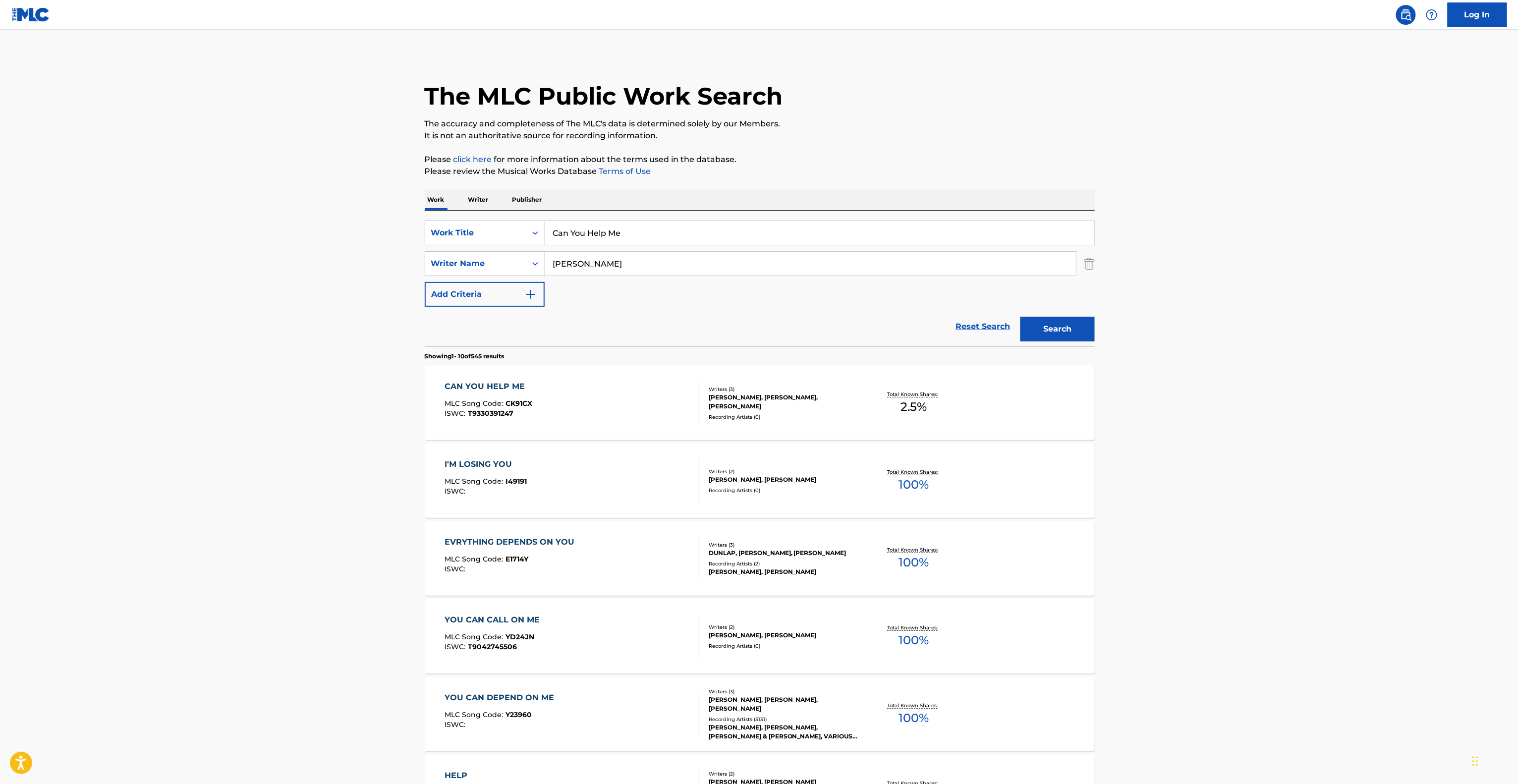
click at [1166, 480] on main "The MLC Public Work Search The accuracy and completeness of The MLC's data is d…" at bounding box center [760, 612] width 1519 height 1166
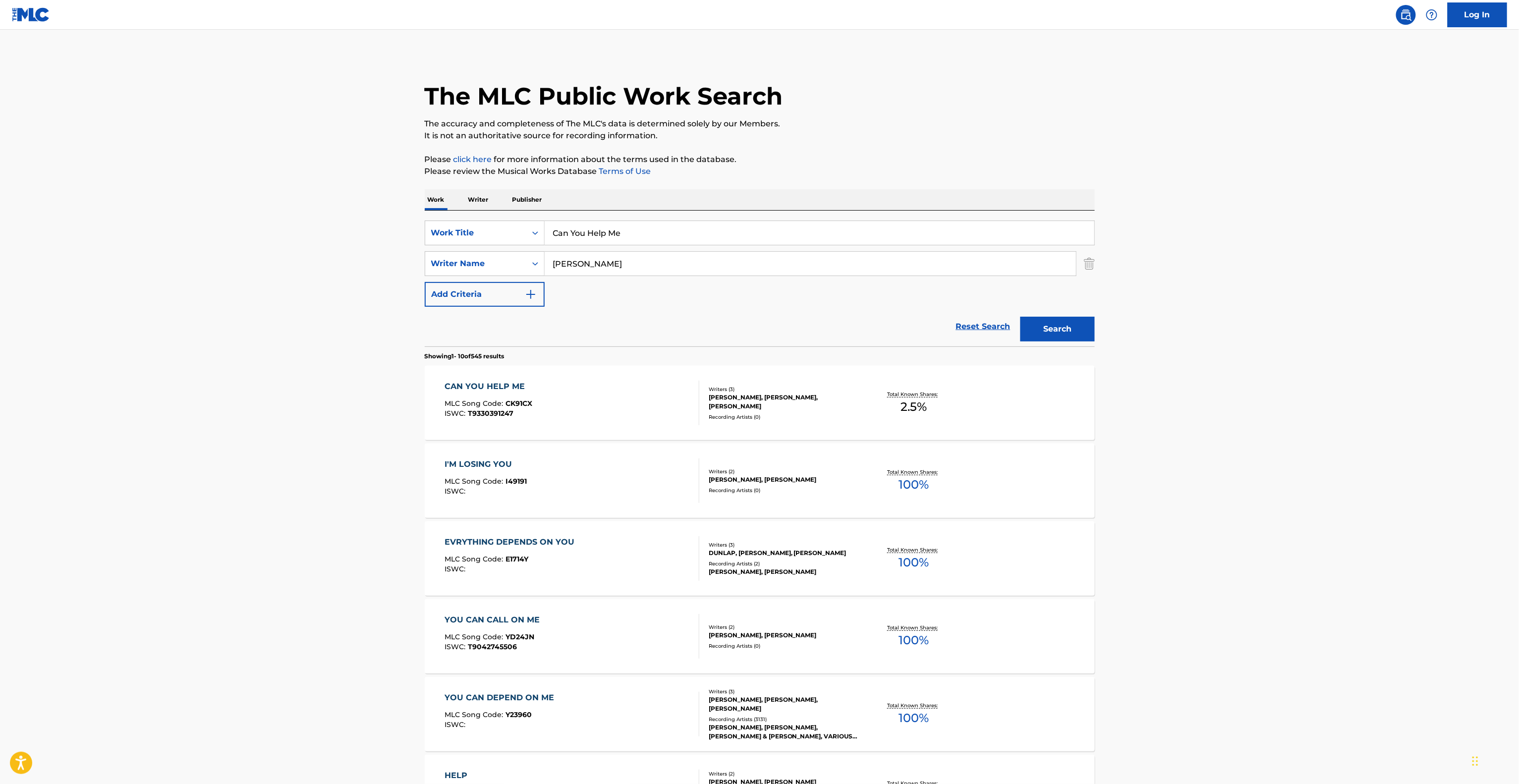
click at [1166, 480] on main "The MLC Public Work Search The accuracy and completeness of The MLC's data is d…" at bounding box center [760, 612] width 1519 height 1166
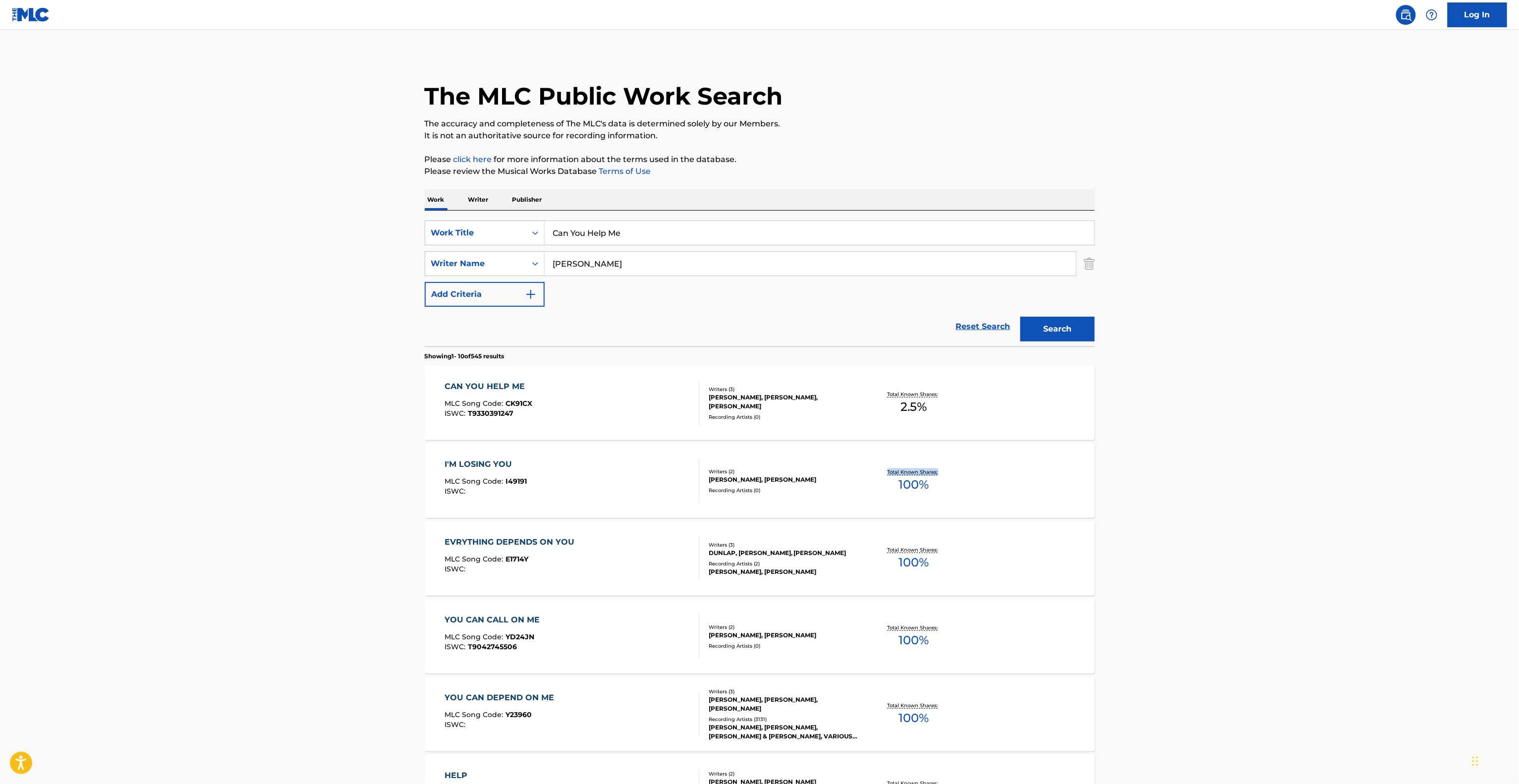
click at [1166, 480] on main "The MLC Public Work Search The accuracy and completeness of The MLC's data is d…" at bounding box center [760, 612] width 1519 height 1166
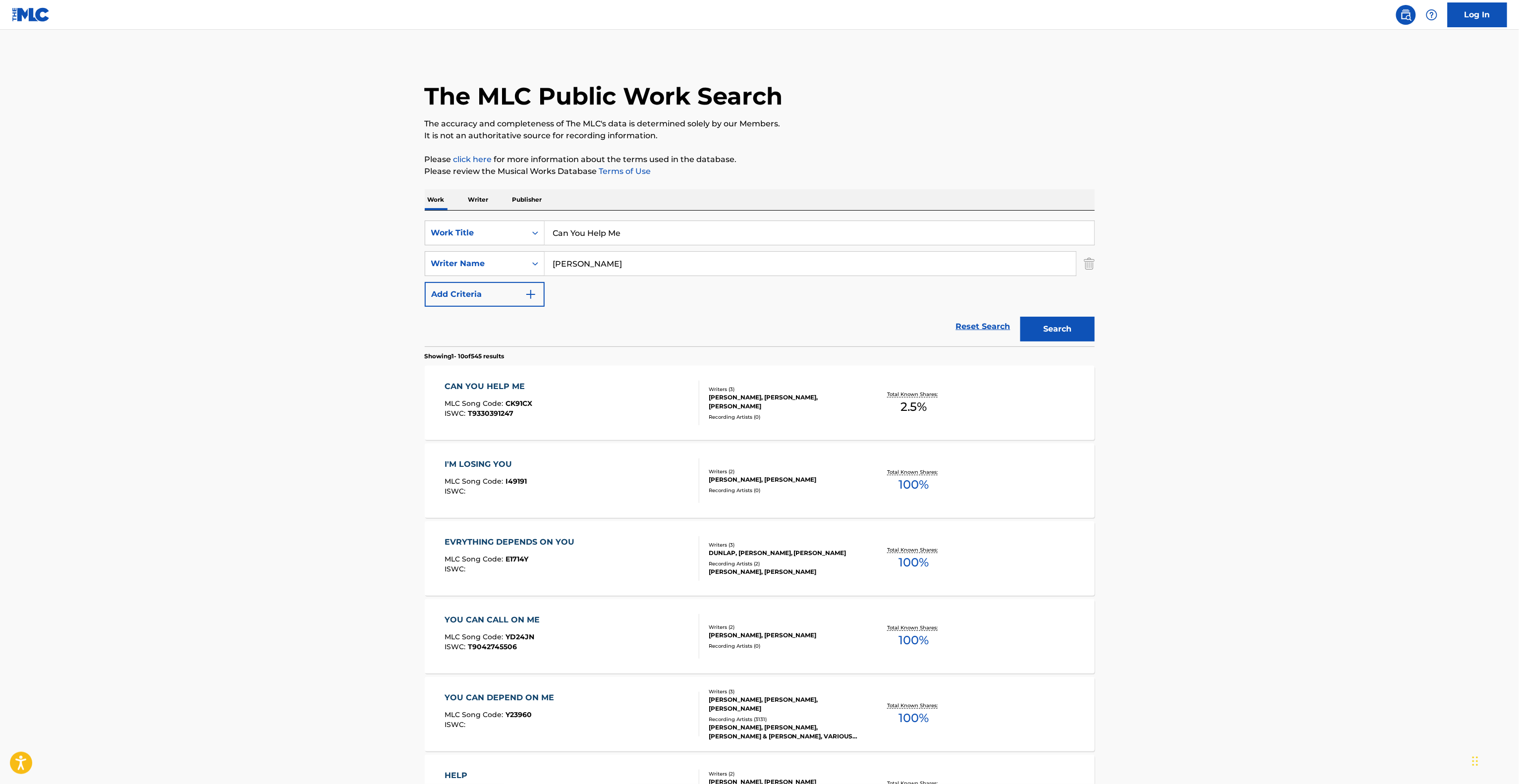
click at [1166, 480] on main "The MLC Public Work Search The accuracy and completeness of The MLC's data is d…" at bounding box center [760, 612] width 1519 height 1166
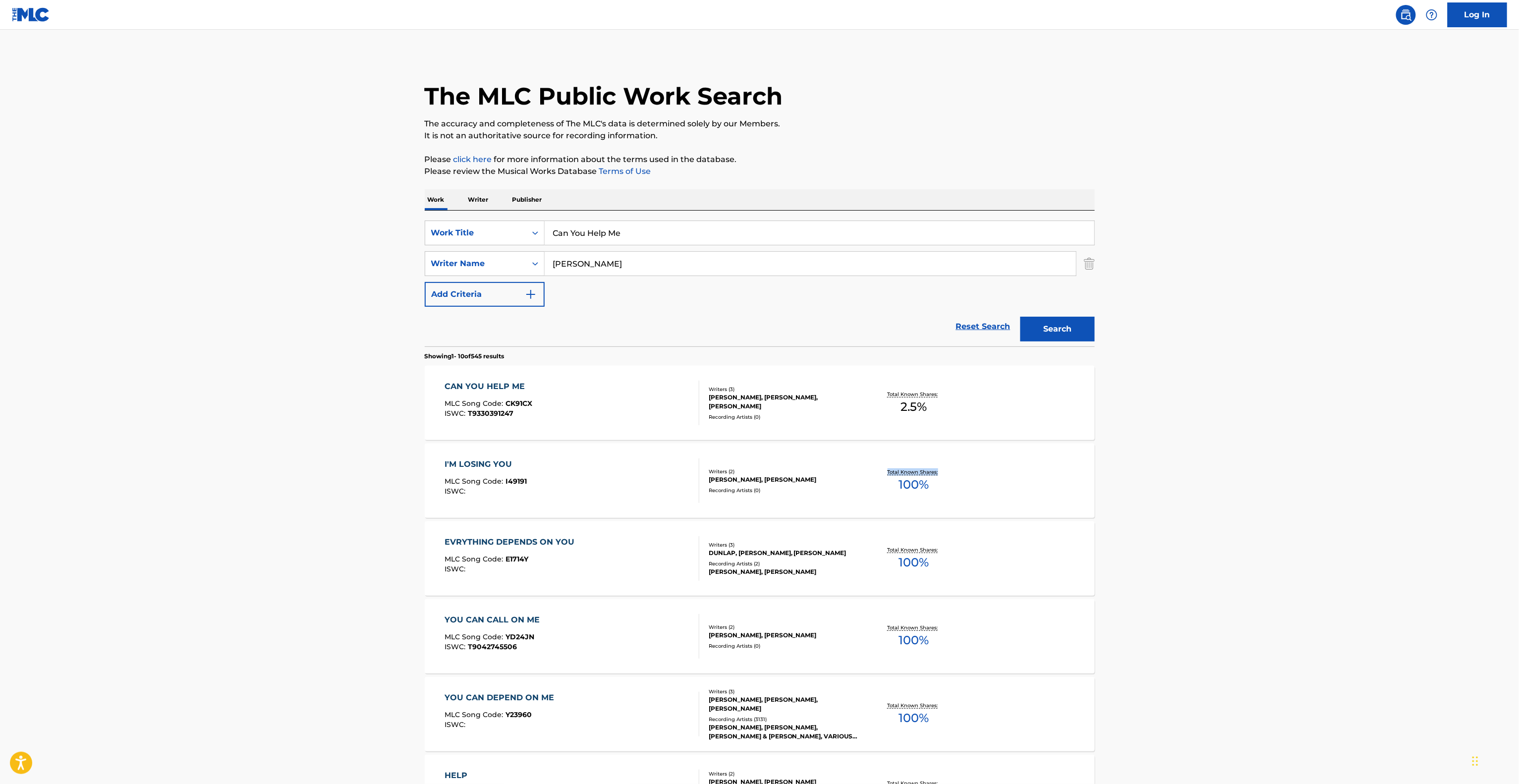
click at [1166, 480] on main "The MLC Public Work Search The accuracy and completeness of The MLC's data is d…" at bounding box center [760, 612] width 1519 height 1166
drag, startPoint x: 1166, startPoint y: 480, endPoint x: 1159, endPoint y: 480, distance: 7.0
click at [1162, 480] on main "The MLC Public Work Search The accuracy and completeness of The MLC's data is d…" at bounding box center [760, 612] width 1519 height 1166
click at [1159, 480] on main "The MLC Public Work Search The accuracy and completeness of The MLC's data is d…" at bounding box center [760, 612] width 1519 height 1166
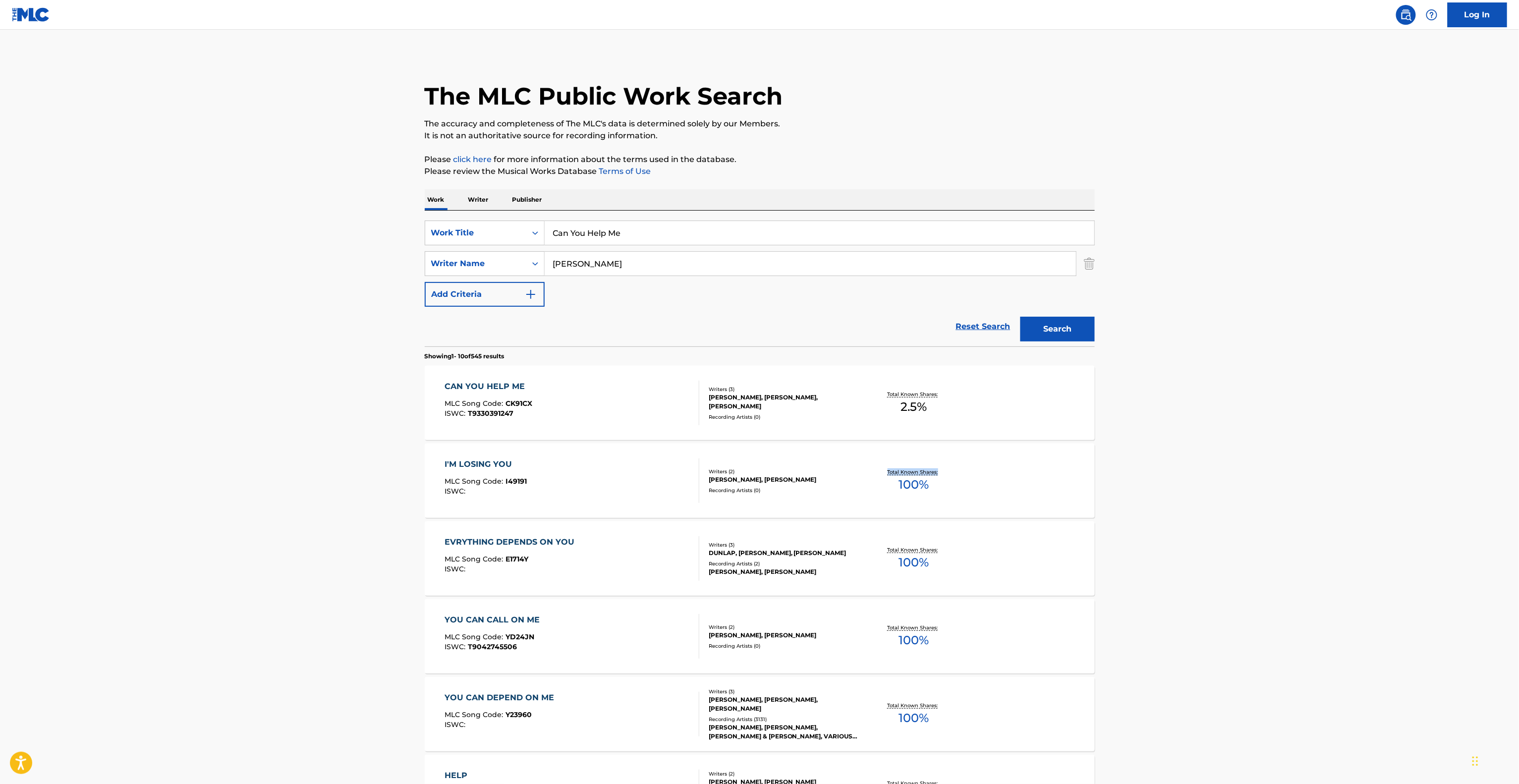
click at [1157, 480] on main "The MLC Public Work Search The accuracy and completeness of The MLC's data is d…" at bounding box center [760, 612] width 1519 height 1166
click at [1153, 480] on main "The MLC Public Work Search The accuracy and completeness of The MLC's data is d…" at bounding box center [760, 612] width 1519 height 1166
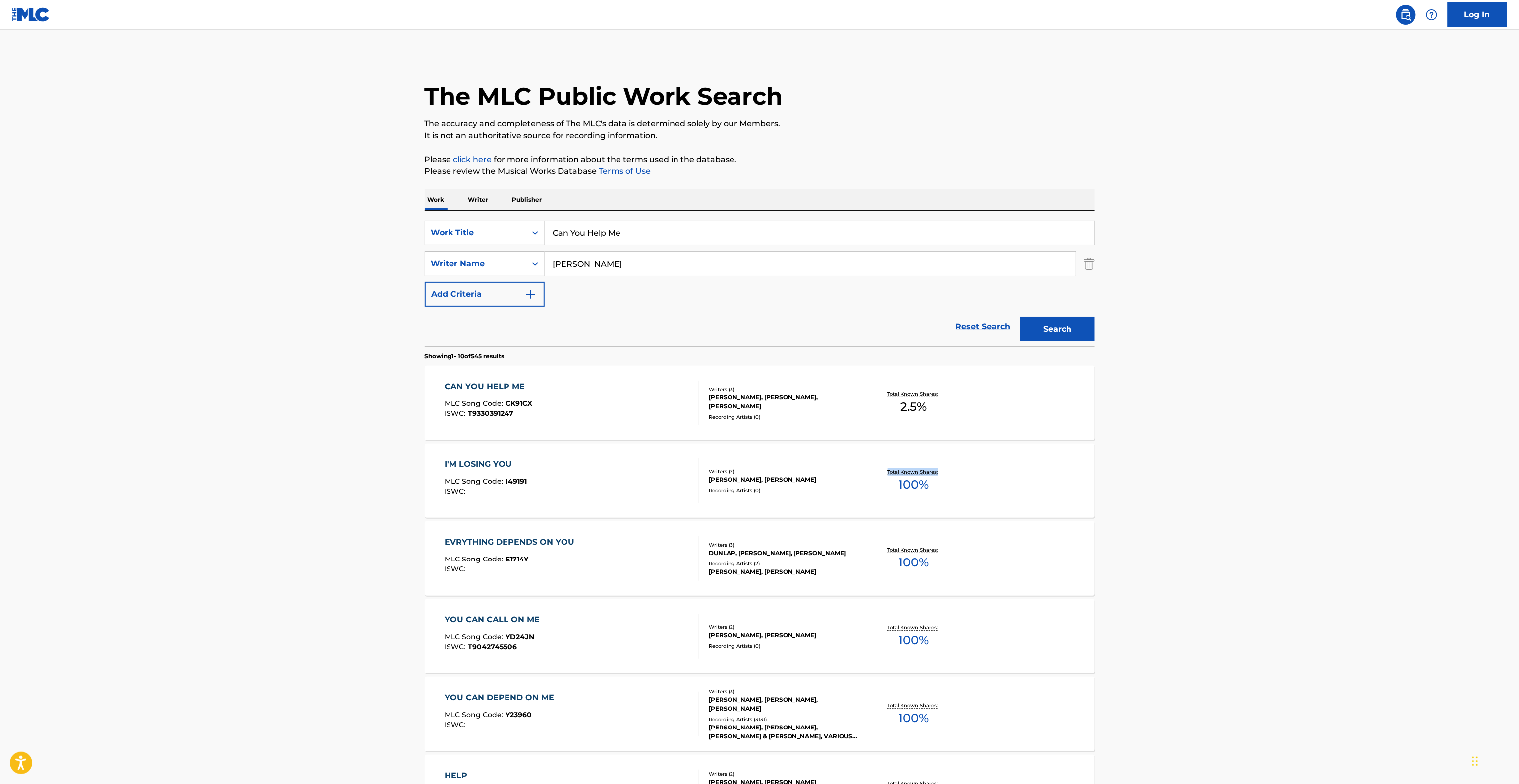
click at [1153, 480] on main "The MLC Public Work Search The accuracy and completeness of The MLC's data is d…" at bounding box center [760, 612] width 1519 height 1166
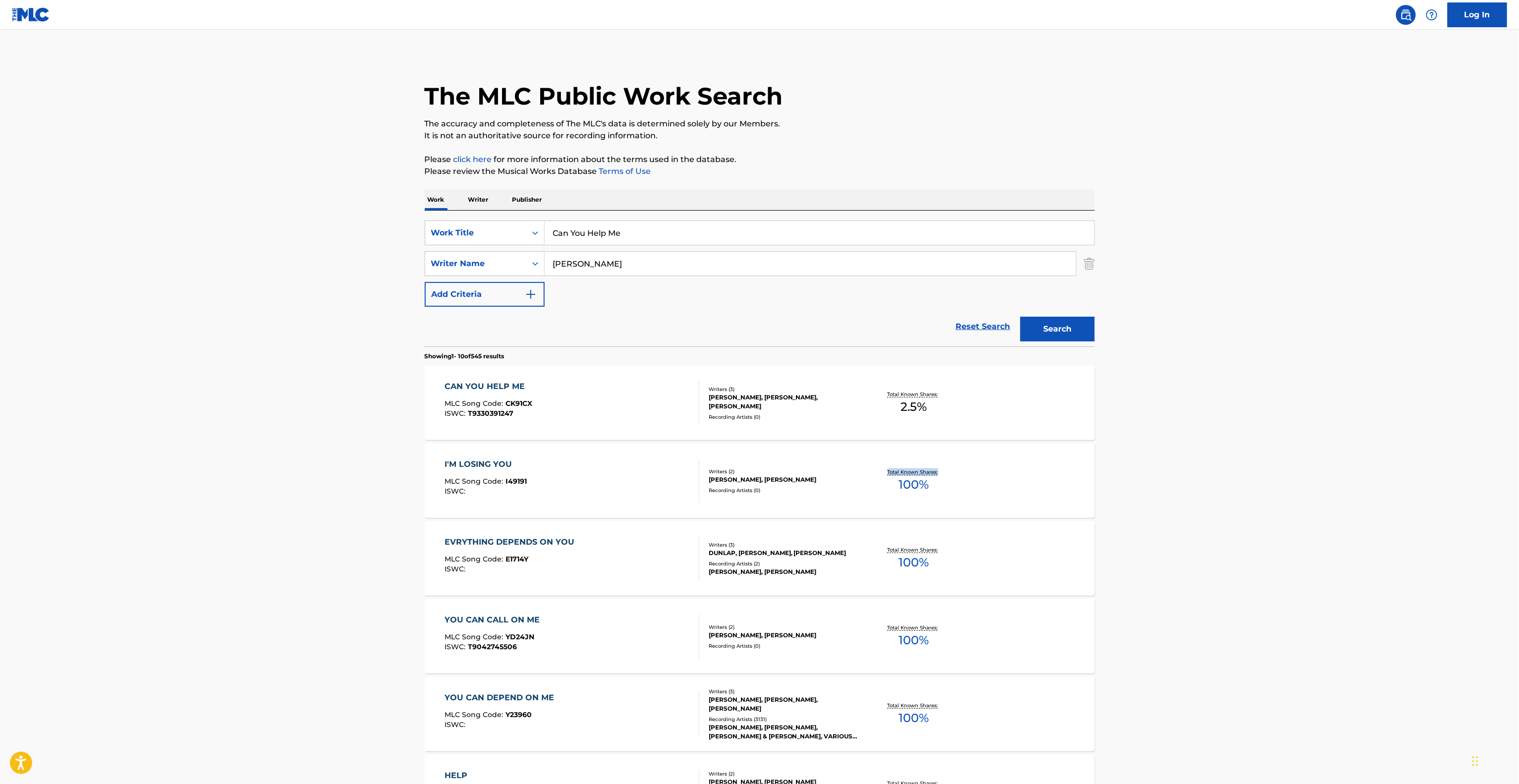
click at [1153, 480] on main "The MLC Public Work Search The accuracy and completeness of The MLC's data is d…" at bounding box center [760, 612] width 1519 height 1166
click at [1156, 477] on main "The MLC Public Work Search The accuracy and completeness of The MLC's data is d…" at bounding box center [760, 612] width 1519 height 1166
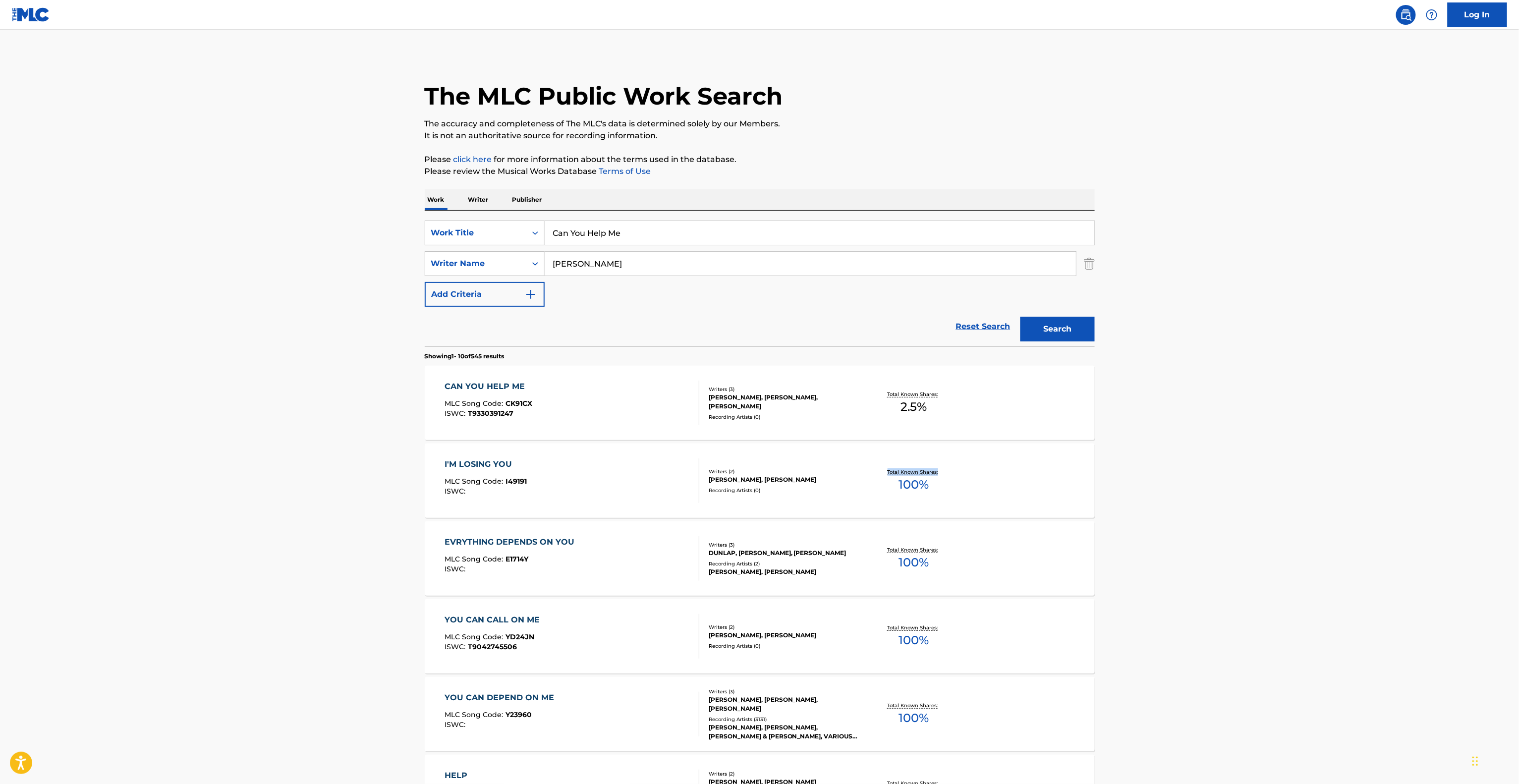
click at [1157, 477] on main "The MLC Public Work Search The accuracy and completeness of The MLC's data is d…" at bounding box center [760, 612] width 1519 height 1166
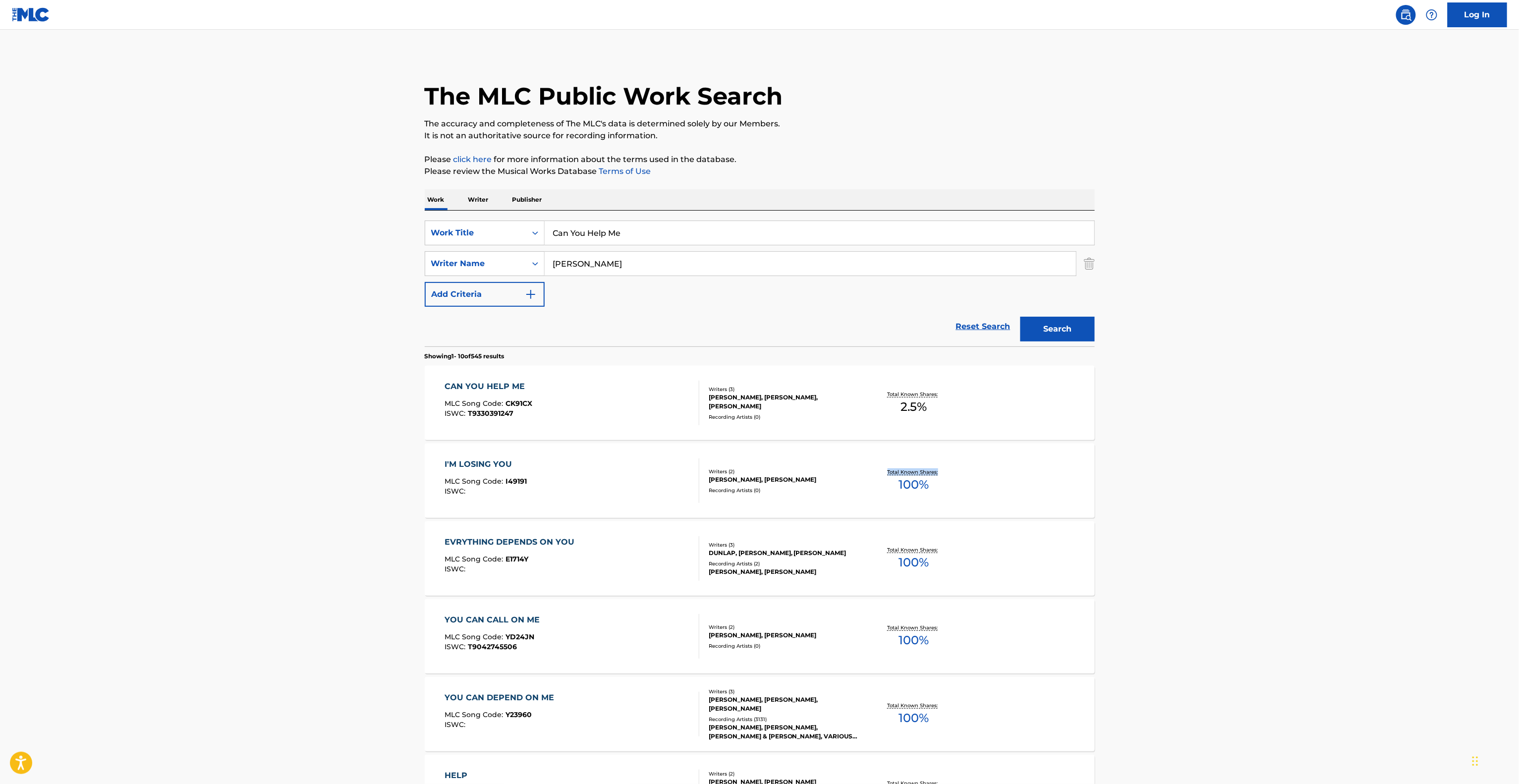
click at [1157, 477] on main "The MLC Public Work Search The accuracy and completeness of The MLC's data is d…" at bounding box center [760, 612] width 1519 height 1166
click at [1156, 477] on main "The MLC Public Work Search The accuracy and completeness of The MLC's data is d…" at bounding box center [760, 612] width 1519 height 1166
click at [1151, 475] on main "The MLC Public Work Search The accuracy and completeness of The MLC's data is d…" at bounding box center [760, 612] width 1519 height 1166
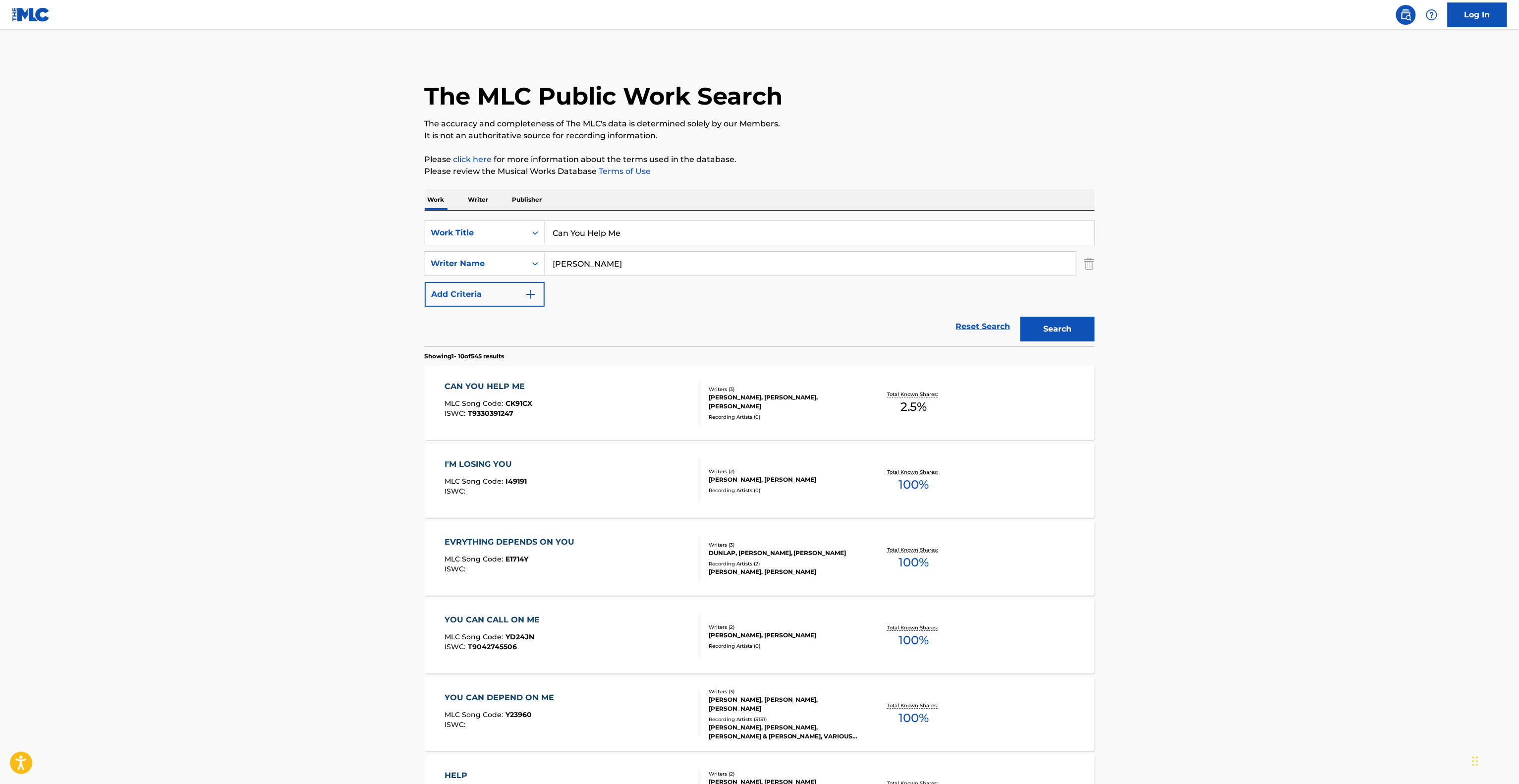
click at [1150, 475] on main "The MLC Public Work Search The accuracy and completeness of The MLC's data is d…" at bounding box center [760, 612] width 1519 height 1166
click at [1149, 473] on main "The MLC Public Work Search The accuracy and completeness of The MLC's data is d…" at bounding box center [760, 612] width 1519 height 1166
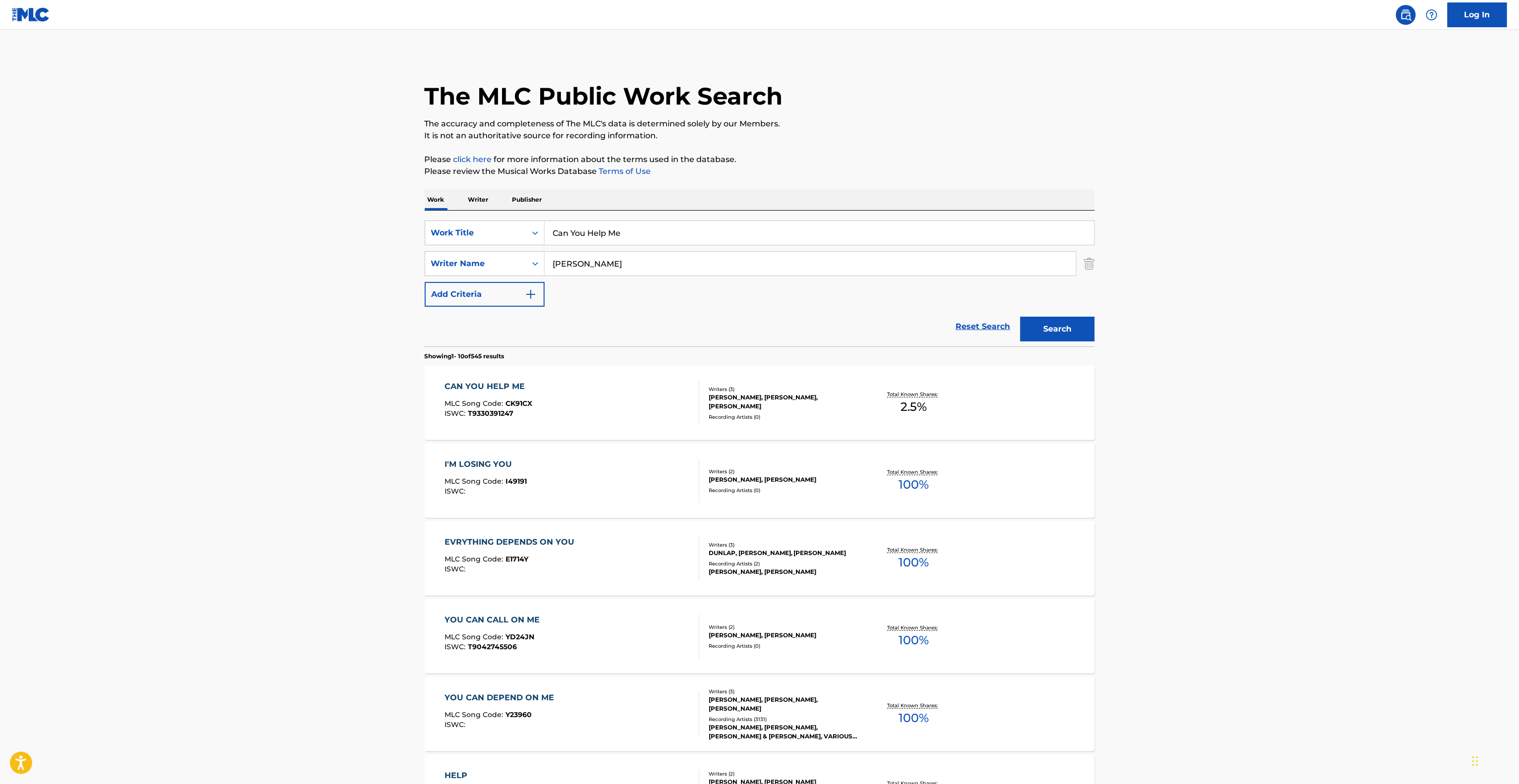
click at [1148, 471] on main "The MLC Public Work Search The accuracy and completeness of The MLC's data is d…" at bounding box center [760, 612] width 1519 height 1166
click at [1139, 470] on main "The MLC Public Work Search The accuracy and completeness of The MLC's data is d…" at bounding box center [760, 612] width 1519 height 1166
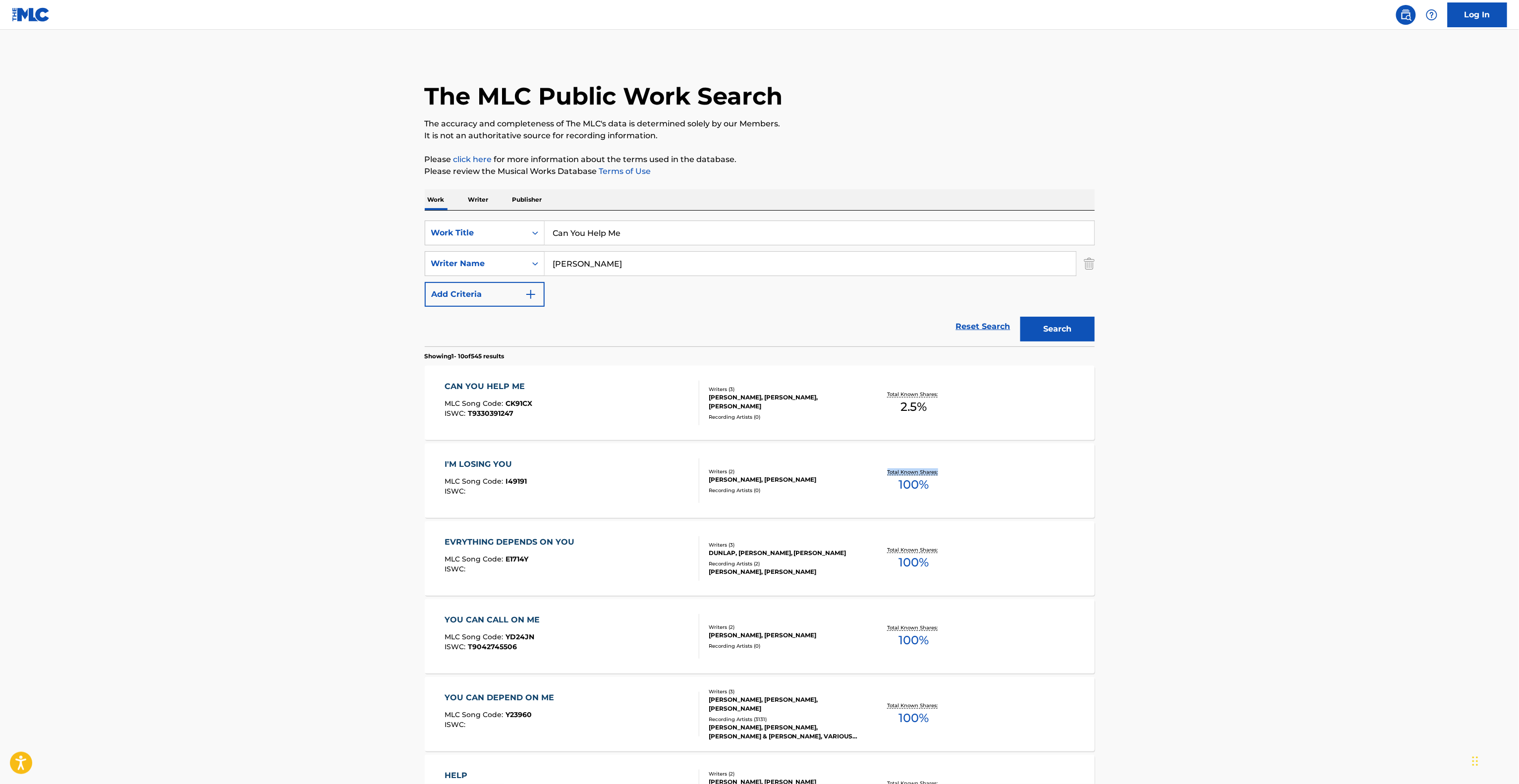
click at [1139, 470] on main "The MLC Public Work Search The accuracy and completeness of The MLC's data is d…" at bounding box center [760, 612] width 1519 height 1166
click at [1139, 469] on main "The MLC Public Work Search The accuracy and completeness of The MLC's data is d…" at bounding box center [760, 612] width 1519 height 1166
click at [1132, 468] on main "The MLC Public Work Search The accuracy and completeness of The MLC's data is d…" at bounding box center [760, 612] width 1519 height 1166
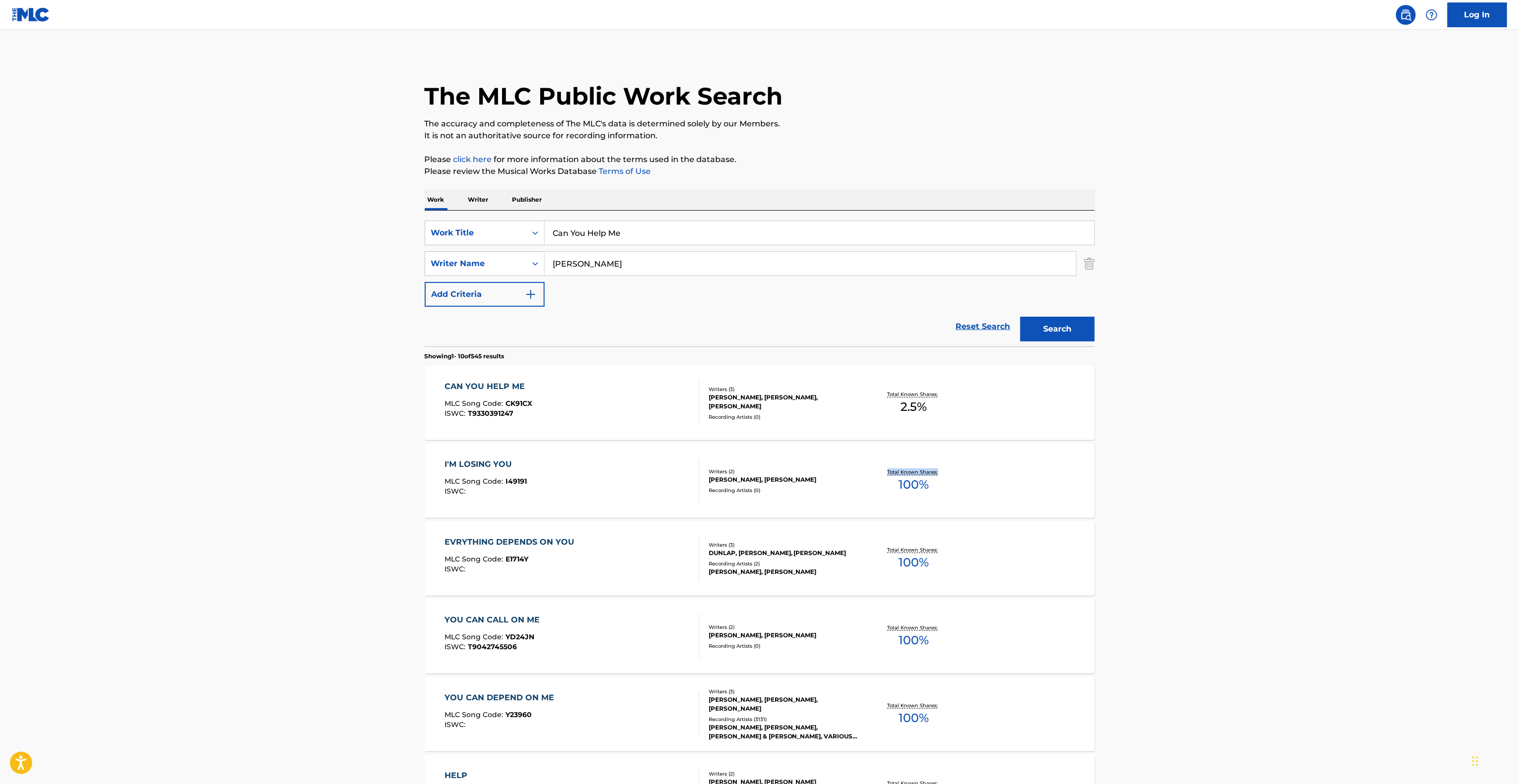
click at [1128, 458] on main "The MLC Public Work Search The accuracy and completeness of The MLC's data is d…" at bounding box center [760, 612] width 1519 height 1166
click at [1127, 458] on main "The MLC Public Work Search The accuracy and completeness of The MLC's data is d…" at bounding box center [760, 612] width 1519 height 1166
click at [1126, 458] on main "The MLC Public Work Search The accuracy and completeness of The MLC's data is d…" at bounding box center [760, 612] width 1519 height 1166
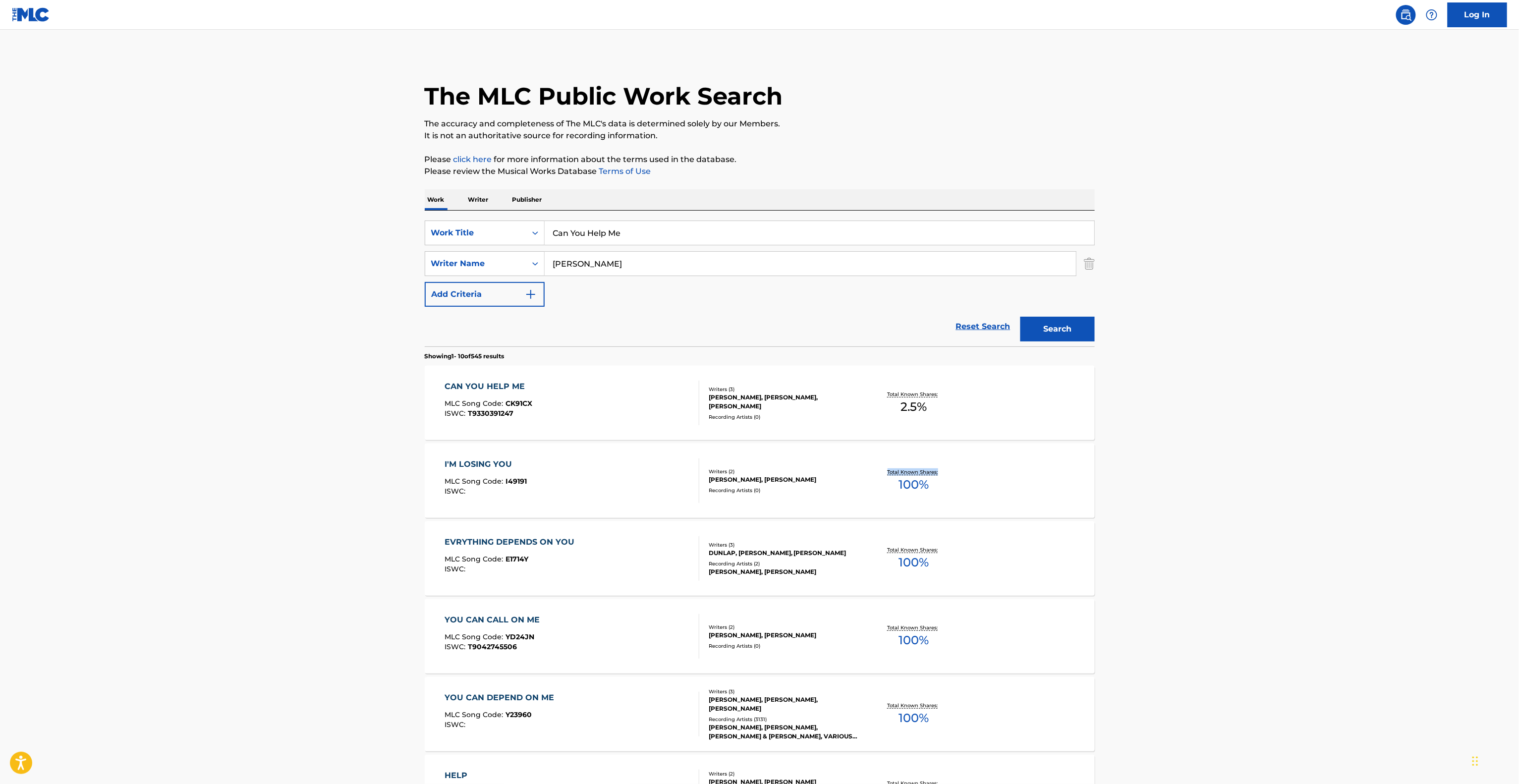
click at [1126, 458] on main "The MLC Public Work Search The accuracy and completeness of The MLC's data is d…" at bounding box center [760, 612] width 1519 height 1166
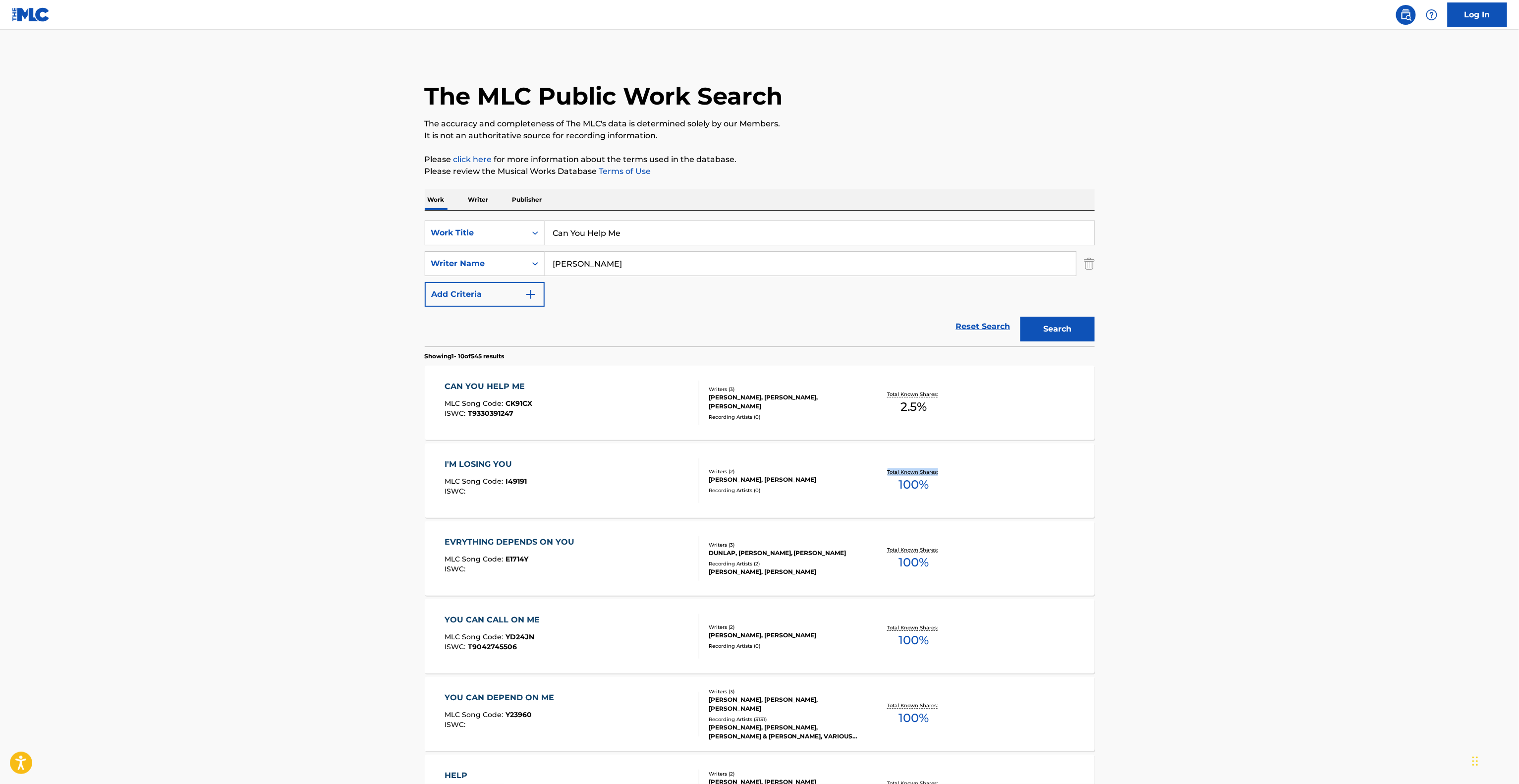
click at [1125, 458] on main "The MLC Public Work Search The accuracy and completeness of The MLC's data is d…" at bounding box center [760, 612] width 1519 height 1166
click at [1124, 458] on main "The MLC Public Work Search The accuracy and completeness of The MLC's data is d…" at bounding box center [760, 612] width 1519 height 1166
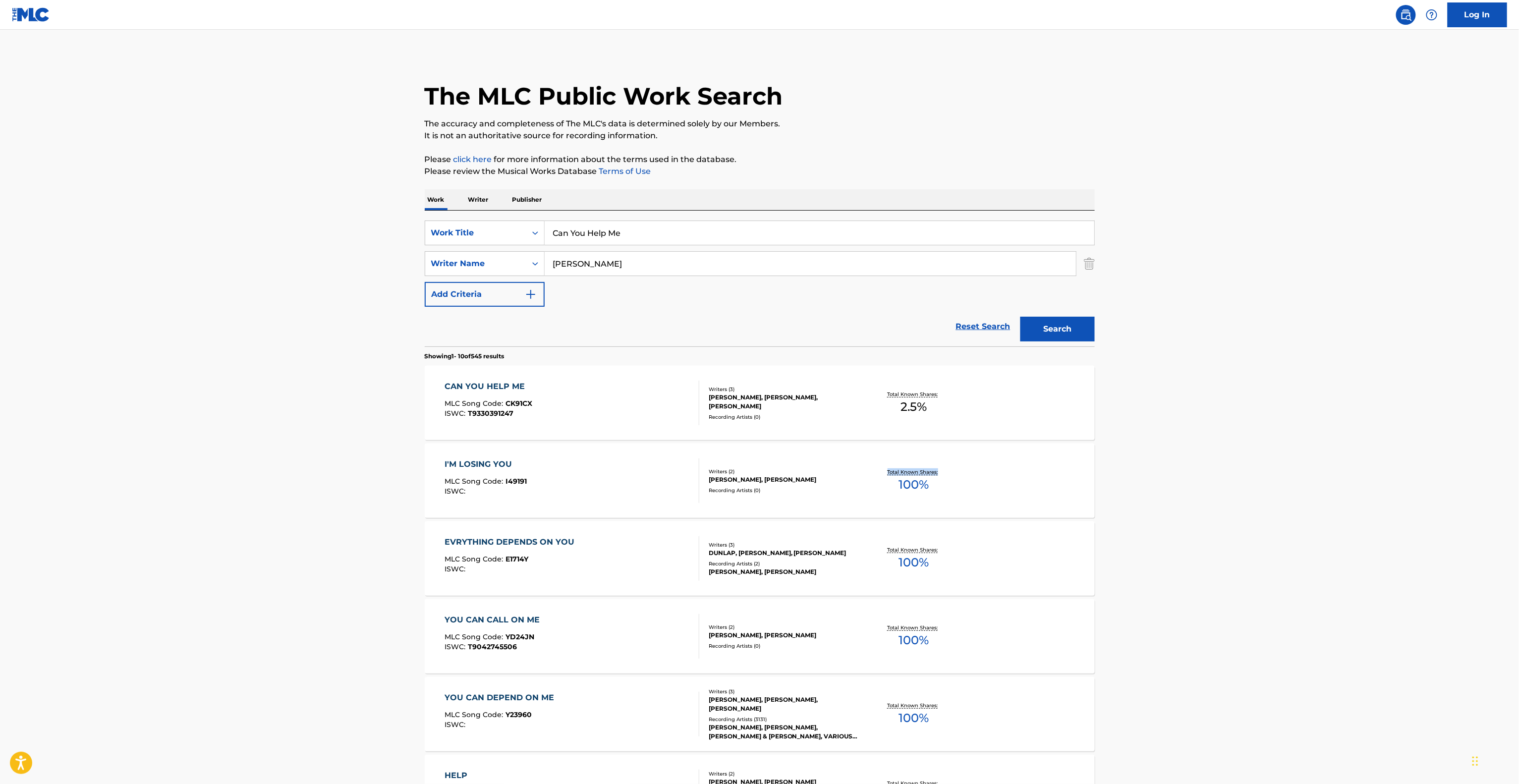
click at [1124, 458] on main "The MLC Public Work Search The accuracy and completeness of The MLC's data is d…" at bounding box center [760, 612] width 1519 height 1166
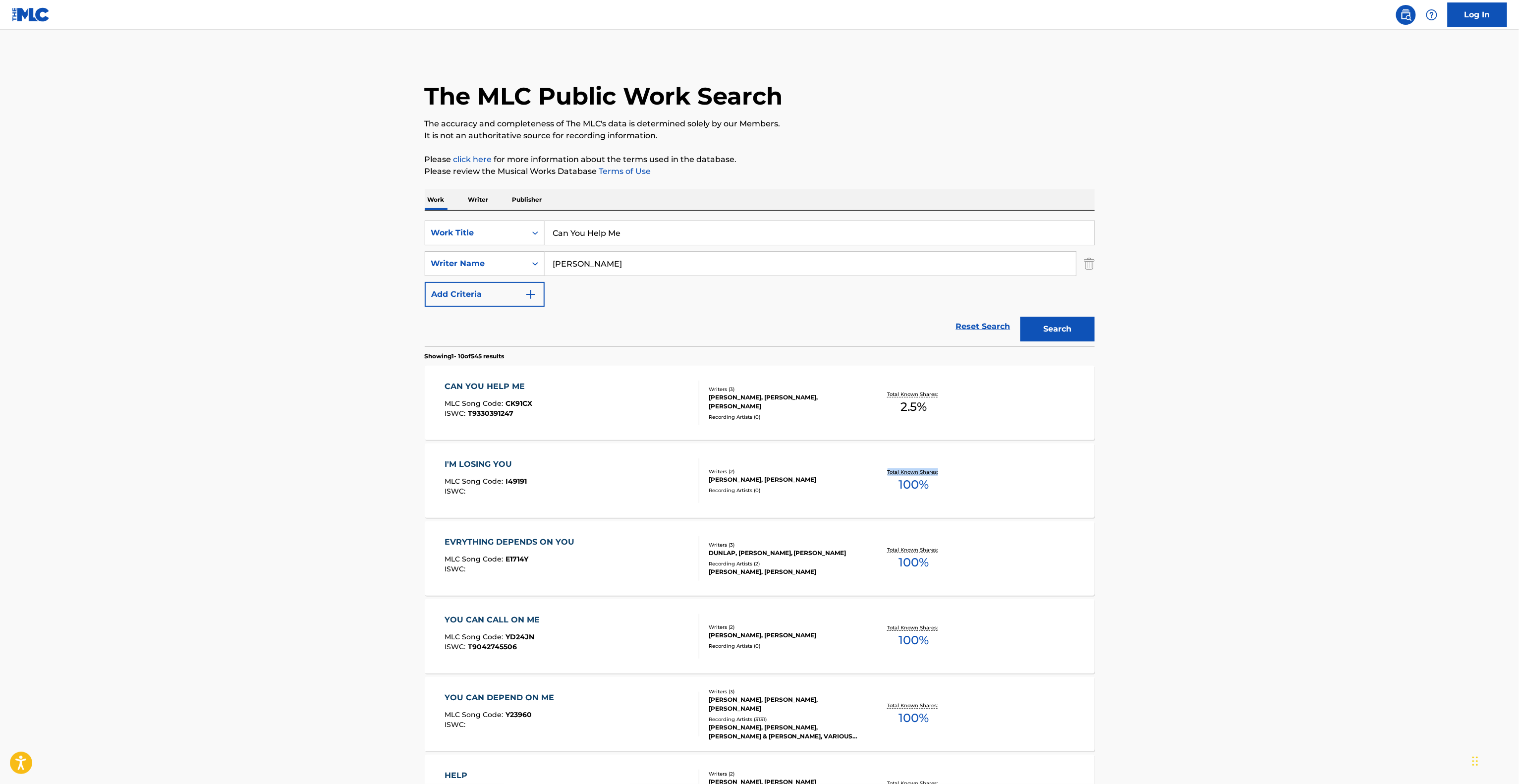
click at [1122, 458] on main "The MLC Public Work Search The accuracy and completeness of The MLC's data is d…" at bounding box center [760, 612] width 1519 height 1166
click at [1121, 458] on main "The MLC Public Work Search The accuracy and completeness of The MLC's data is d…" at bounding box center [760, 612] width 1519 height 1166
click at [1120, 458] on main "The MLC Public Work Search The accuracy and completeness of The MLC's data is d…" at bounding box center [760, 612] width 1519 height 1166
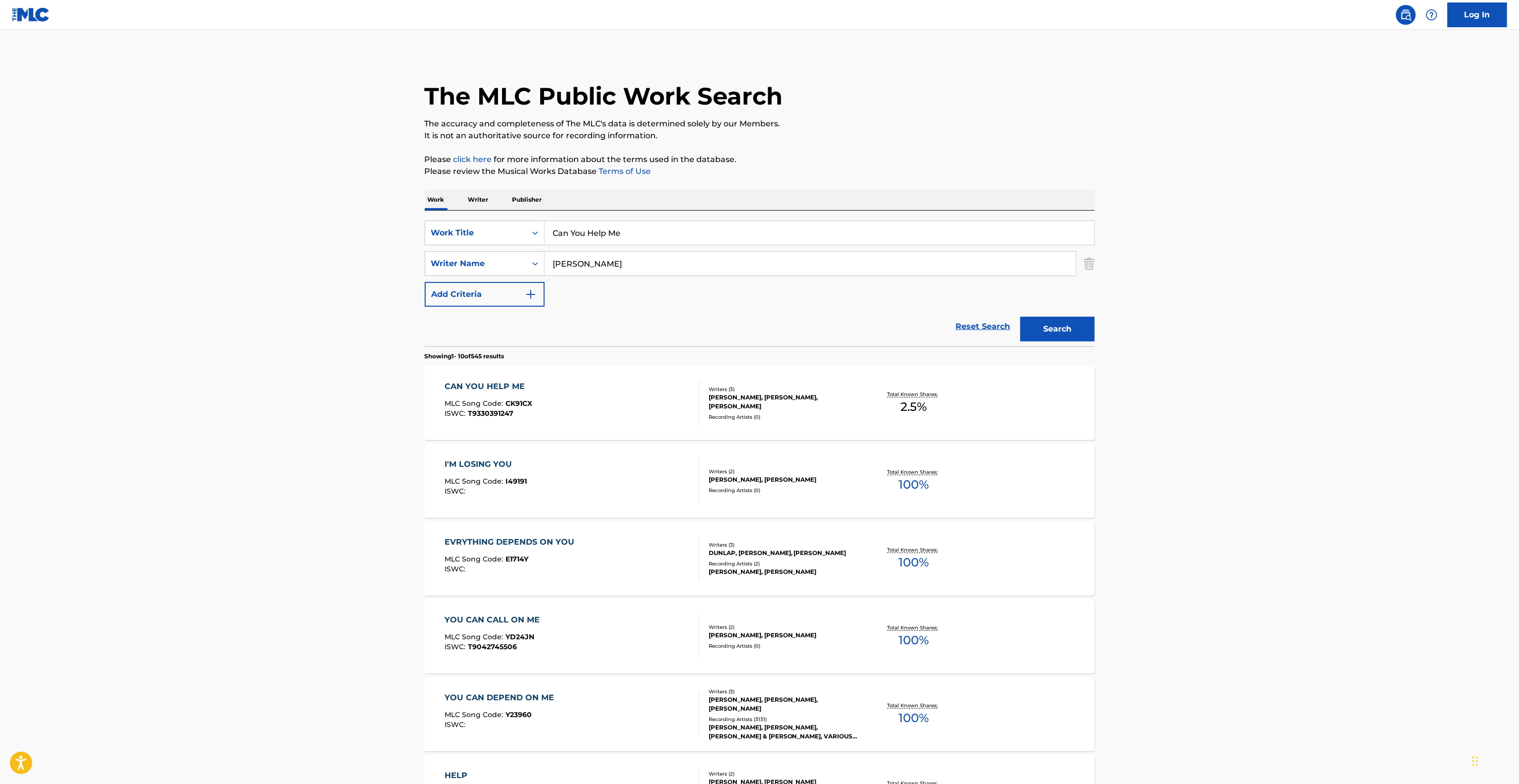
click at [1119, 458] on main "The MLC Public Work Search The accuracy and completeness of The MLC's data is d…" at bounding box center [760, 612] width 1519 height 1166
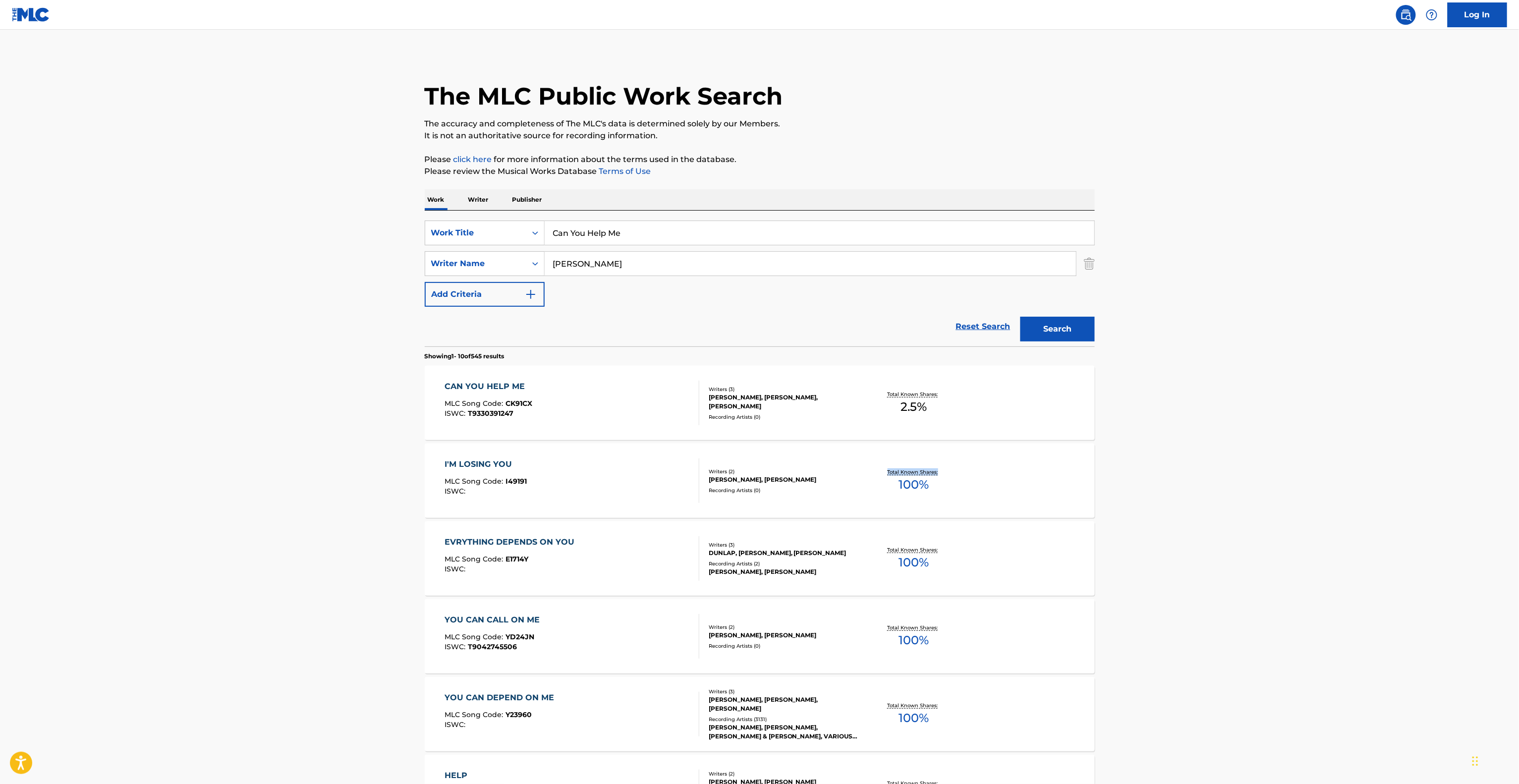
click at [1119, 458] on main "The MLC Public Work Search The accuracy and completeness of The MLC's data is d…" at bounding box center [760, 612] width 1519 height 1166
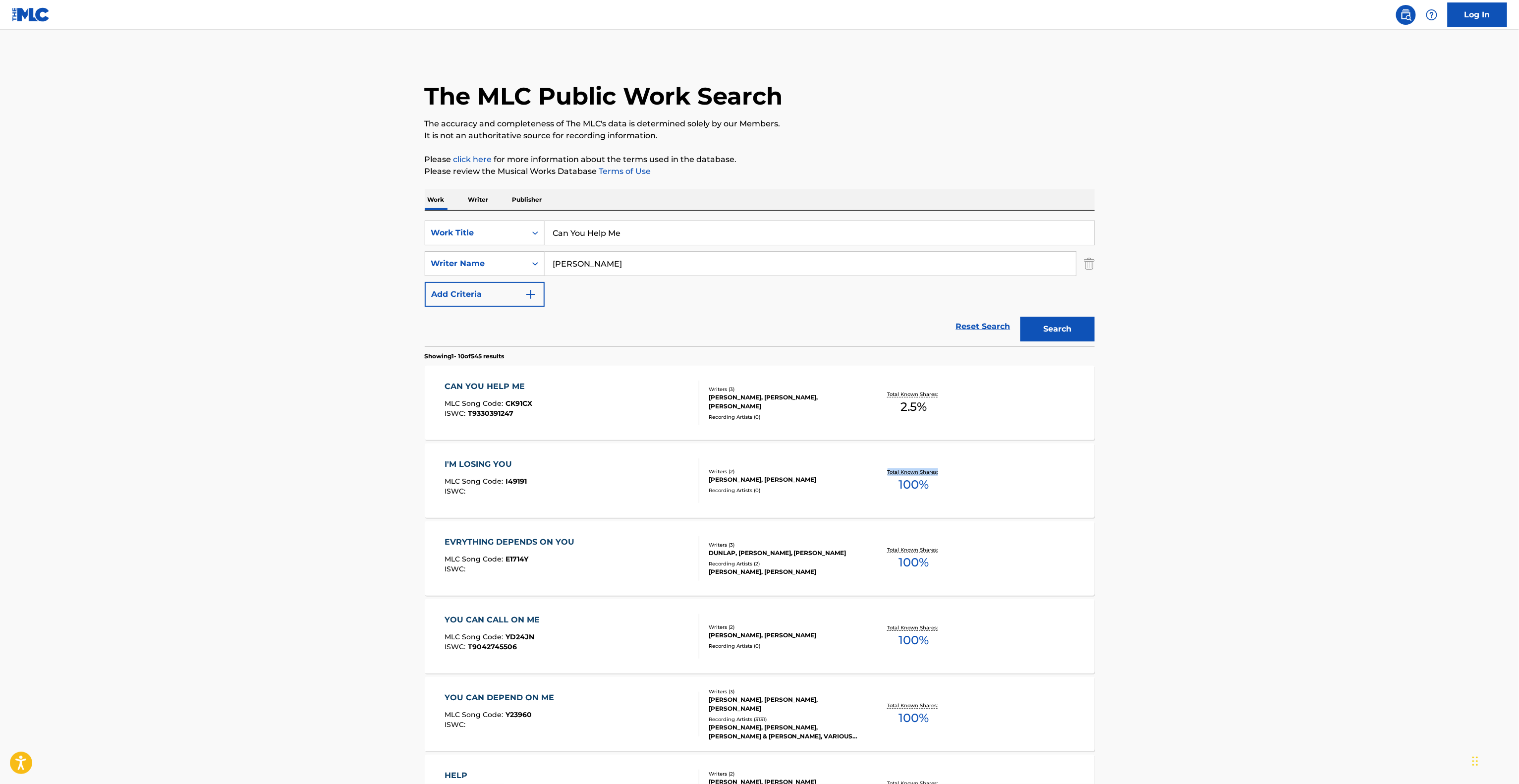
click at [1119, 458] on main "The MLC Public Work Search The accuracy and completeness of The MLC's data is d…" at bounding box center [760, 612] width 1519 height 1166
click at [1118, 458] on main "The MLC Public Work Search The accuracy and completeness of The MLC's data is d…" at bounding box center [760, 612] width 1519 height 1166
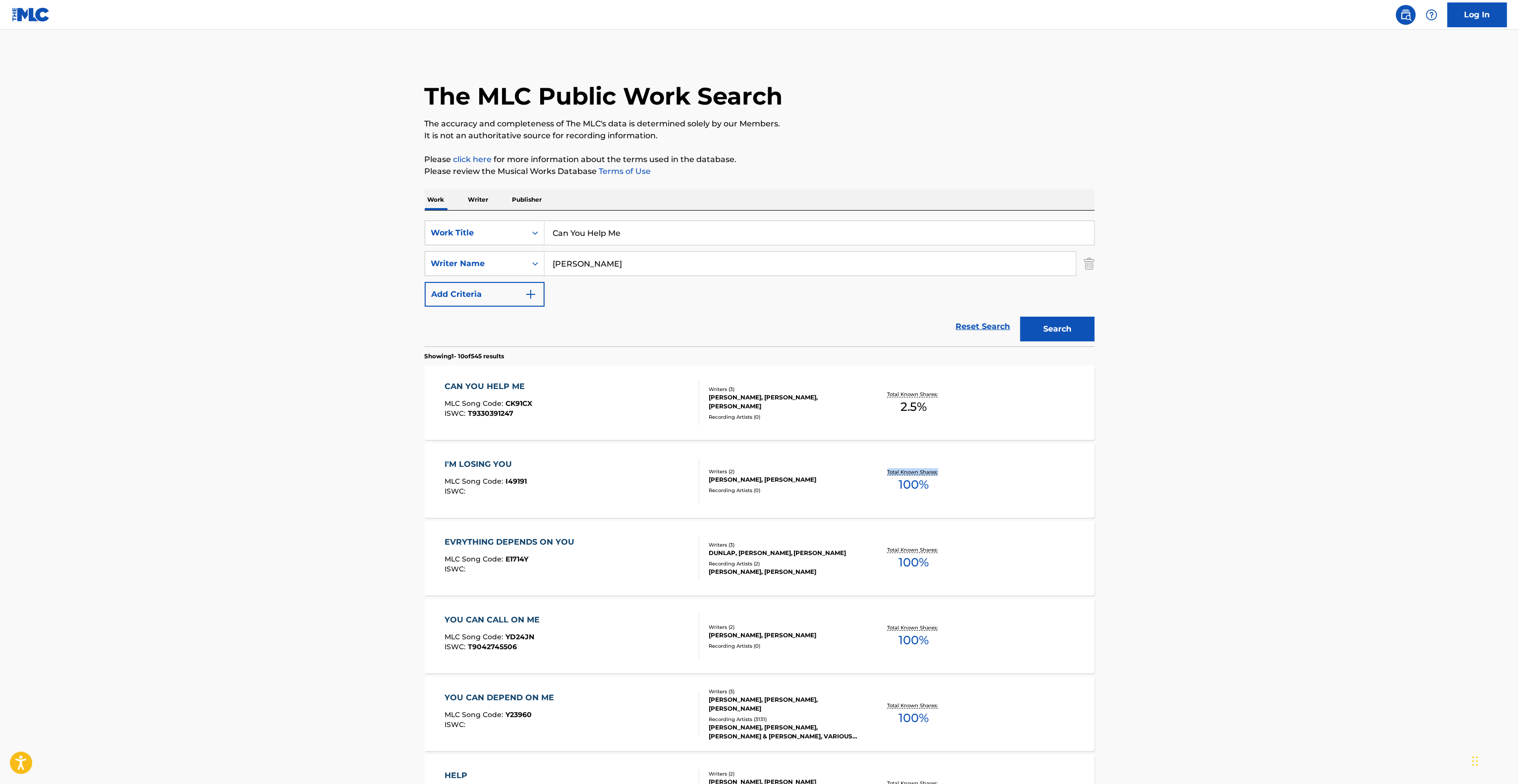
click at [1118, 458] on main "The MLC Public Work Search The accuracy and completeness of The MLC's data is d…" at bounding box center [760, 612] width 1519 height 1166
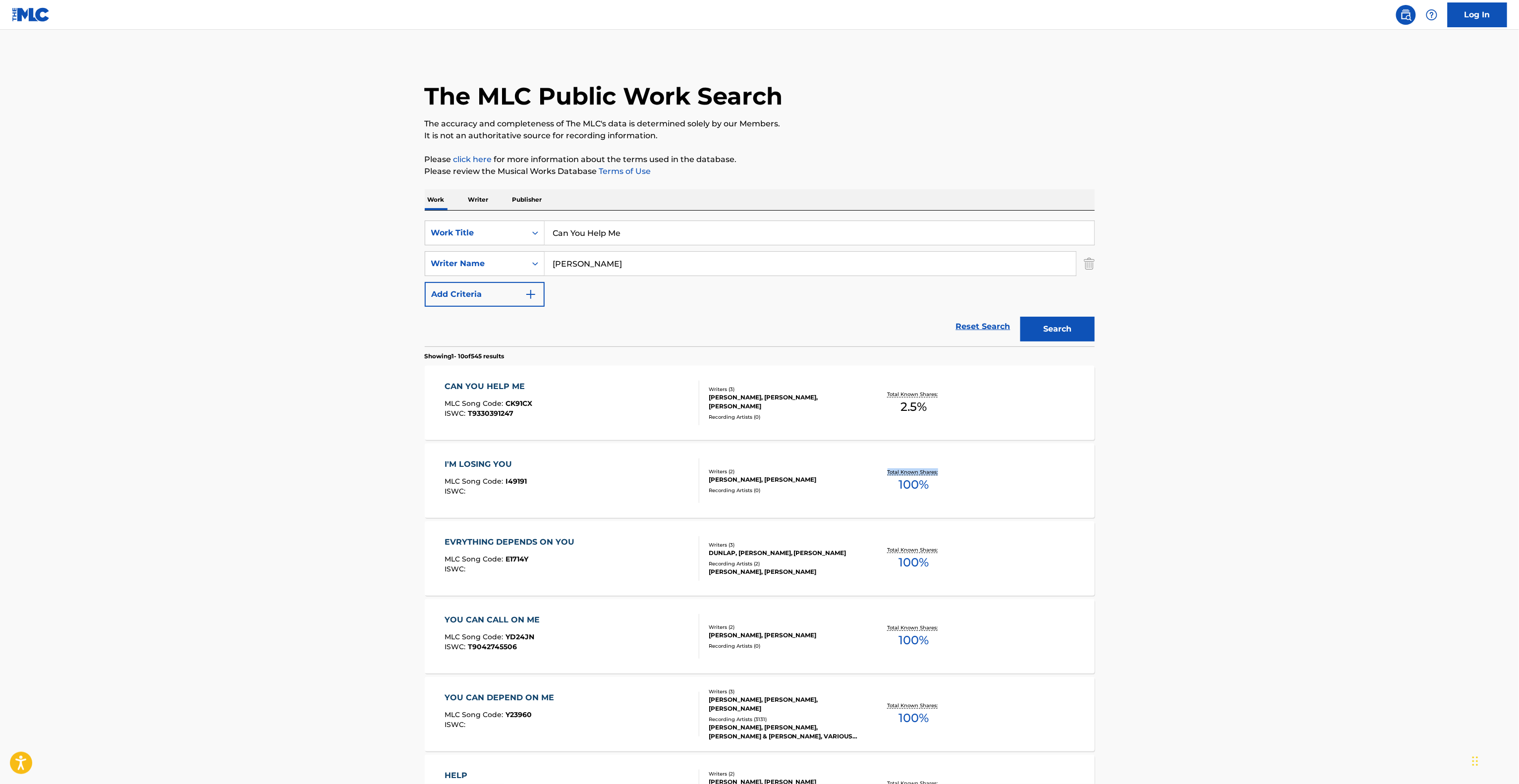
click at [1118, 458] on main "The MLC Public Work Search The accuracy and completeness of The MLC's data is d…" at bounding box center [760, 612] width 1519 height 1166
click at [1109, 440] on main "The MLC Public Work Search The accuracy and completeness of The MLC's data is d…" at bounding box center [760, 612] width 1519 height 1166
click at [1108, 440] on main "The MLC Public Work Search The accuracy and completeness of The MLC's data is d…" at bounding box center [760, 612] width 1519 height 1166
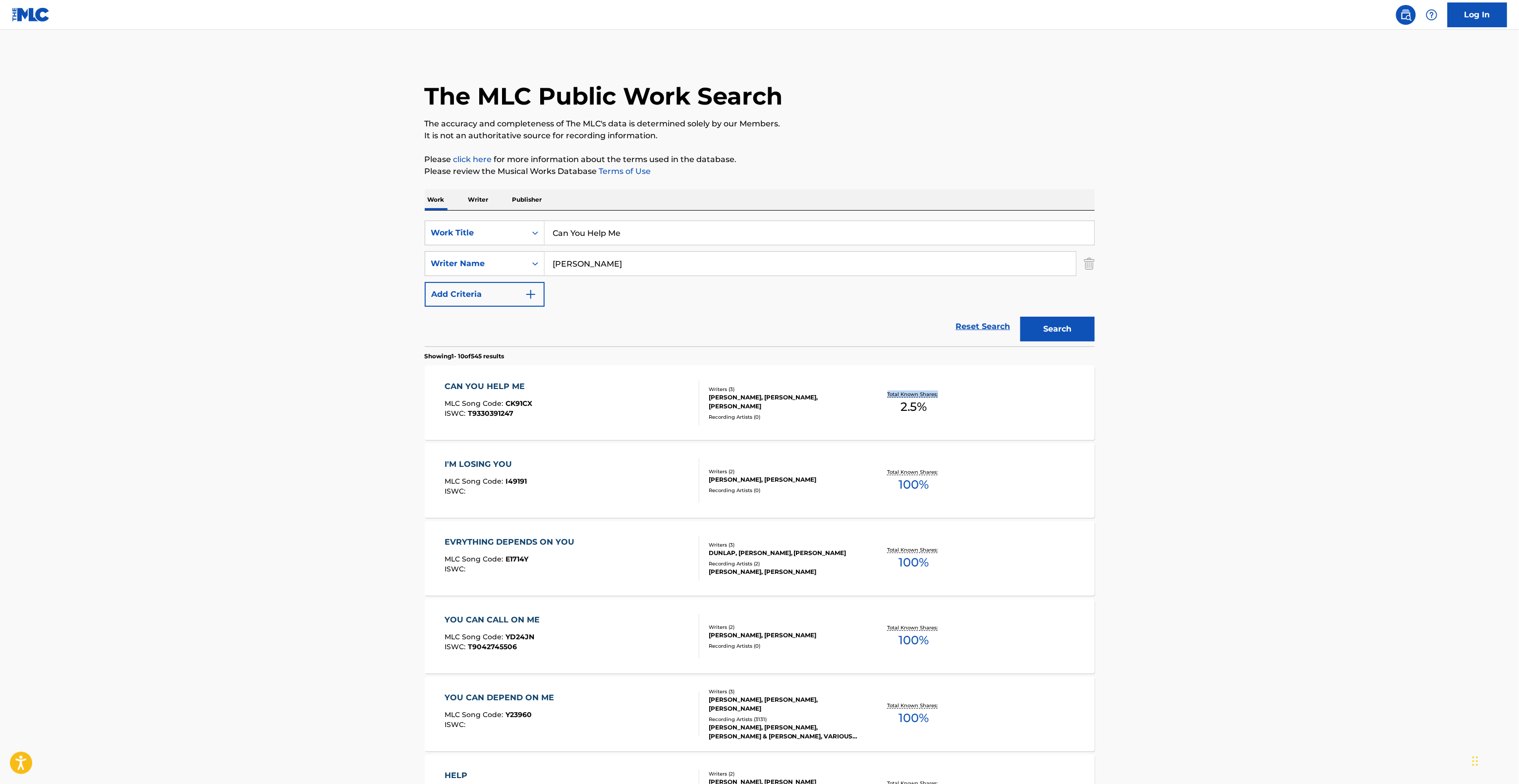
click at [1107, 441] on main "The MLC Public Work Search The accuracy and completeness of The MLC's data is d…" at bounding box center [760, 612] width 1519 height 1166
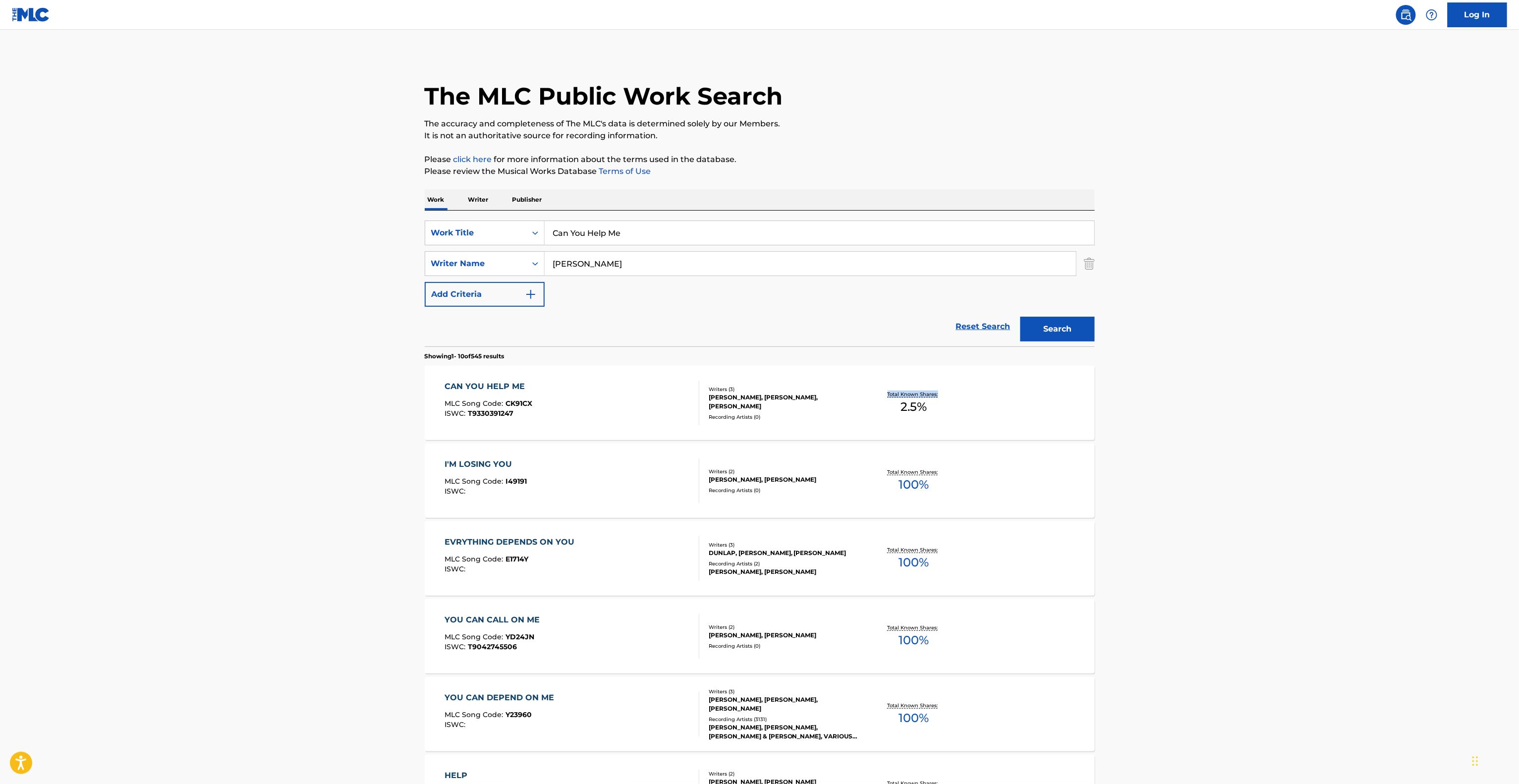
click at [1107, 441] on main "The MLC Public Work Search The accuracy and completeness of The MLC's data is d…" at bounding box center [760, 612] width 1519 height 1166
click at [1106, 441] on div "The MLC Public Work Search The accuracy and completeness of The MLC's data is d…" at bounding box center [760, 622] width 694 height 1137
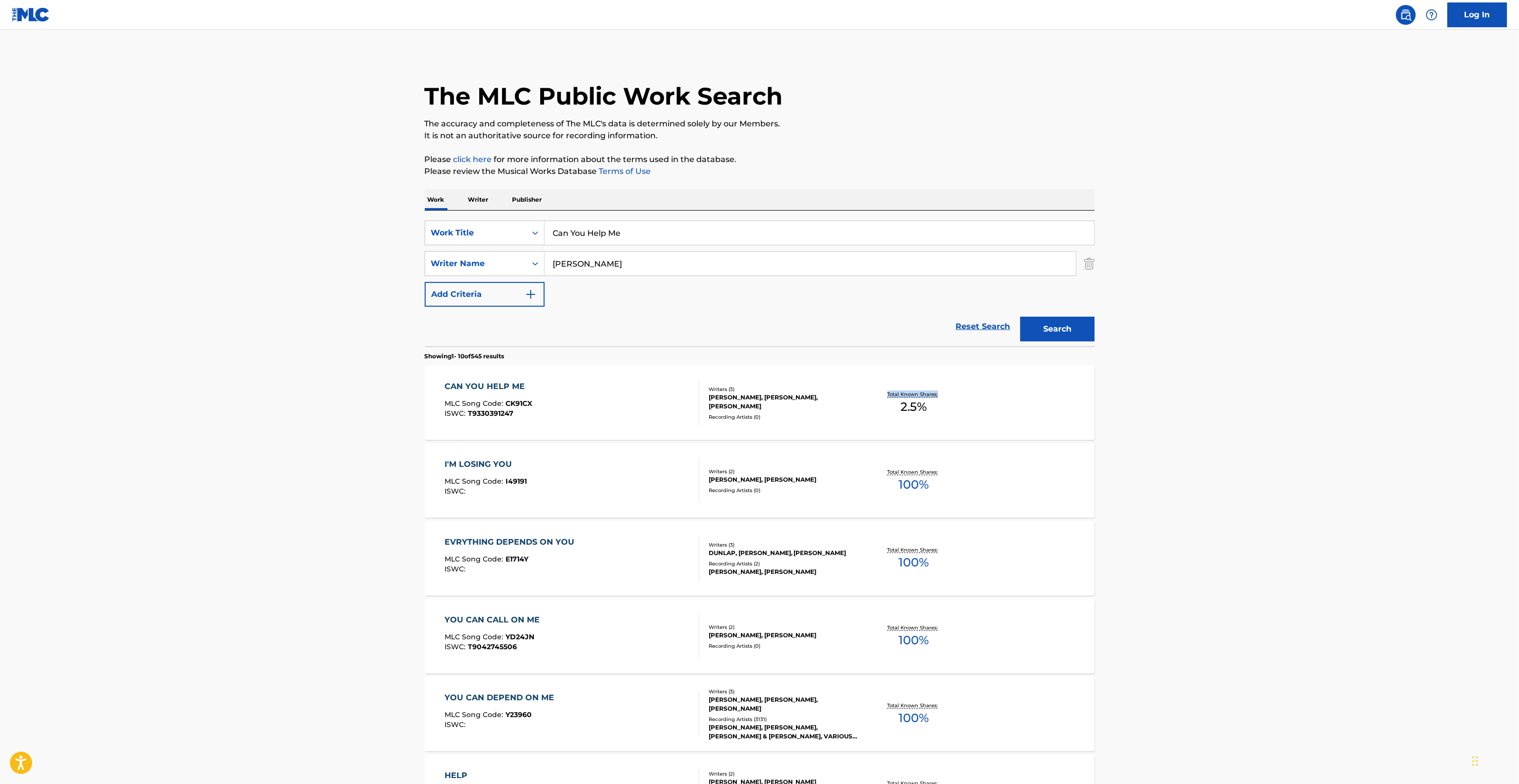
click at [1106, 441] on div "The MLC Public Work Search The accuracy and completeness of The MLC's data is d…" at bounding box center [760, 622] width 694 height 1137
click at [1105, 441] on div "The MLC Public Work Search The accuracy and completeness of The MLC's data is d…" at bounding box center [760, 622] width 694 height 1137
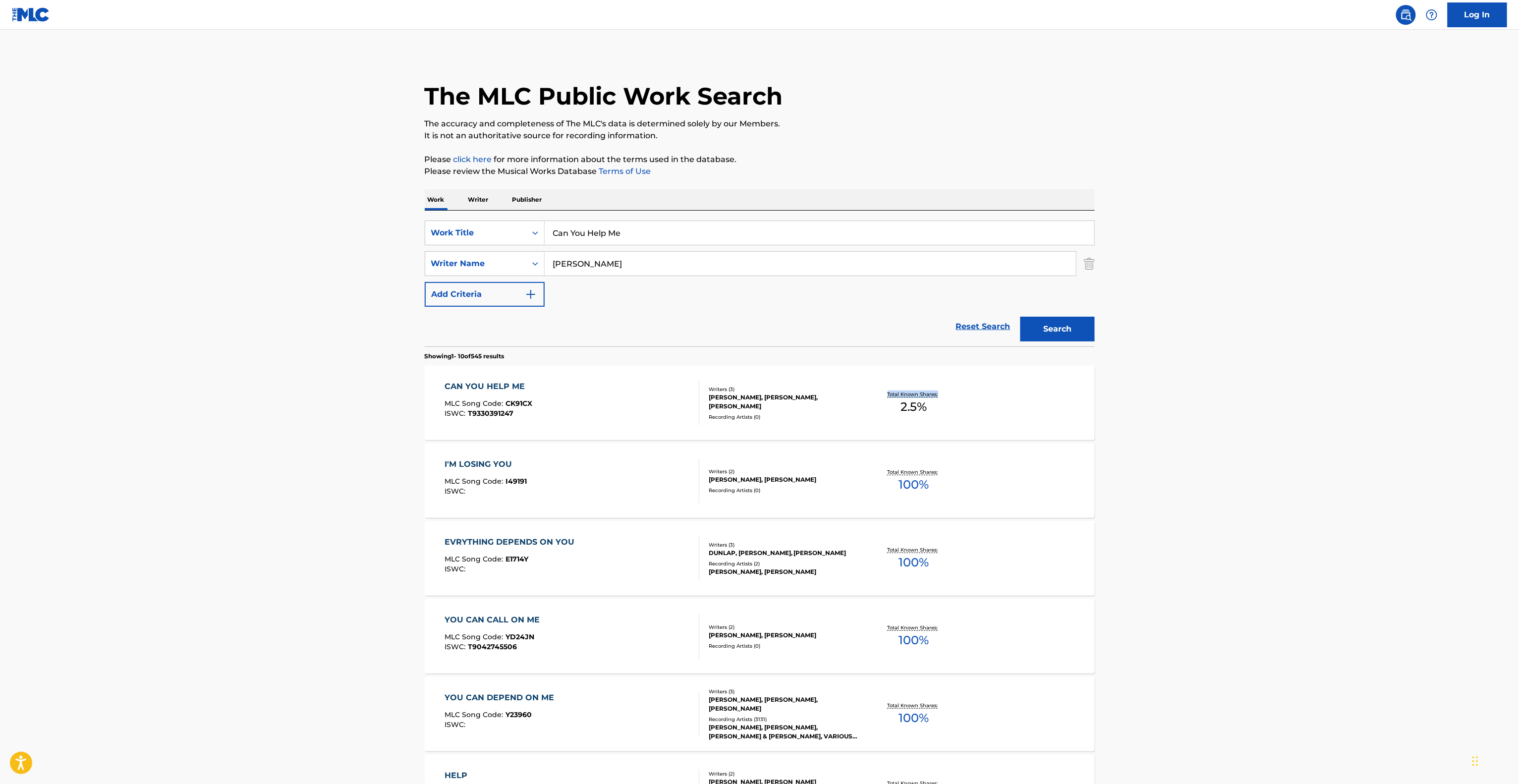
click at [1105, 441] on div "The MLC Public Work Search The accuracy and completeness of The MLC's data is d…" at bounding box center [760, 622] width 694 height 1137
click at [1104, 441] on div "The MLC Public Work Search The accuracy and completeness of The MLC's data is d…" at bounding box center [760, 622] width 694 height 1137
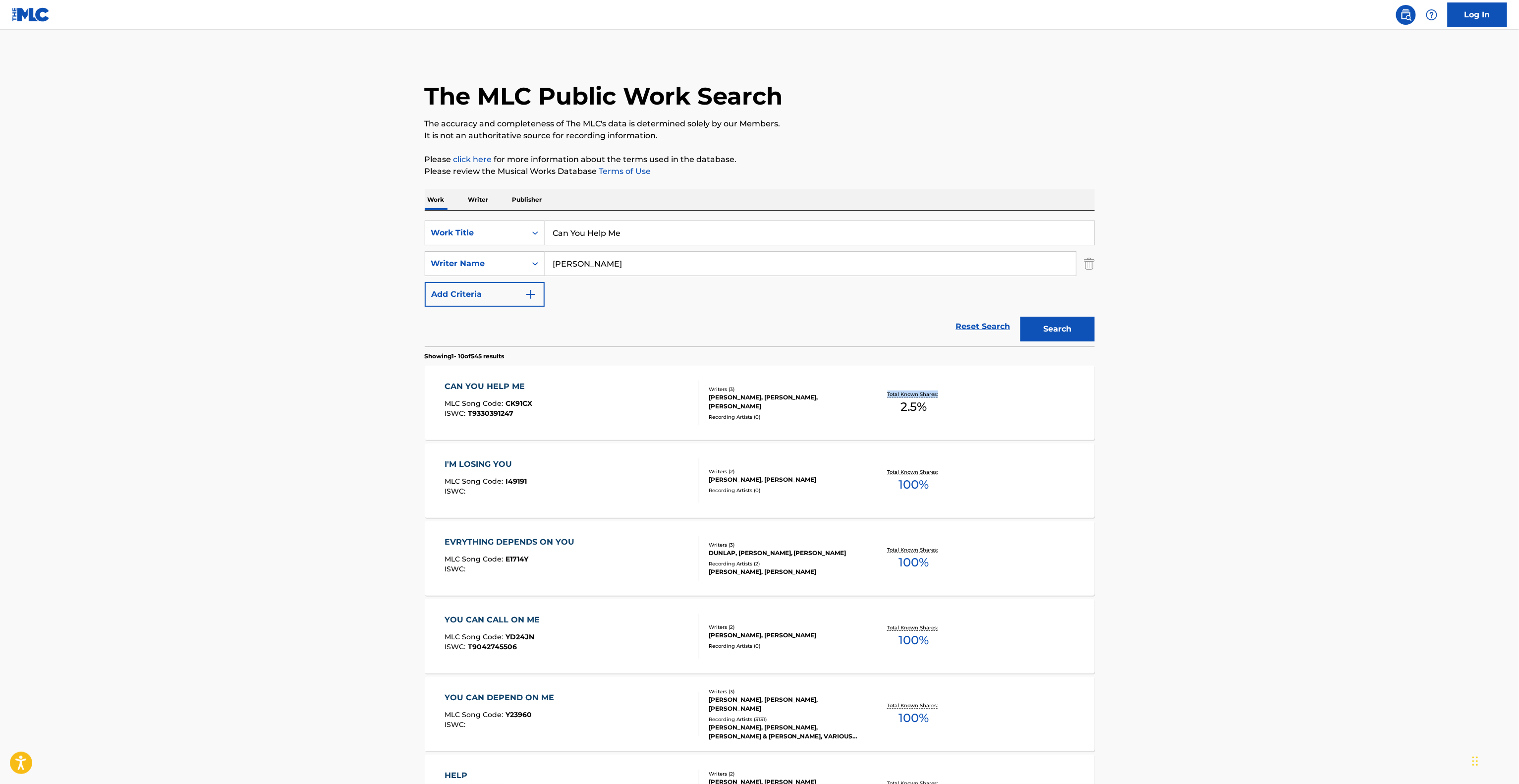
click at [1100, 441] on div "The MLC Public Work Search The accuracy and completeness of The MLC's data is d…" at bounding box center [760, 622] width 694 height 1137
click at [1100, 441] on div "The MLC Public Work Search The accuracy and completeness of The MLC's data is d…" at bounding box center [760, 622] width 694 height 1137
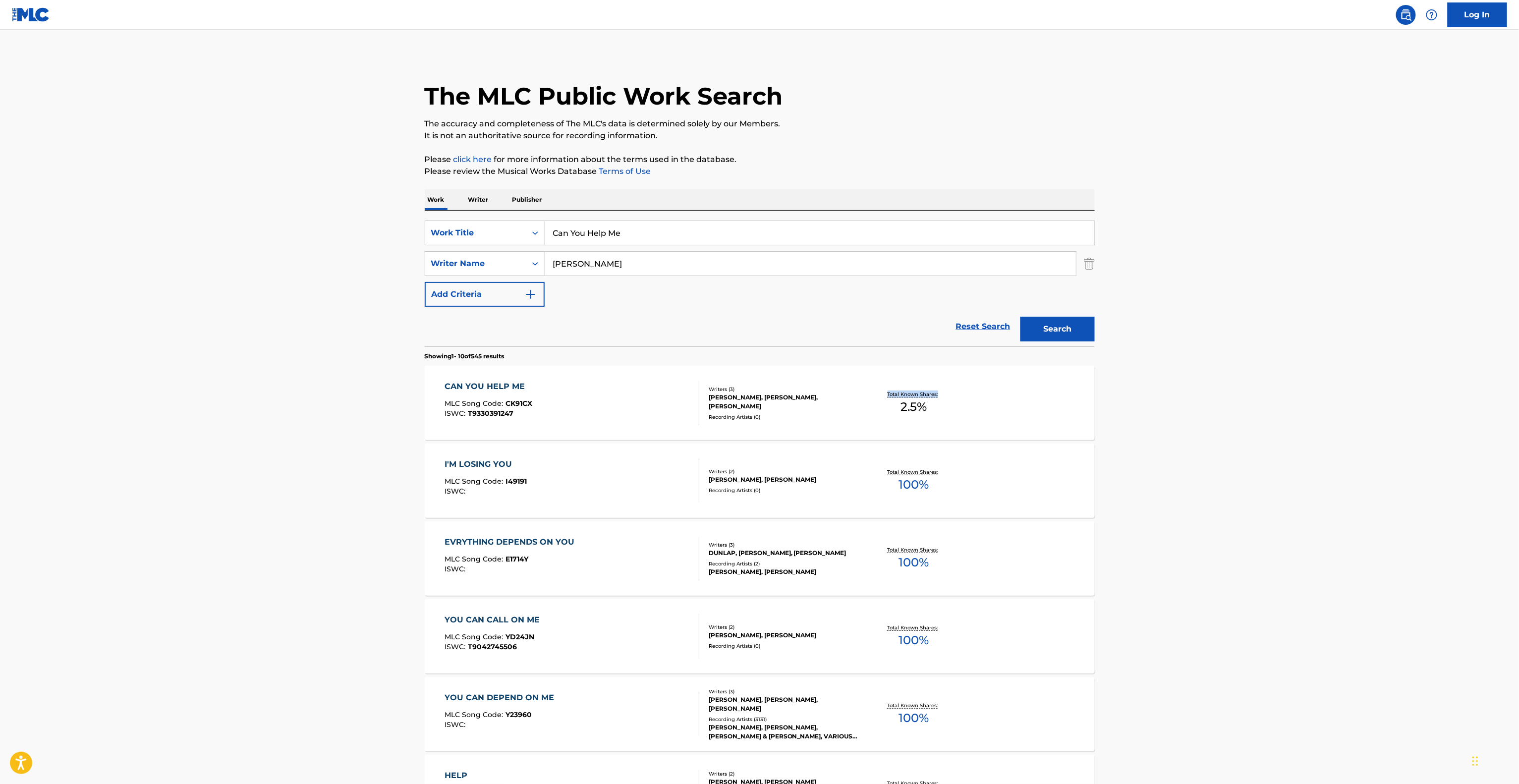
click at [1099, 441] on div "The MLC Public Work Search The accuracy and completeness of The MLC's data is d…" at bounding box center [760, 622] width 694 height 1137
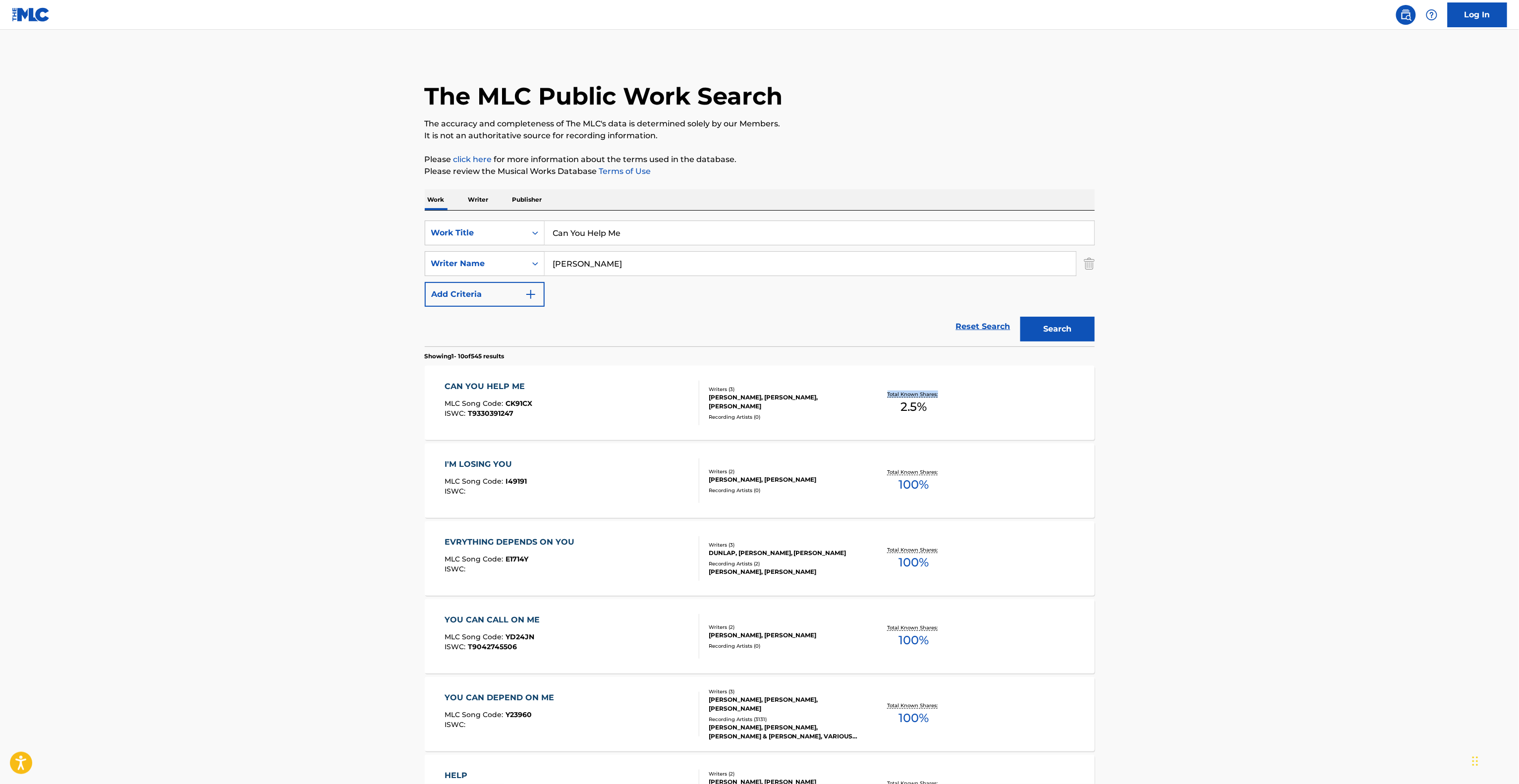
click at [1099, 441] on div "The MLC Public Work Search The accuracy and completeness of The MLC's data is d…" at bounding box center [760, 622] width 694 height 1137
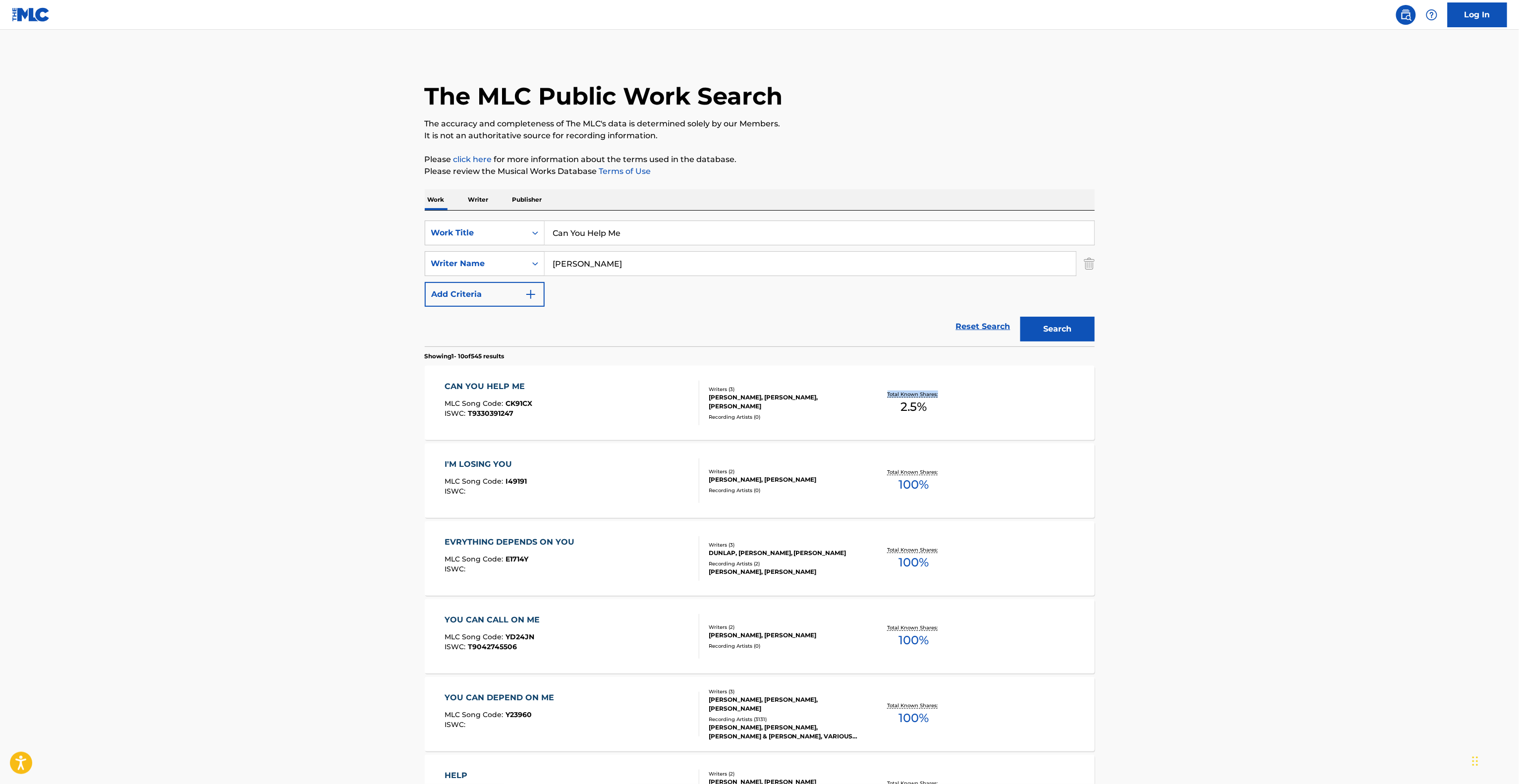
click at [1099, 441] on div "The MLC Public Work Search The accuracy and completeness of The MLC's data is d…" at bounding box center [760, 622] width 694 height 1137
click at [1097, 441] on div "The MLC Public Work Search The accuracy and completeness of The MLC's data is d…" at bounding box center [760, 622] width 694 height 1137
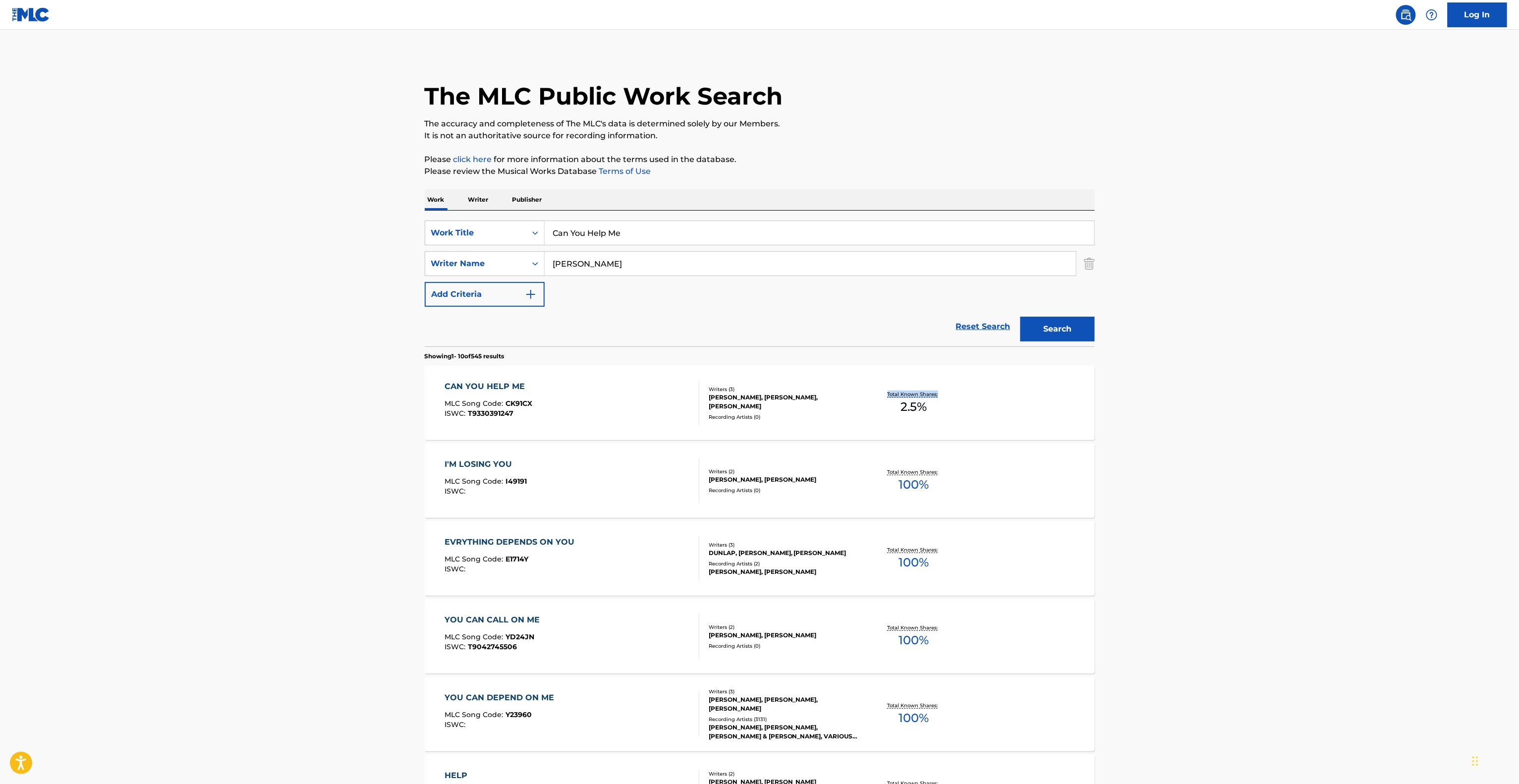
click at [1096, 441] on div "The MLC Public Work Search The accuracy and completeness of The MLC's data is d…" at bounding box center [760, 622] width 694 height 1137
click at [1096, 442] on div "The MLC Public Work Search The accuracy and completeness of The MLC's data is d…" at bounding box center [760, 622] width 694 height 1137
click at [1091, 447] on div "I'M LOSING YOU MLC Song Code : I49191 ISWC : Writers ( 2 ) [PERSON_NAME], [PERS…" at bounding box center [760, 480] width 670 height 74
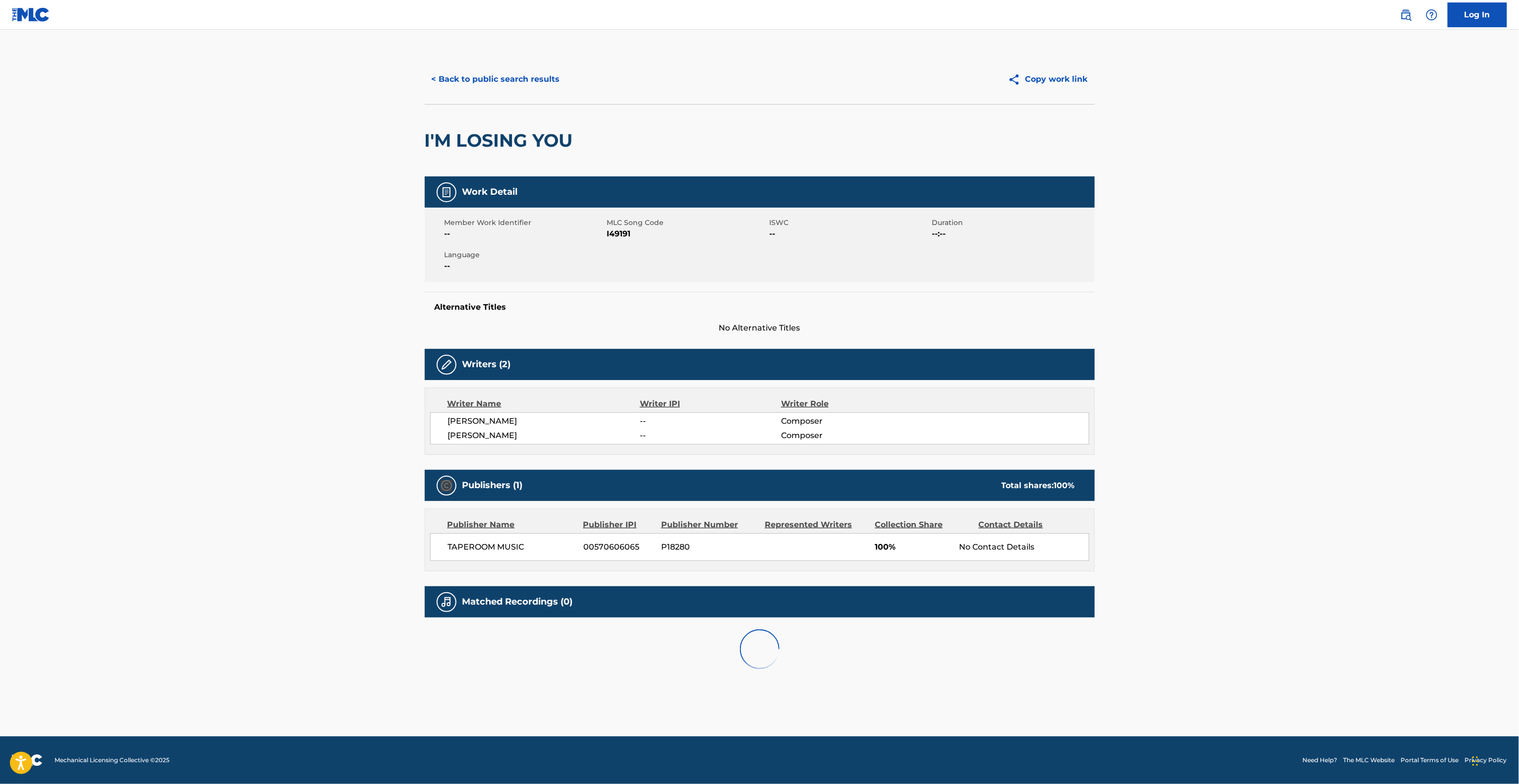
click at [1090, 447] on div "Writer Name Writer IPI Writer Role [PERSON_NAME] -- Composer [PERSON_NAME] -- C…" at bounding box center [760, 421] width 670 height 67
click at [1090, 447] on div "Writer Name Writer IPI Writer Role [PERSON_NAME] -- Composer [PERSON_NAME] -- C…" at bounding box center [760, 421] width 670 height 67
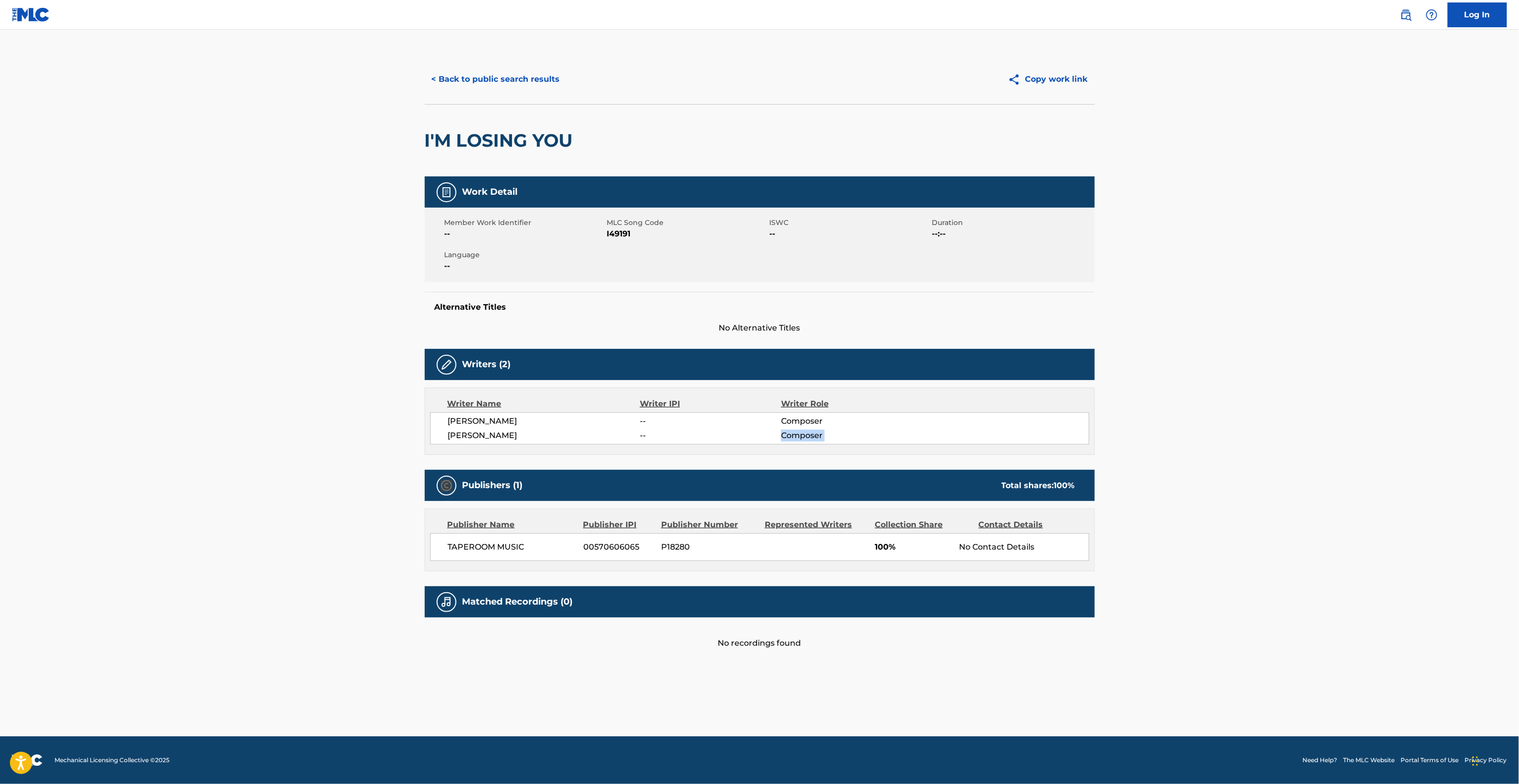
click at [1081, 450] on div "Writer Name Writer IPI Writer Role [PERSON_NAME] -- Composer [PERSON_NAME] -- C…" at bounding box center [760, 421] width 670 height 67
click at [1080, 450] on div "Writer Name Writer IPI Writer Role [PERSON_NAME] -- Composer [PERSON_NAME] -- C…" at bounding box center [760, 421] width 670 height 67
click at [1079, 449] on div "Writer Name Writer IPI Writer Role [PERSON_NAME] -- Composer [PERSON_NAME] -- C…" at bounding box center [760, 421] width 670 height 67
click at [1072, 447] on div "Writer Name Writer IPI Writer Role [PERSON_NAME] -- Composer [PERSON_NAME] -- C…" at bounding box center [760, 421] width 670 height 67
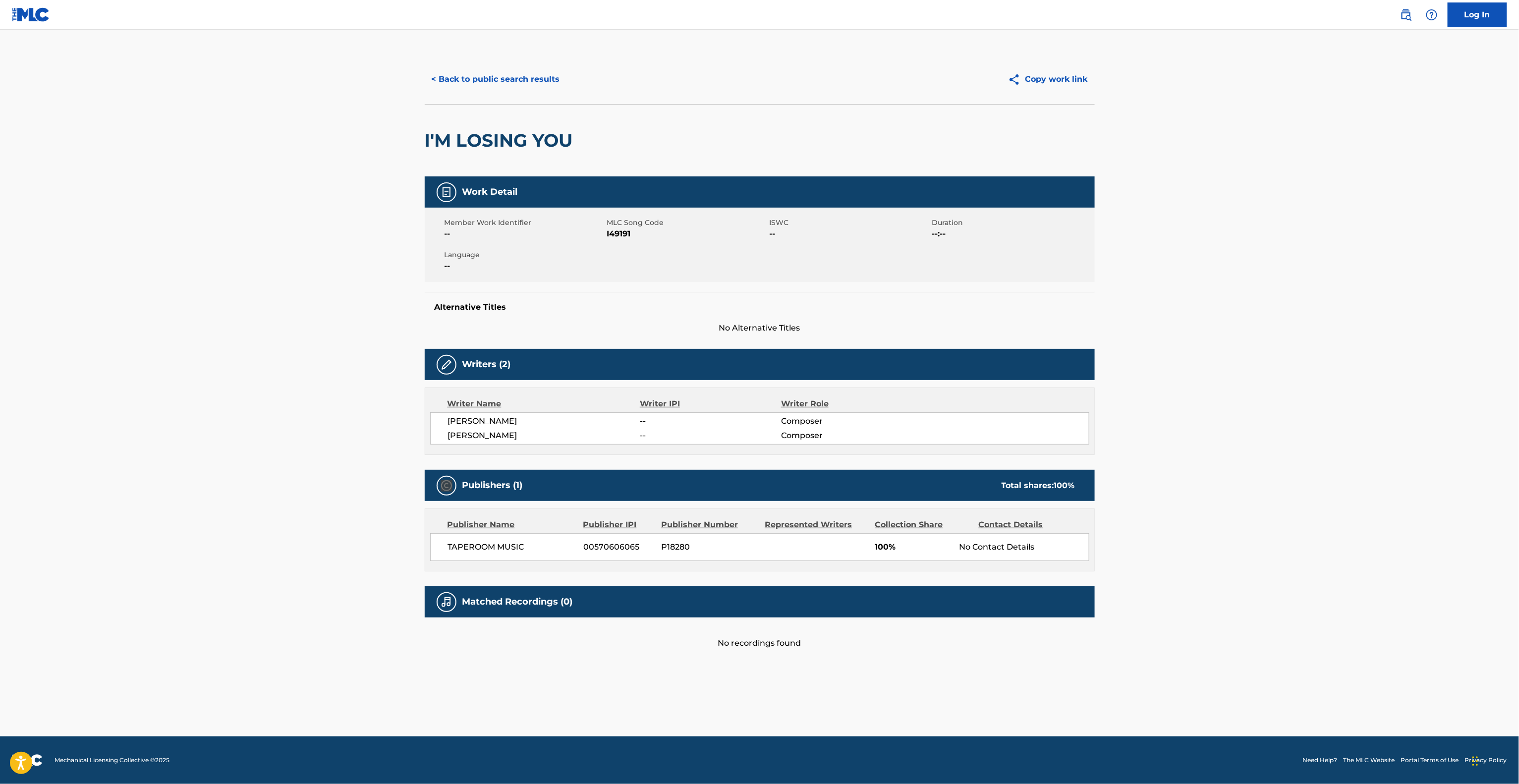
click at [1071, 447] on div "Writer Name Writer IPI Writer Role [PERSON_NAME] -- Composer [PERSON_NAME] -- C…" at bounding box center [760, 421] width 670 height 67
click at [1068, 447] on div "Writer Name Writer IPI Writer Role [PERSON_NAME] -- Composer [PERSON_NAME] -- C…" at bounding box center [760, 421] width 670 height 67
click at [1066, 447] on div "Writer Name Writer IPI Writer Role [PERSON_NAME] -- Composer [PERSON_NAME] -- C…" at bounding box center [760, 421] width 670 height 67
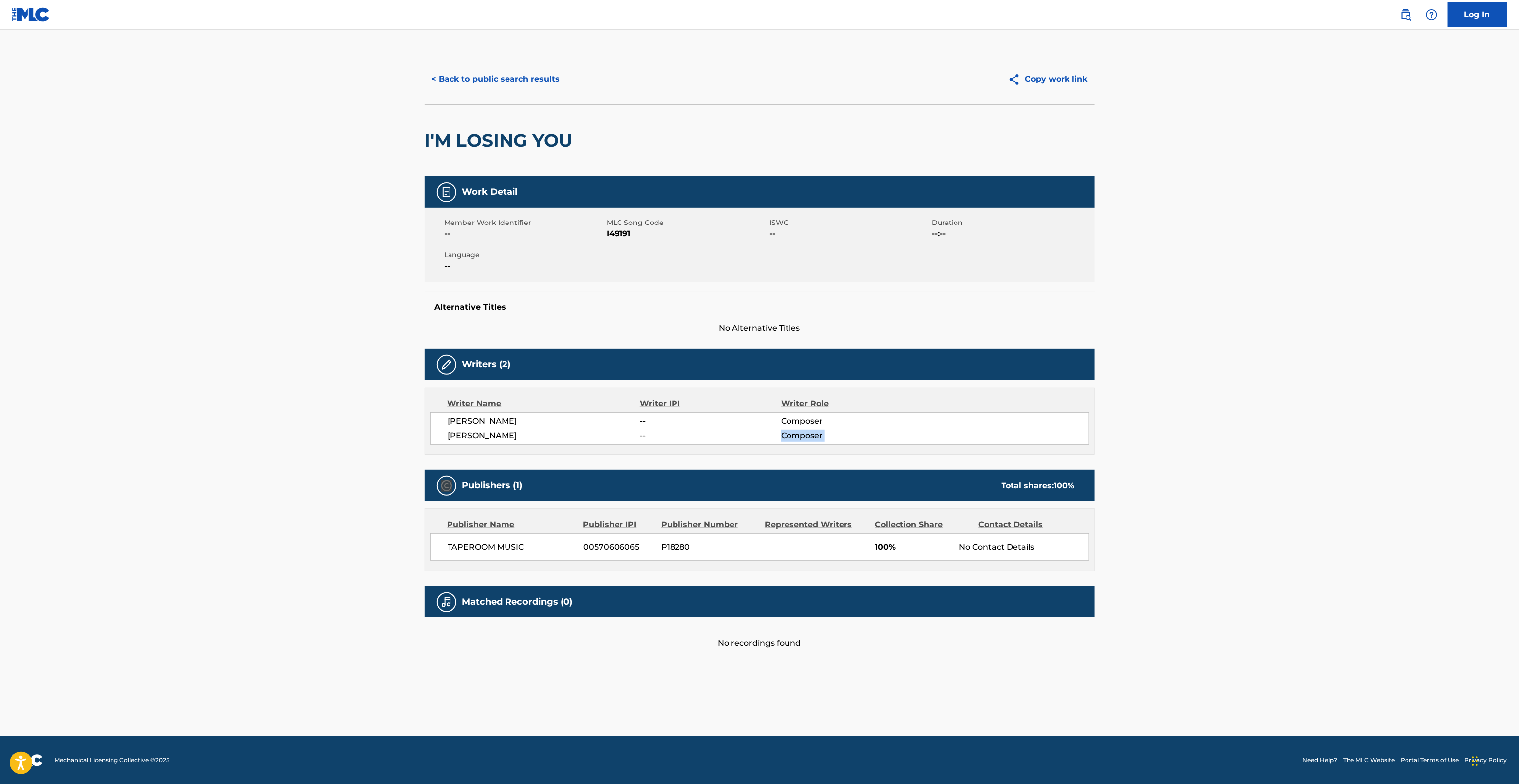
click at [1066, 447] on div "Writer Name Writer IPI Writer Role [PERSON_NAME] -- Composer [PERSON_NAME] -- C…" at bounding box center [760, 421] width 670 height 67
click at [1064, 447] on div "Writer Name Writer IPI Writer Role [PERSON_NAME] -- Composer [PERSON_NAME] -- C…" at bounding box center [760, 421] width 670 height 67
click at [1061, 447] on div "Writer Name Writer IPI Writer Role [PERSON_NAME] -- Composer [PERSON_NAME] -- C…" at bounding box center [760, 421] width 670 height 67
click at [1060, 447] on div "Writer Name Writer IPI Writer Role [PERSON_NAME] -- Composer [PERSON_NAME] -- C…" at bounding box center [760, 421] width 670 height 67
click at [1058, 449] on div "Writer Name Writer IPI Writer Role [PERSON_NAME] -- Composer [PERSON_NAME] -- C…" at bounding box center [760, 421] width 670 height 67
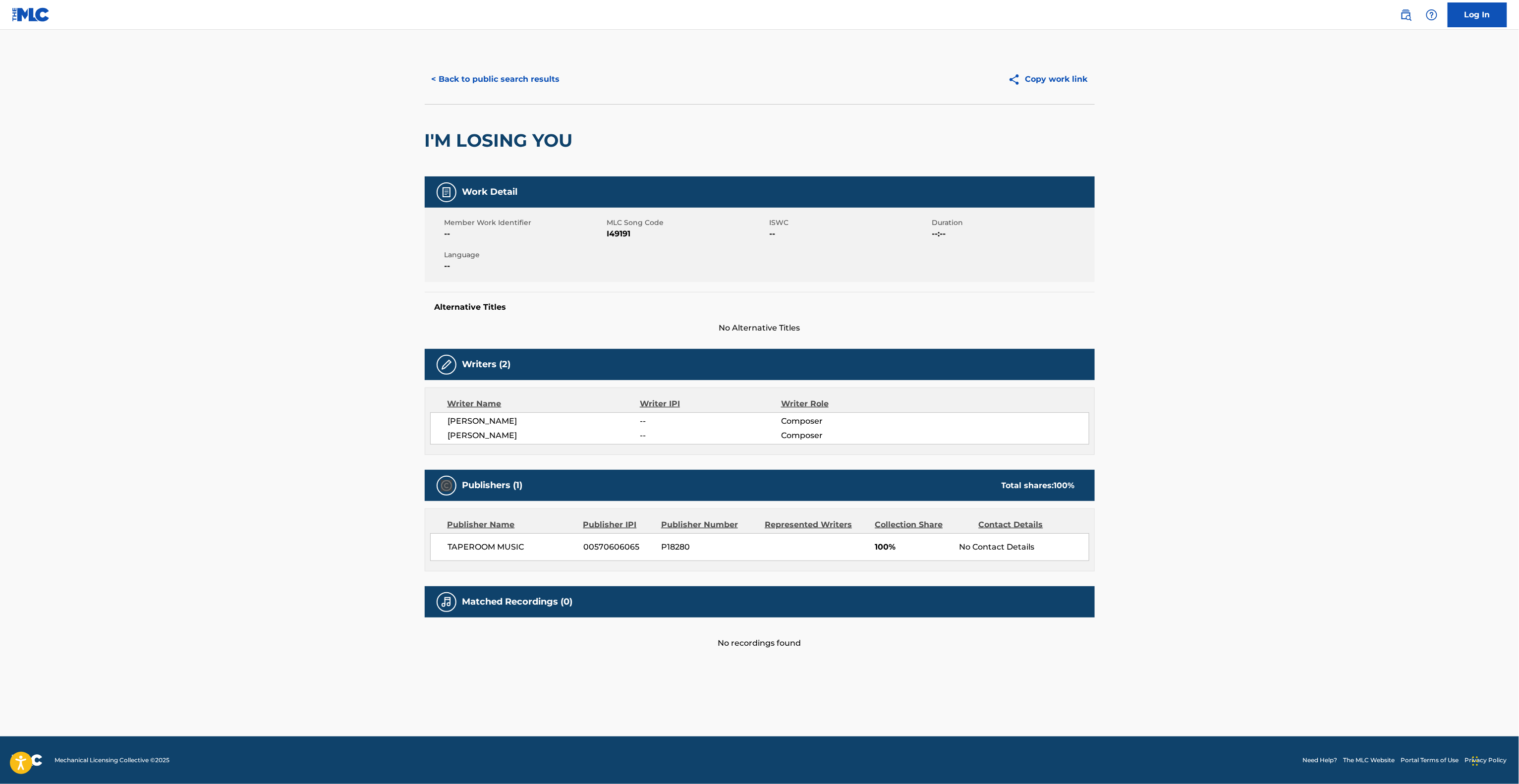
click at [1058, 449] on div "Writer Name Writer IPI Writer Role [PERSON_NAME] -- Composer [PERSON_NAME] -- C…" at bounding box center [760, 421] width 670 height 67
click at [1055, 449] on div "Writer Name Writer IPI Writer Role [PERSON_NAME] -- Composer [PERSON_NAME] -- C…" at bounding box center [760, 421] width 670 height 67
click at [1053, 449] on div "Writer Name Writer IPI Writer Role [PERSON_NAME] -- Composer [PERSON_NAME] -- C…" at bounding box center [760, 421] width 670 height 67
click at [1052, 449] on div "Writer Name Writer IPI Writer Role [PERSON_NAME] -- Composer [PERSON_NAME] -- C…" at bounding box center [760, 421] width 670 height 67
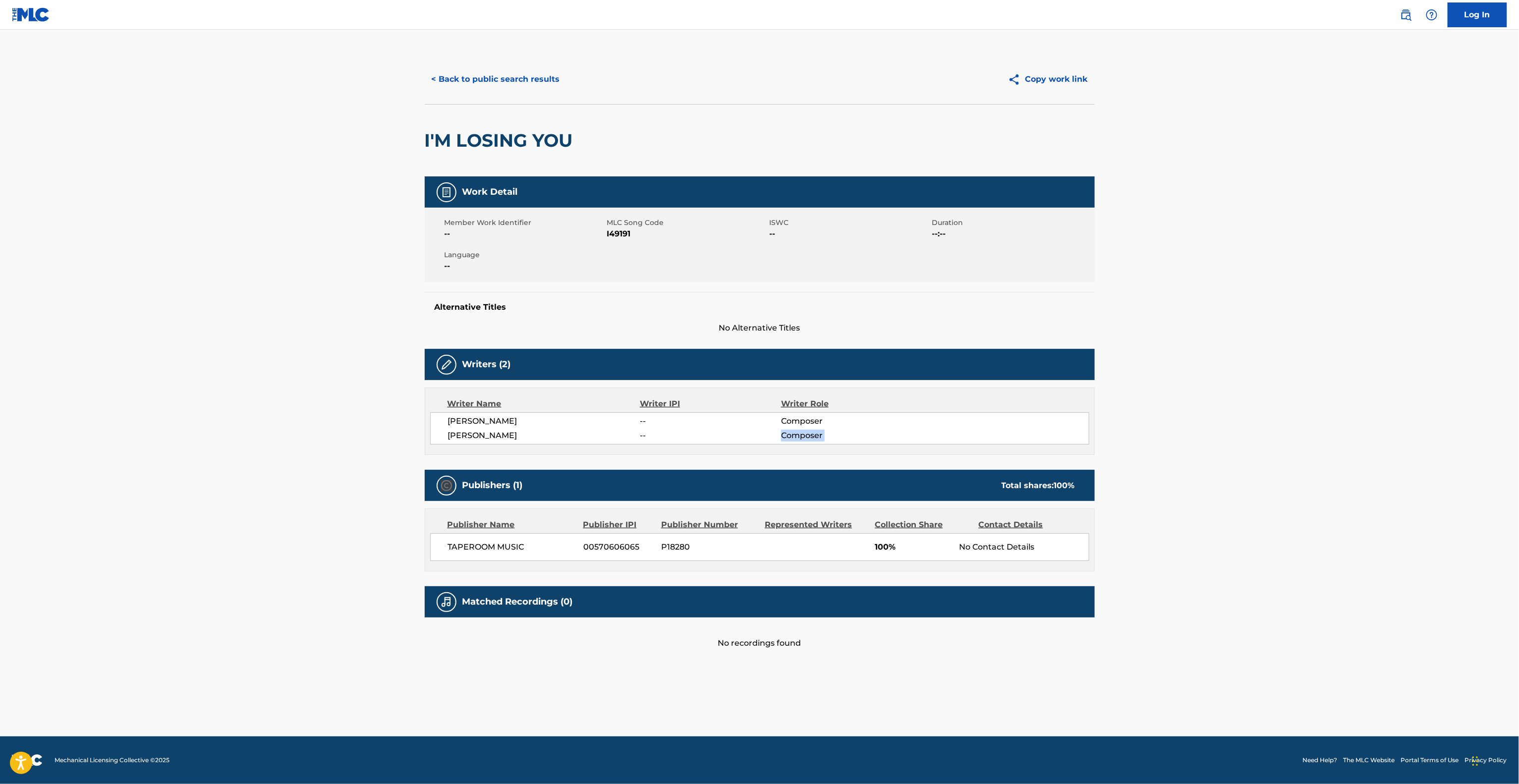
click at [1048, 449] on div "Writer Name Writer IPI Writer Role [PERSON_NAME] -- Composer [PERSON_NAME] -- C…" at bounding box center [760, 421] width 670 height 67
click at [1047, 449] on div "Writer Name Writer IPI Writer Role [PERSON_NAME] -- Composer [PERSON_NAME] -- C…" at bounding box center [760, 421] width 670 height 67
click at [1047, 449] on div "Writer Name Writer IPI Writer Role [PERSON_NAME] -- Composer [PERSON_NAME] -- C…" at bounding box center [760, 421] width 670 height 67
click at [1044, 449] on div "Writer Name Writer IPI Writer Role [PERSON_NAME] -- Composer [PERSON_NAME] -- C…" at bounding box center [760, 421] width 670 height 67
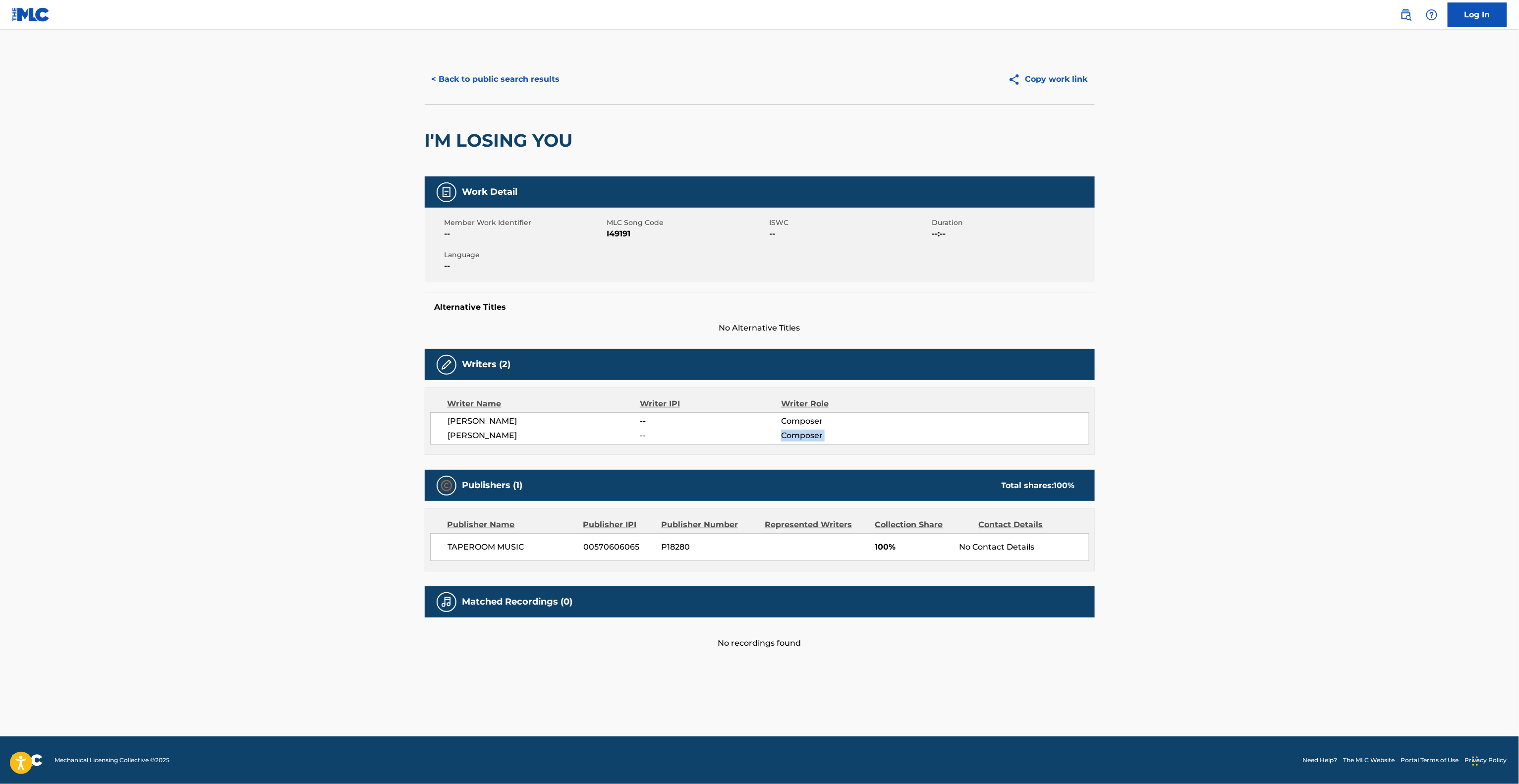
click at [1044, 449] on div "Writer Name Writer IPI Writer Role [PERSON_NAME] -- Composer [PERSON_NAME] -- C…" at bounding box center [760, 421] width 670 height 67
click at [1040, 449] on div "Writer Name Writer IPI Writer Role [PERSON_NAME] -- Composer [PERSON_NAME] -- C…" at bounding box center [760, 421] width 670 height 67
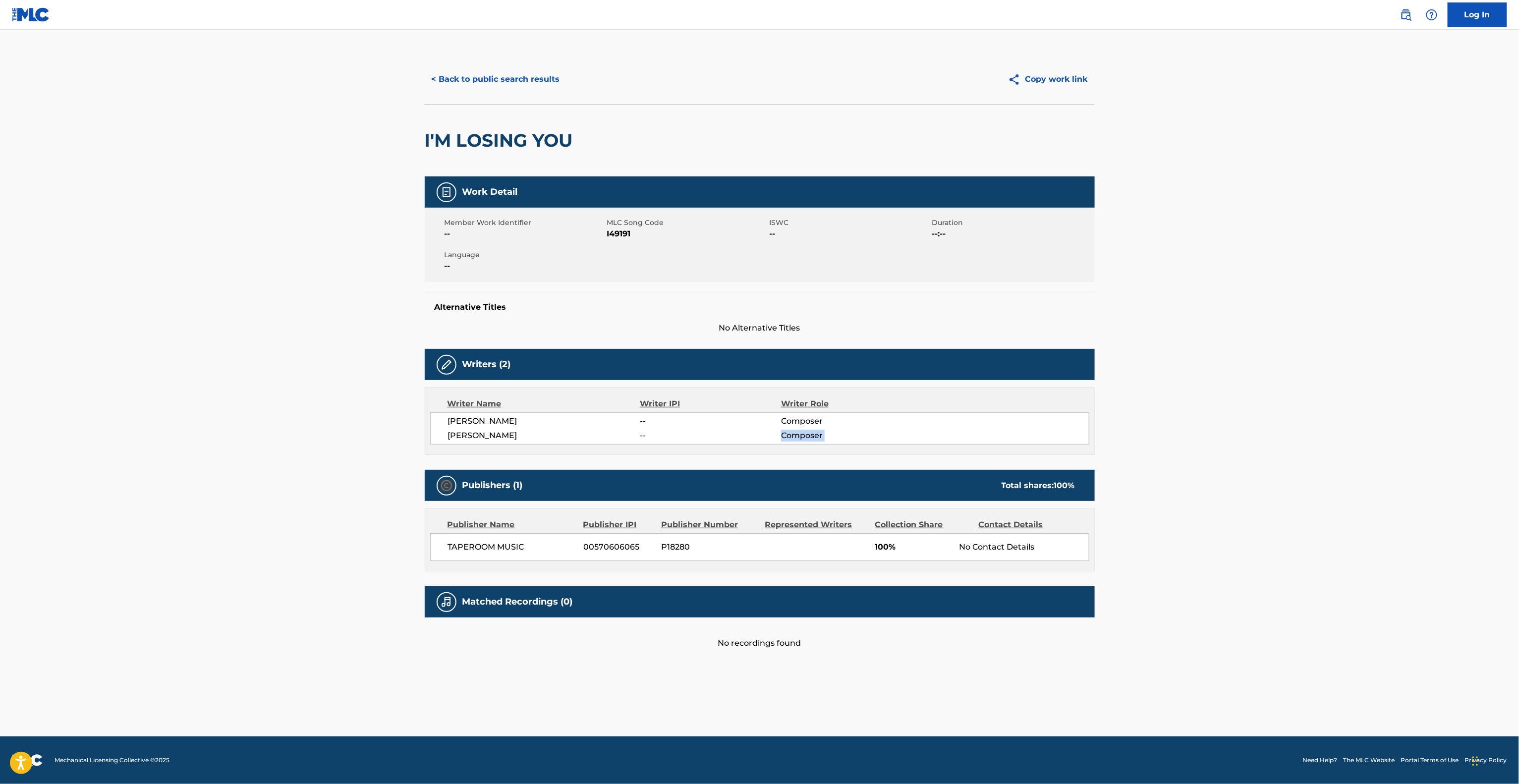
click at [1039, 449] on div "Writer Name Writer IPI Writer Role [PERSON_NAME] -- Composer [PERSON_NAME] -- C…" at bounding box center [760, 421] width 670 height 67
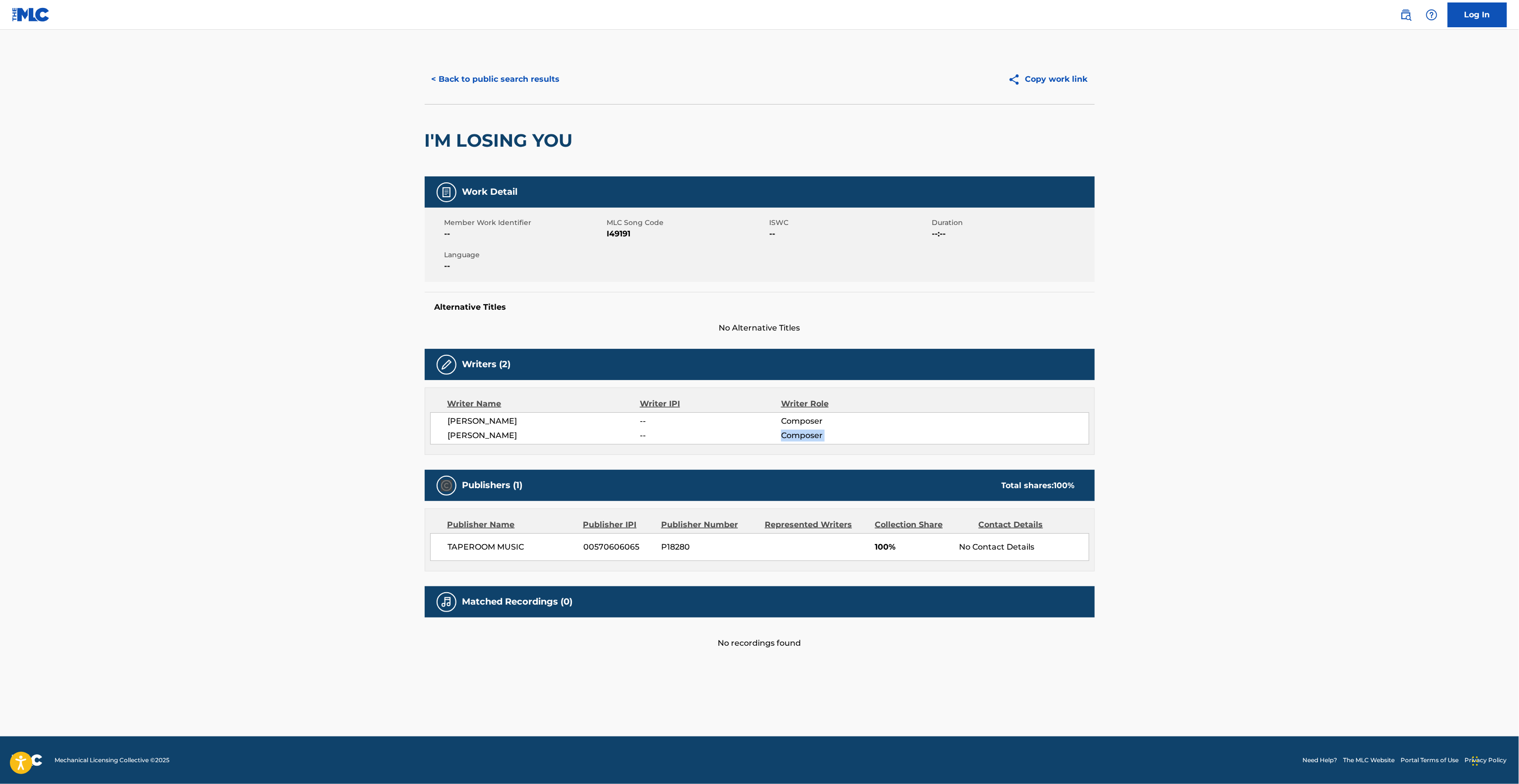
click at [1039, 449] on div "Writer Name Writer IPI Writer Role [PERSON_NAME] -- Composer [PERSON_NAME] -- C…" at bounding box center [760, 421] width 670 height 67
click at [1036, 447] on div "Writer Name Writer IPI Writer Role [PERSON_NAME] -- Composer [PERSON_NAME] -- C…" at bounding box center [760, 421] width 670 height 67
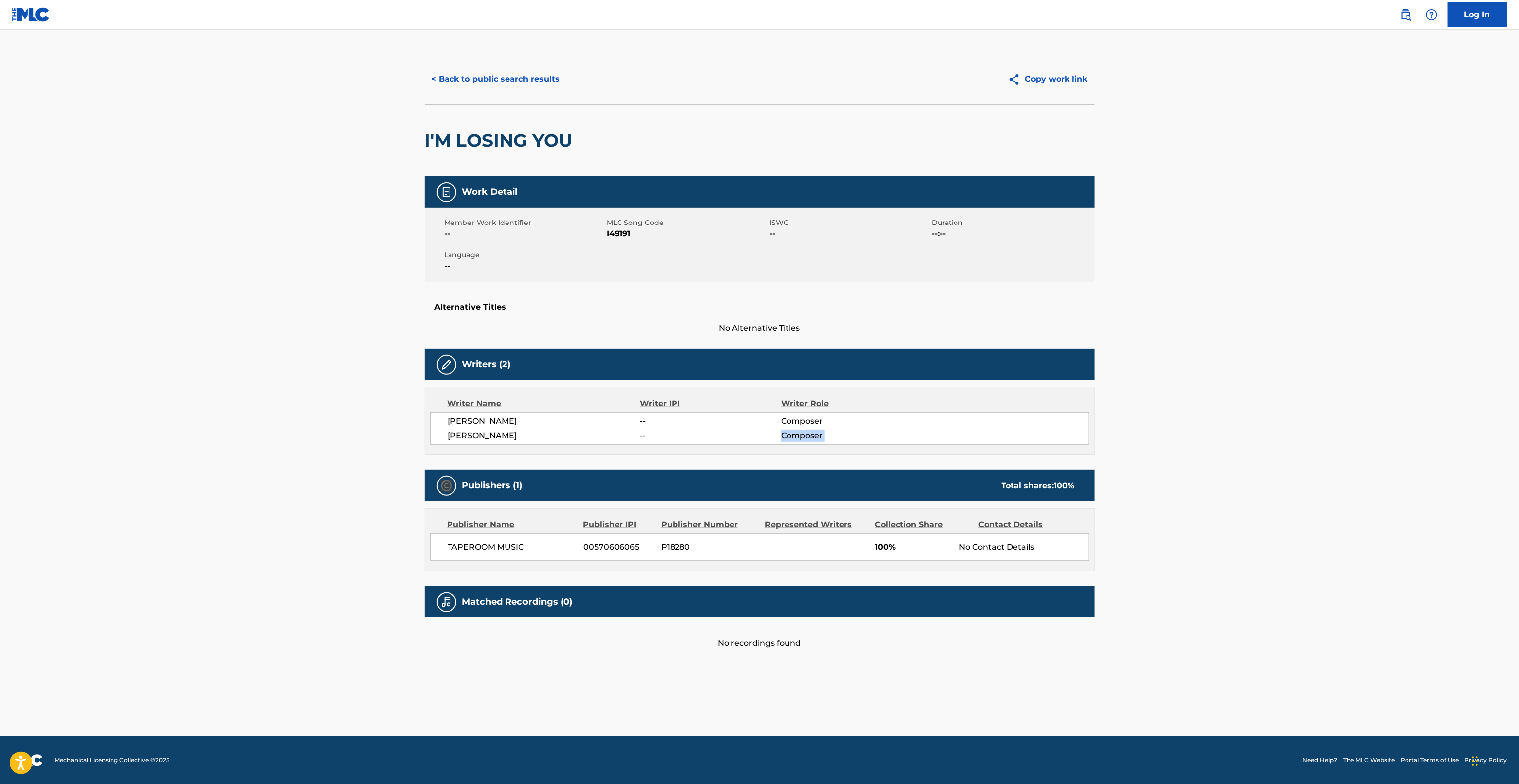
click at [1035, 447] on div "Writer Name Writer IPI Writer Role [PERSON_NAME] -- Composer [PERSON_NAME] -- C…" at bounding box center [760, 421] width 670 height 67
click at [1033, 444] on div "[PERSON_NAME] -- Composer [PERSON_NAME] -- Composer" at bounding box center [760, 428] width 659 height 32
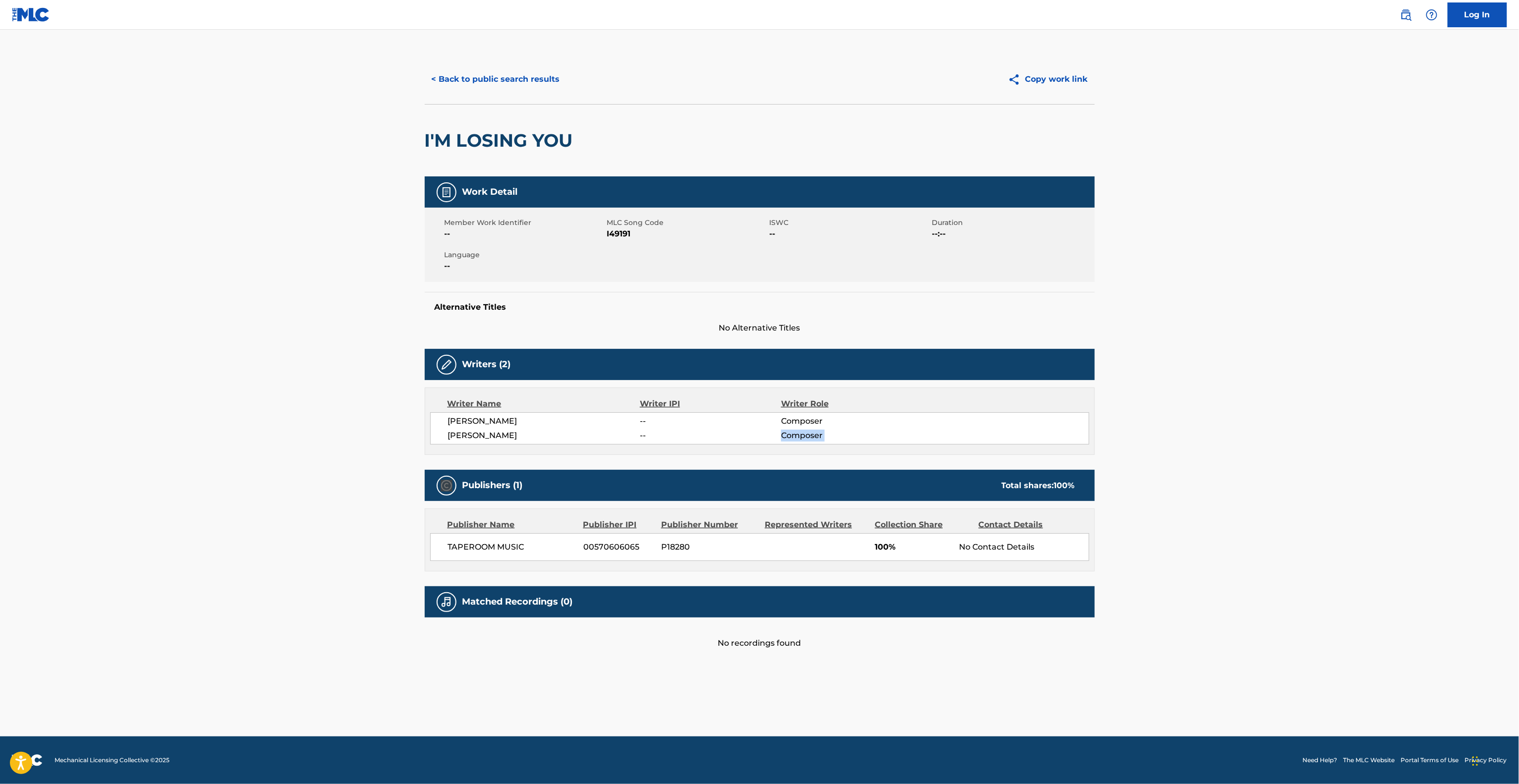
click at [1033, 444] on div "[PERSON_NAME] -- Composer [PERSON_NAME] -- Composer" at bounding box center [760, 428] width 659 height 32
click at [1031, 444] on div "[PERSON_NAME] -- Composer [PERSON_NAME] -- Composer" at bounding box center [760, 428] width 659 height 32
click at [1029, 444] on div "[PERSON_NAME] -- Composer [PERSON_NAME] -- Composer" at bounding box center [760, 428] width 659 height 32
click
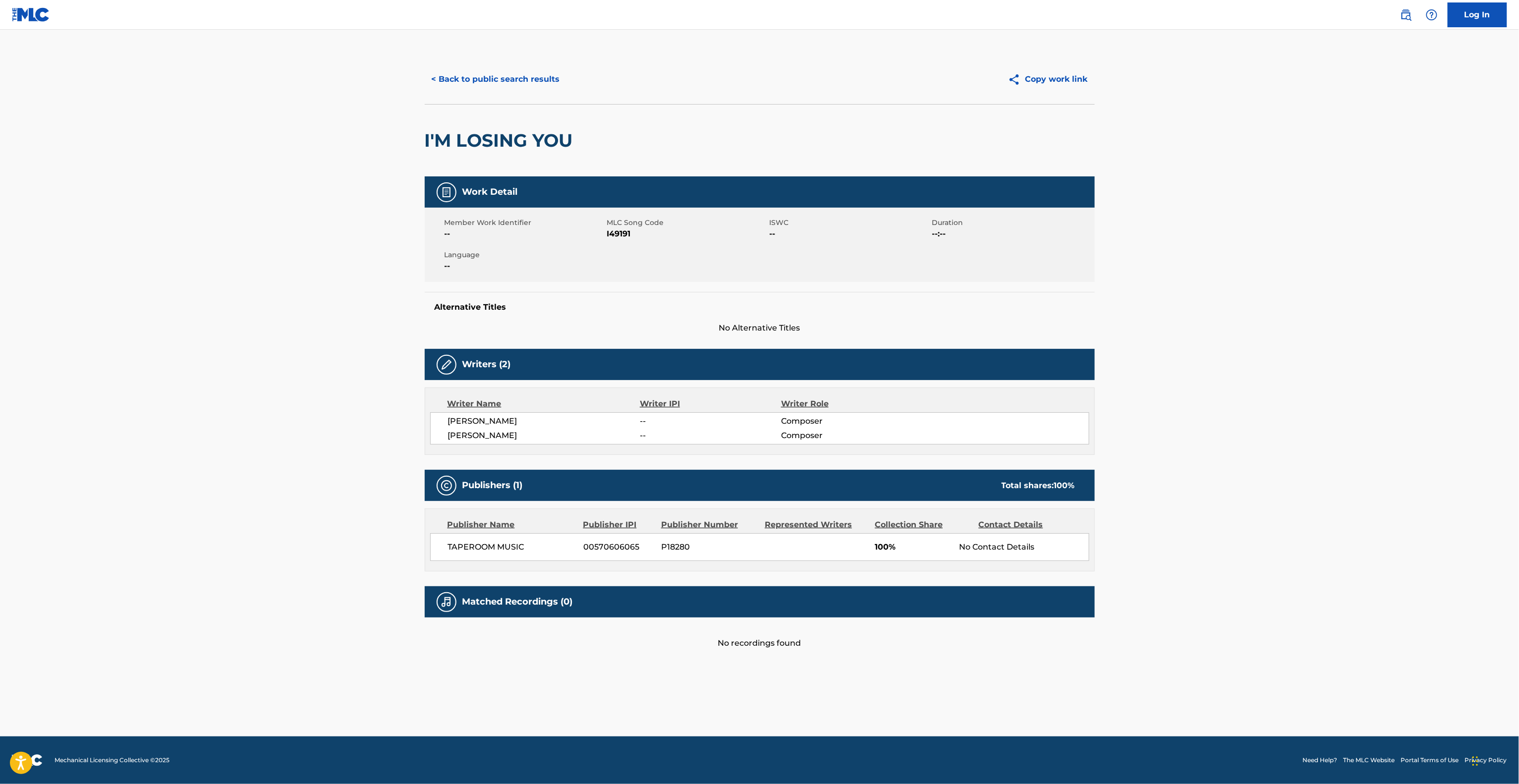
drag, startPoint x: 1204, startPoint y: 465, endPoint x: 1191, endPoint y: 452, distance: 18.4
